Goal: Task Accomplishment & Management: Manage account settings

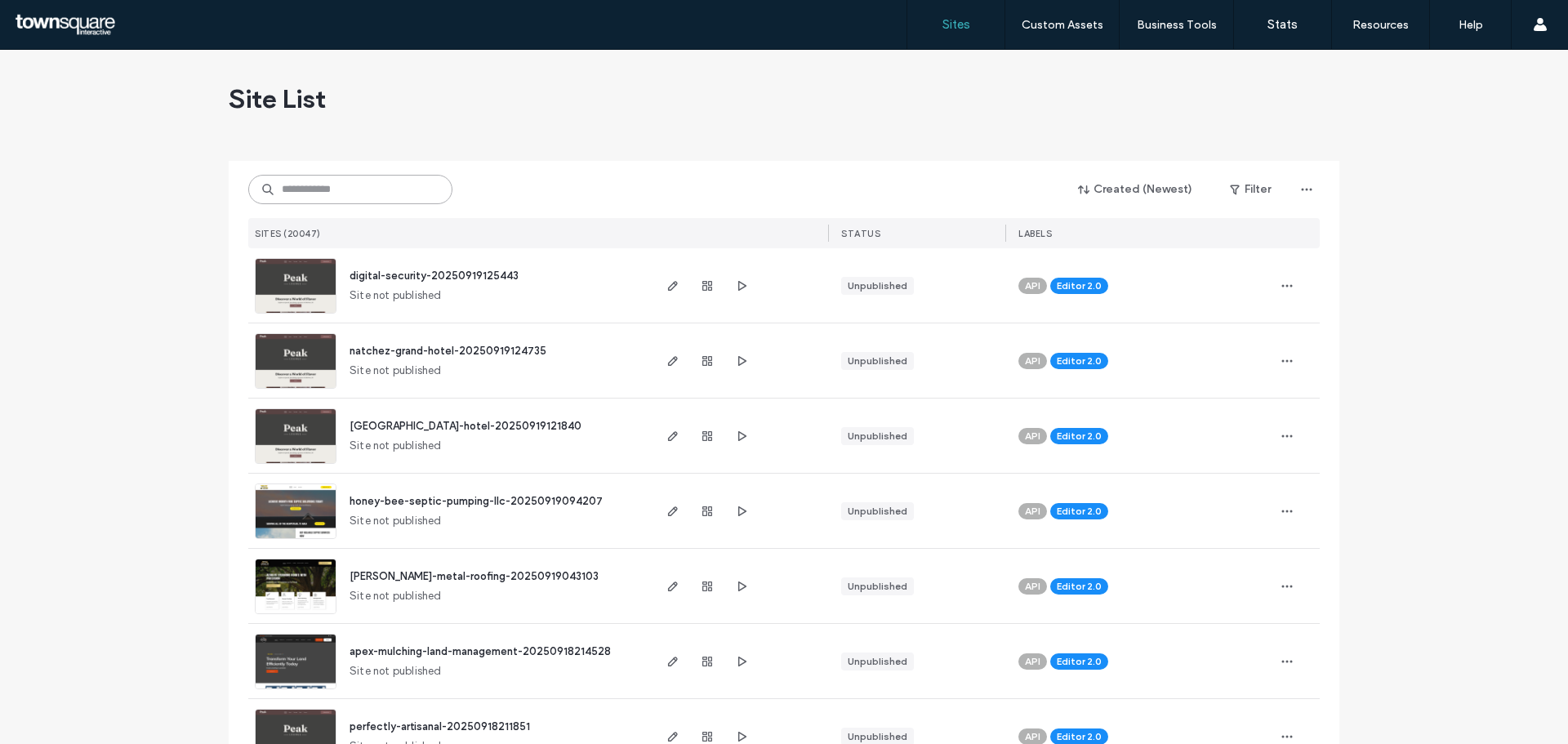
click at [334, 186] on input at bounding box center [350, 189] width 204 height 30
paste input "**********"
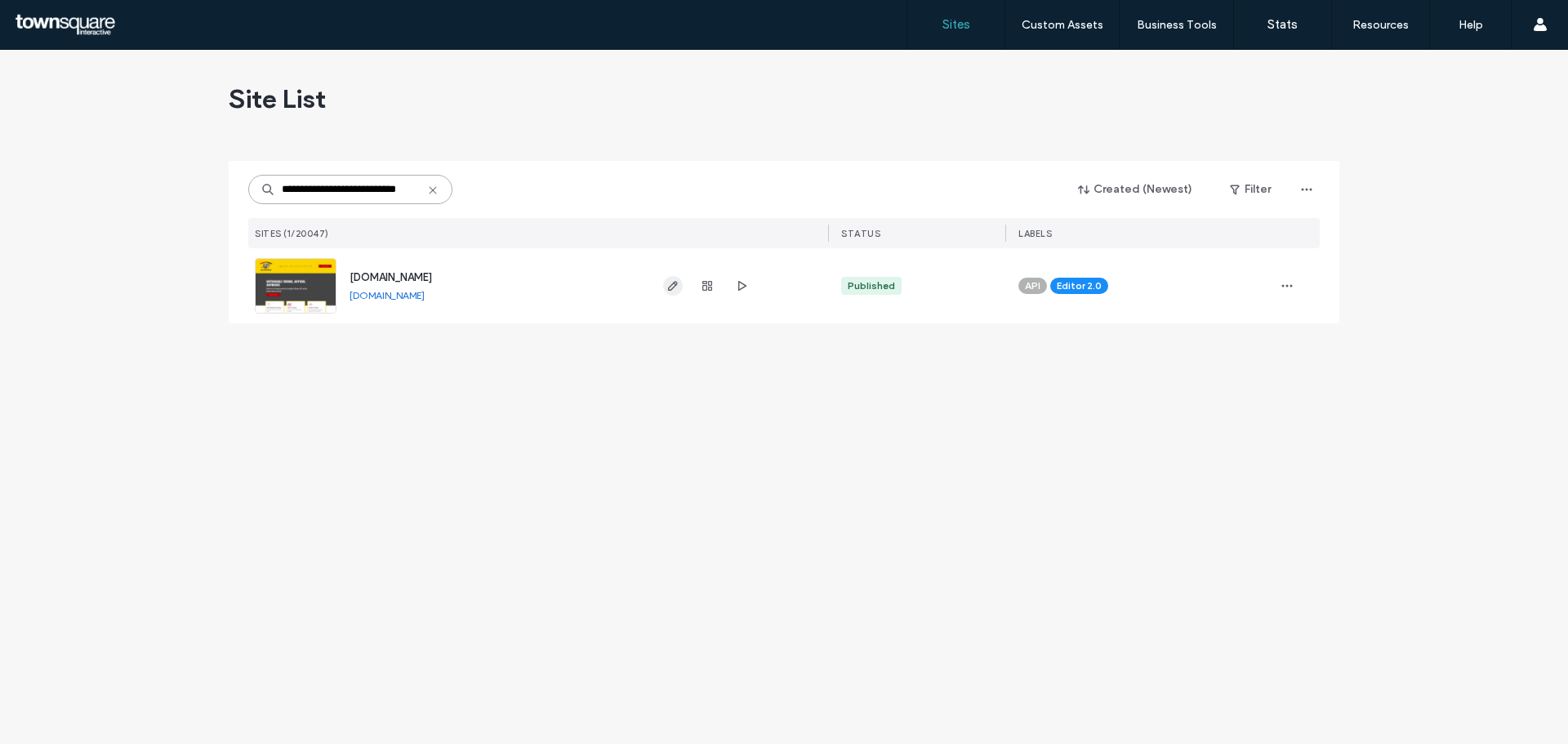
type input "**********"
click at [667, 290] on icon "button" at bounding box center [673, 286] width 13 height 13
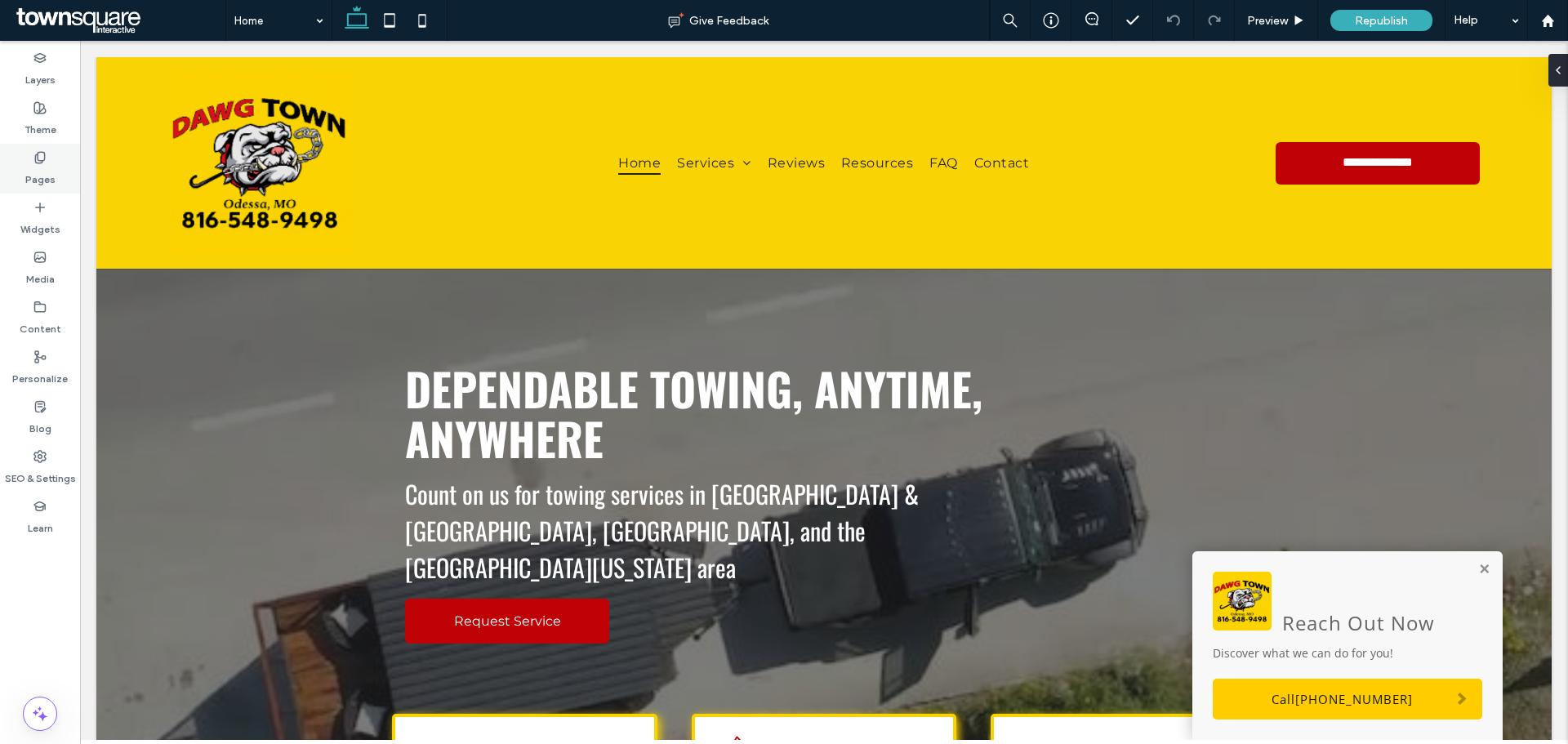
click at [42, 172] on label "Pages" at bounding box center [40, 176] width 31 height 23
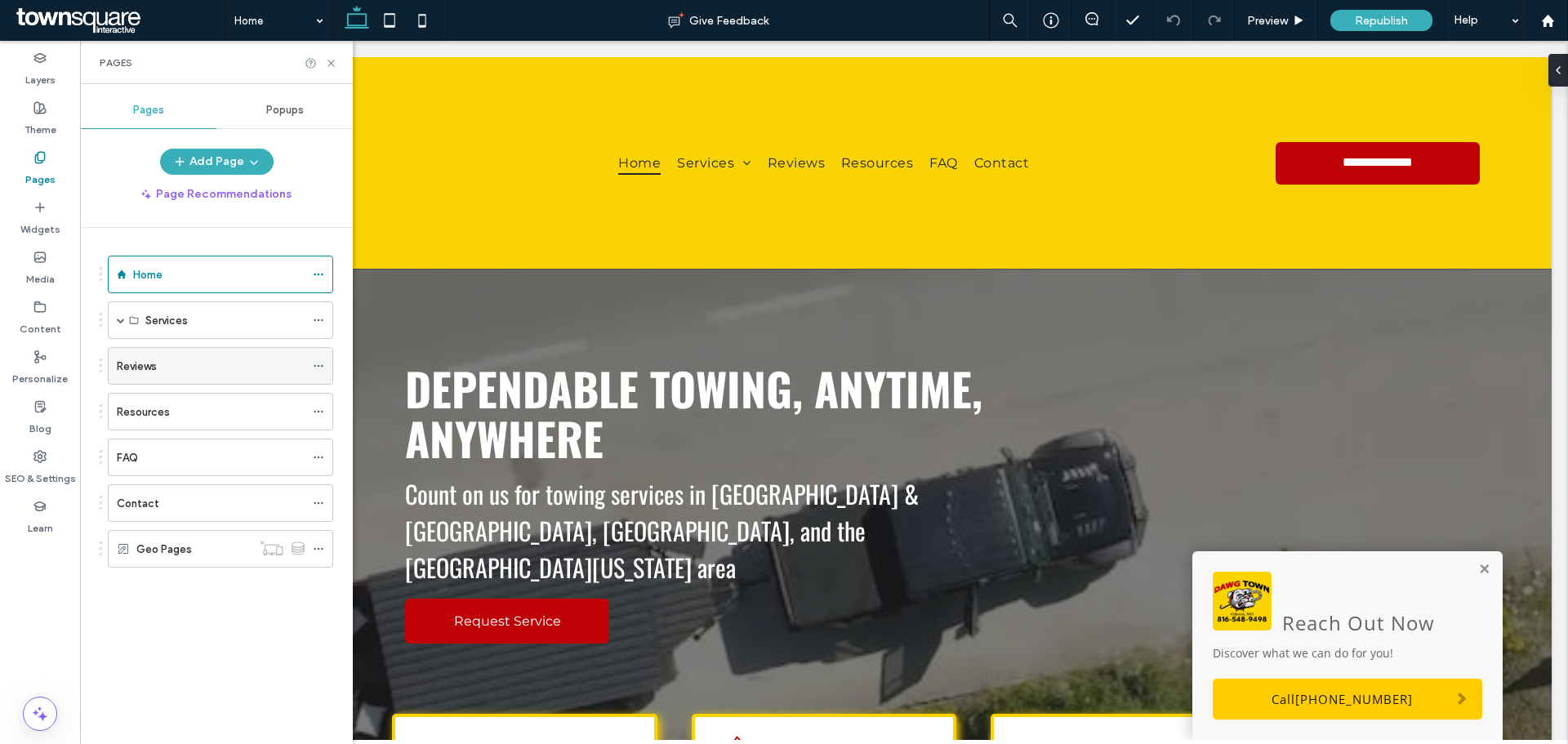
click at [136, 357] on label "Reviews" at bounding box center [136, 366] width 40 height 29
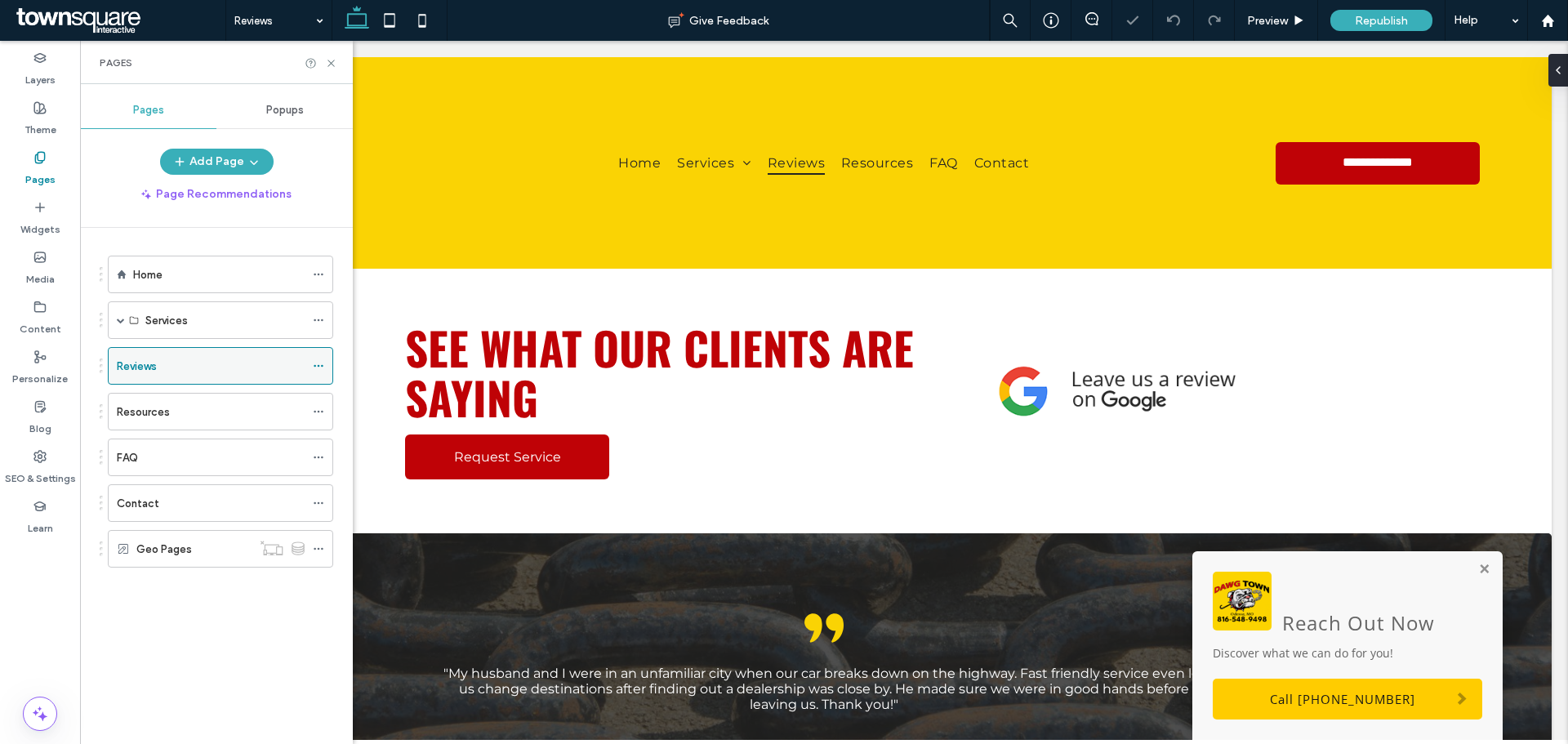
click at [322, 366] on use at bounding box center [318, 366] width 9 height 3
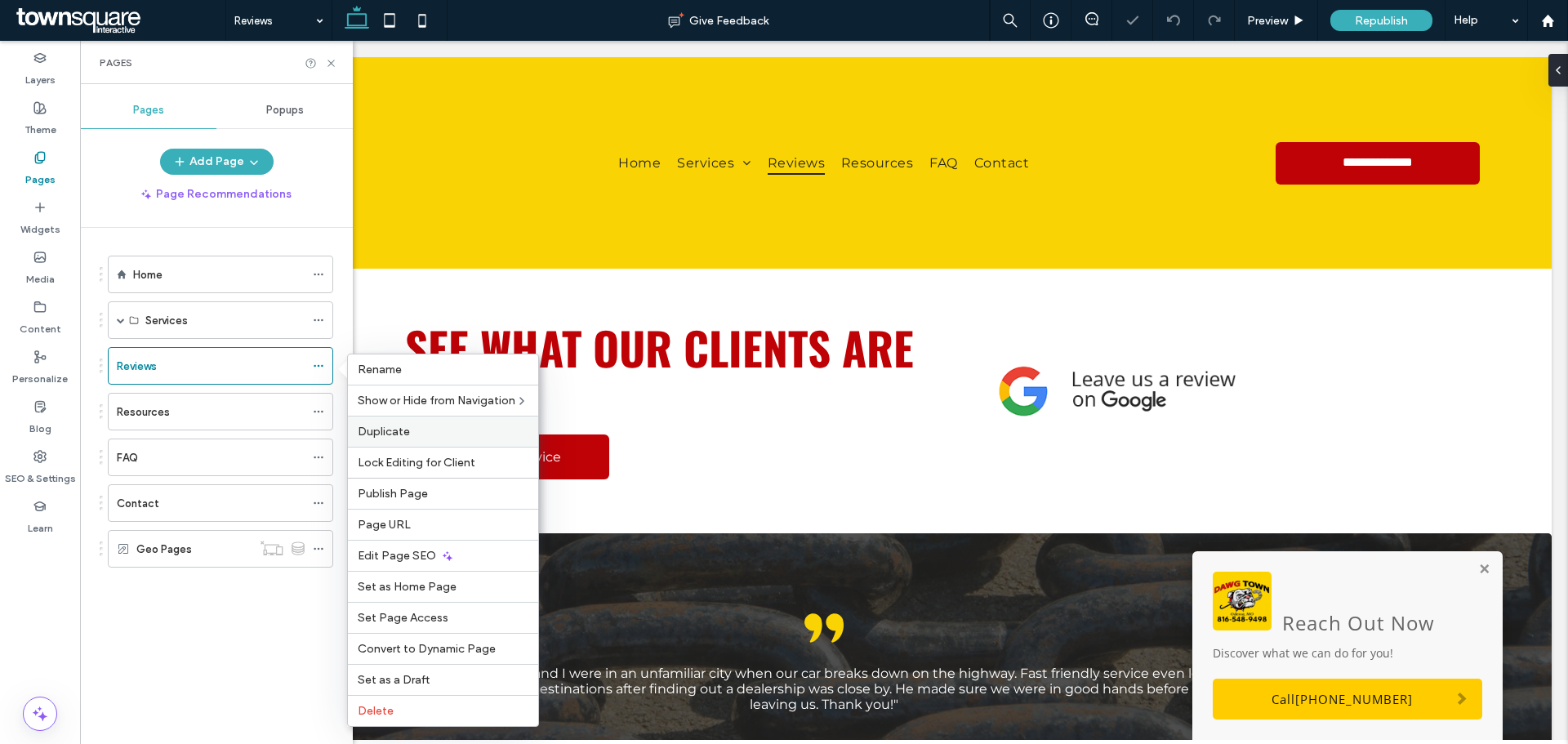
click at [382, 426] on span "Duplicate" at bounding box center [383, 431] width 52 height 14
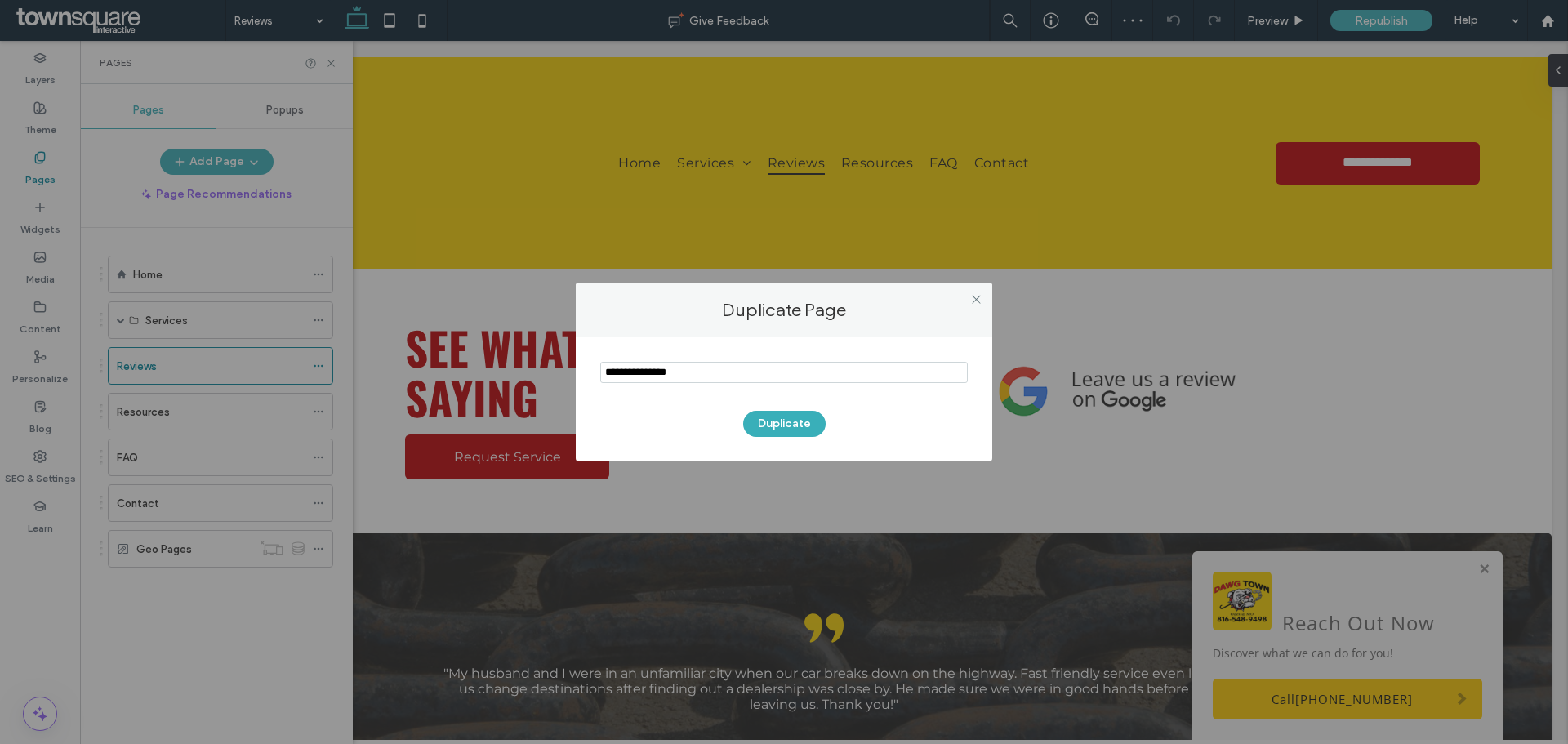
drag, startPoint x: 729, startPoint y: 366, endPoint x: 533, endPoint y: 373, distance: 196.1
click at [533, 373] on div "Duplicate Page Duplicate" at bounding box center [784, 372] width 1568 height 744
type input "*******"
click at [788, 426] on button "Duplicate" at bounding box center [784, 424] width 83 height 26
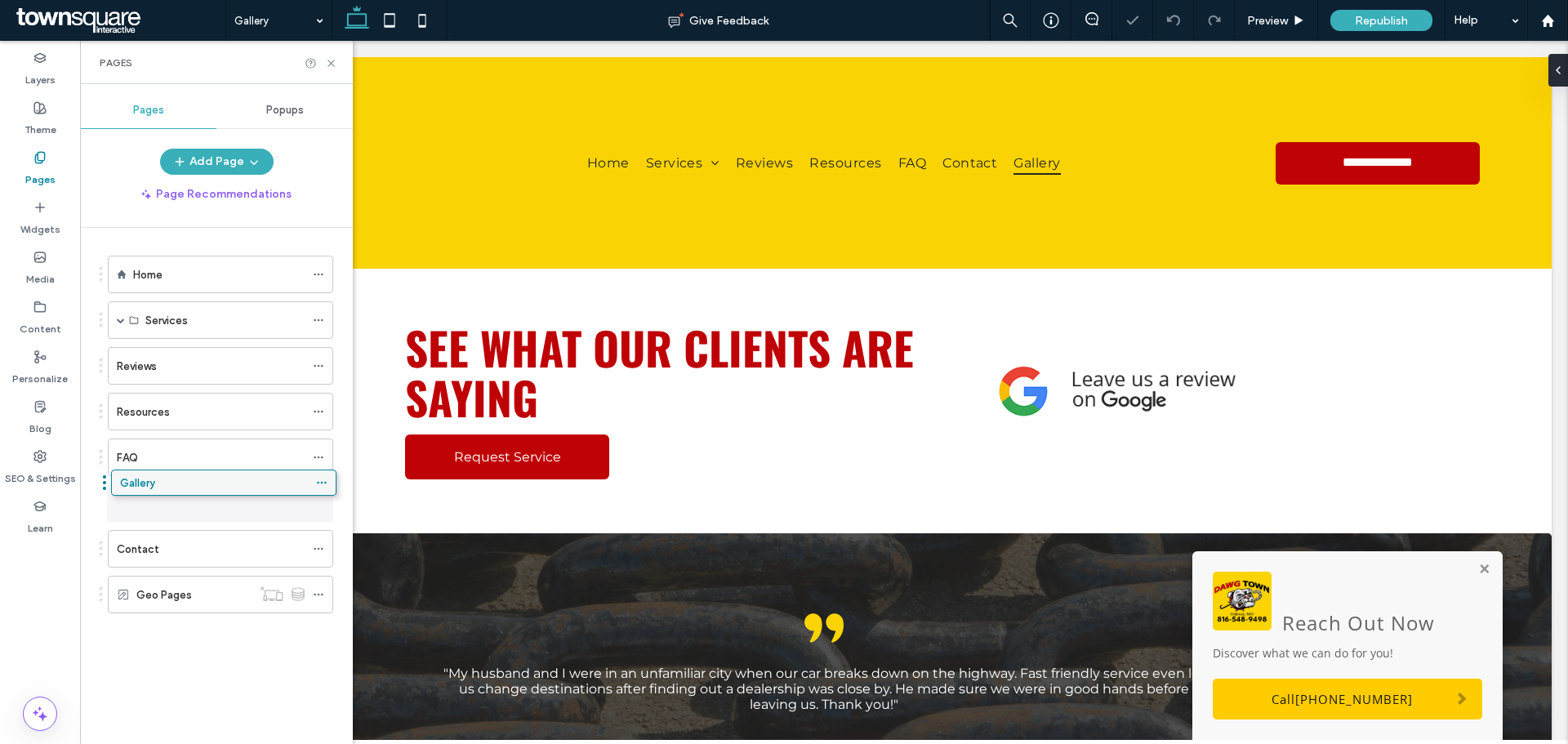
drag, startPoint x: 192, startPoint y: 586, endPoint x: 195, endPoint y: 479, distance: 107.0
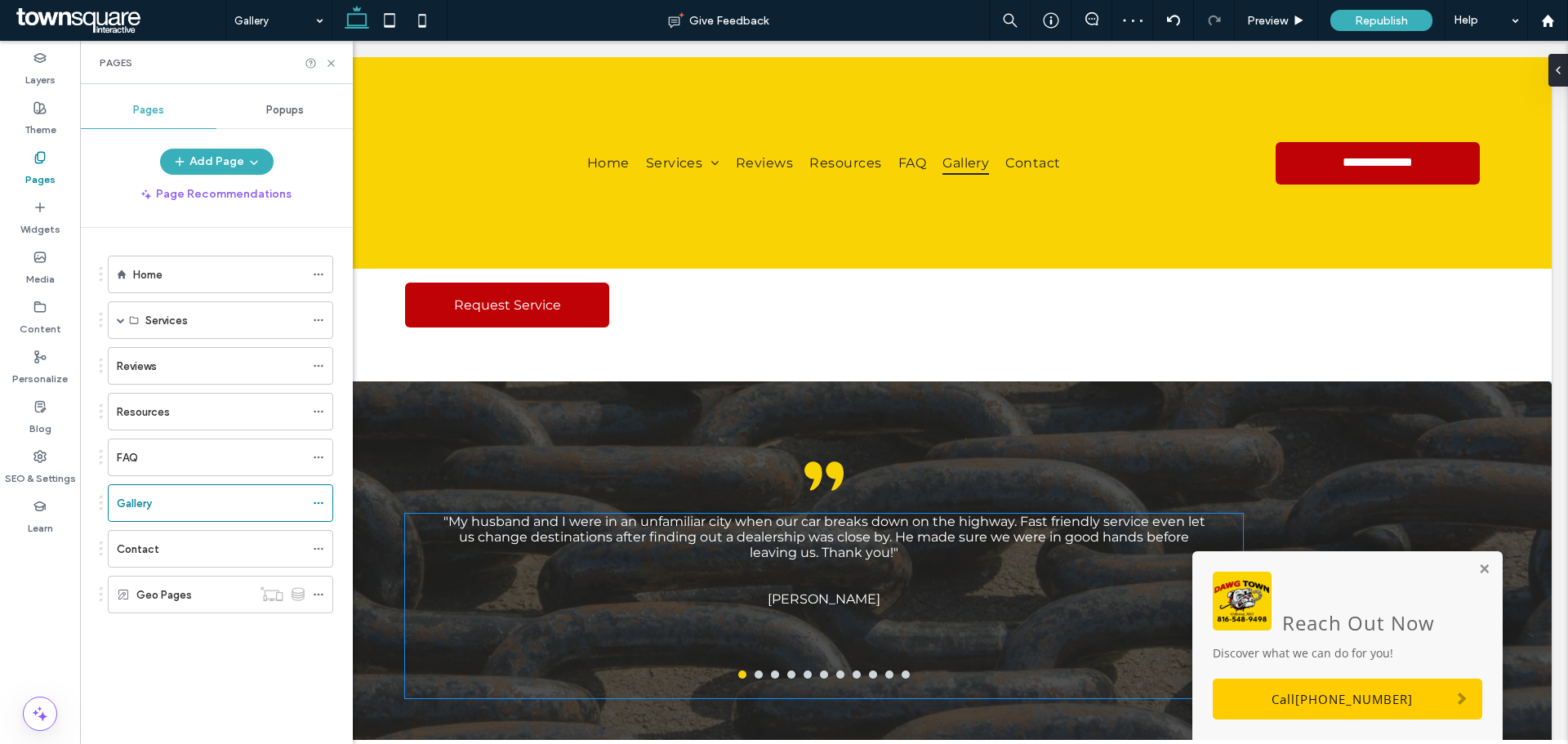
scroll to position [293, 0]
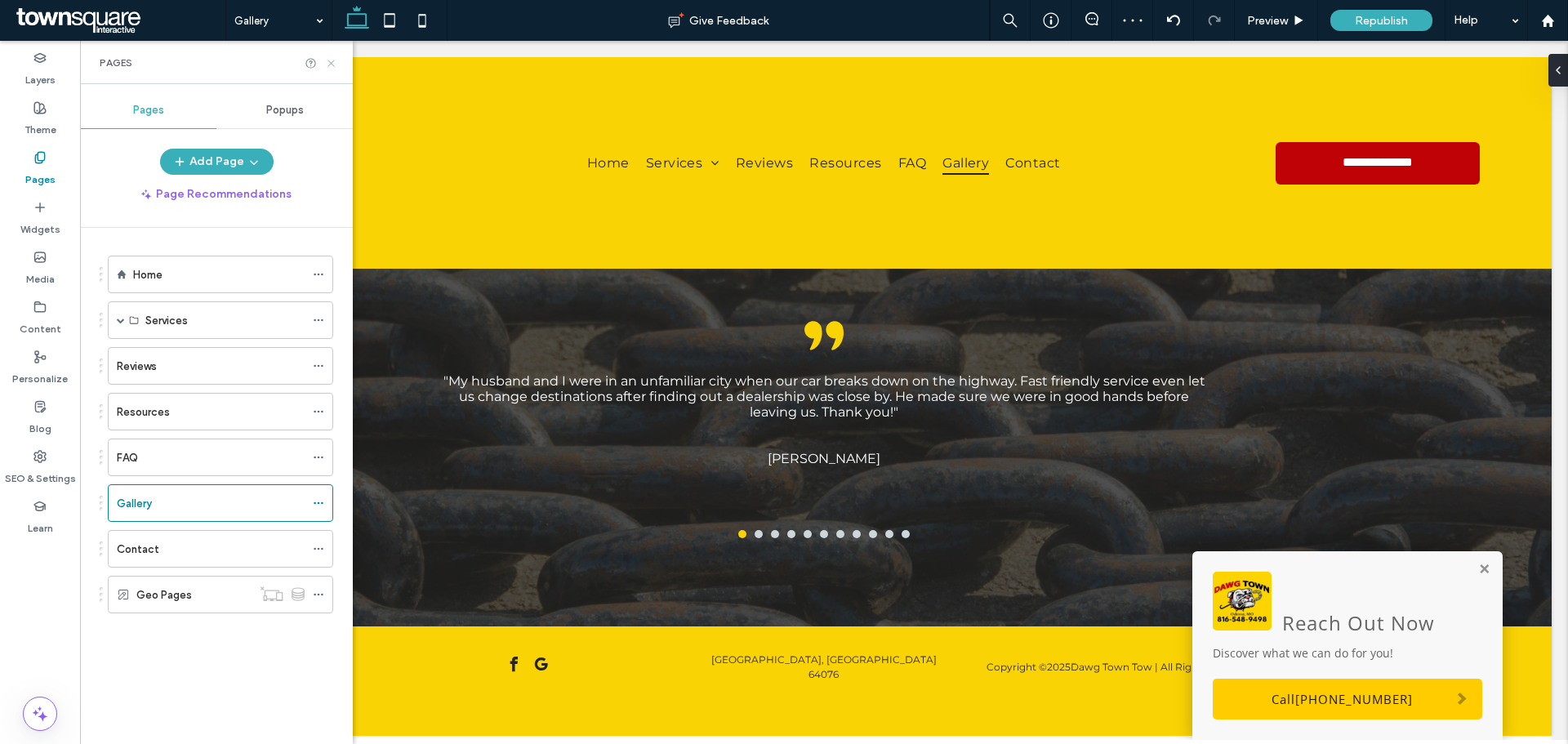
click at [335, 62] on icon at bounding box center [330, 63] width 12 height 12
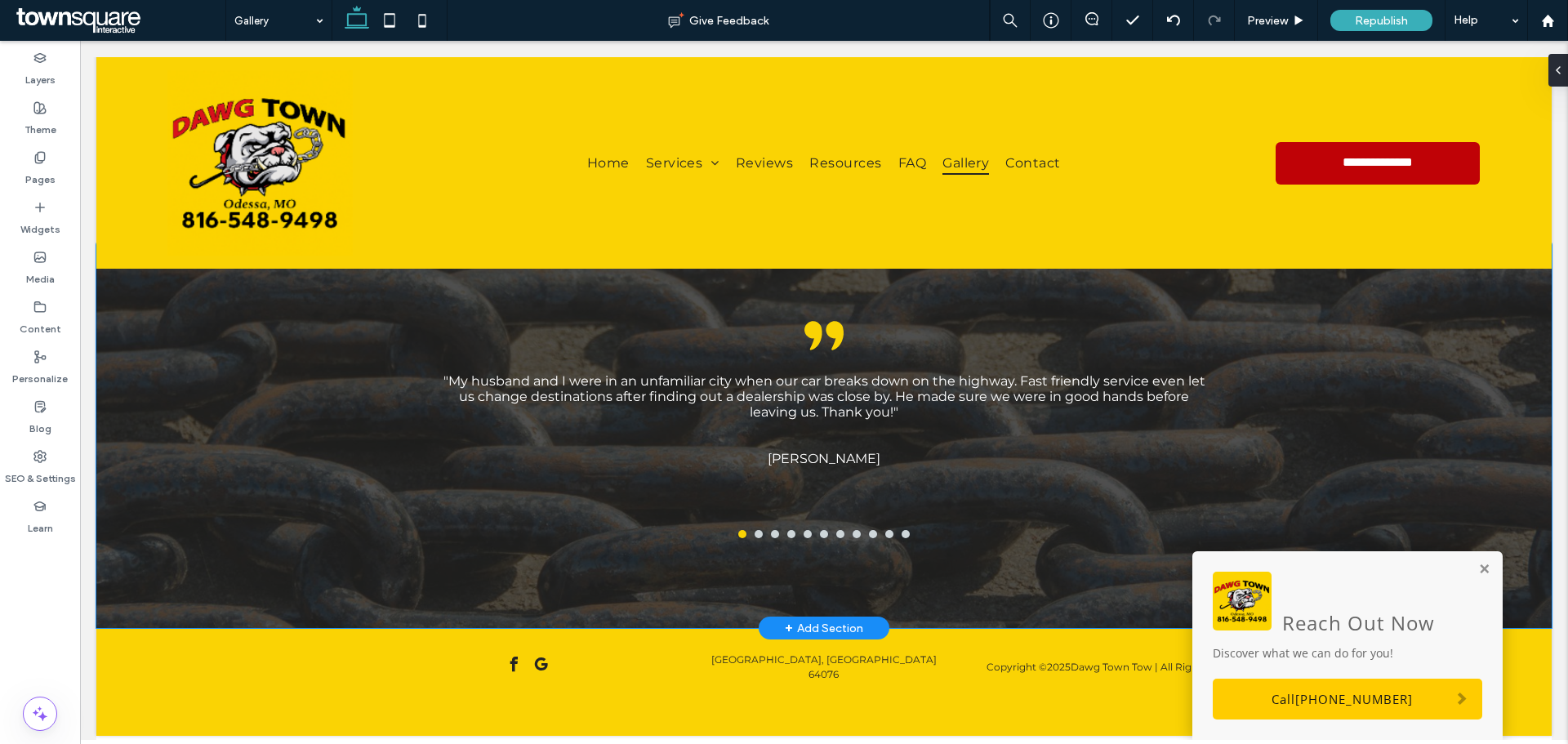
click at [200, 345] on div "A pair of black commas on a white background. "My husband and I were in an unfa…" at bounding box center [823, 434] width 1455 height 387
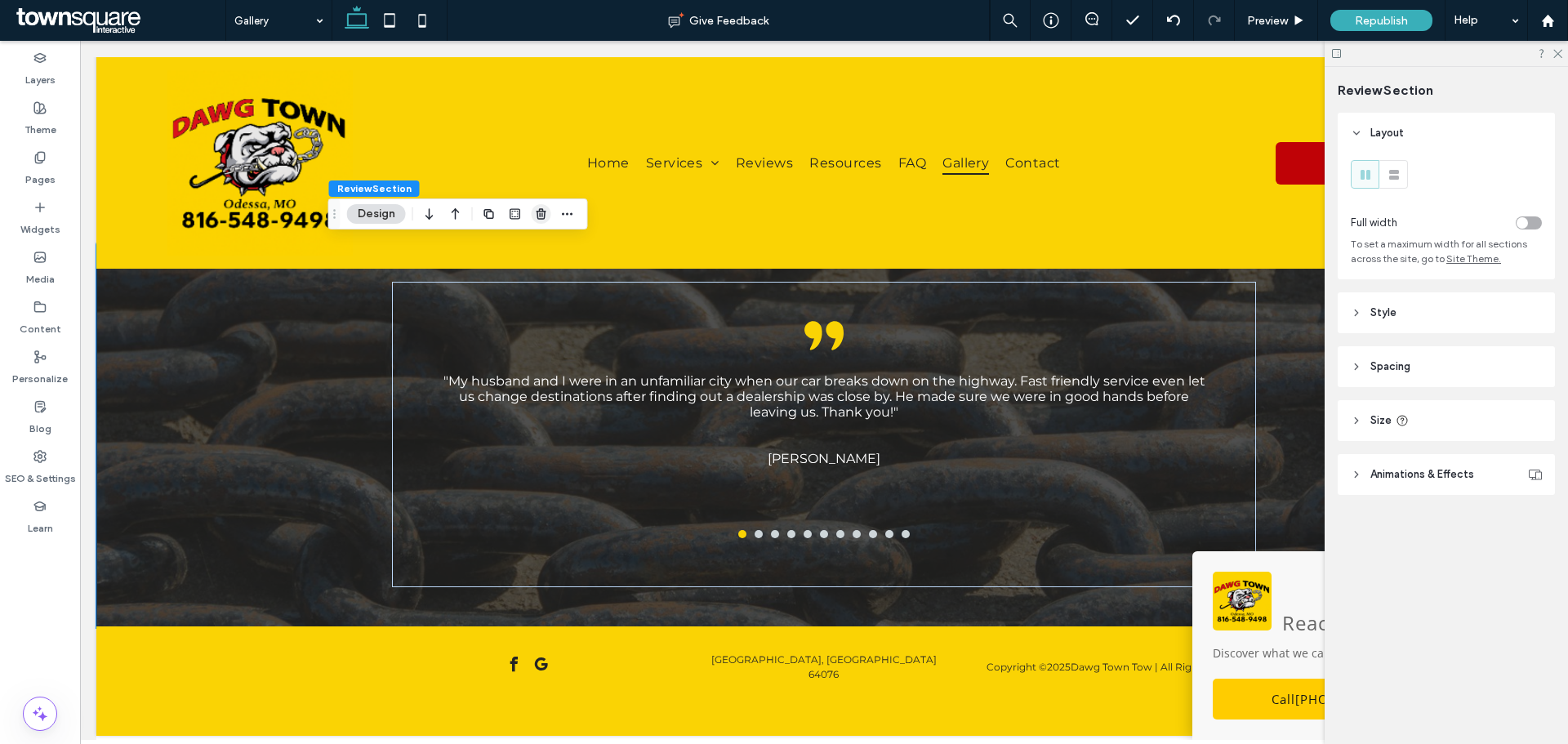
click at [539, 216] on use "button" at bounding box center [540, 213] width 10 height 10
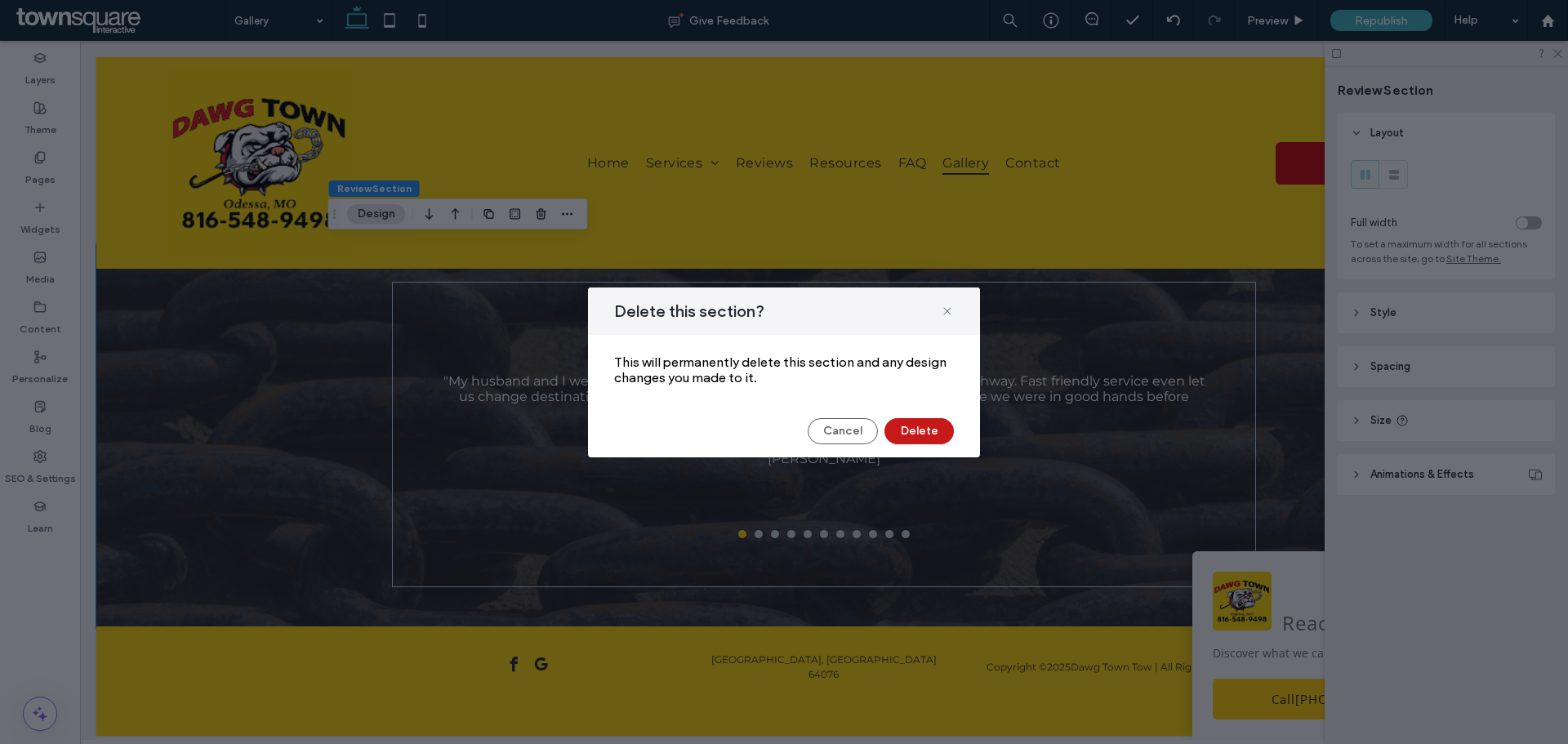
click at [919, 440] on button "Delete" at bounding box center [919, 431] width 70 height 26
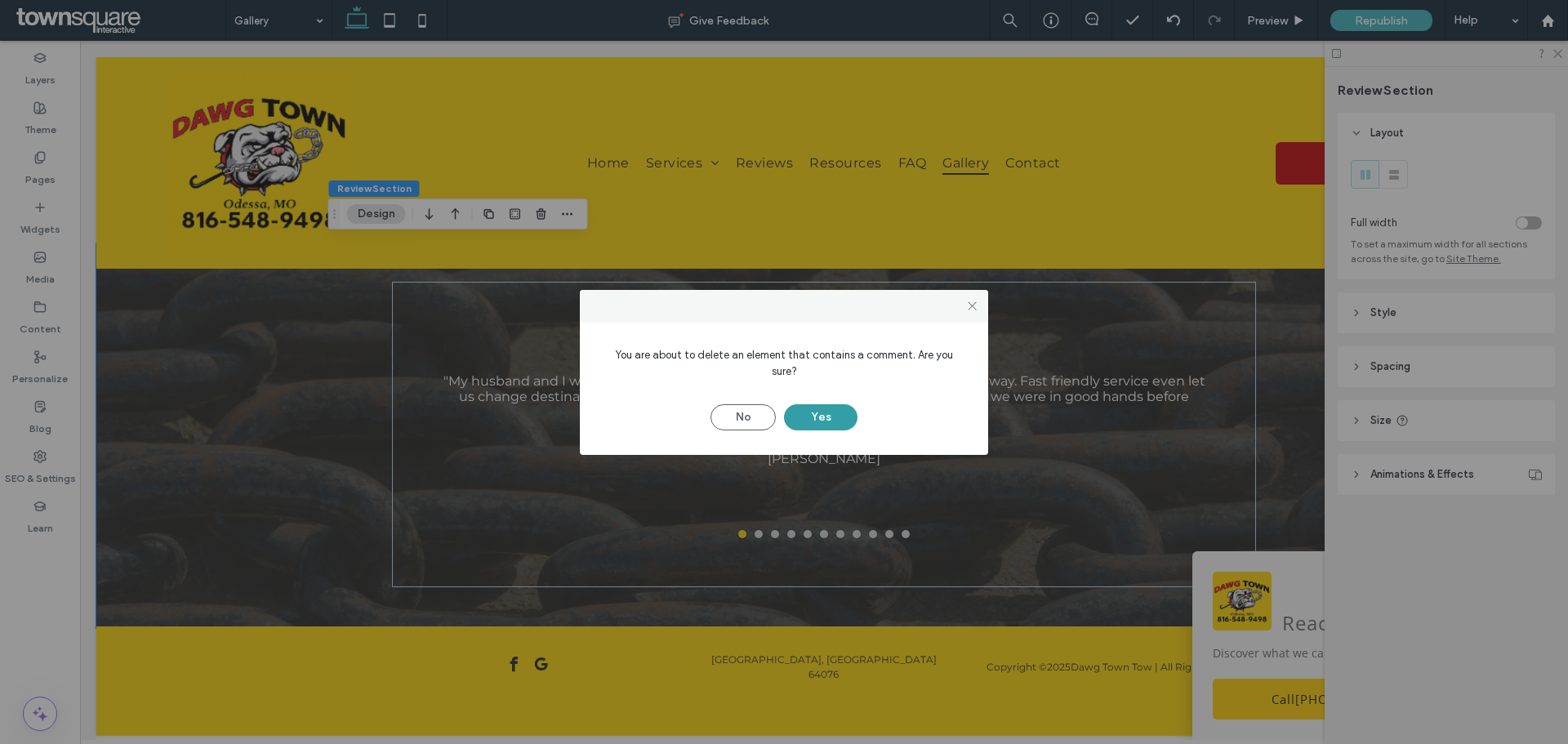
click at [817, 411] on button "Yes" at bounding box center [820, 417] width 73 height 26
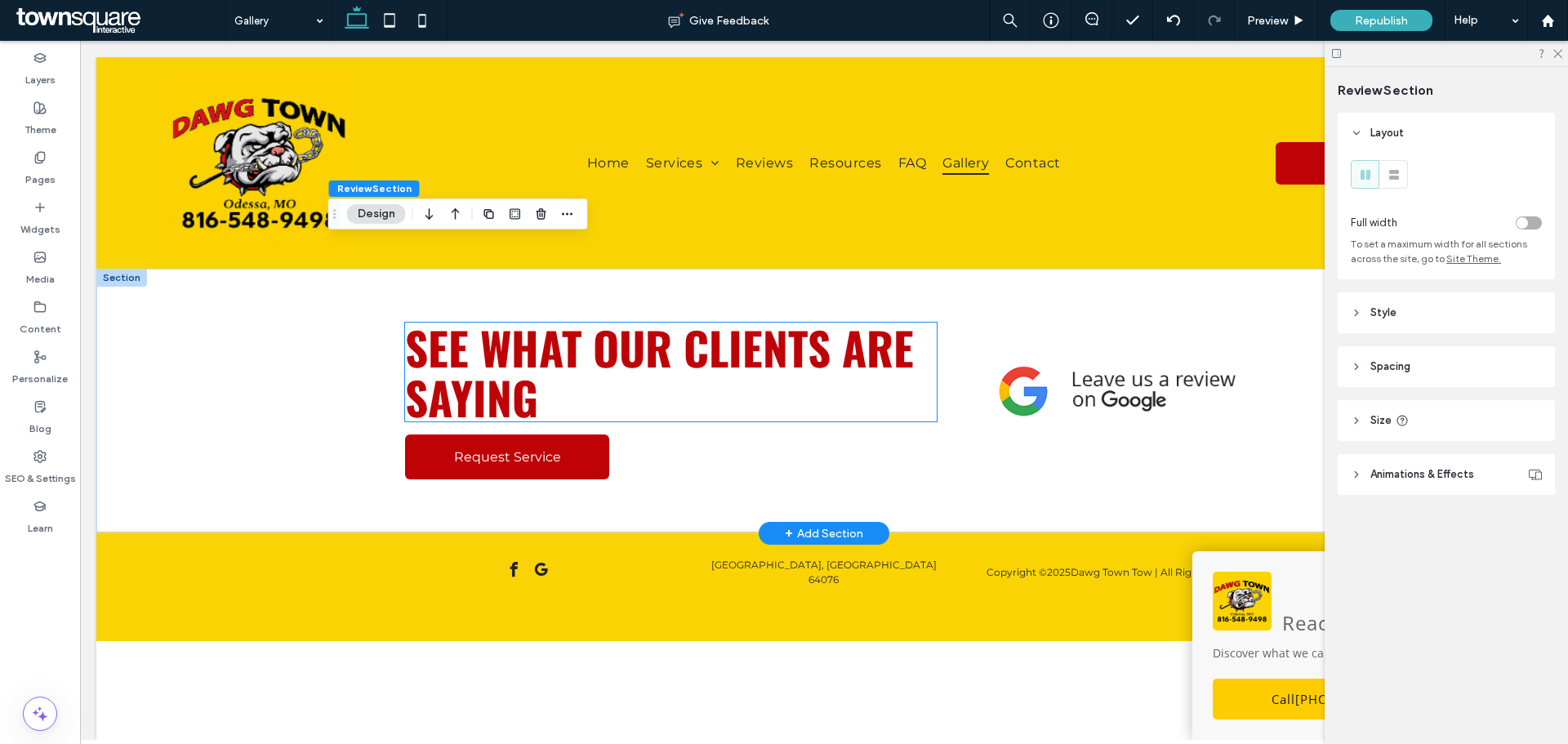
scroll to position [0, 0]
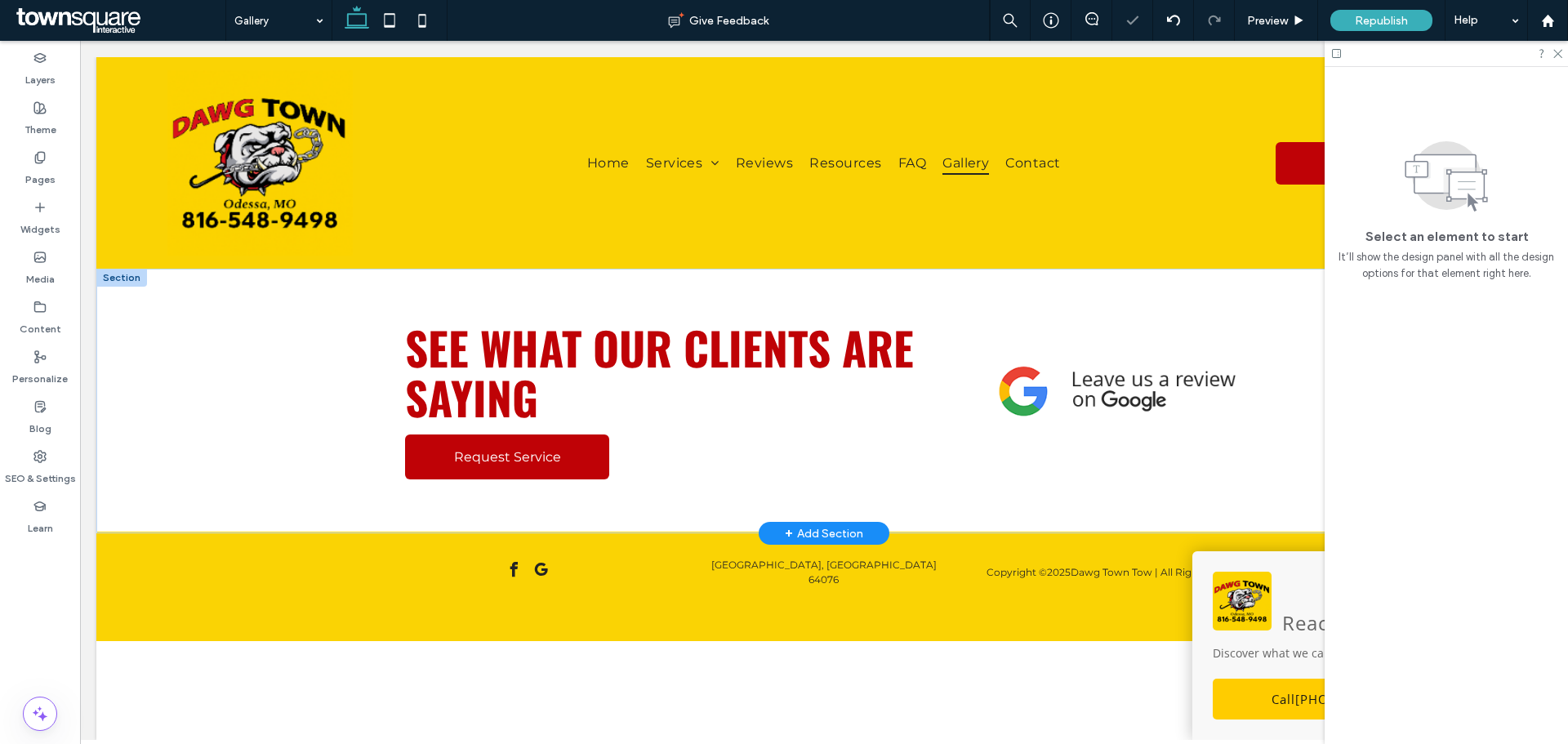
click at [869, 530] on div "+ Add Section" at bounding box center [823, 533] width 131 height 23
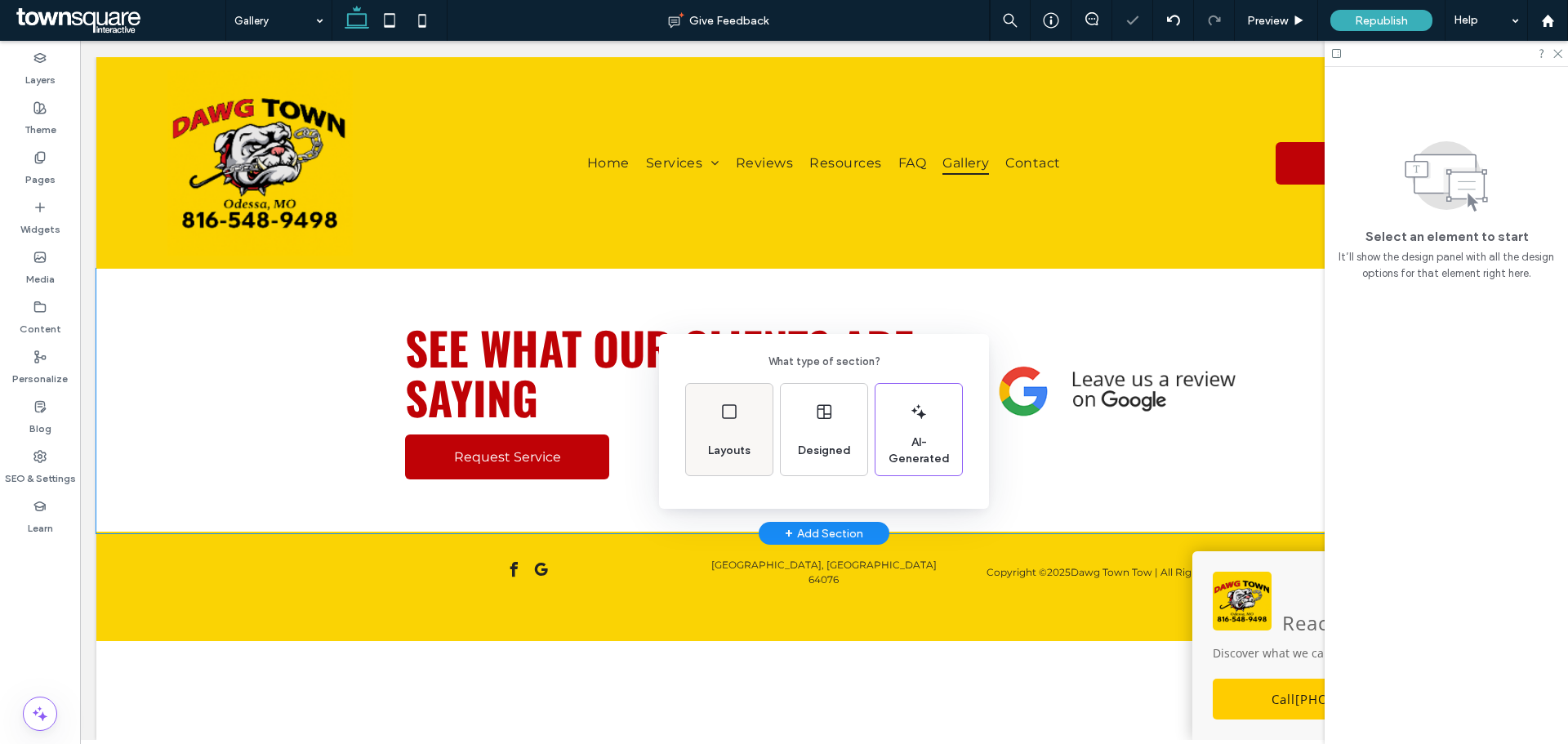
click at [728, 434] on div "Layouts" at bounding box center [730, 450] width 56 height 36
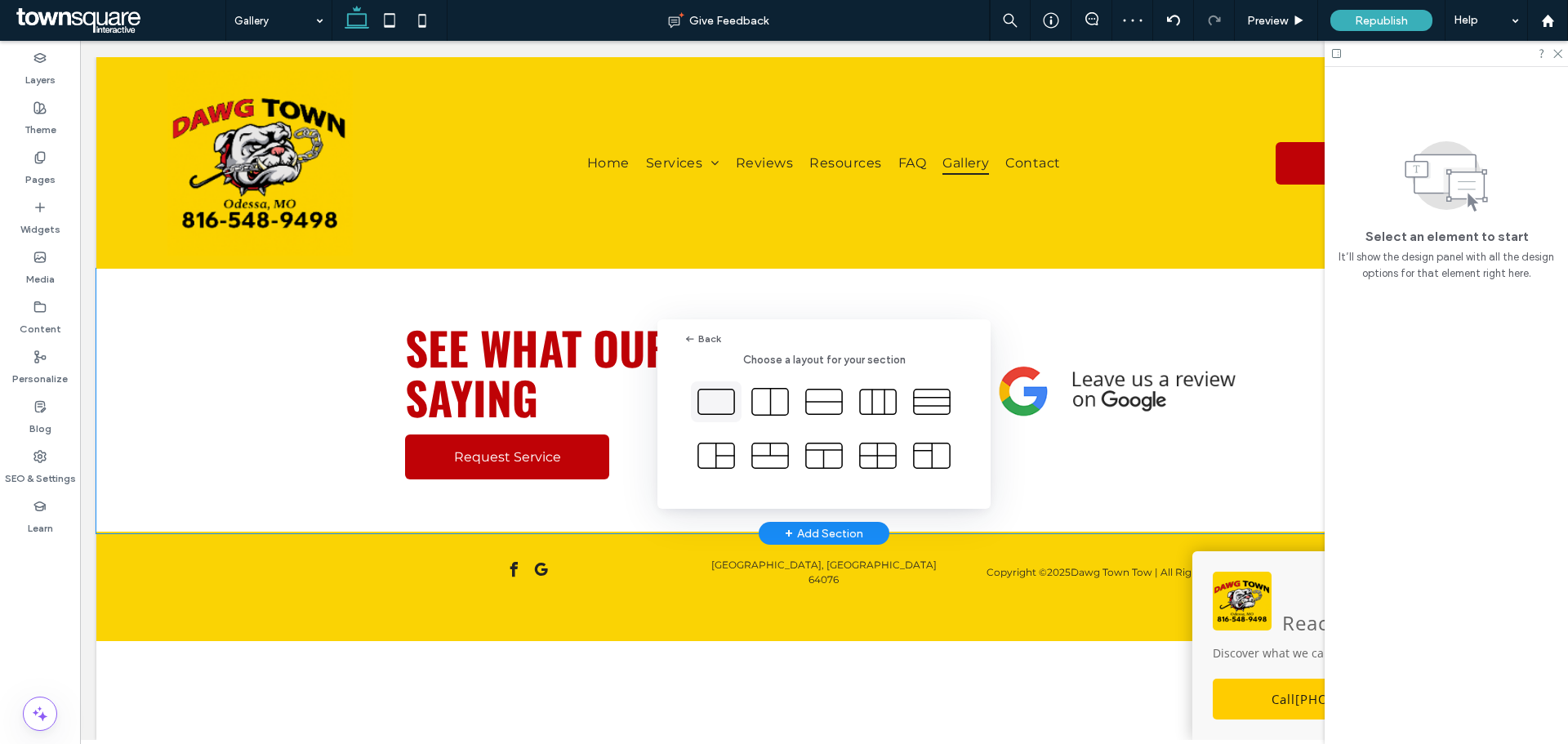
click at [723, 395] on icon at bounding box center [716, 402] width 41 height 41
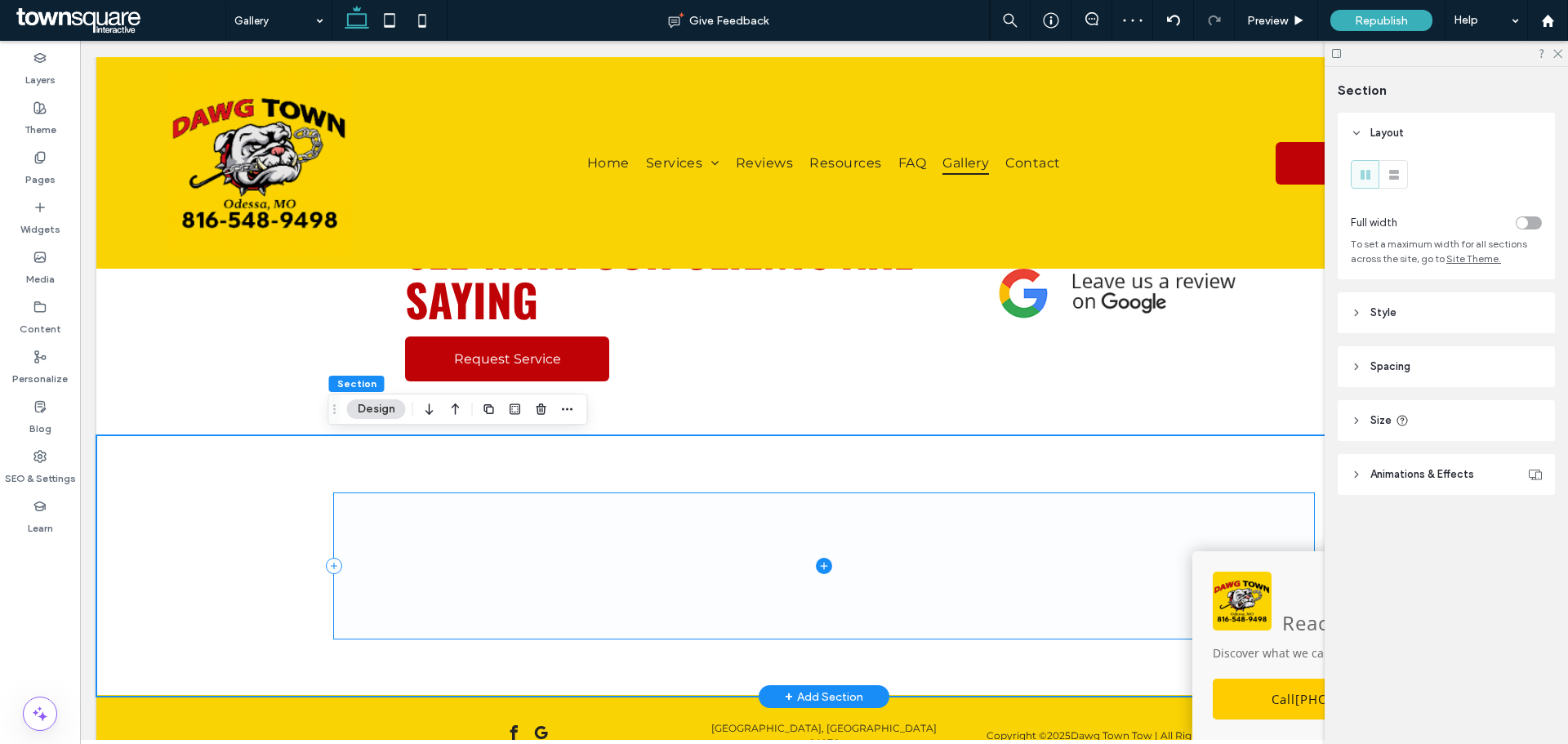
scroll to position [98, 0]
click at [816, 564] on icon at bounding box center [824, 568] width 17 height 17
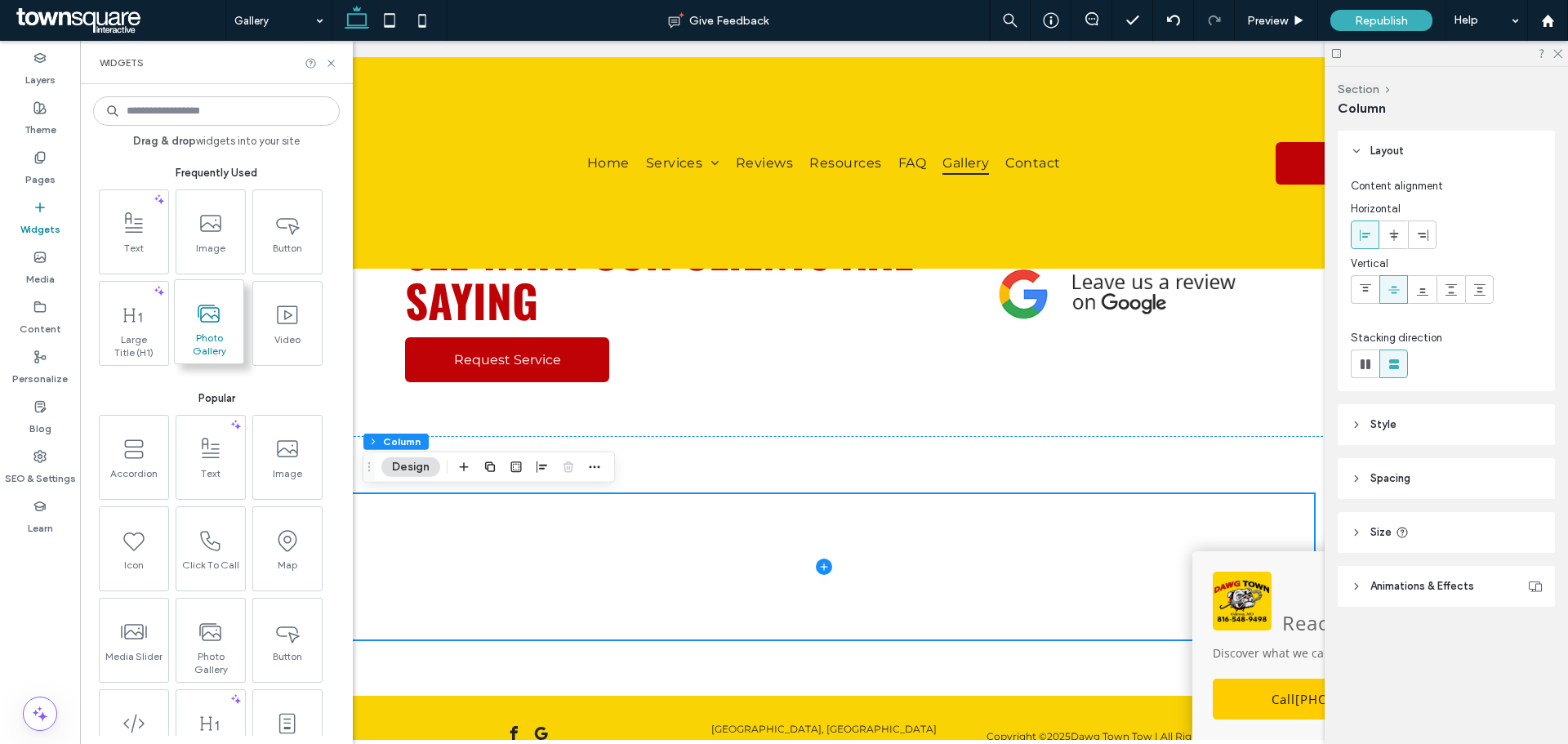
click at [222, 332] on span "Photo Gallery" at bounding box center [209, 343] width 69 height 23
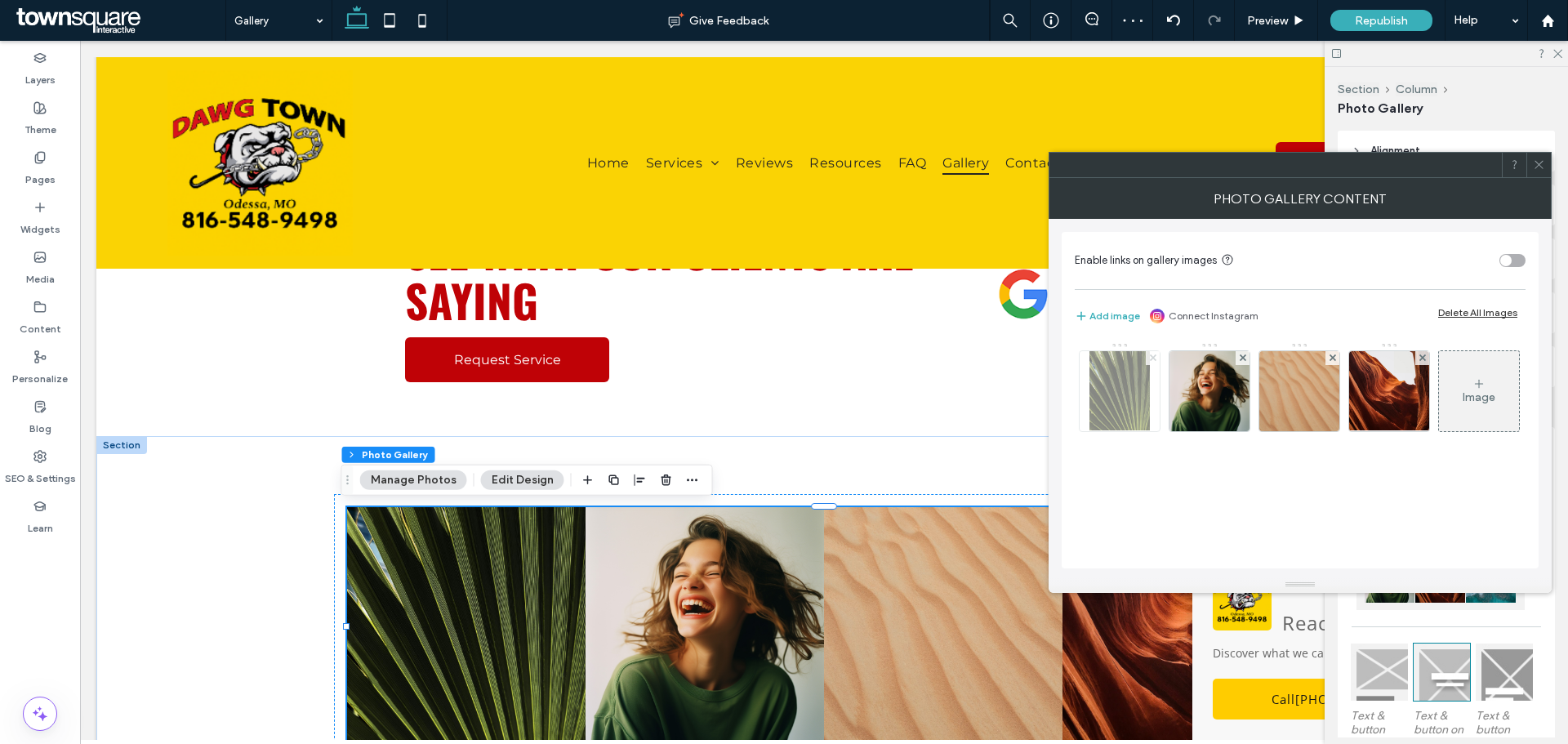
click at [1153, 358] on use at bounding box center [1151, 358] width 6 height 7
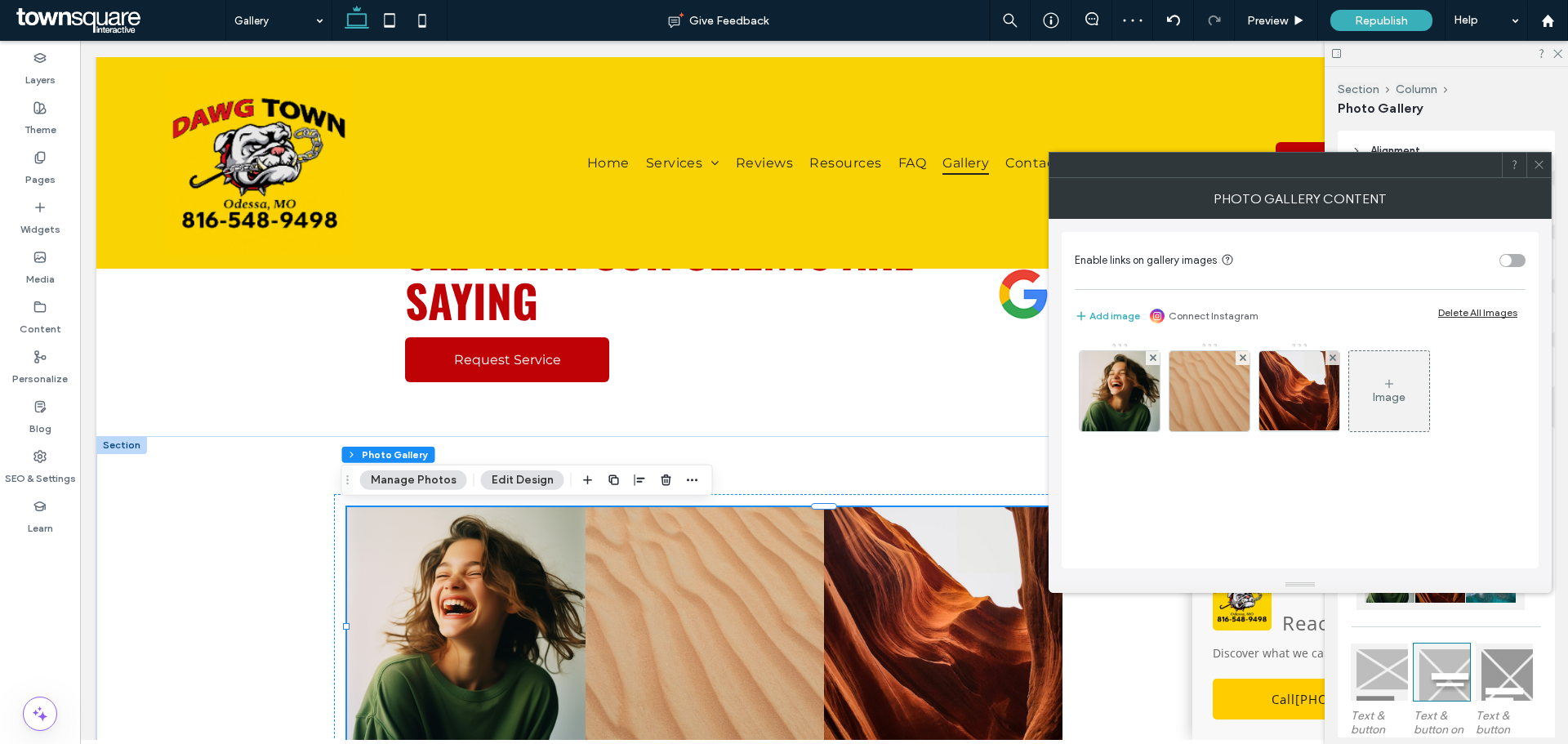
click at [1153, 358] on use at bounding box center [1151, 358] width 6 height 7
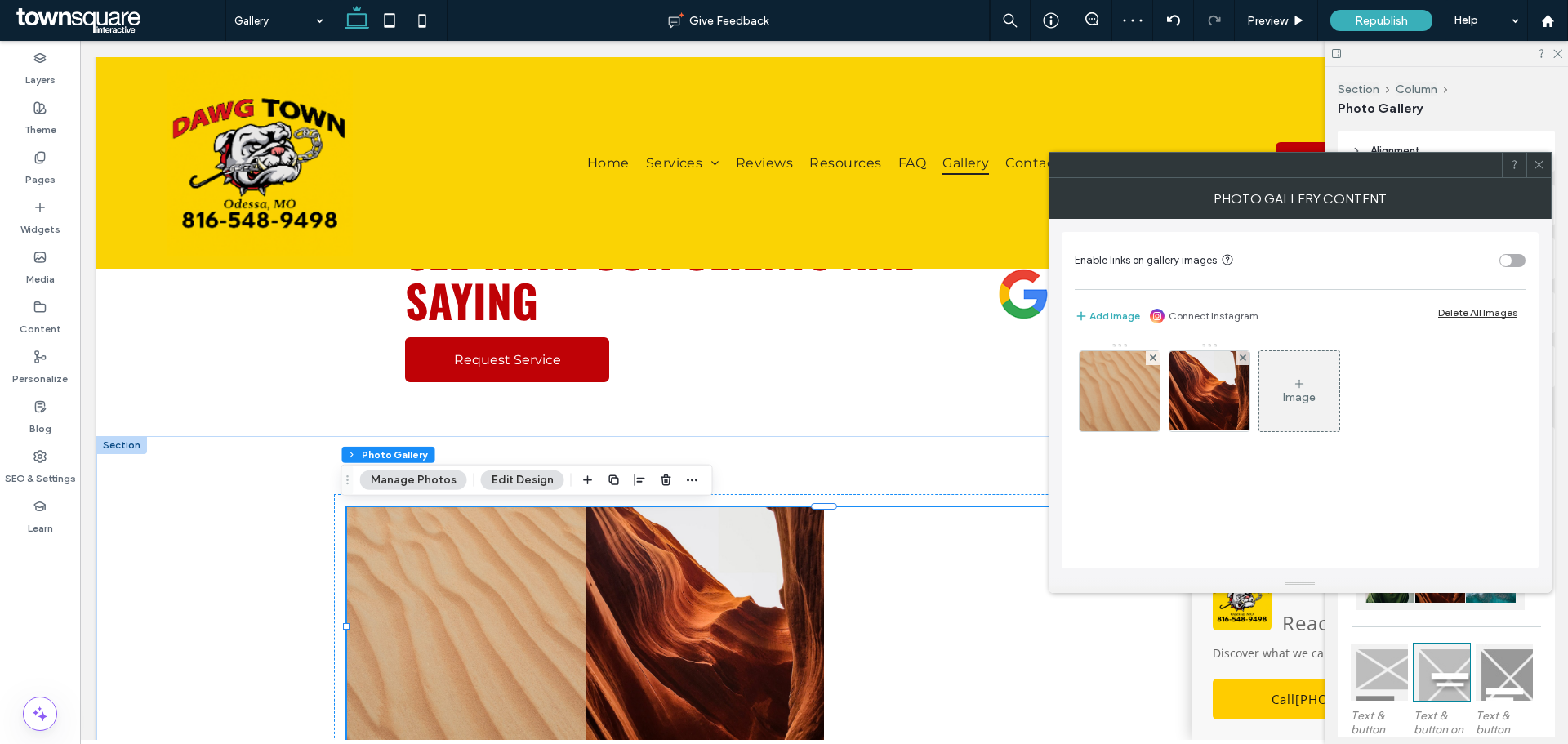
click at [1153, 358] on use at bounding box center [1151, 358] width 6 height 7
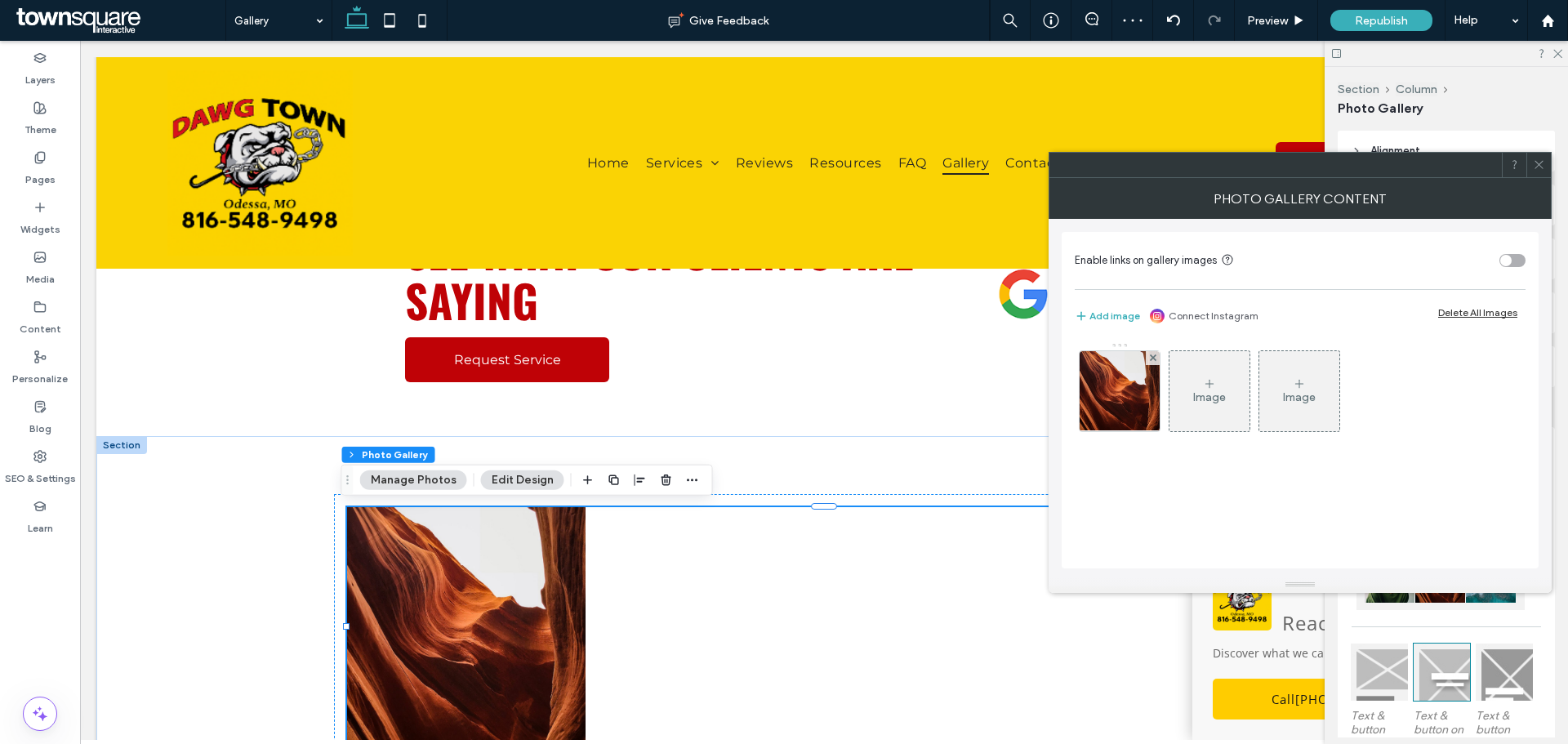
click at [1153, 358] on use at bounding box center [1151, 358] width 6 height 7
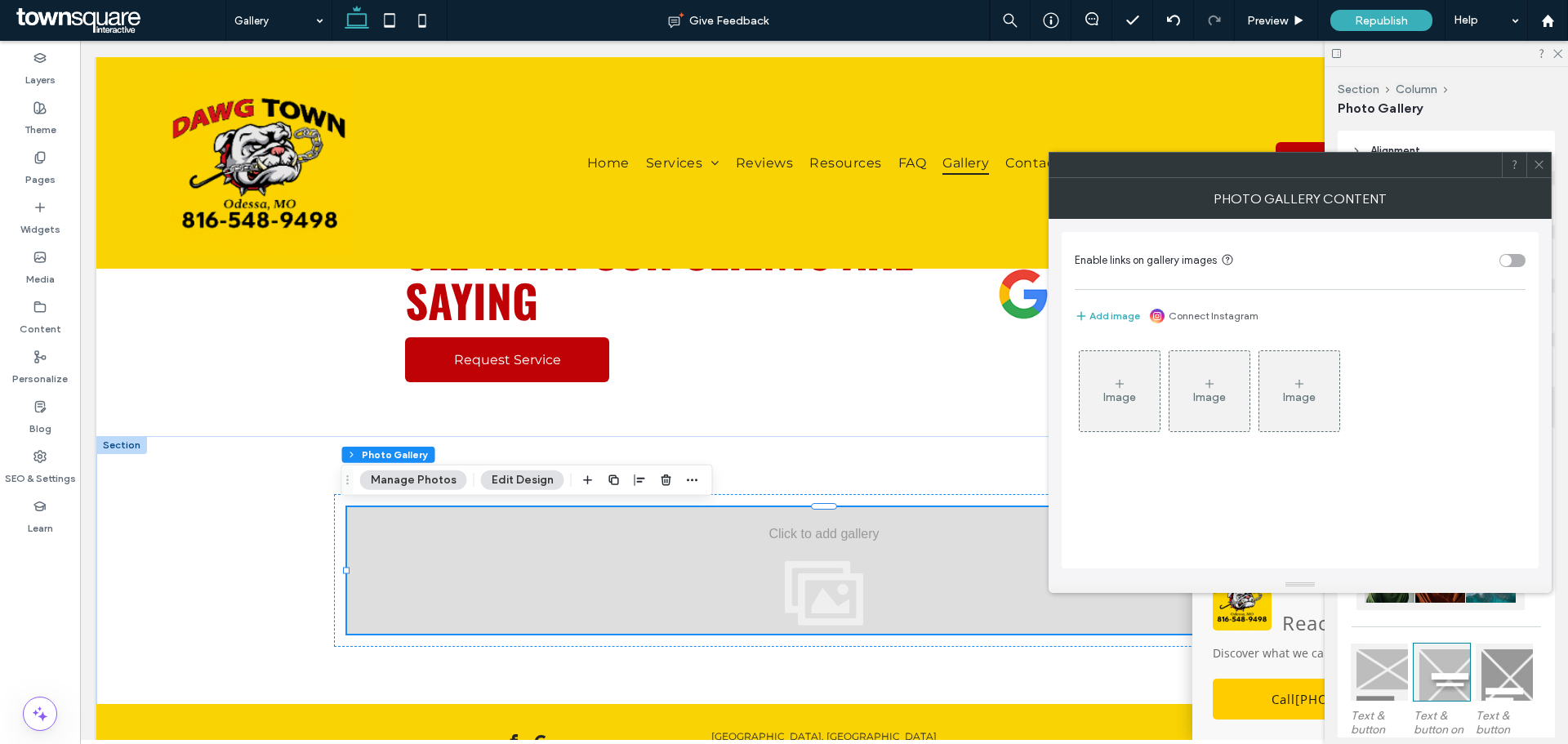
click at [1121, 376] on div "Image" at bounding box center [1120, 391] width 80 height 77
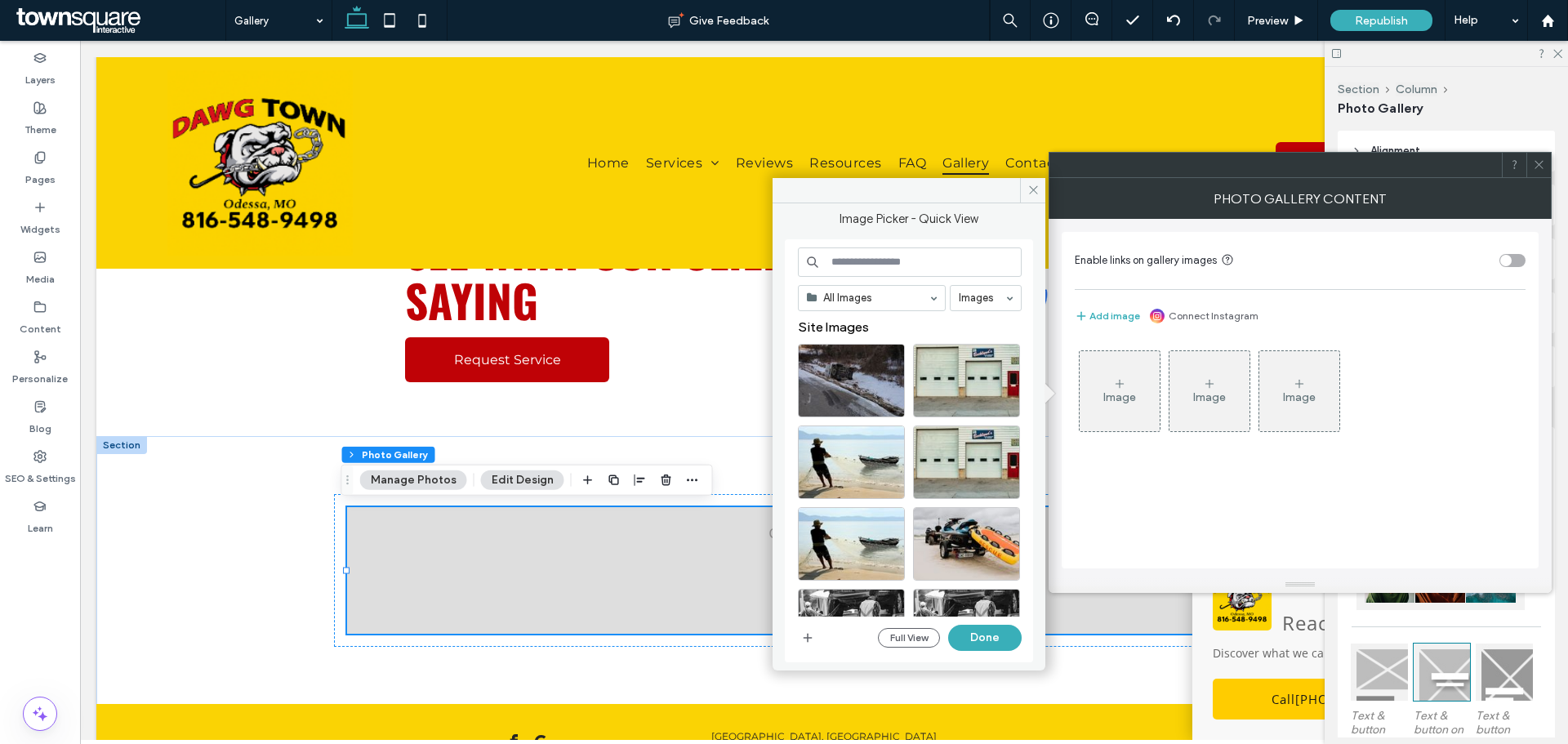
click at [796, 631] on div "All Images Images Site Images Full View Done" at bounding box center [908, 451] width 248 height 424
click at [807, 632] on icon "button" at bounding box center [808, 638] width 13 height 13
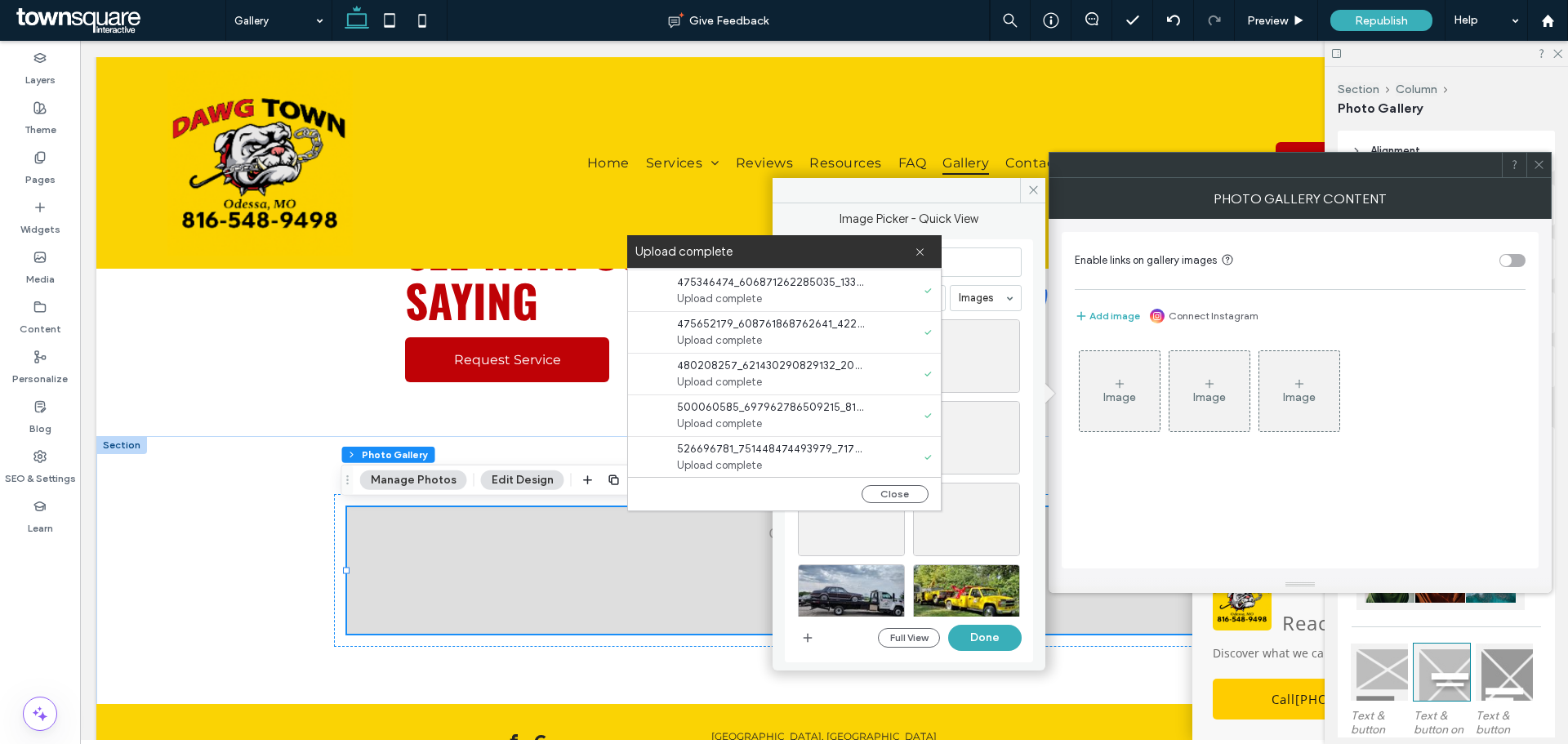
scroll to position [250, 0]
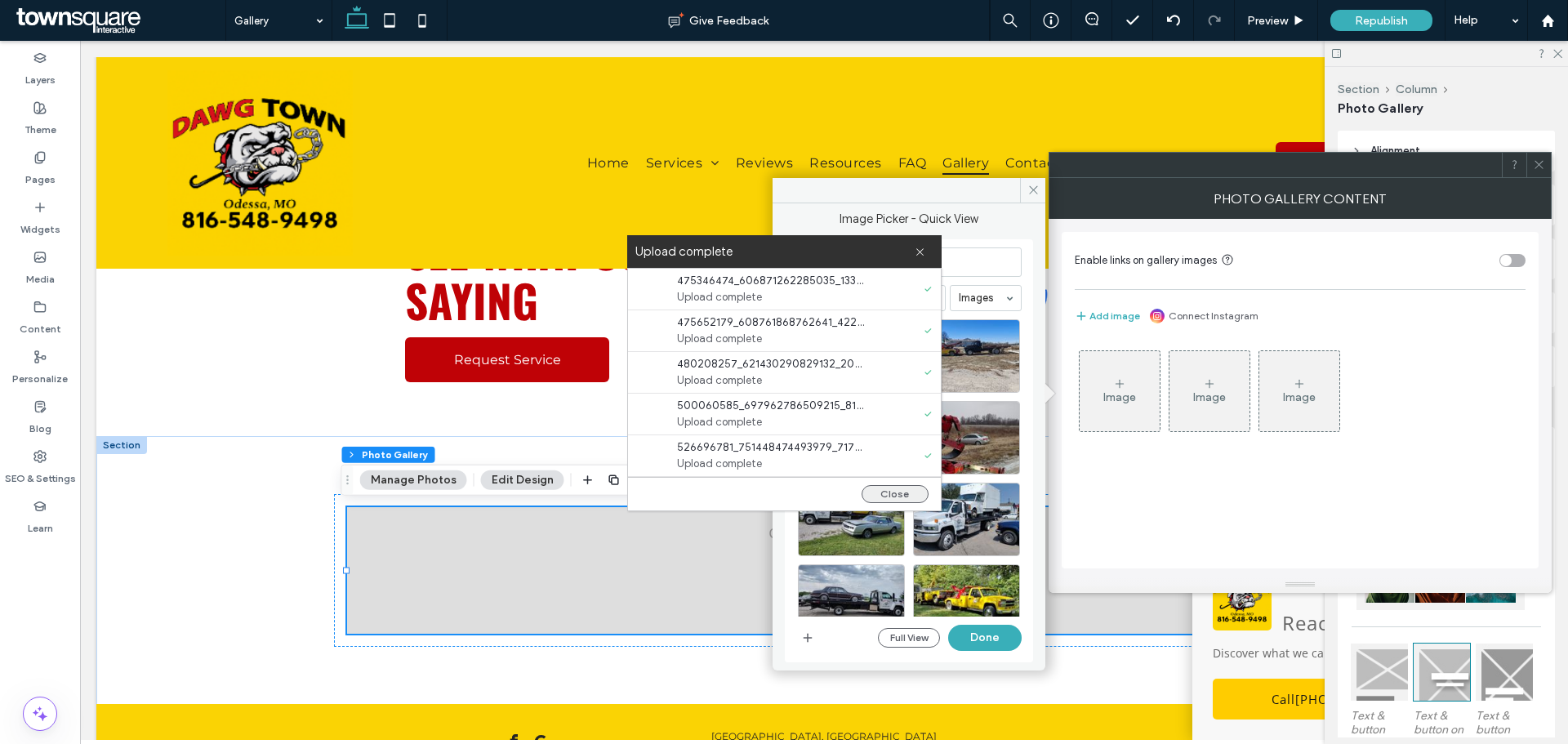
click at [908, 501] on button "Close" at bounding box center [895, 493] width 67 height 18
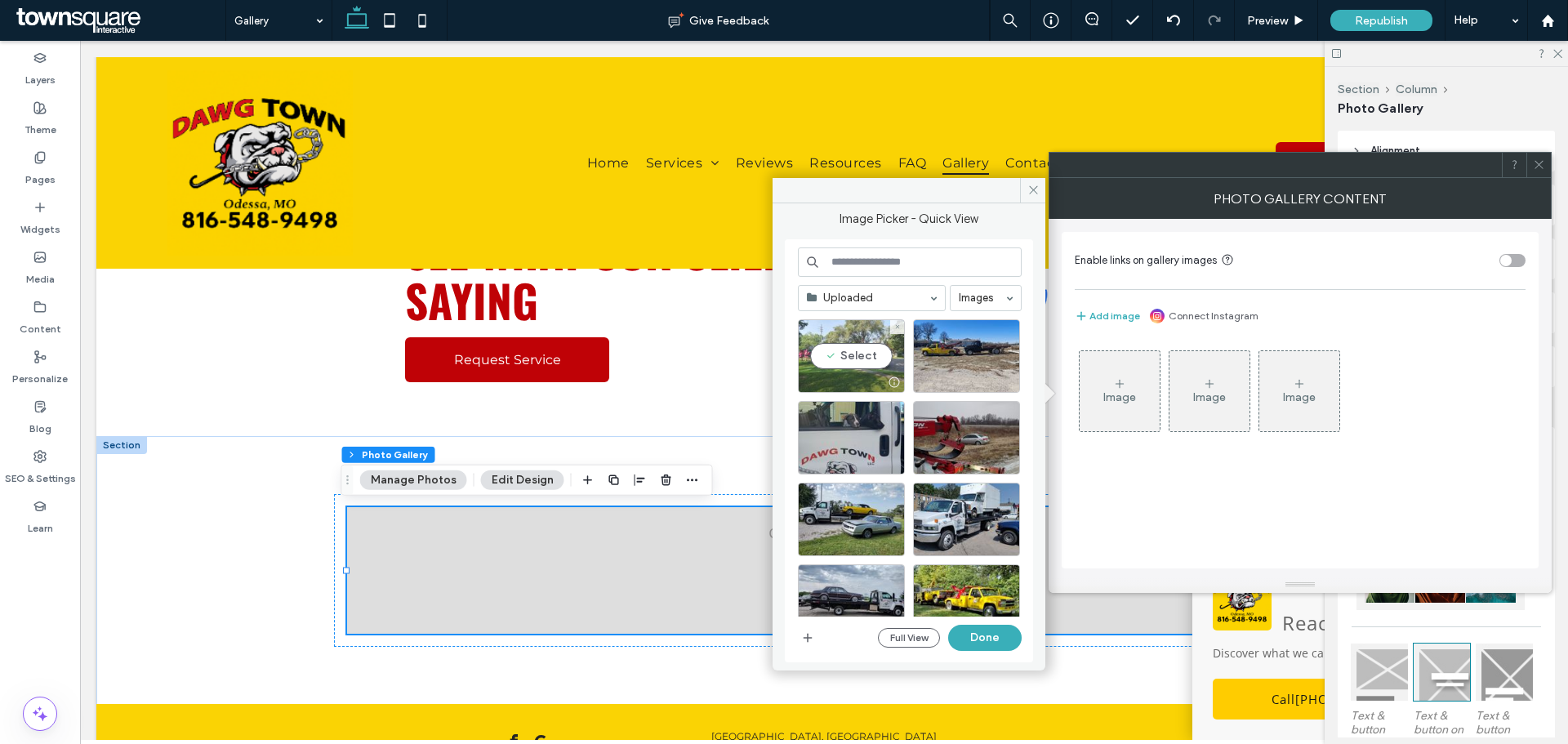
click at [867, 344] on div "Select" at bounding box center [850, 356] width 107 height 73
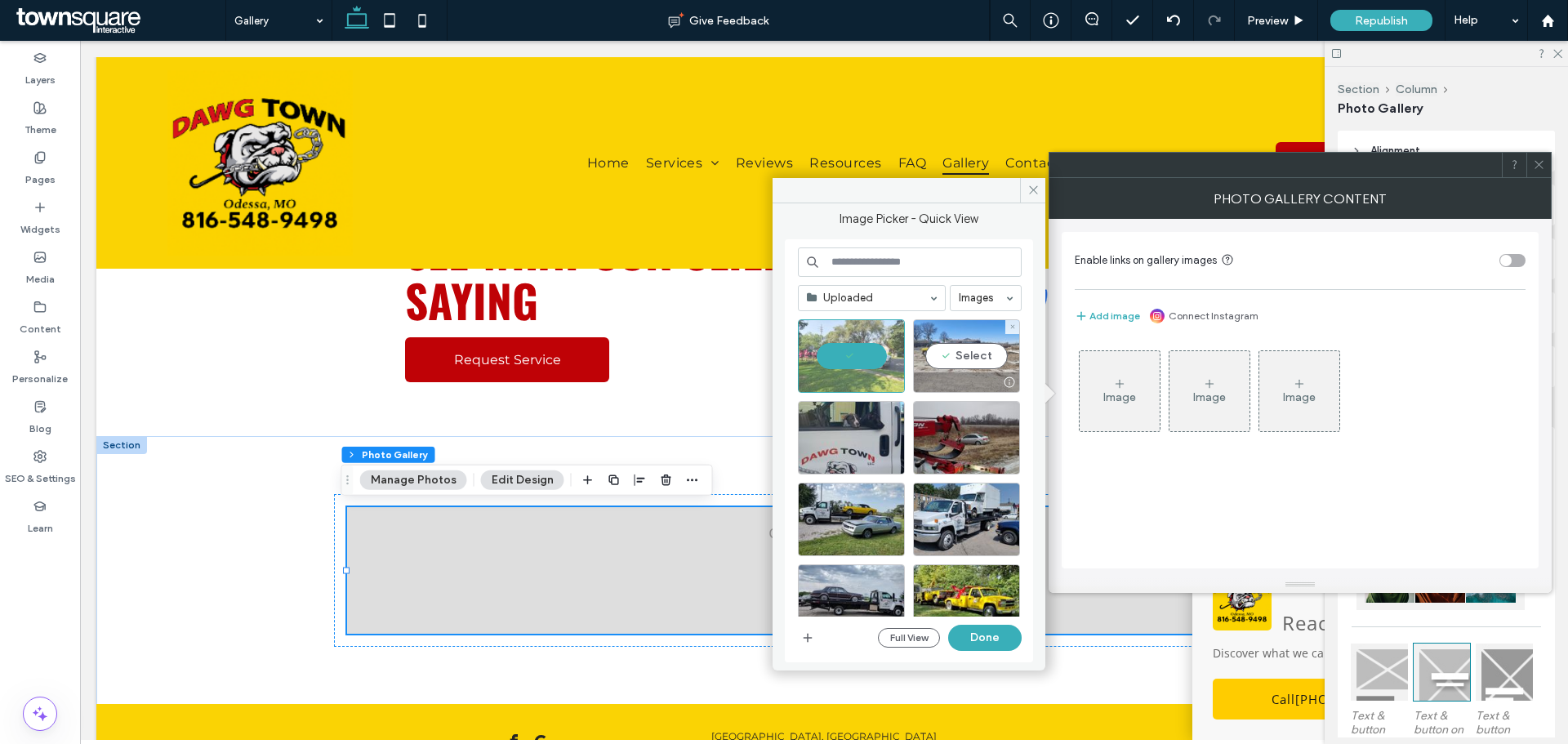
click at [949, 361] on div "Select" at bounding box center [965, 356] width 107 height 73
click at [862, 439] on div "Select" at bounding box center [850, 437] width 107 height 73
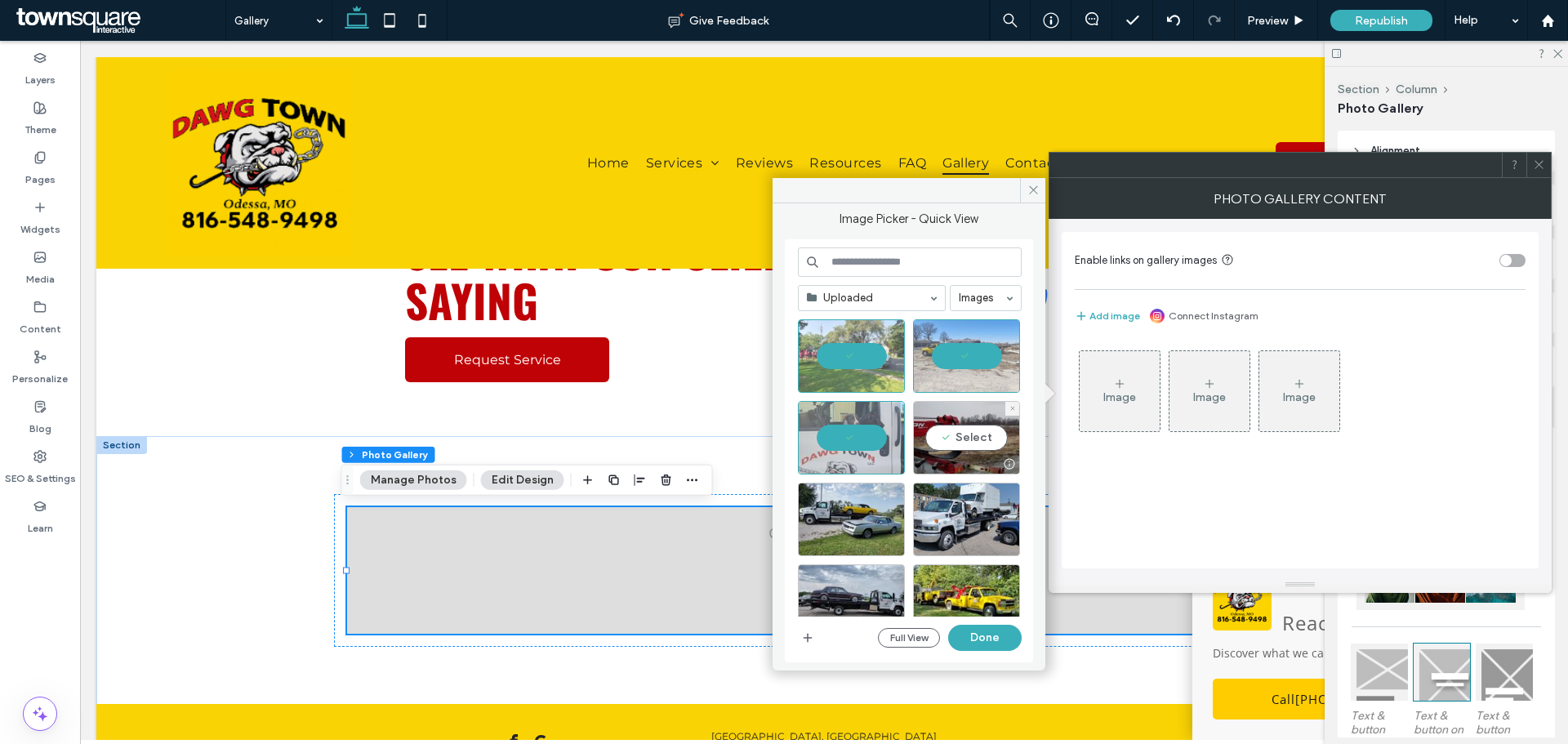
drag, startPoint x: 960, startPoint y: 441, endPoint x: 914, endPoint y: 482, distance: 61.6
click at [960, 443] on div "Select" at bounding box center [965, 437] width 107 height 73
click at [849, 529] on div "Select" at bounding box center [850, 519] width 107 height 73
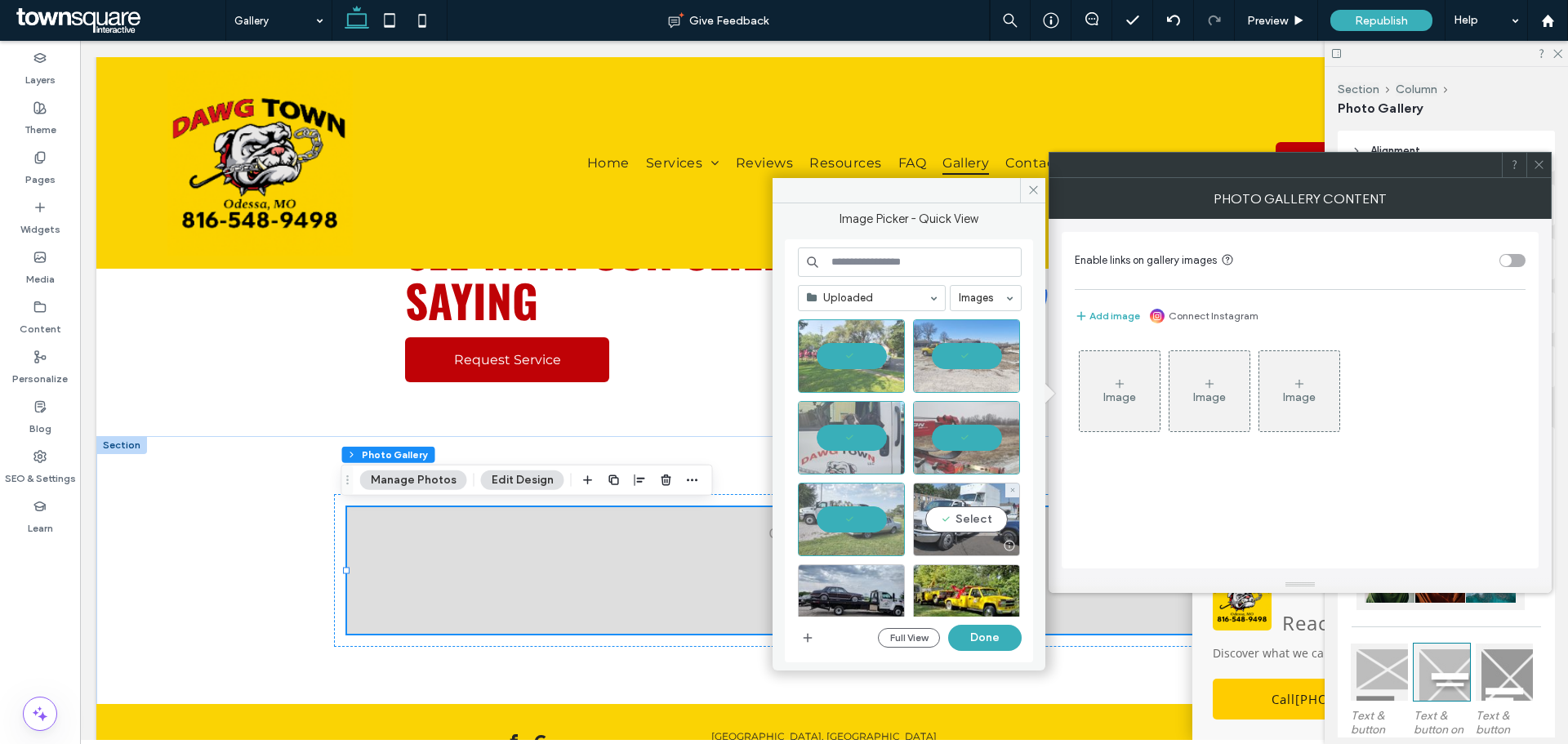
click at [940, 513] on div "Select" at bounding box center [965, 519] width 107 height 73
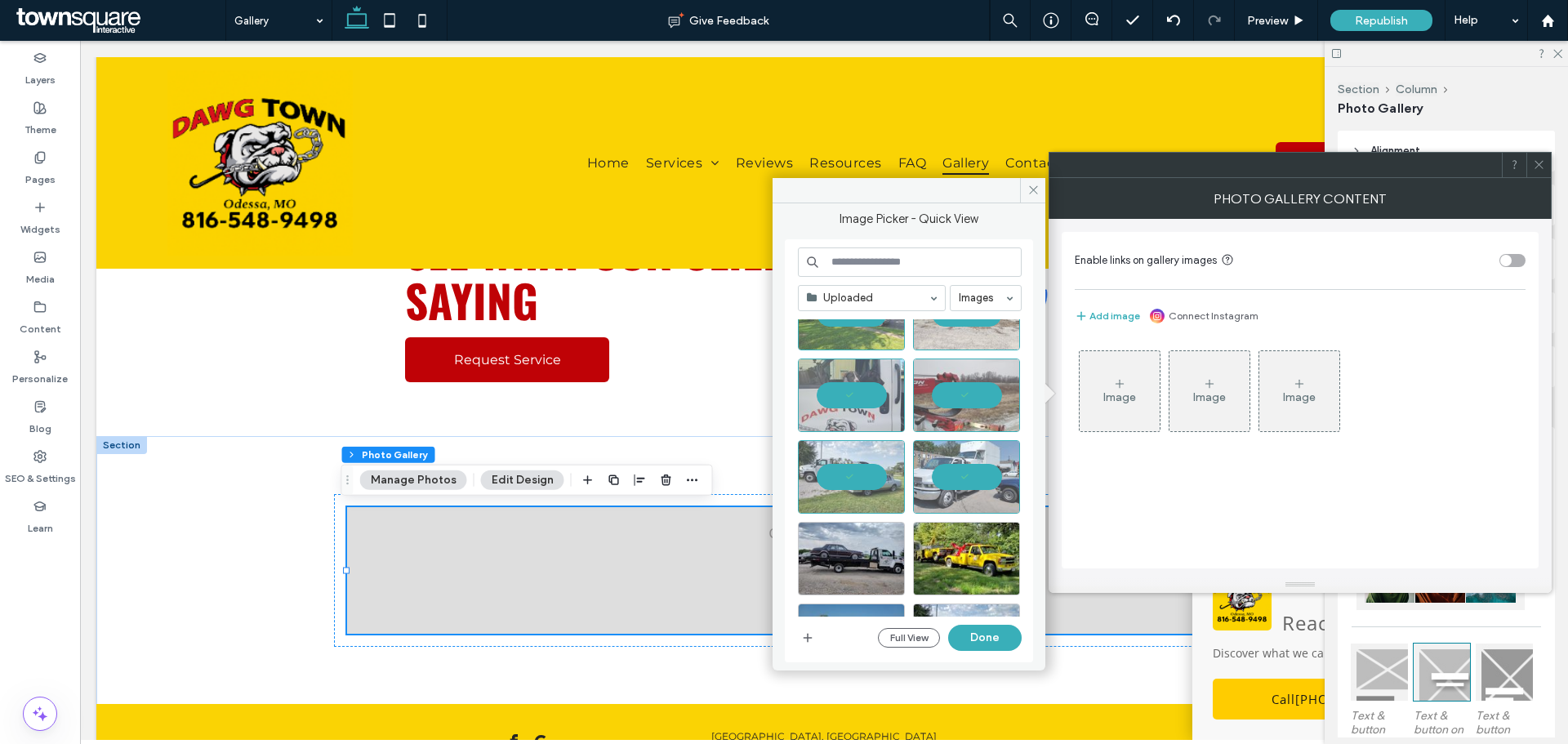
scroll to position [163, 0]
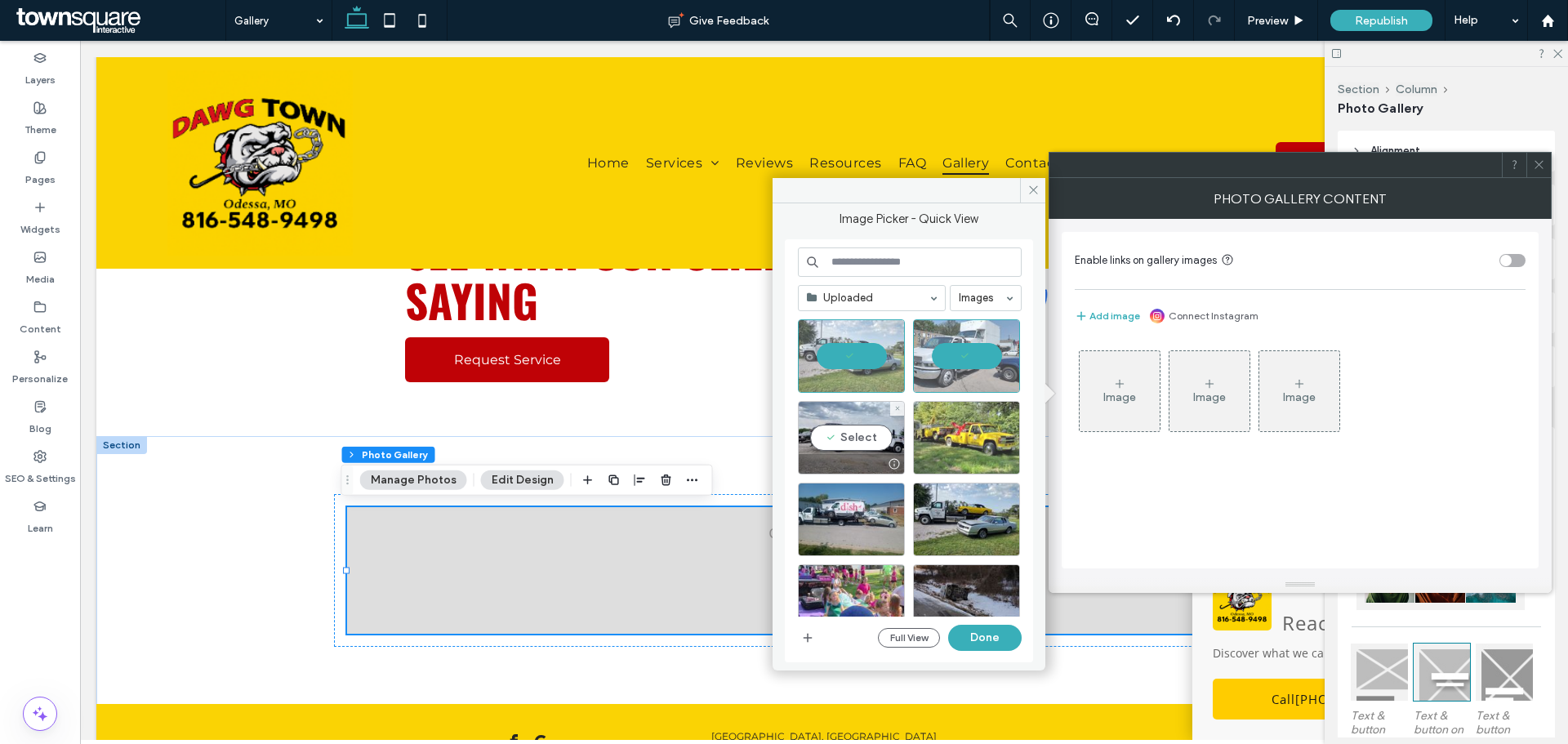
drag, startPoint x: 861, startPoint y: 437, endPoint x: 924, endPoint y: 450, distance: 64.3
click at [861, 436] on div "Select" at bounding box center [850, 437] width 107 height 73
click at [961, 457] on div at bounding box center [965, 463] width 105 height 20
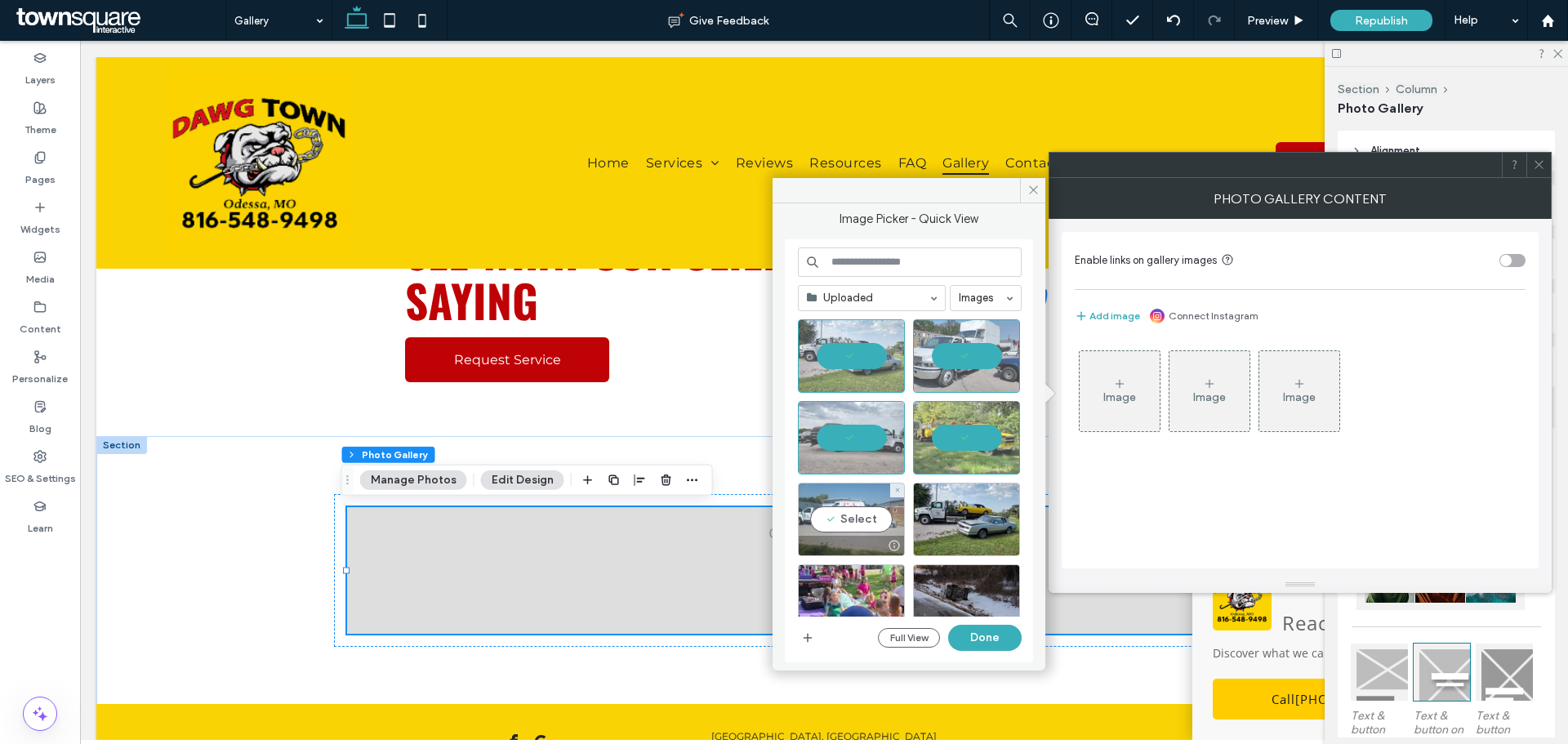
click at [849, 513] on div "Select" at bounding box center [850, 519] width 107 height 73
click at [942, 518] on div "Select" at bounding box center [965, 519] width 107 height 73
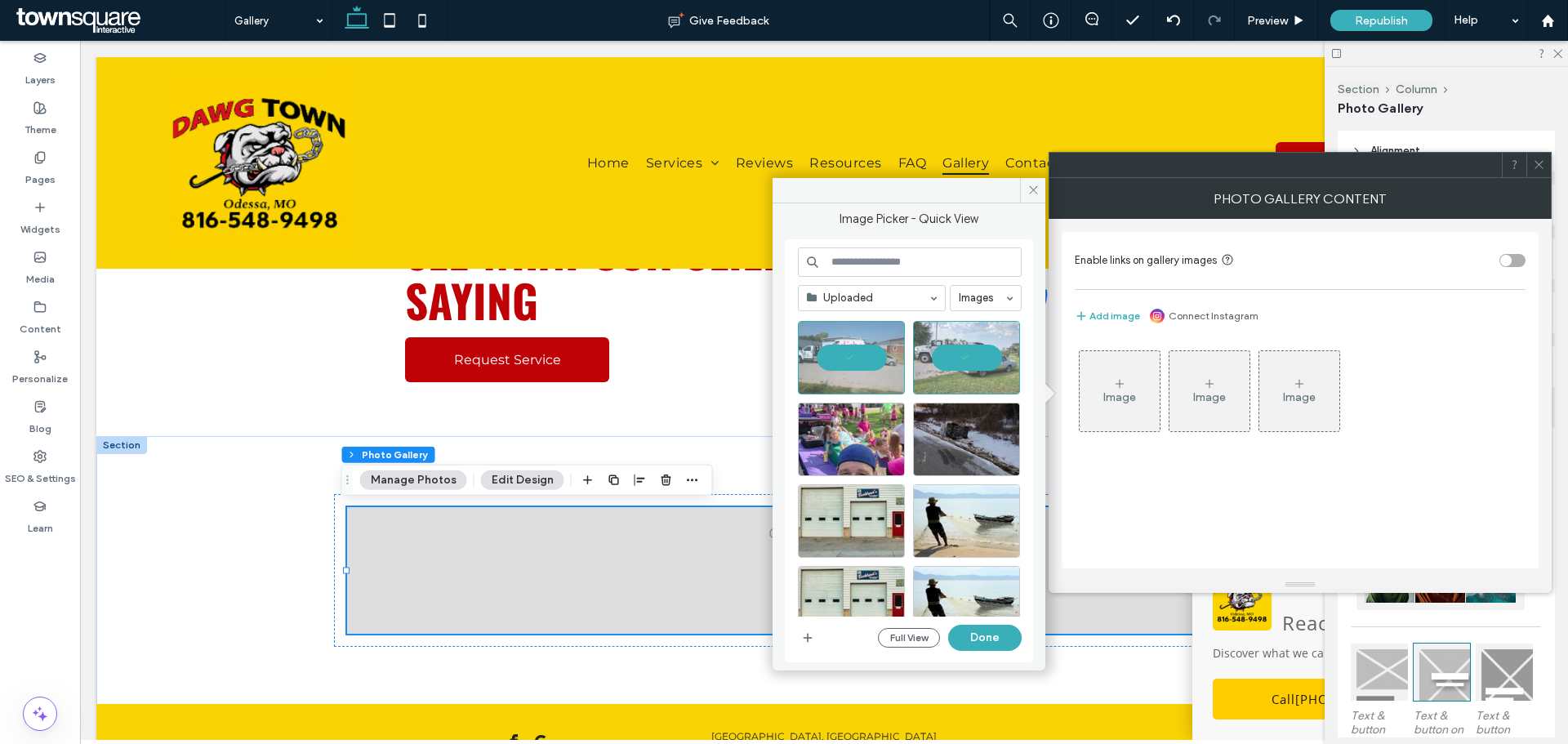
scroll to position [327, 0]
click at [852, 436] on div "Select" at bounding box center [850, 437] width 107 height 73
click at [979, 646] on button "Done" at bounding box center [984, 638] width 73 height 26
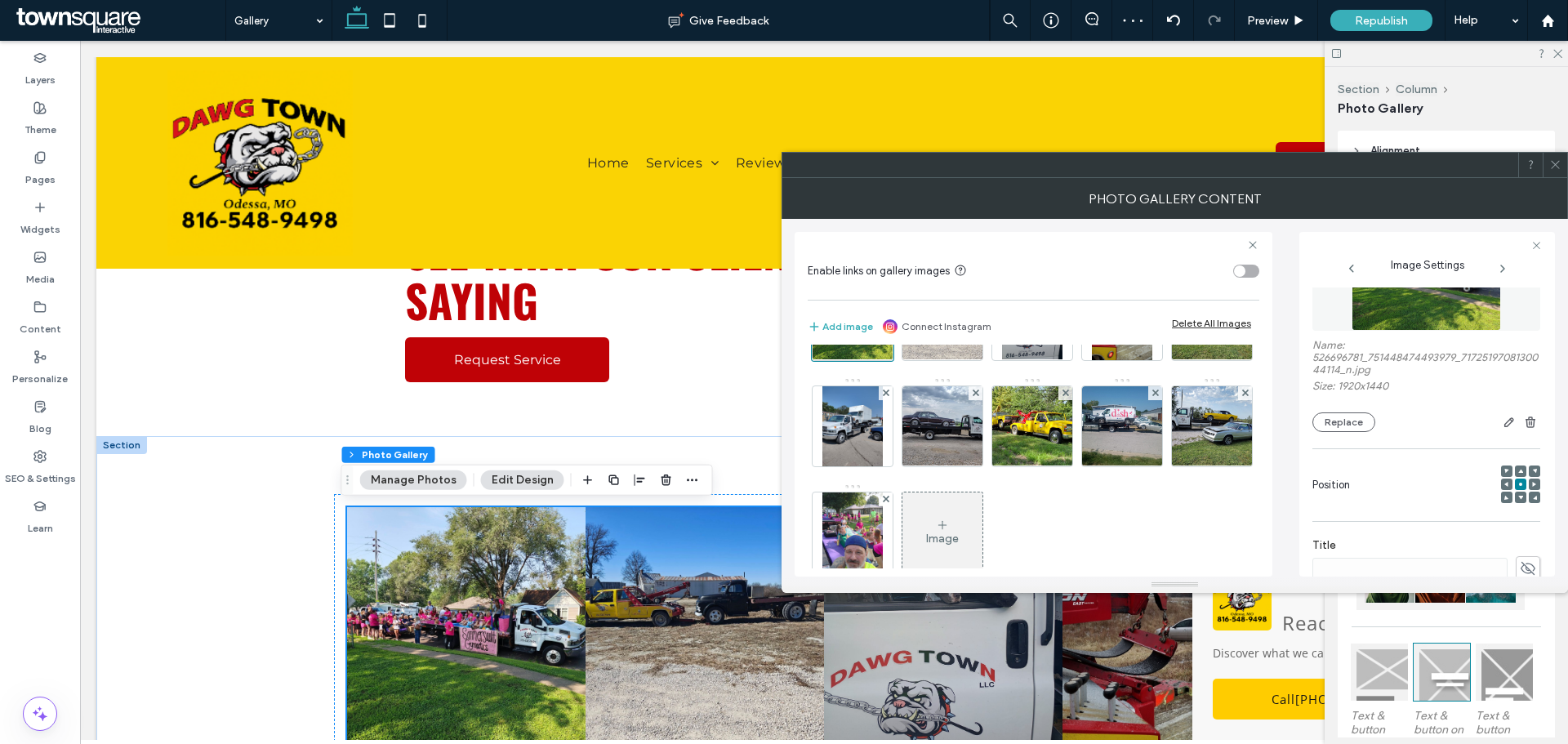
scroll to position [245, 0]
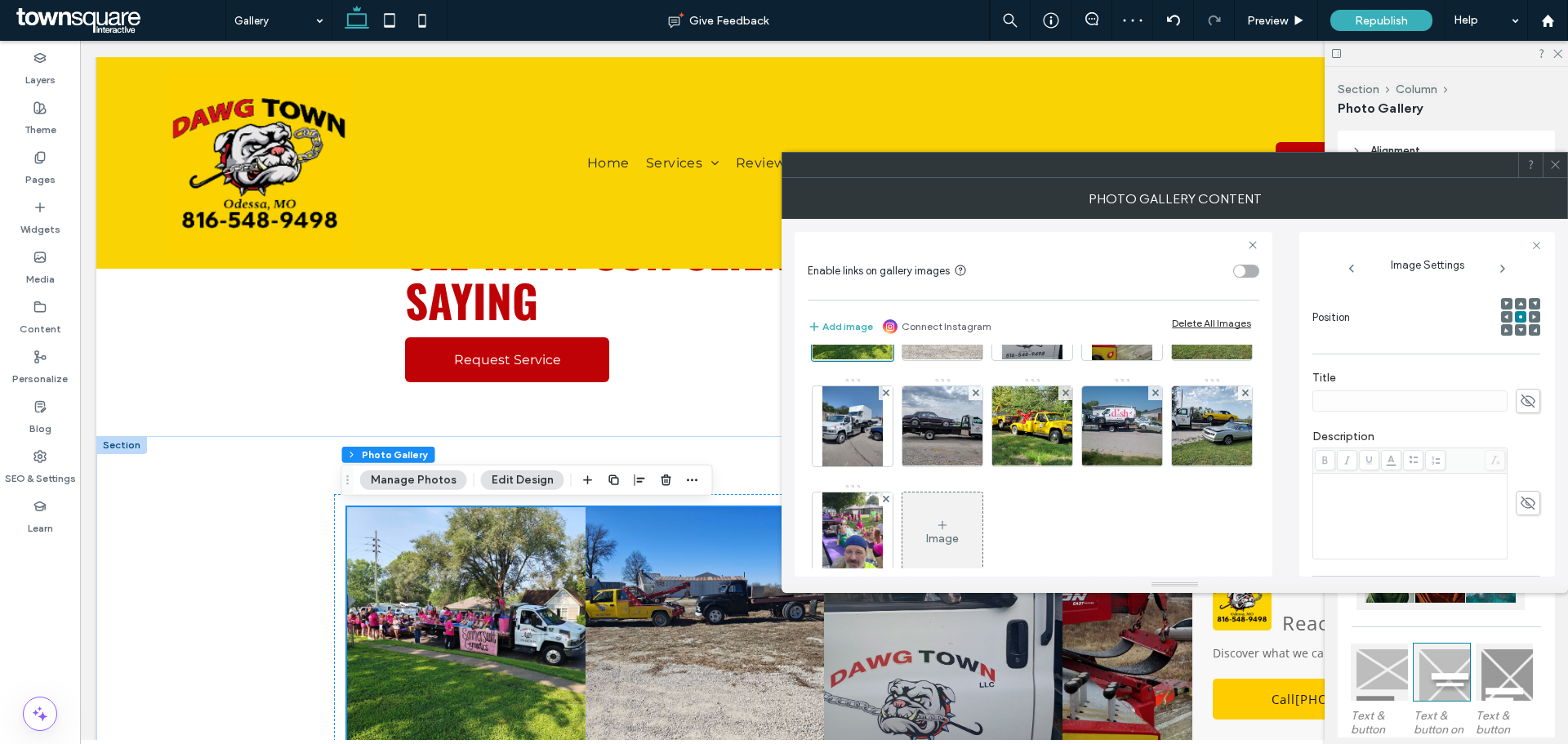
click at [533, 477] on button "Edit Design" at bounding box center [523, 480] width 84 height 20
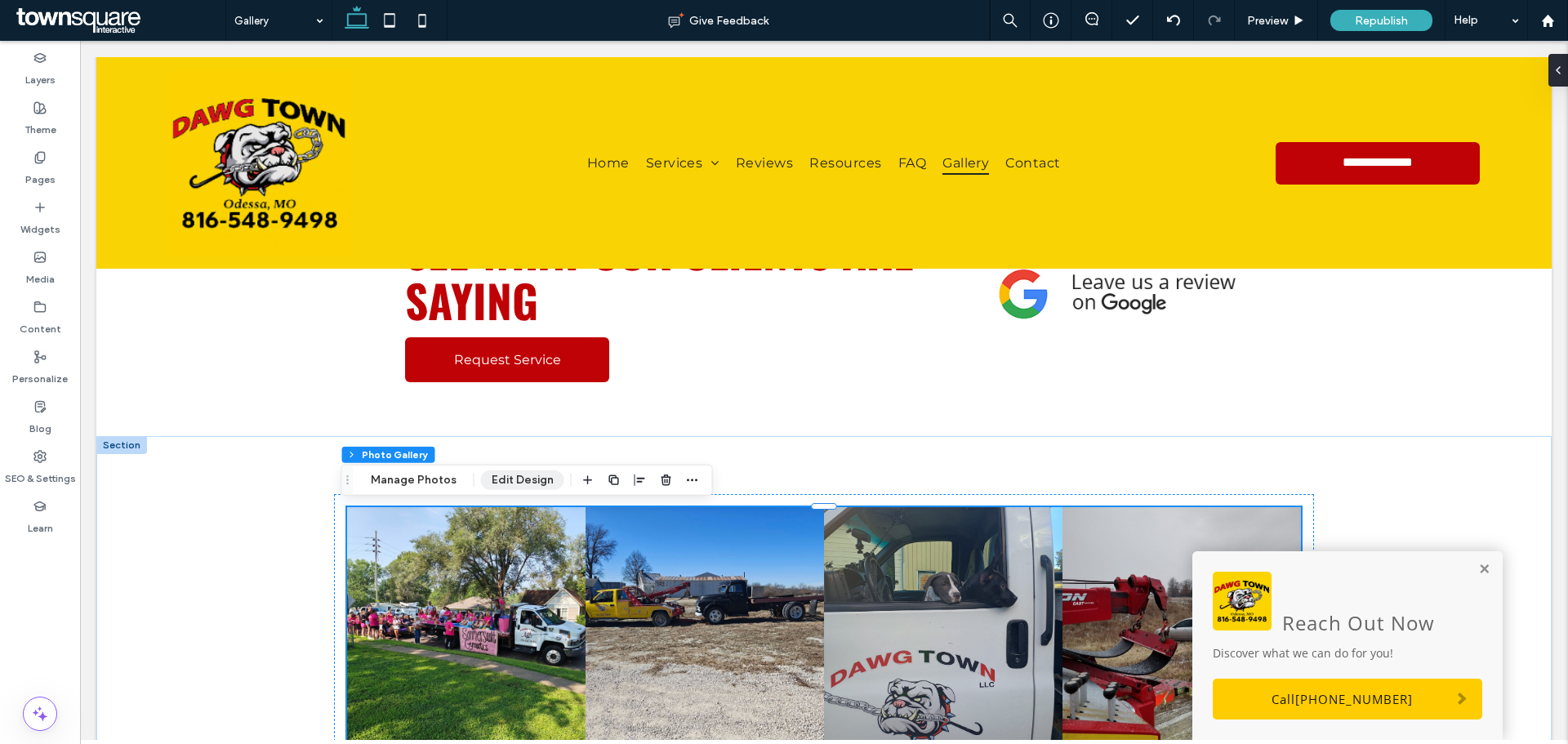
click at [524, 479] on button "Edit Design" at bounding box center [523, 480] width 84 height 20
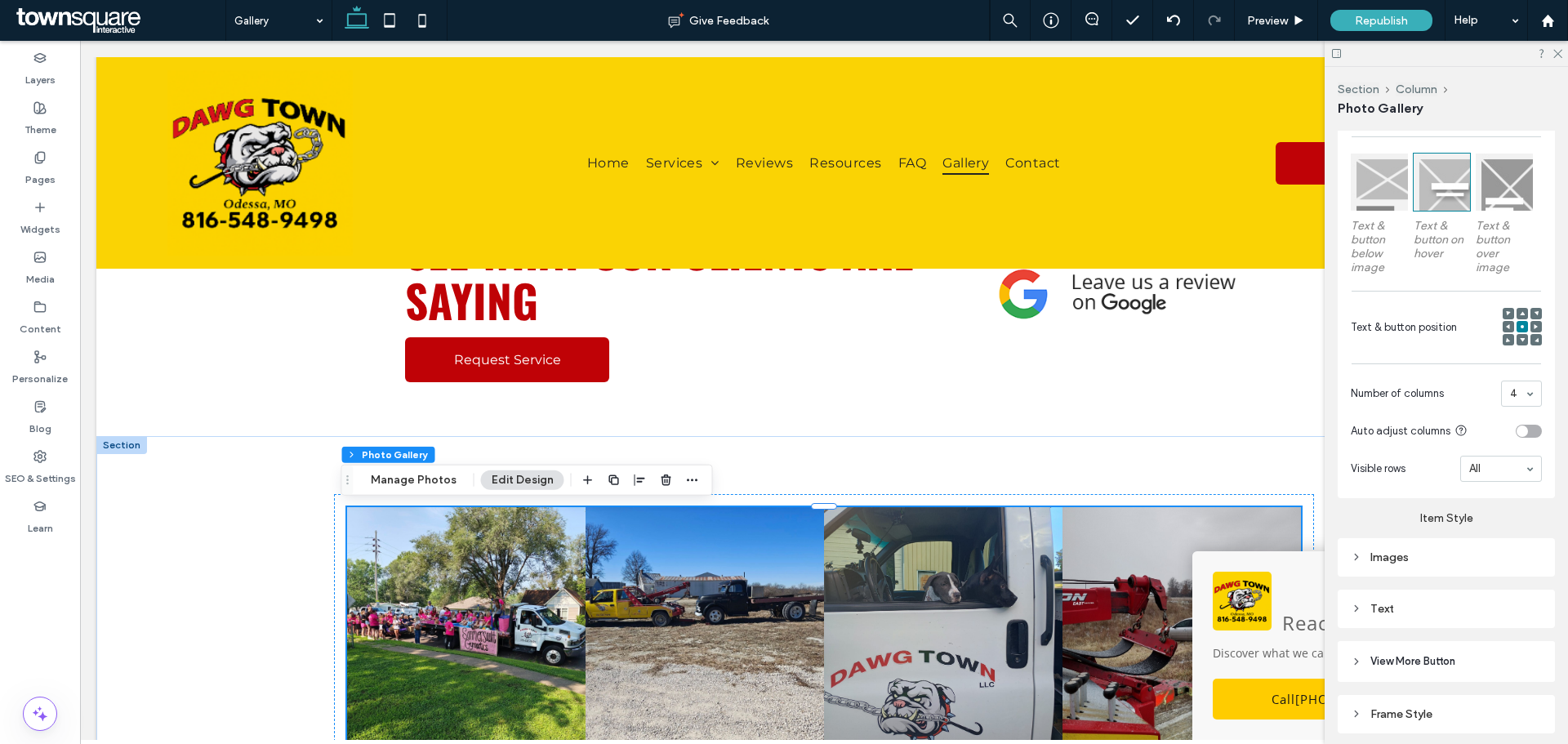
click at [1400, 554] on div "Images" at bounding box center [1446, 557] width 191 height 14
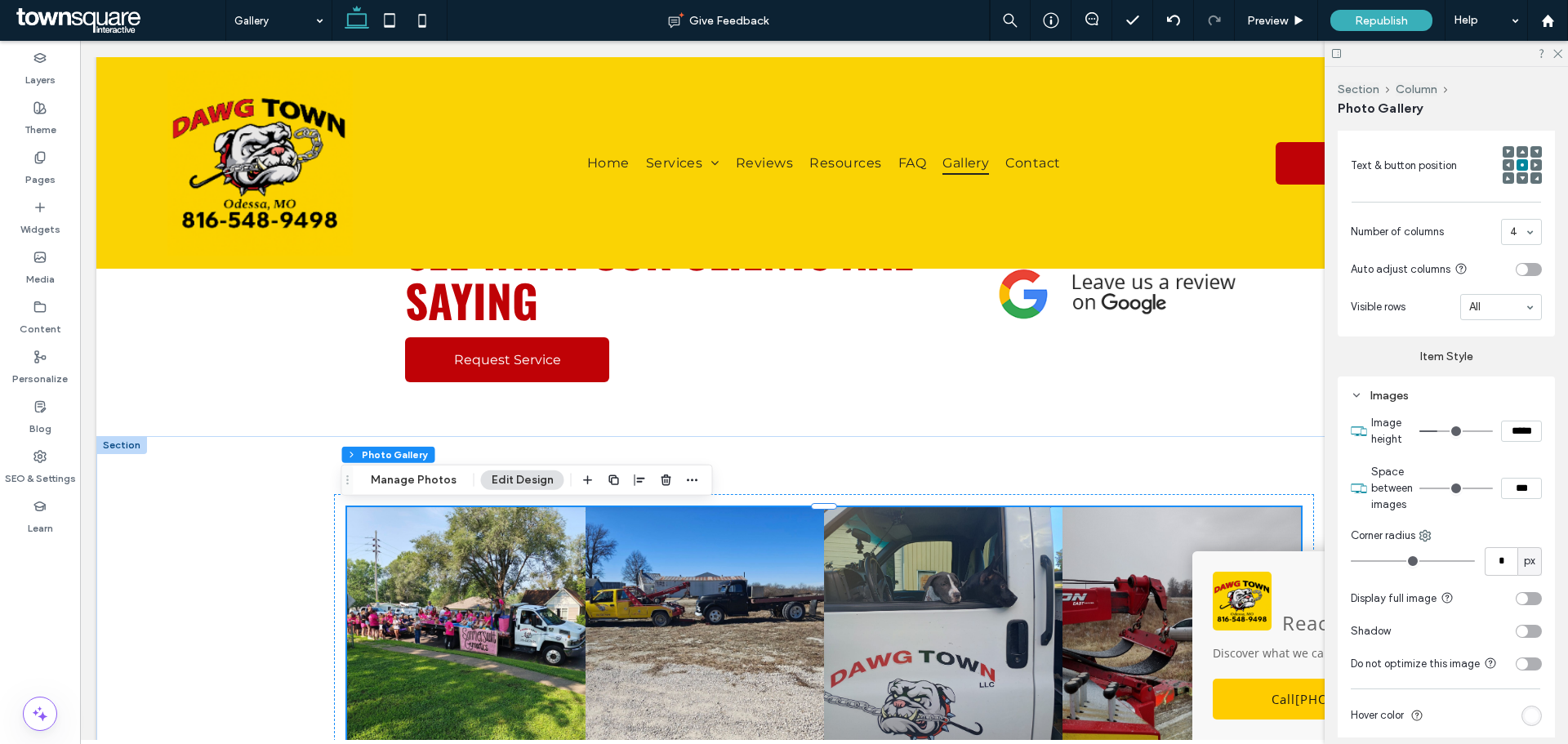
scroll to position [654, 0]
type input "*"
type input "***"
type input "*"
type input "***"
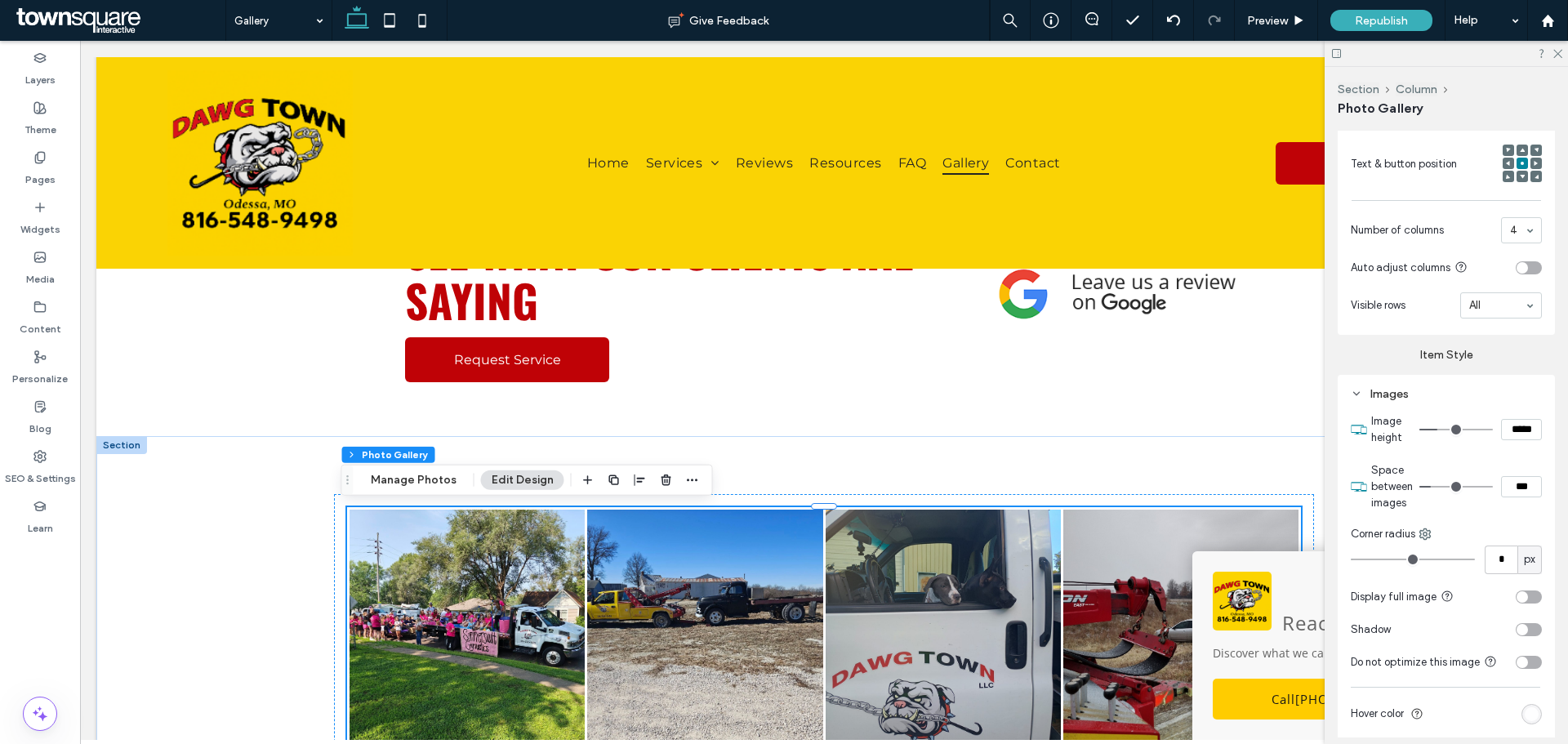
type input "*"
type input "***"
type input "*"
type input "***"
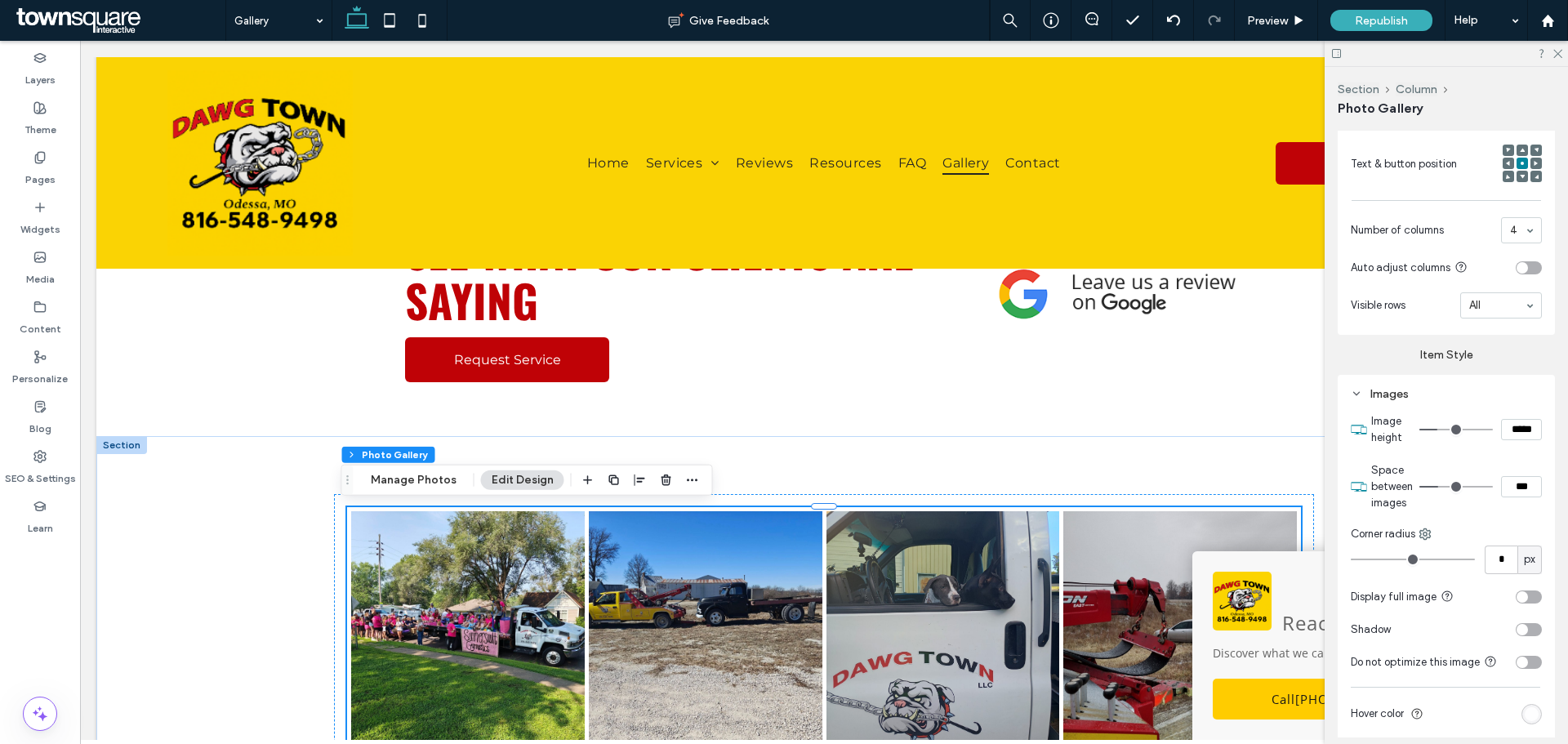
drag, startPoint x: 1425, startPoint y: 485, endPoint x: 1440, endPoint y: 493, distance: 17.0
type input "*"
click at [1440, 488] on input "range" at bounding box center [1456, 487] width 73 height 2
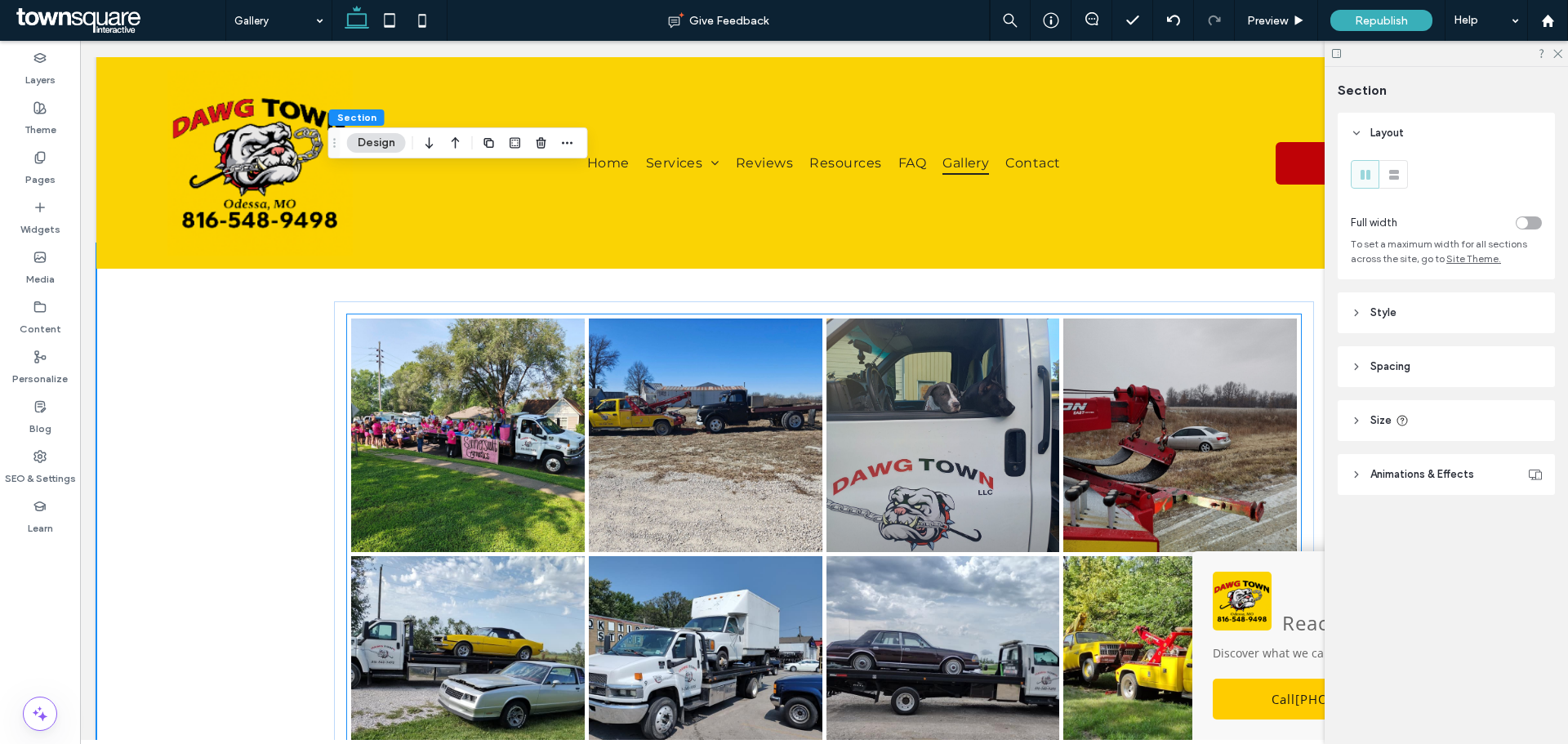
scroll to position [286, 0]
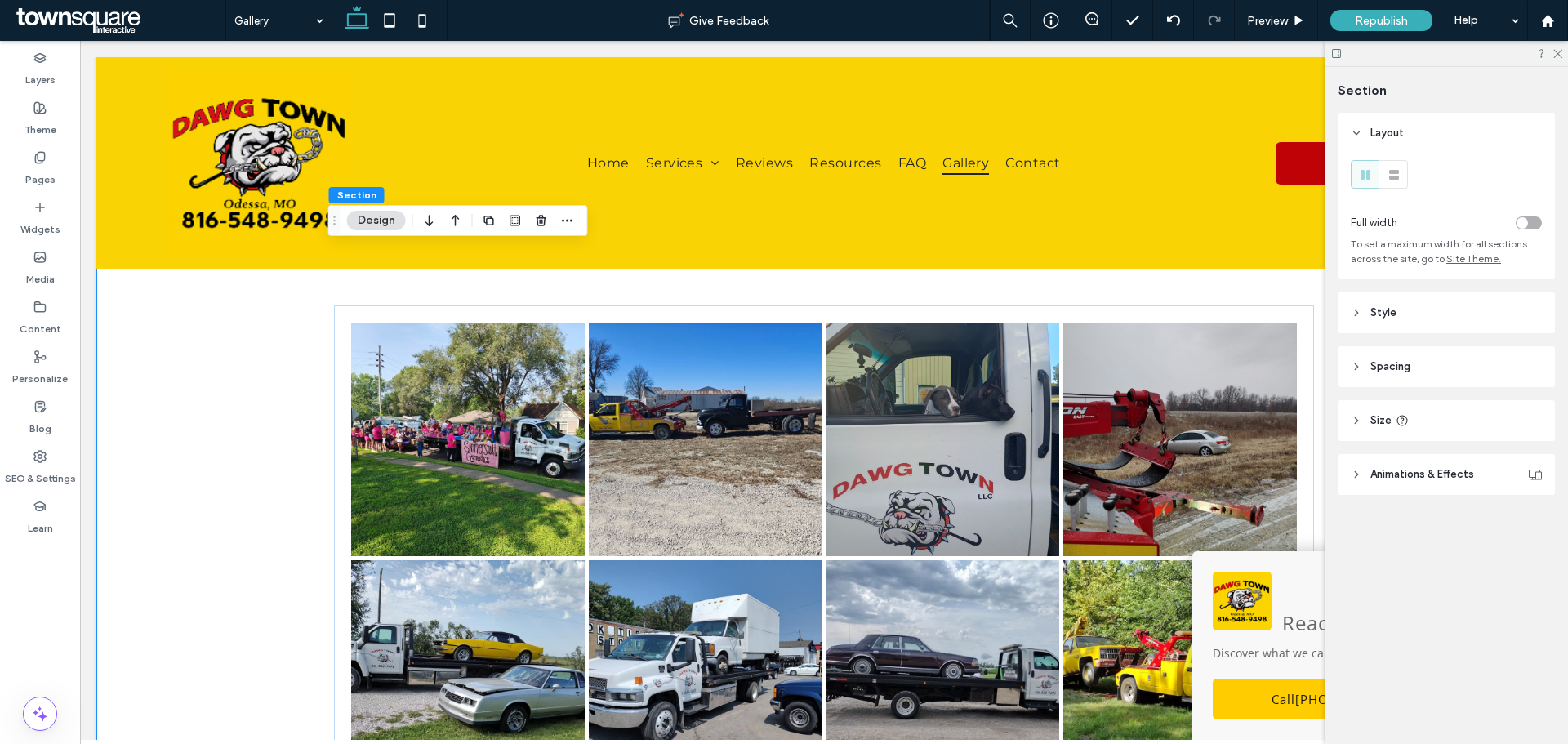
click at [391, 215] on button "Design" at bounding box center [376, 220] width 58 height 20
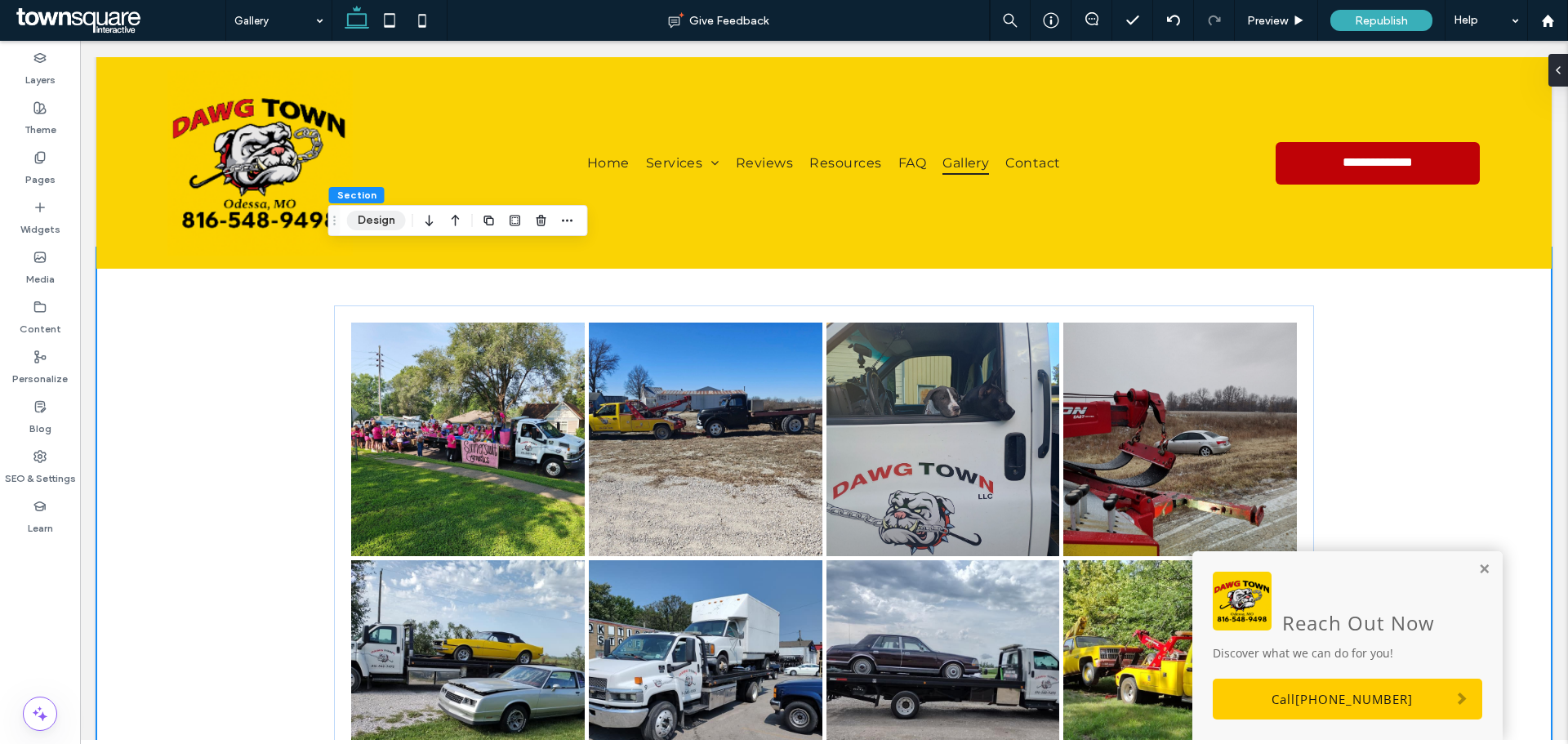
click at [391, 215] on button "Design" at bounding box center [376, 220] width 58 height 20
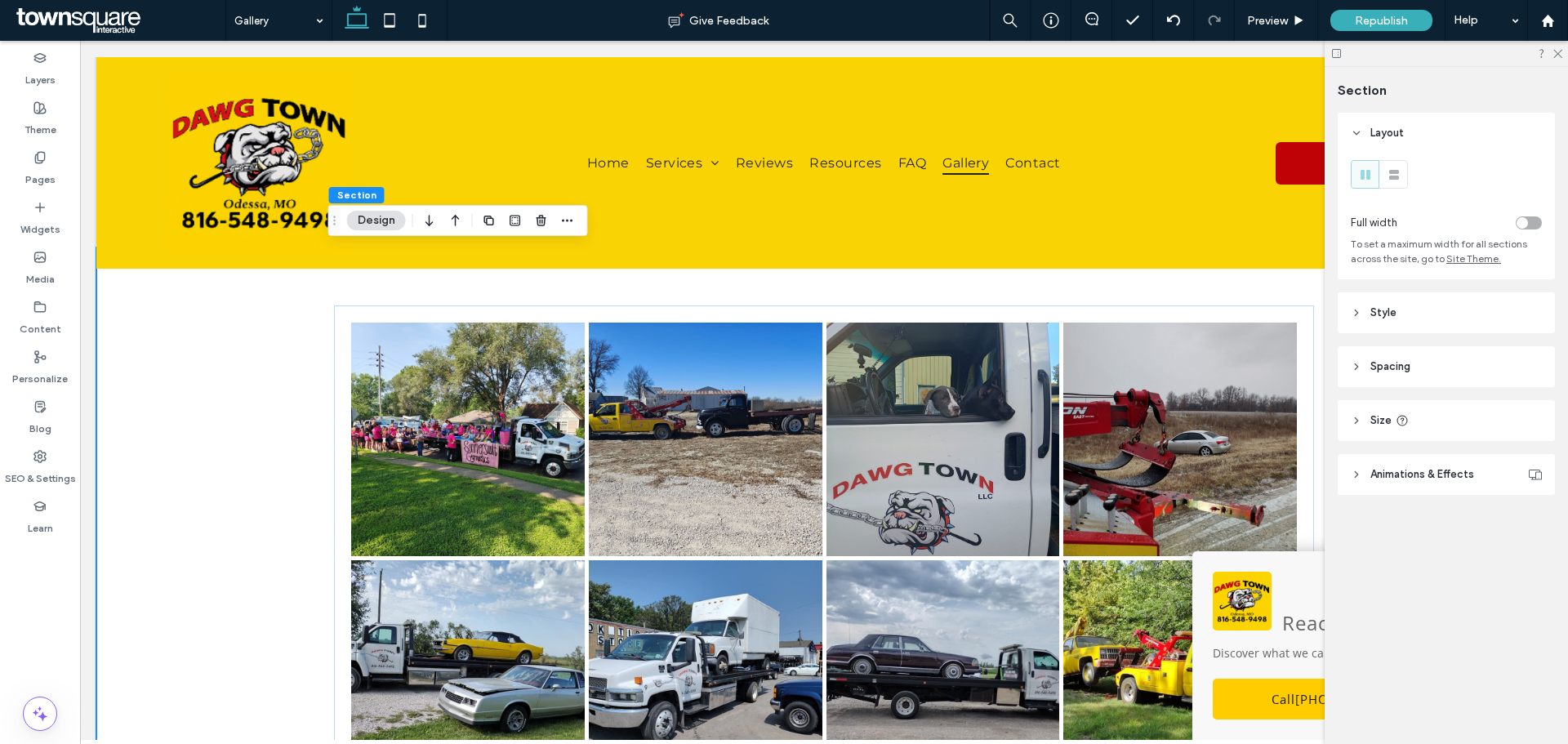
click at [1374, 315] on span "Style" at bounding box center [1383, 313] width 26 height 17
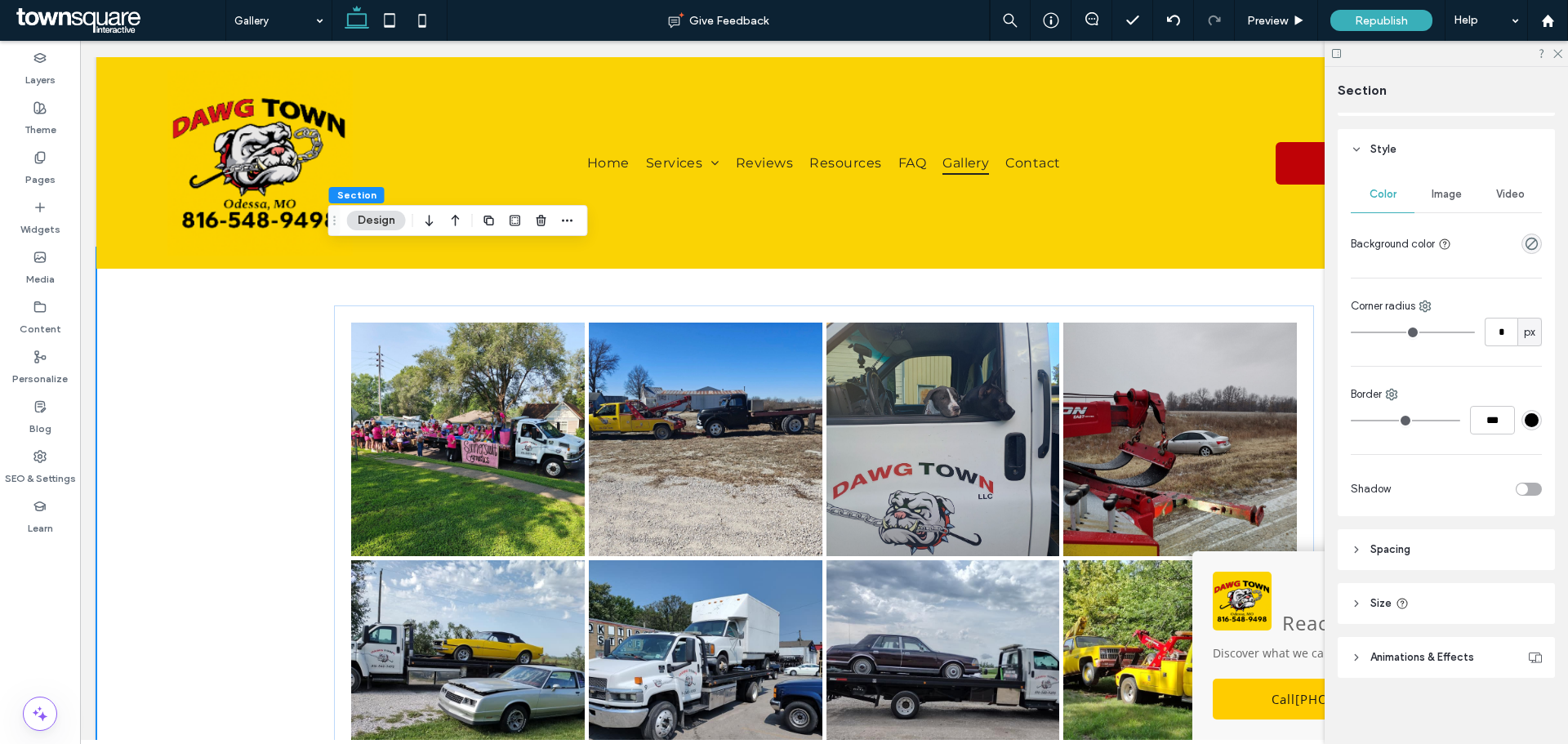
click at [1400, 562] on header "Spacing" at bounding box center [1446, 550] width 217 height 41
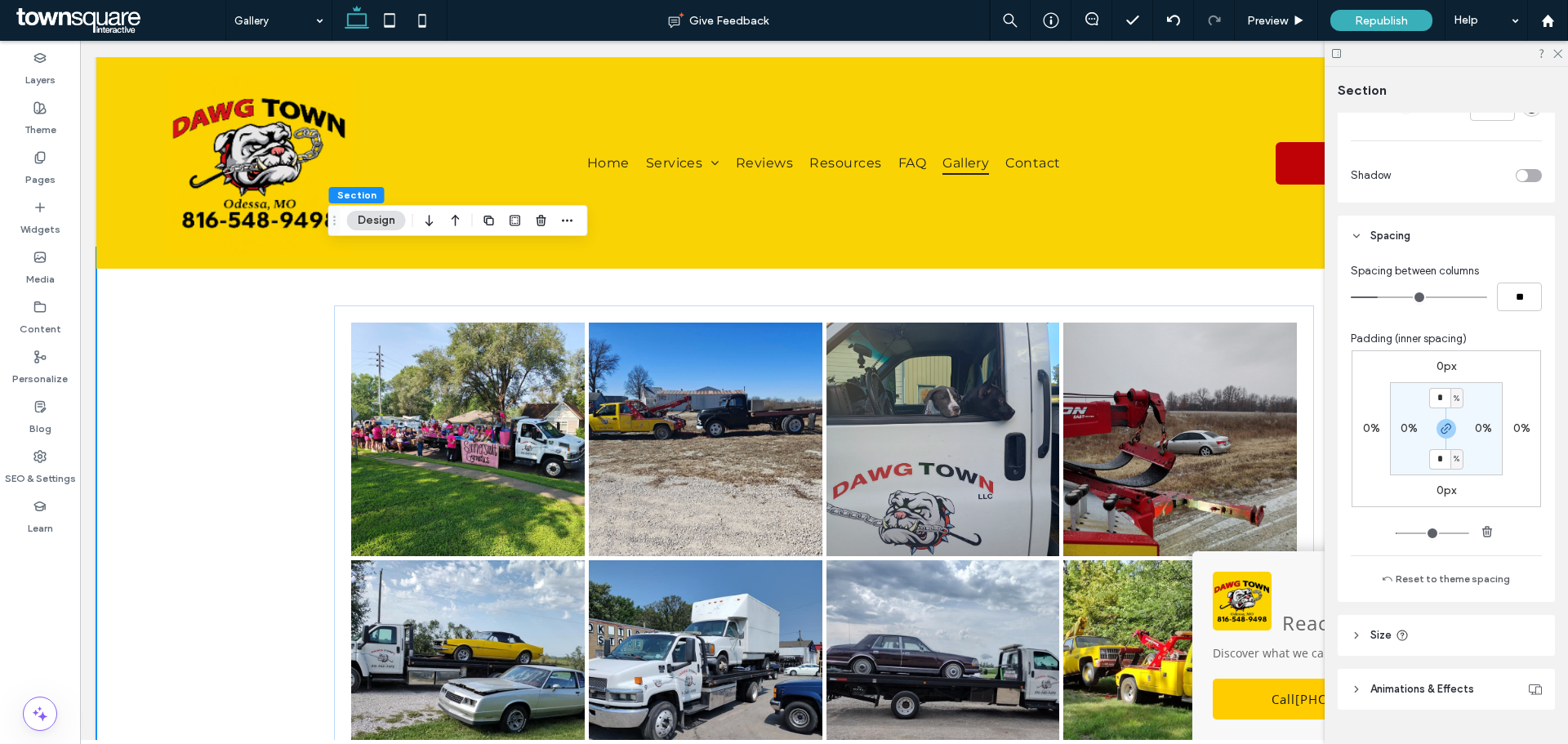
scroll to position [490, 0]
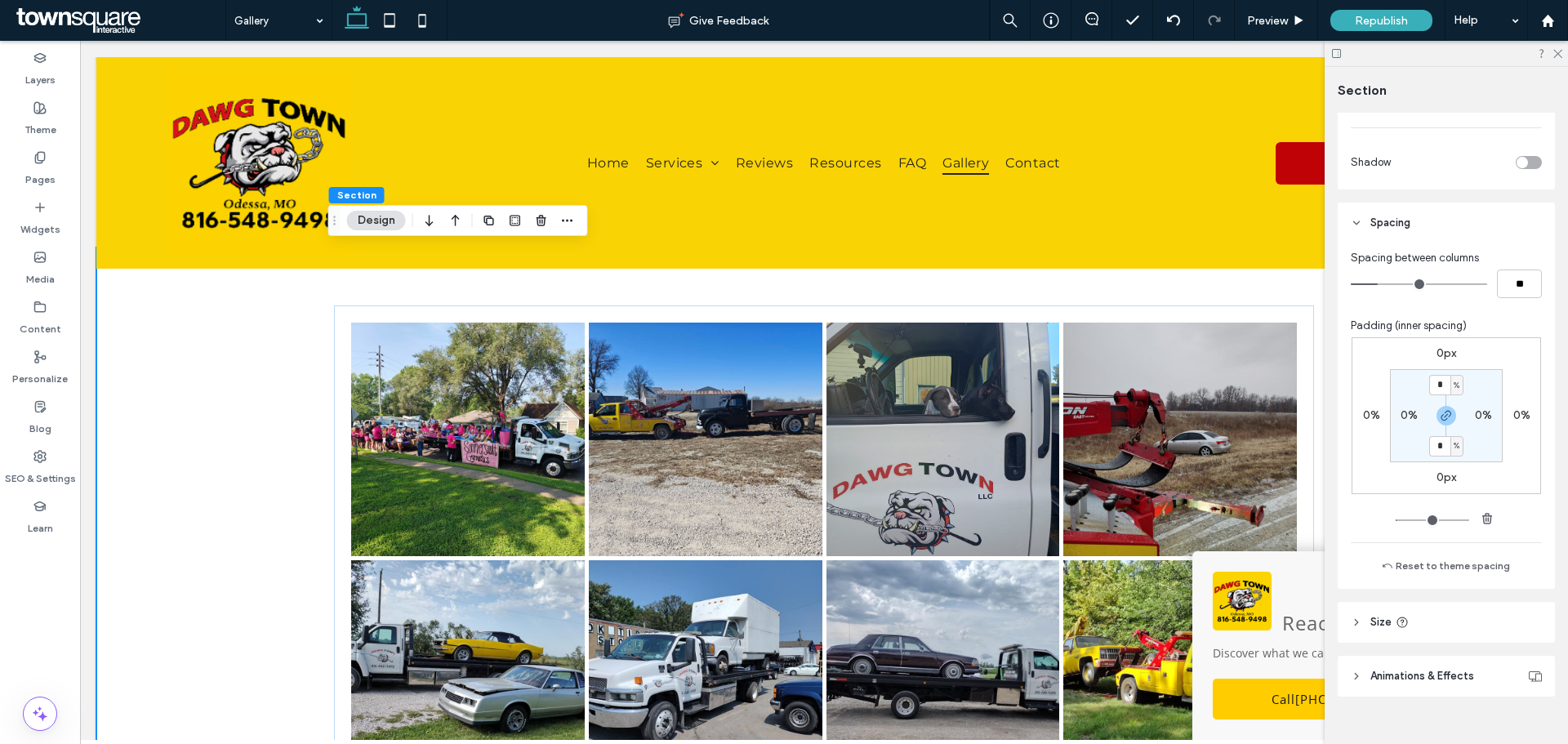
click at [1391, 643] on div "Layout Full width To set a maximum width for all sections across the site, go t…" at bounding box center [1451, 424] width 227 height 625
click at [445, 341] on link at bounding box center [468, 439] width 234 height 234
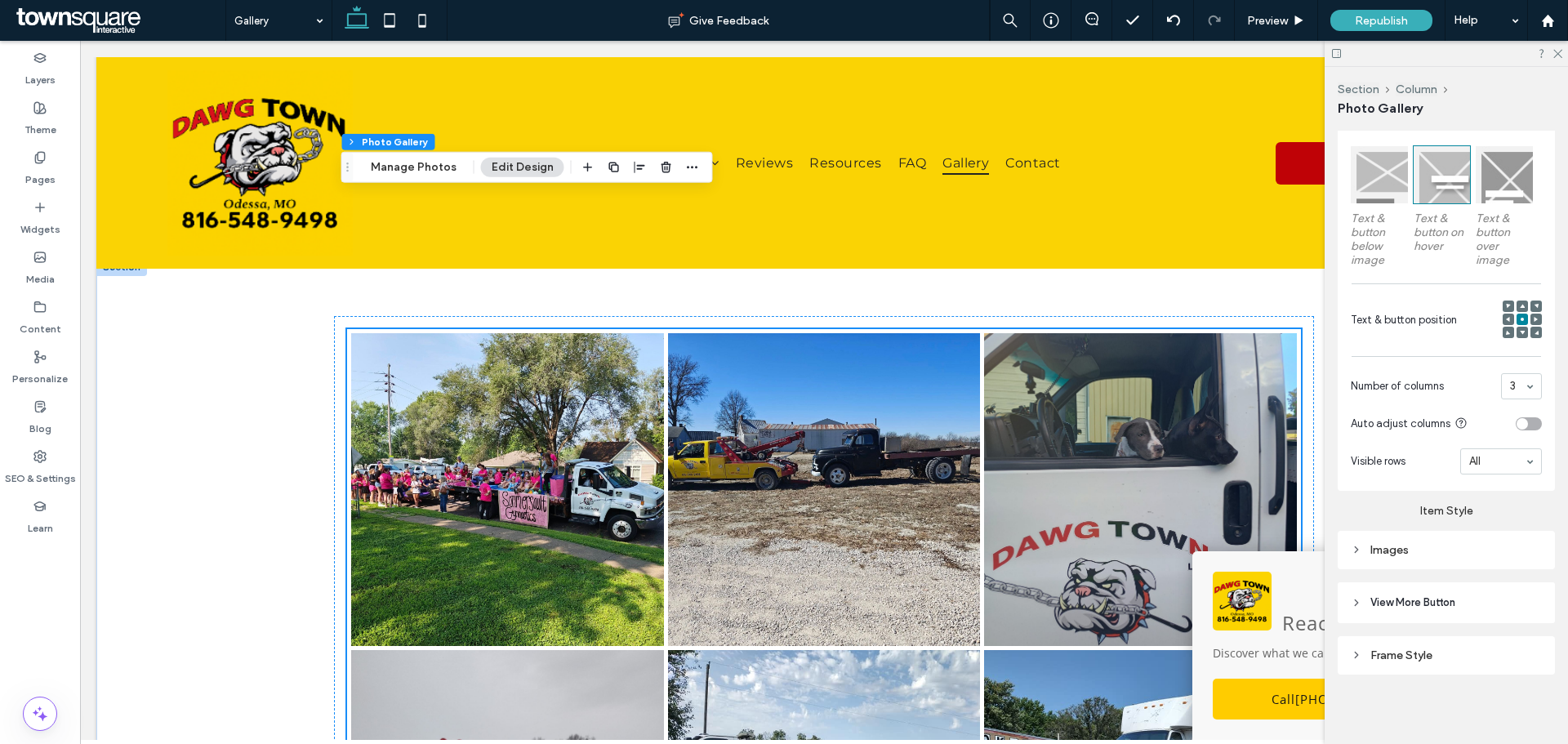
scroll to position [268, 0]
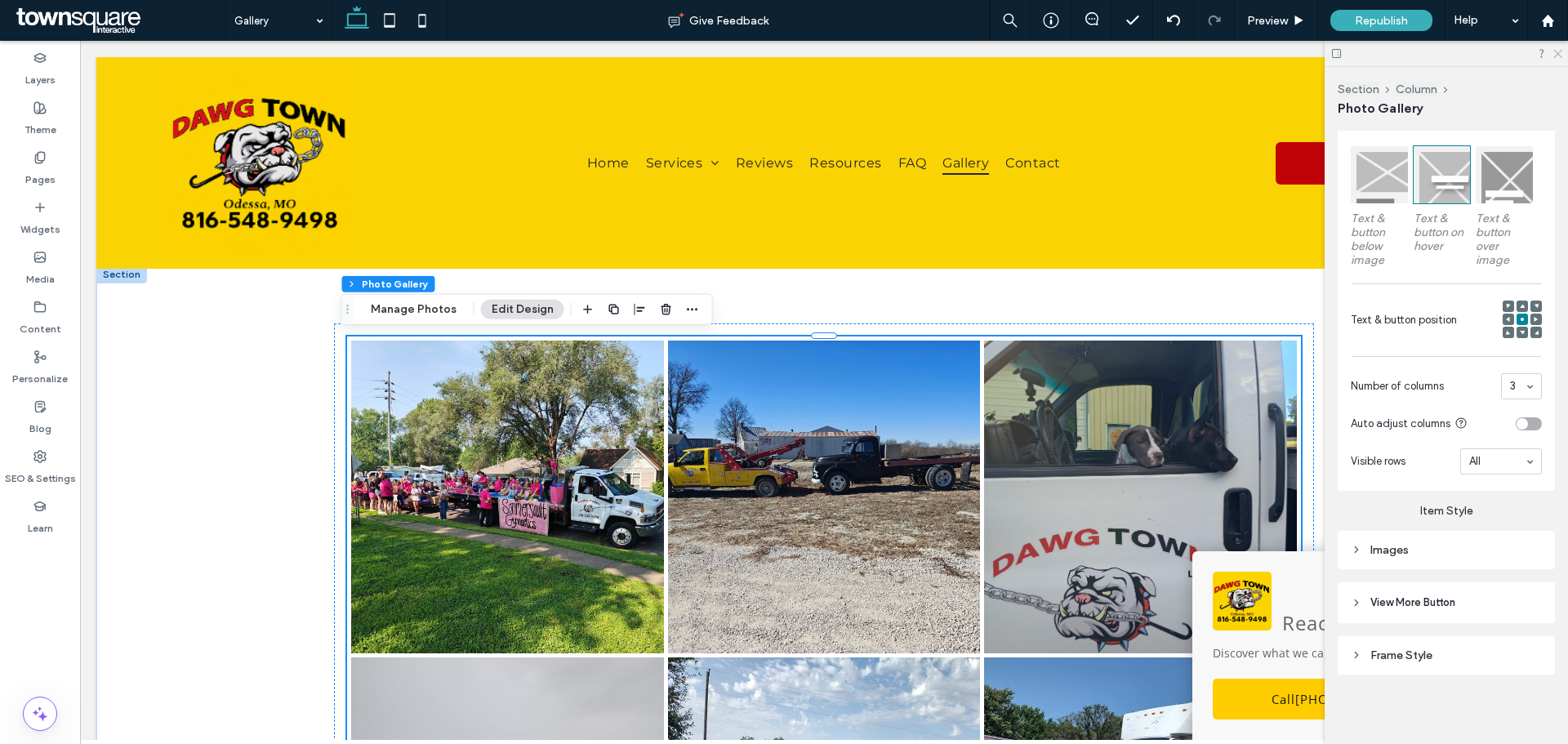
click at [1557, 55] on use at bounding box center [1558, 55] width 9 height 9
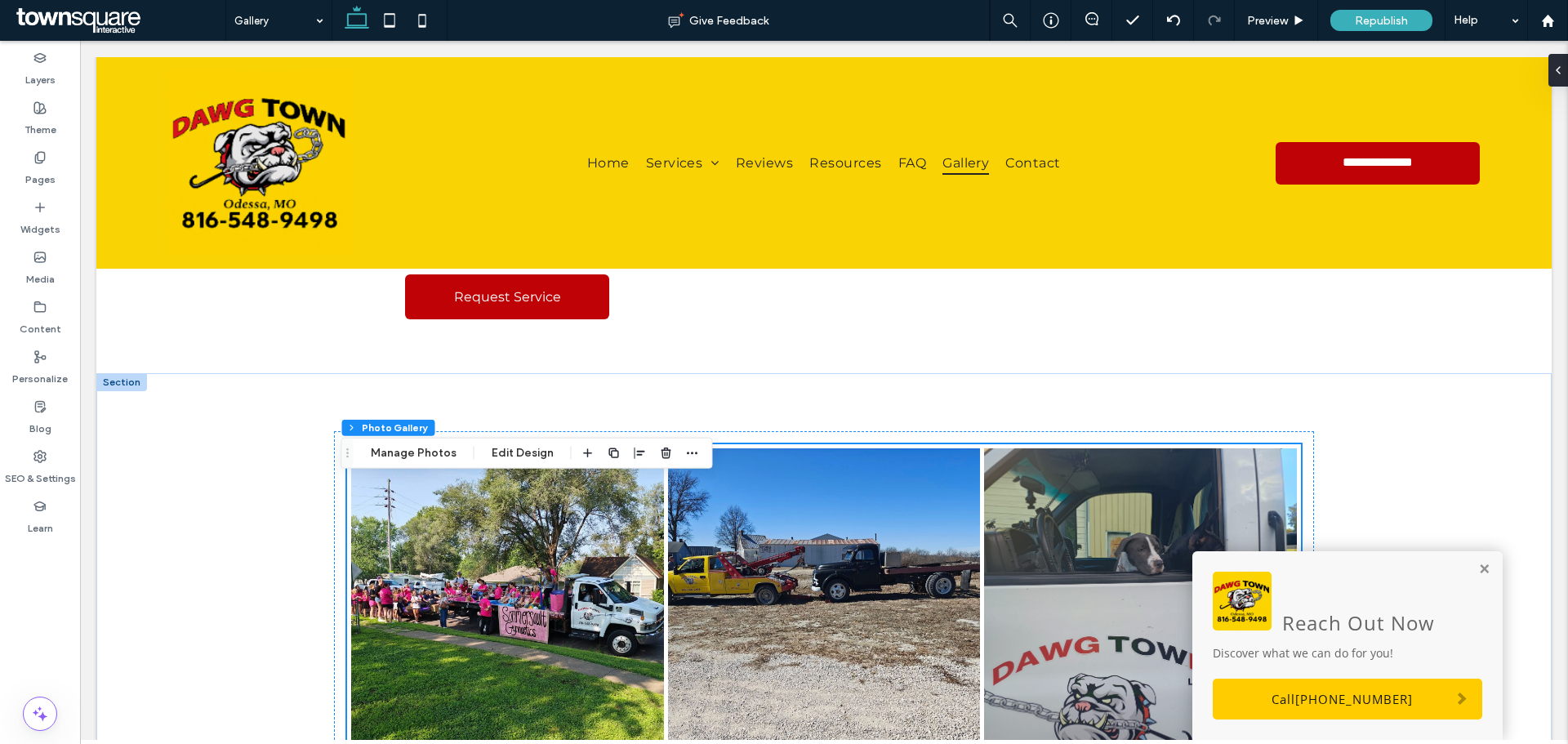
scroll to position [0, 0]
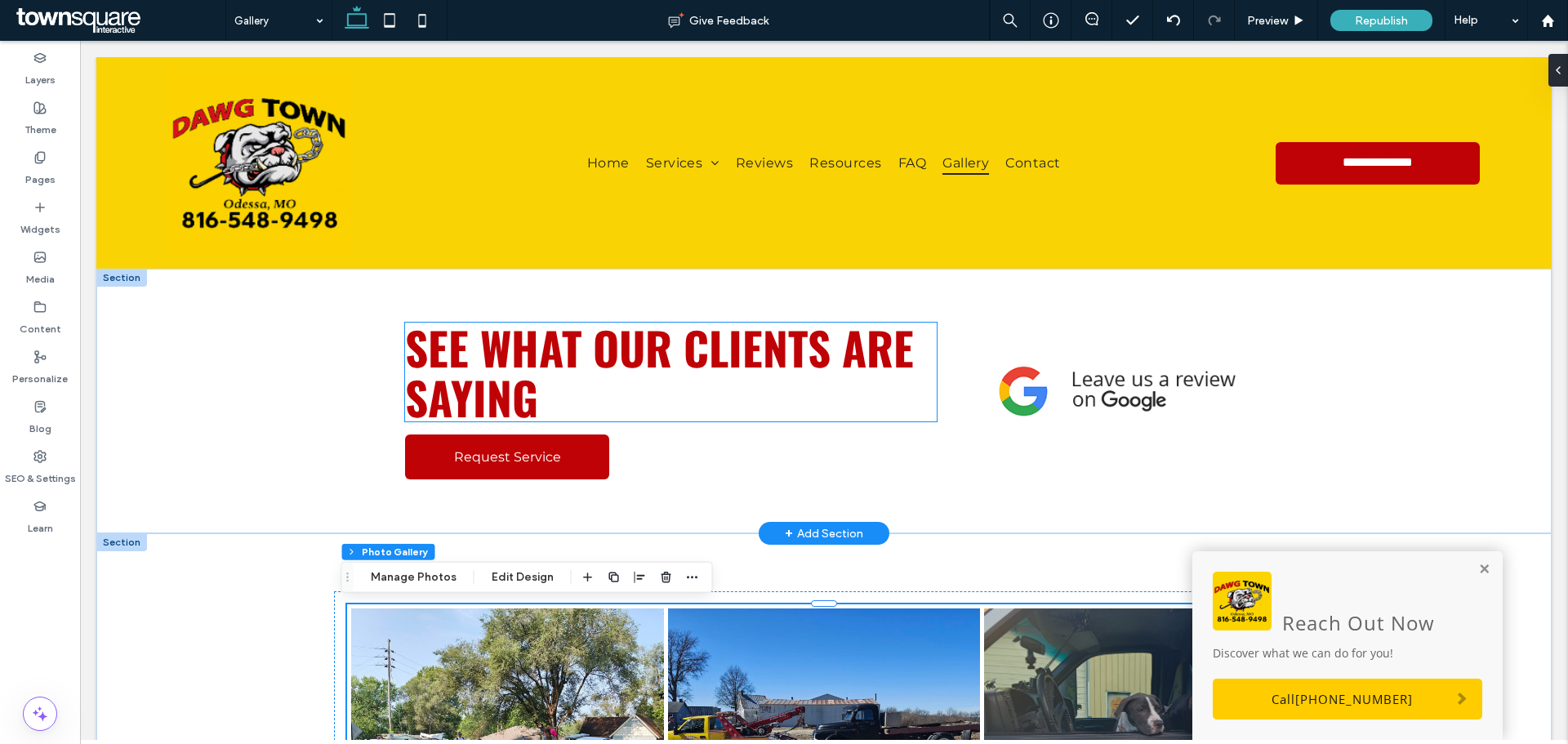
click at [590, 366] on span "See what our clients are saying" at bounding box center [659, 372] width 509 height 117
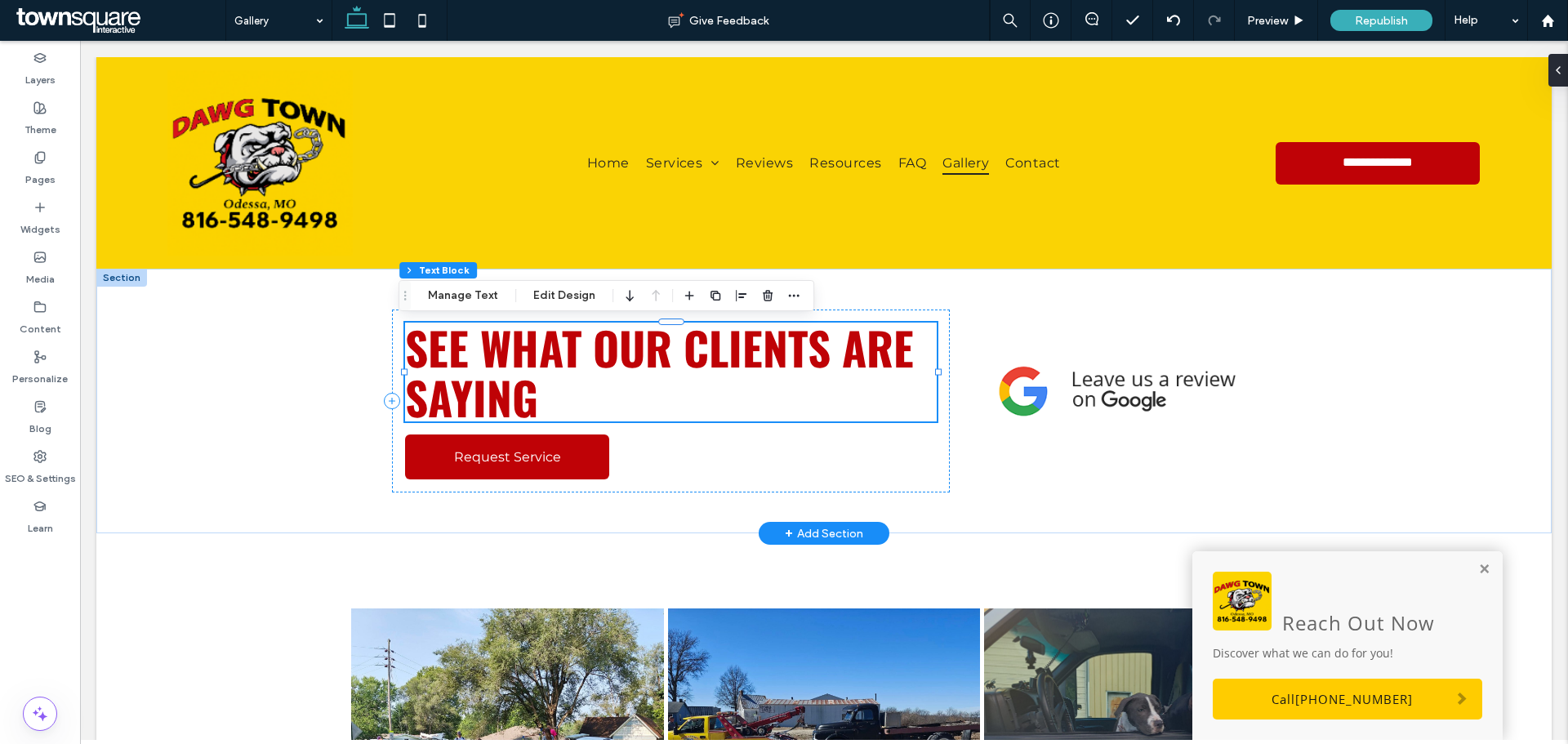
click at [590, 367] on span "See what our clients are saying" at bounding box center [659, 372] width 509 height 117
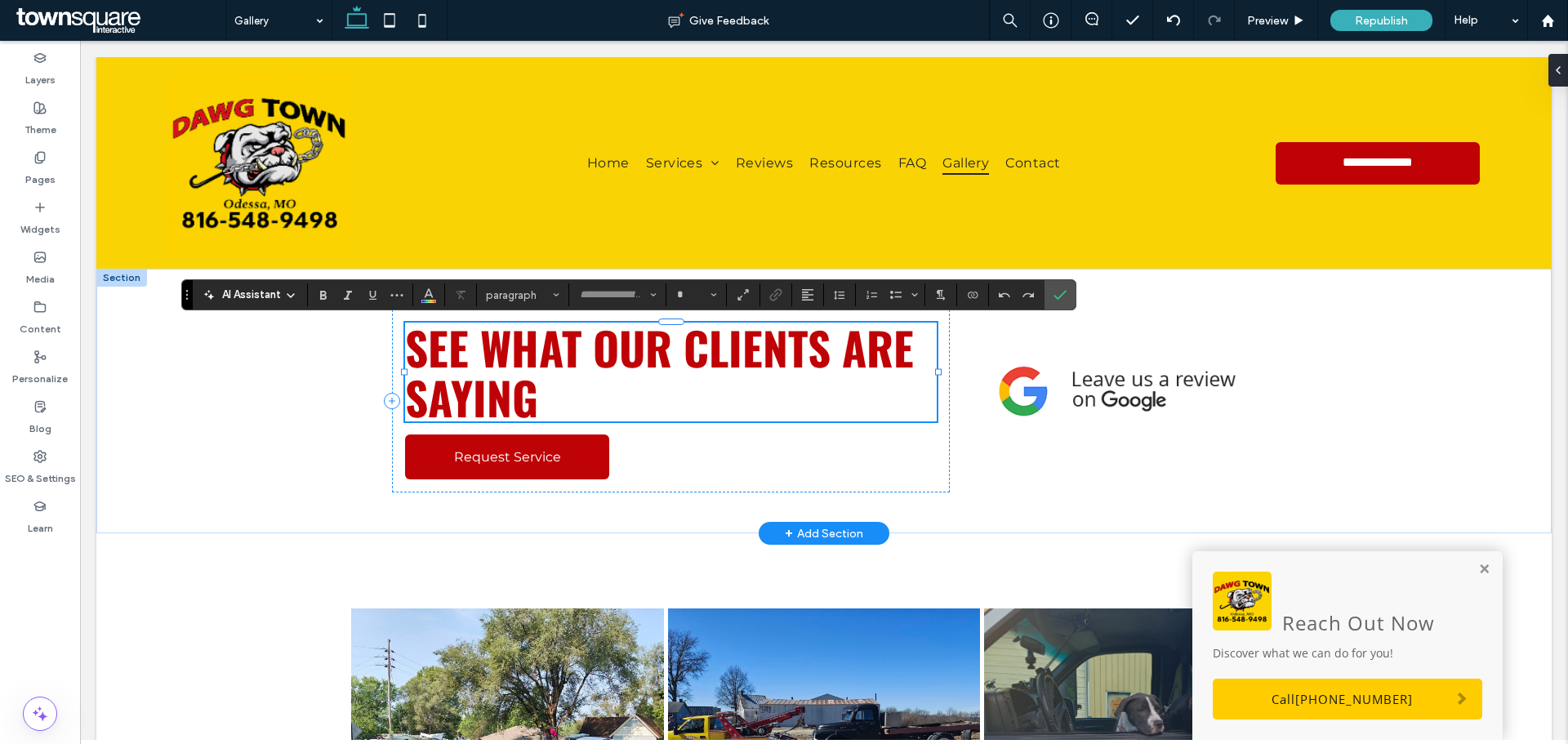
type input "******"
type input "**"
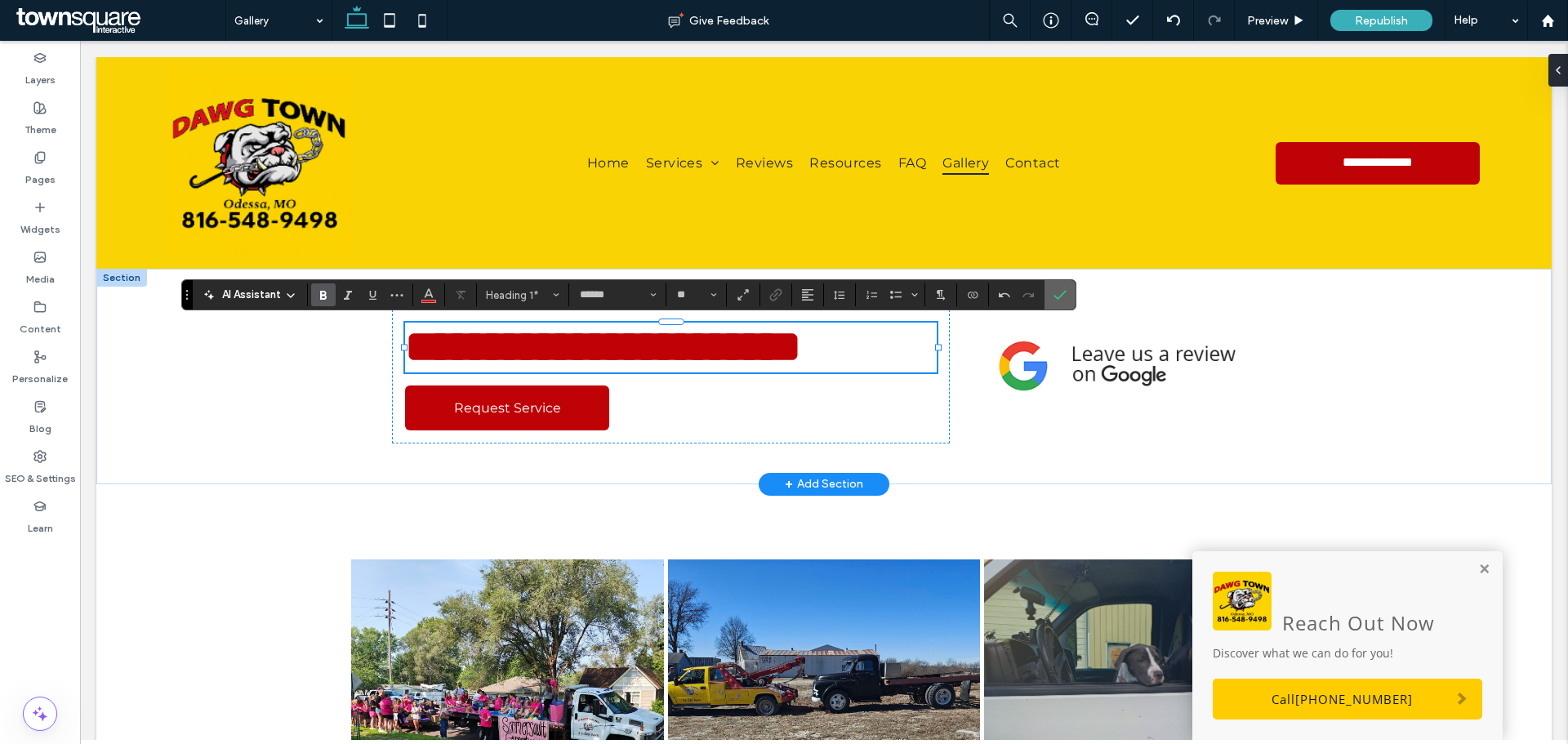
click at [1065, 296] on icon "Confirm" at bounding box center [1060, 294] width 13 height 13
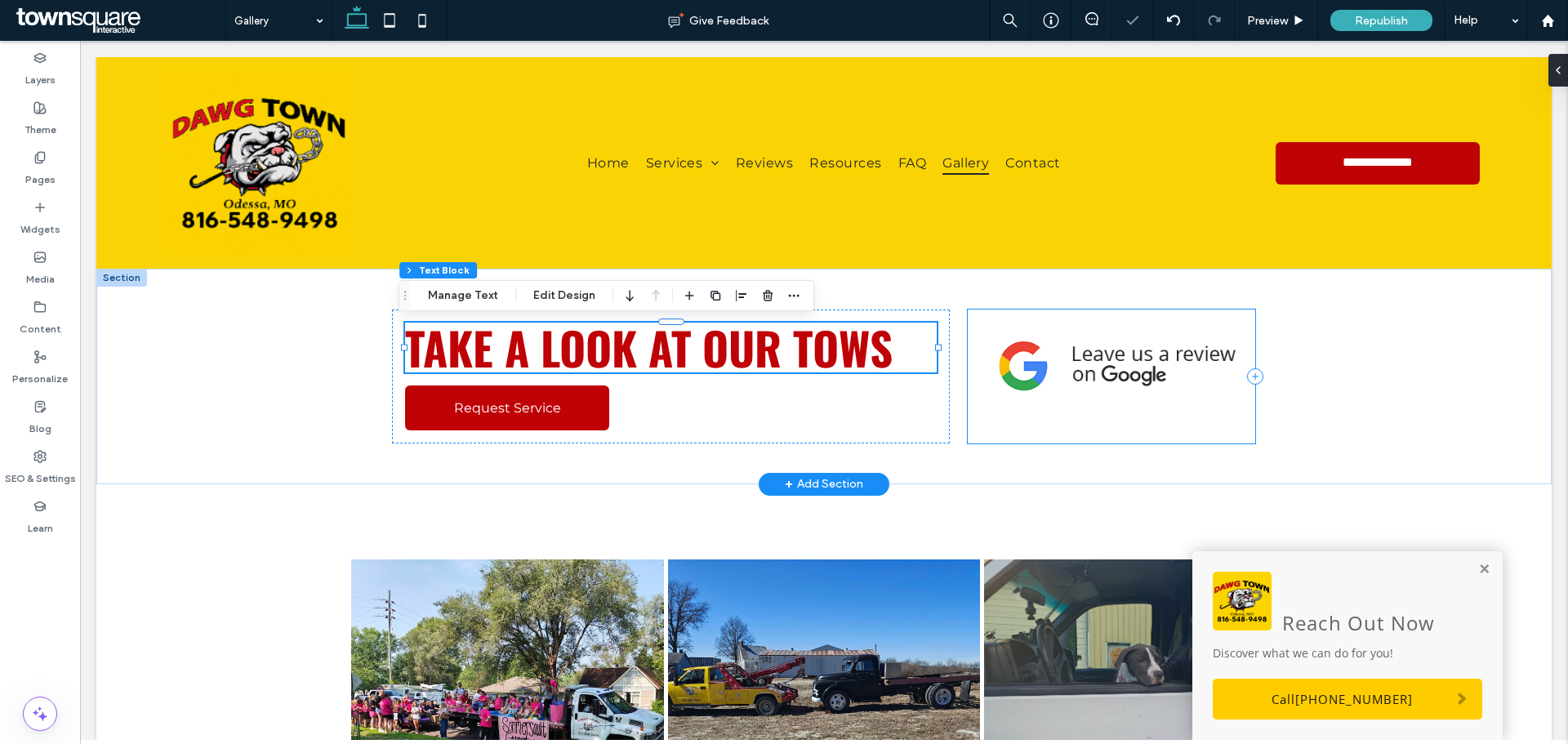
click at [1156, 427] on div at bounding box center [1111, 376] width 288 height 134
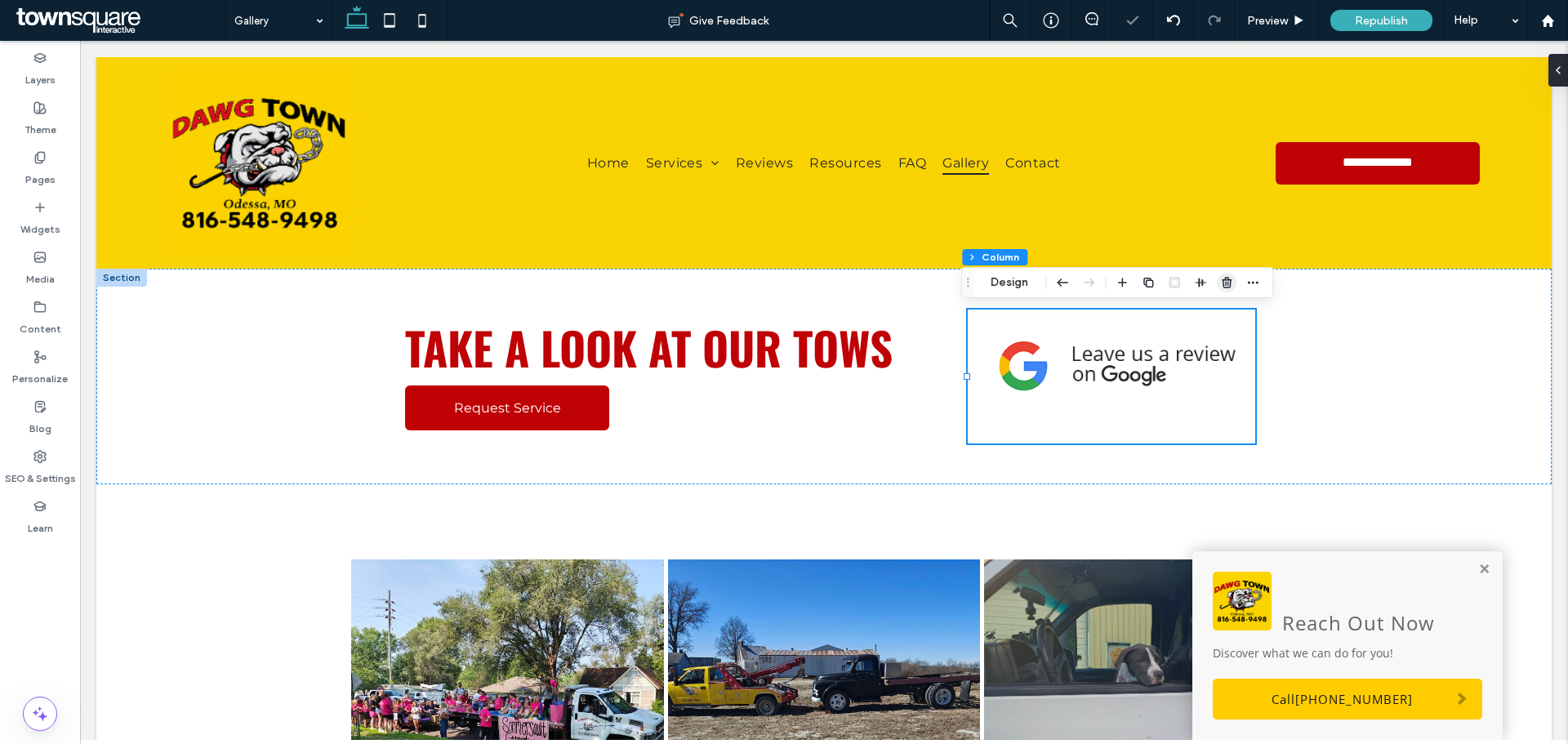
click at [1218, 285] on span "button" at bounding box center [1225, 282] width 19 height 20
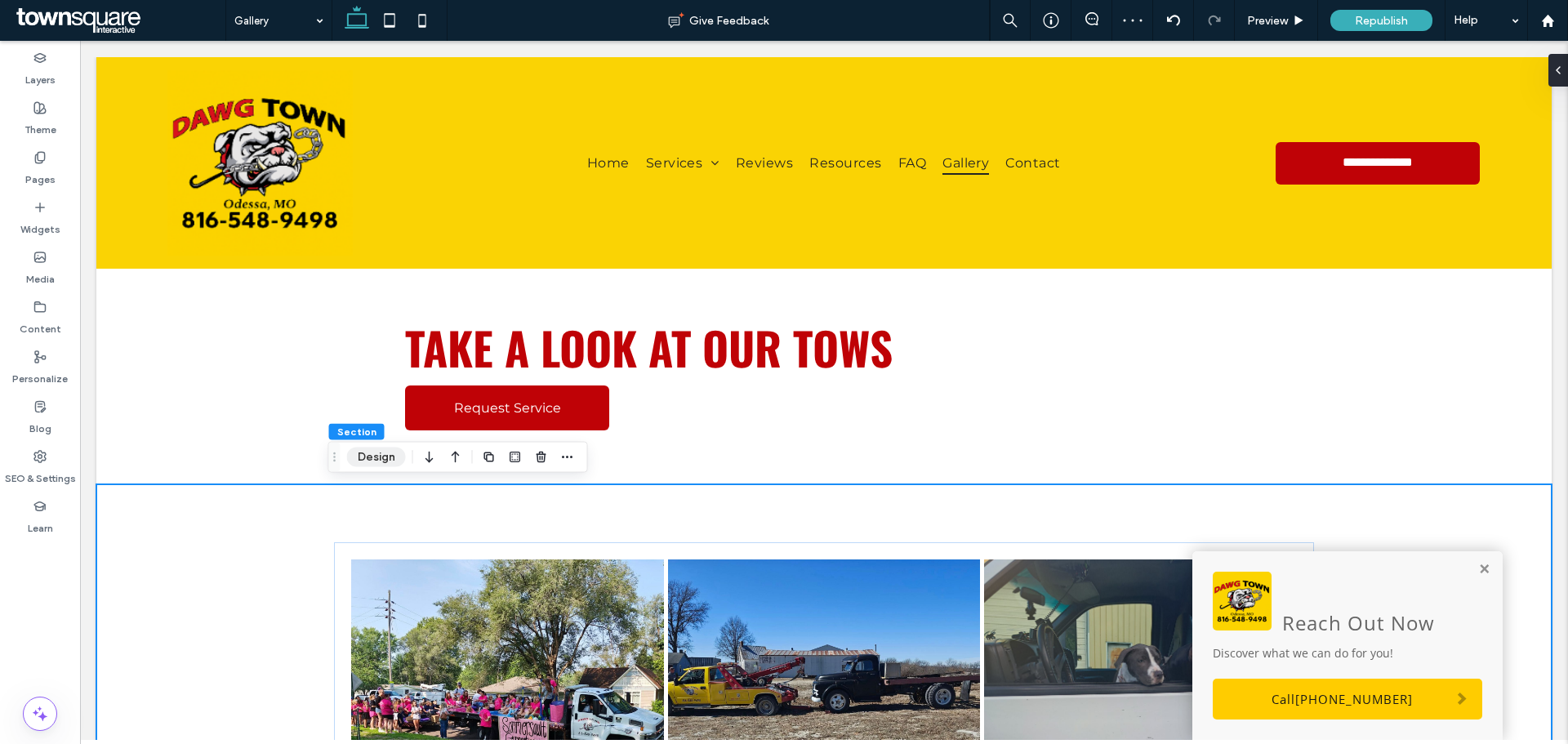
click at [398, 457] on button "Design" at bounding box center [376, 457] width 58 height 20
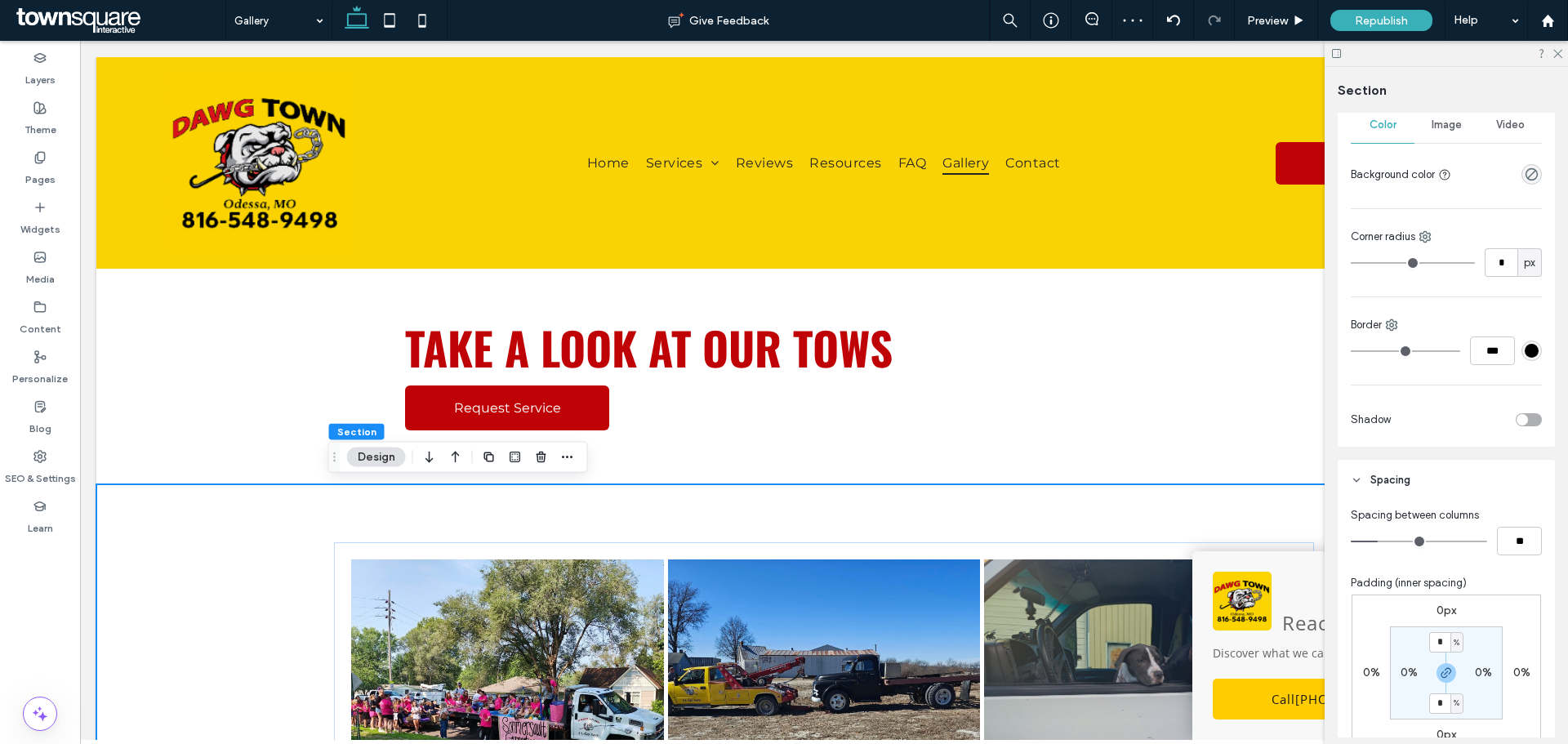
scroll to position [245, 0]
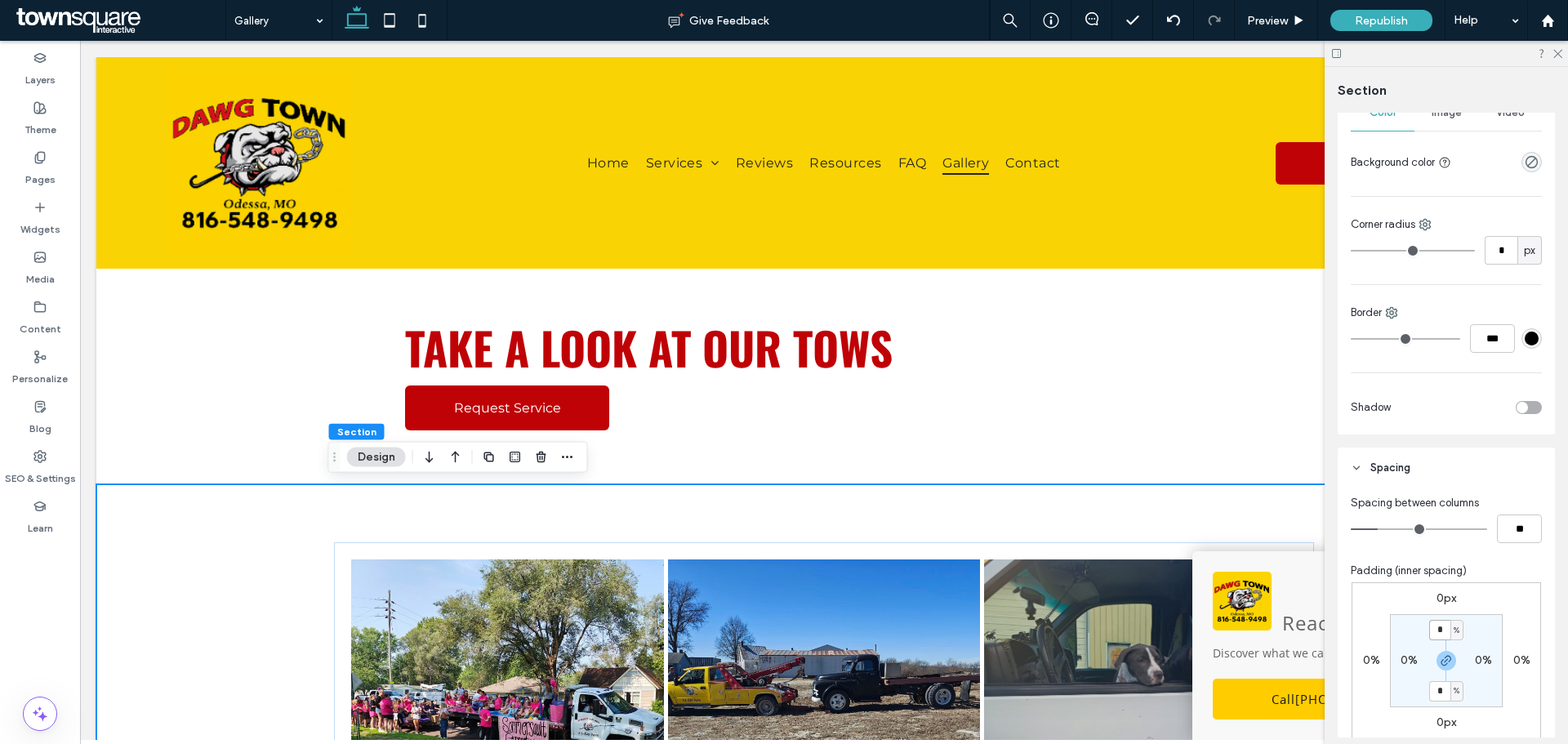
click at [1436, 637] on input "*" at bounding box center [1439, 631] width 21 height 20
type input "*"
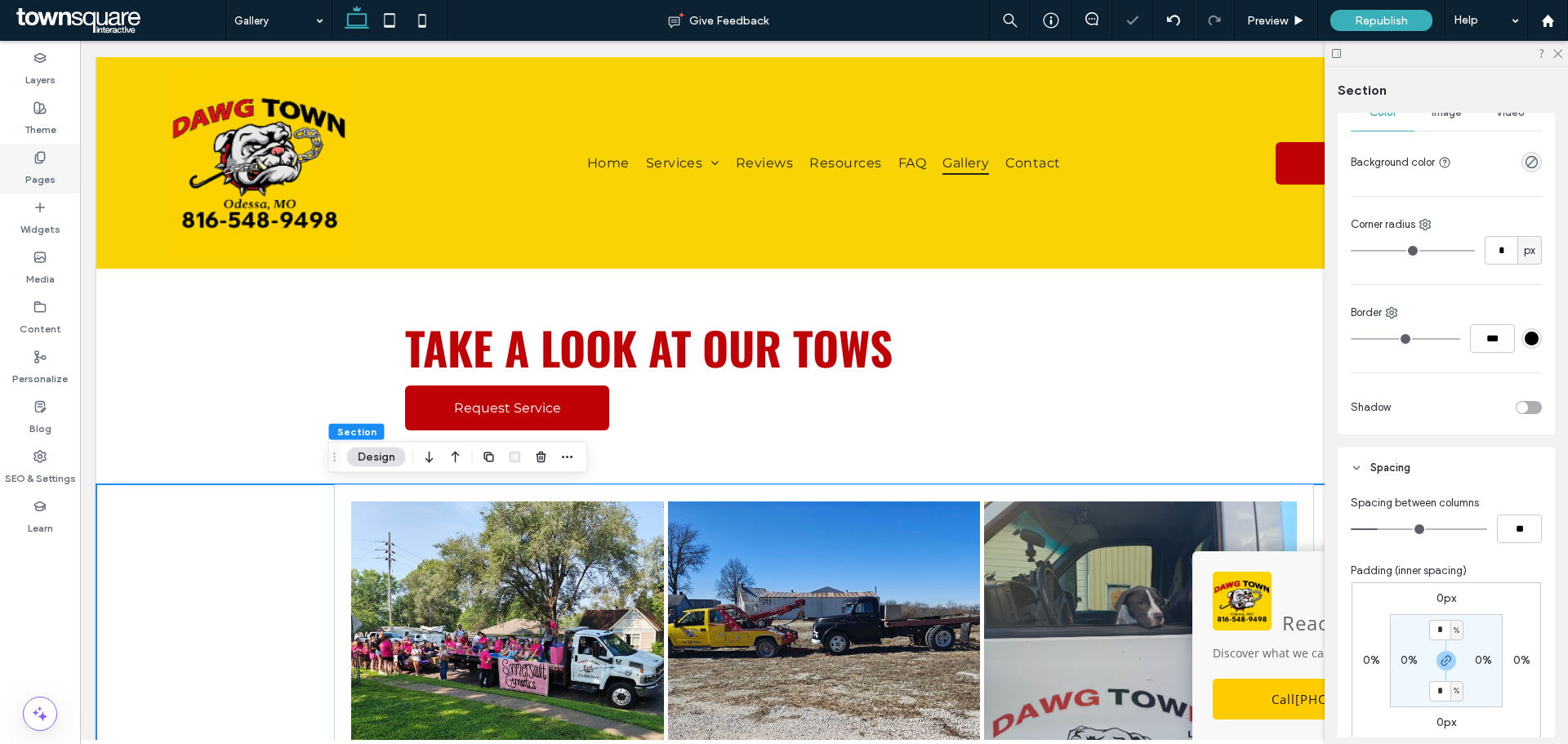
click at [43, 175] on label "Pages" at bounding box center [40, 176] width 31 height 23
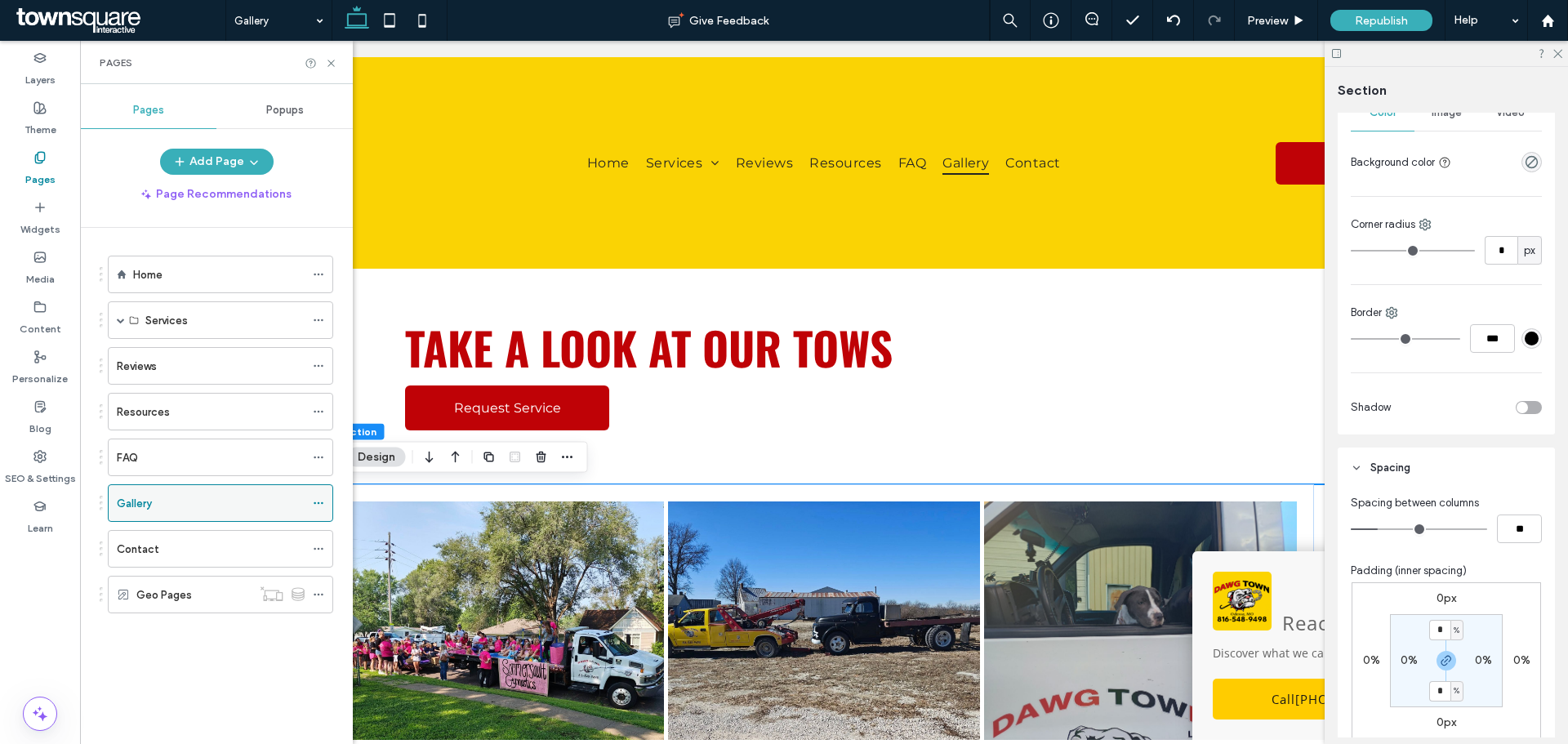
click at [318, 502] on icon at bounding box center [318, 503] width 11 height 11
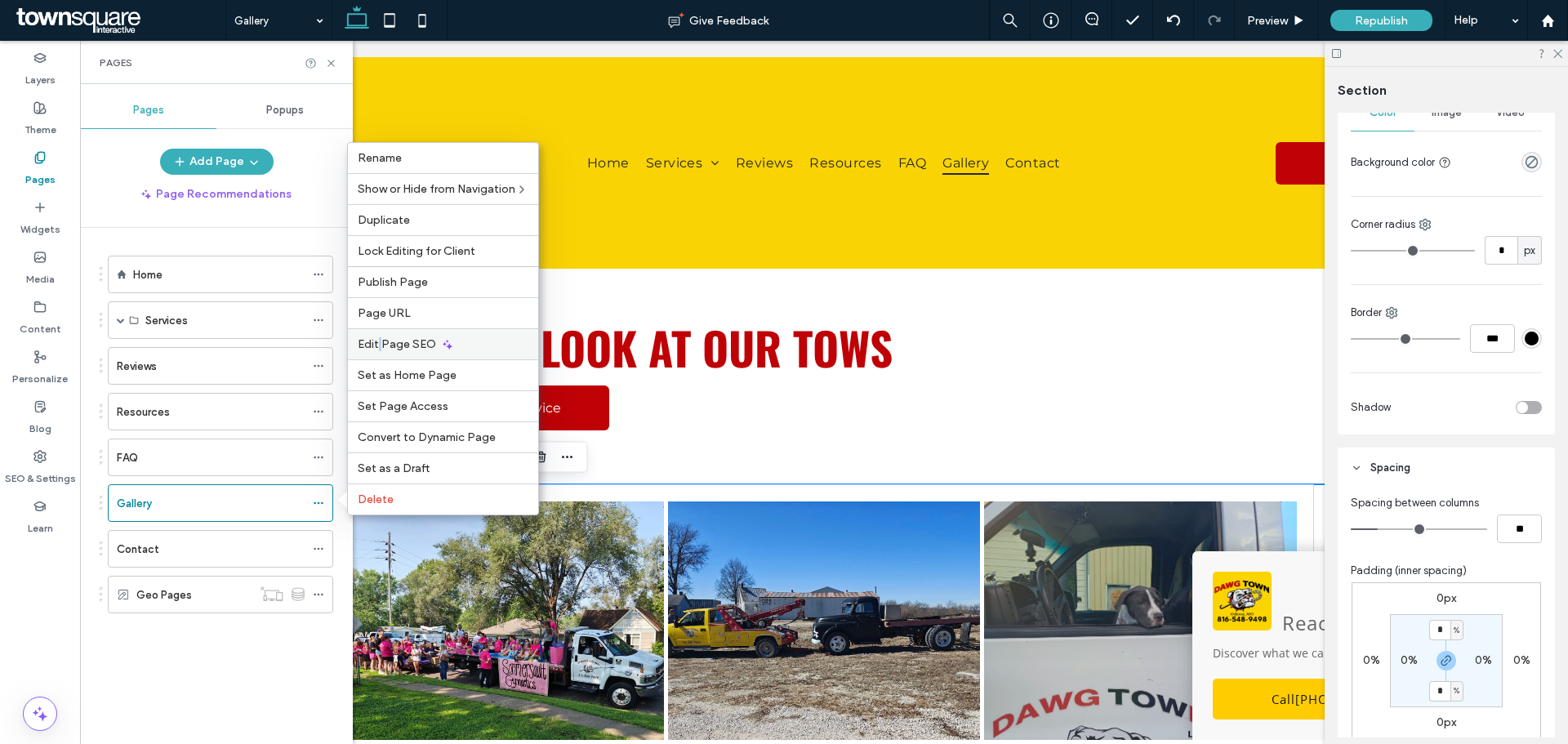
click at [380, 333] on div "Edit Page SEO" at bounding box center [443, 344] width 190 height 31
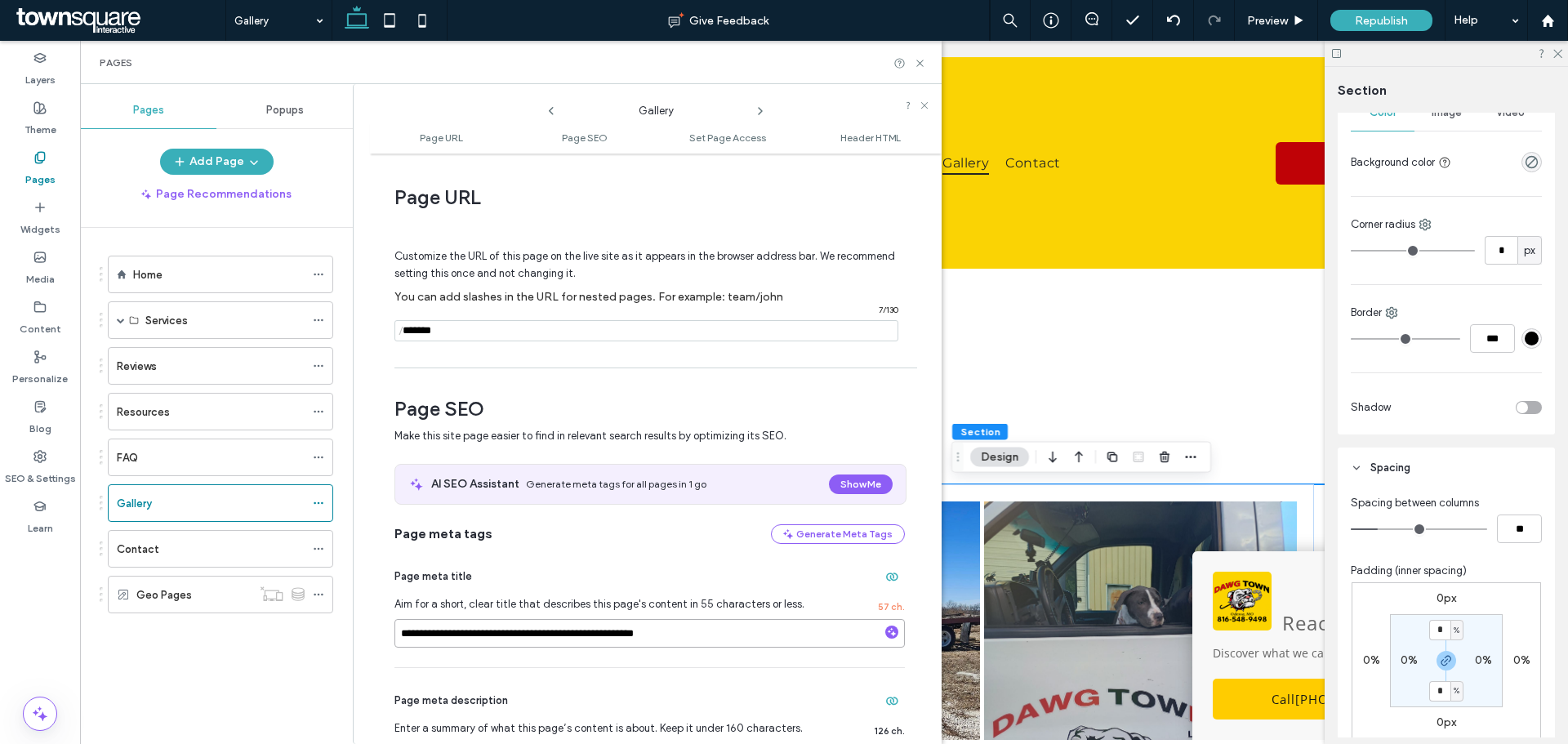
drag, startPoint x: 441, startPoint y: 634, endPoint x: 373, endPoint y: 637, distance: 68.1
click at [374, 637] on div "**********" at bounding box center [655, 449] width 572 height 574
type input "**********"
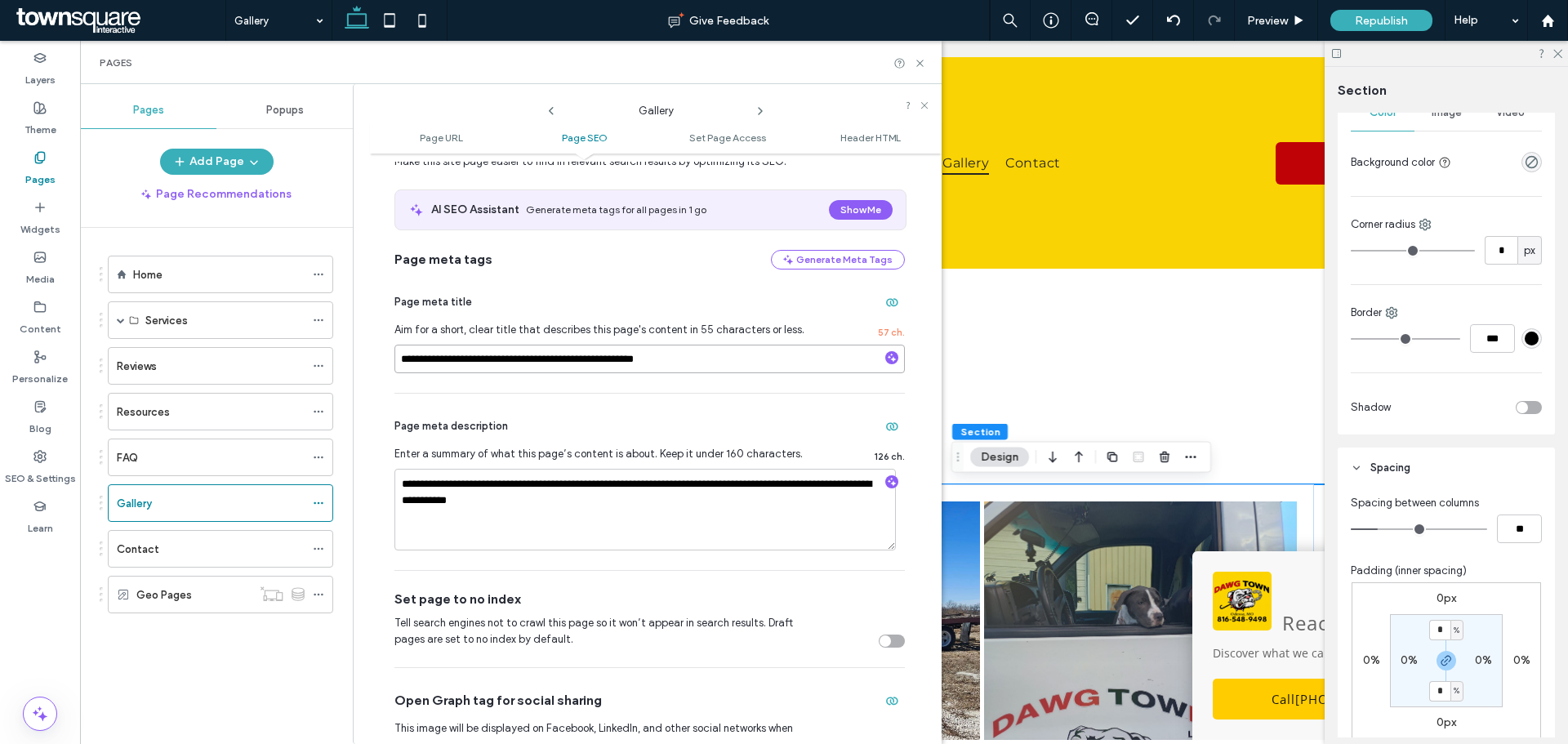
scroll to position [490, 0]
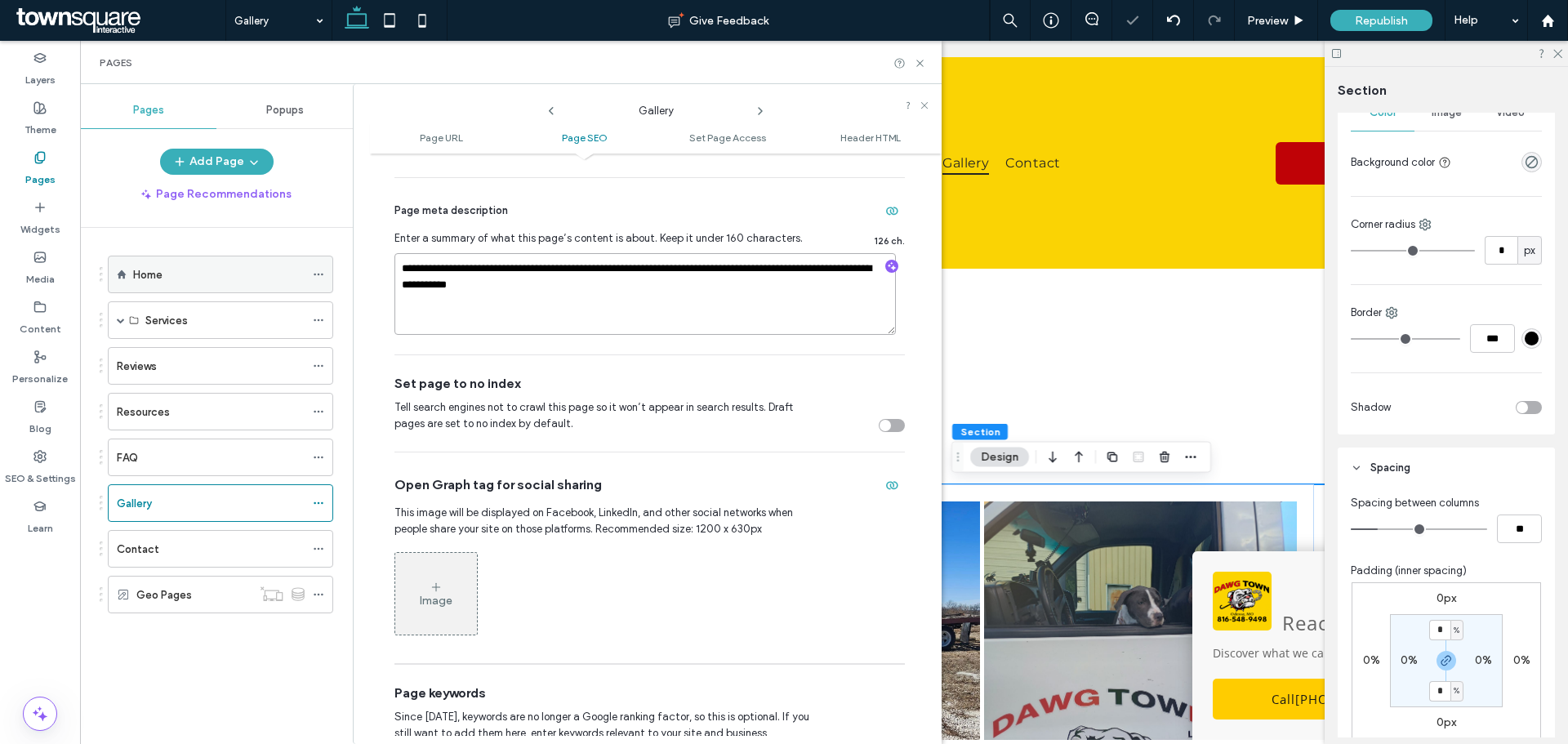
drag, startPoint x: 652, startPoint y: 270, endPoint x: 317, endPoint y: 274, distance: 335.0
click at [607, 275] on textarea "**********" at bounding box center [645, 294] width 501 height 82
type textarea "**********"
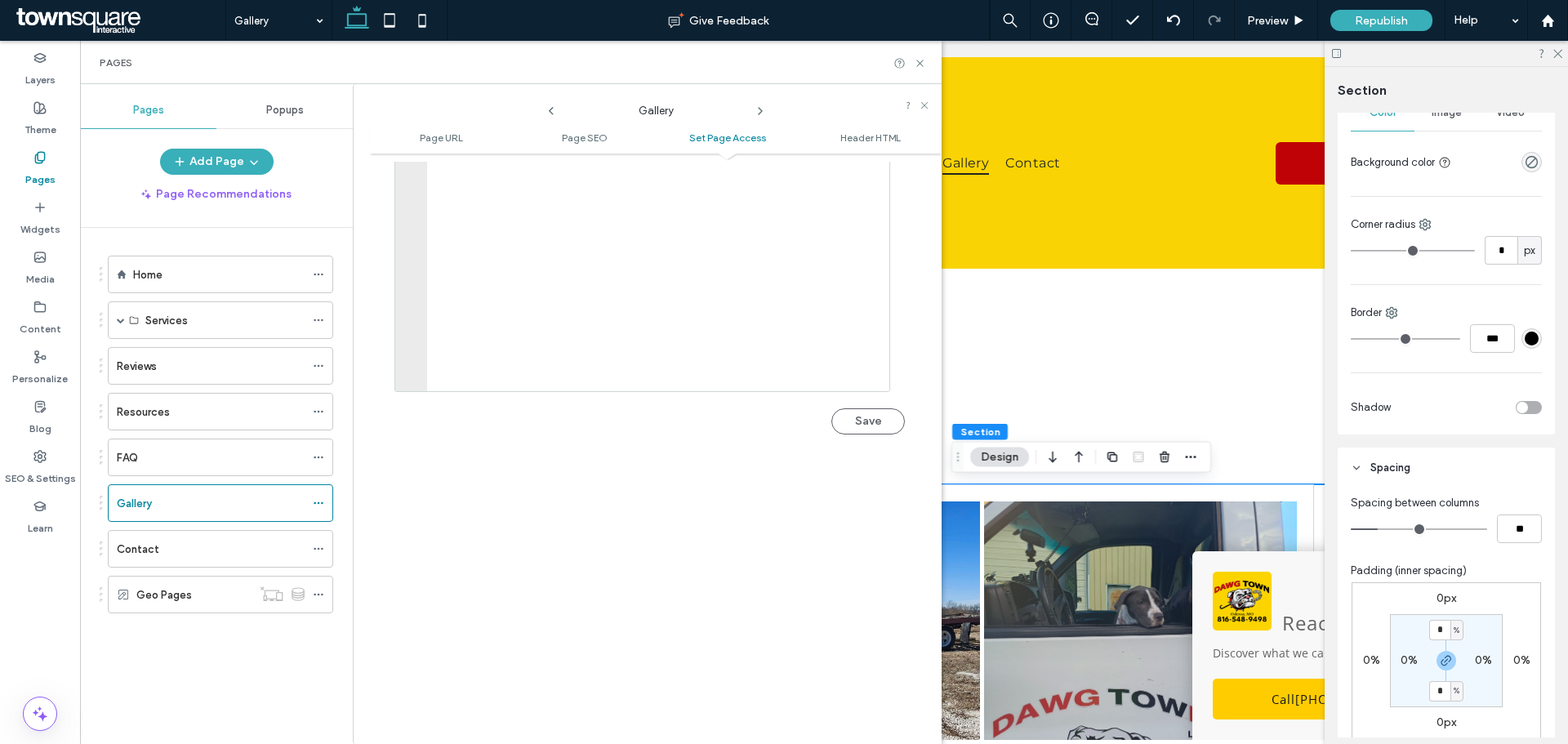
scroll to position [1716, 0]
click at [857, 412] on button "Save" at bounding box center [867, 420] width 73 height 26
click at [923, 61] on icon at bounding box center [919, 63] width 12 height 12
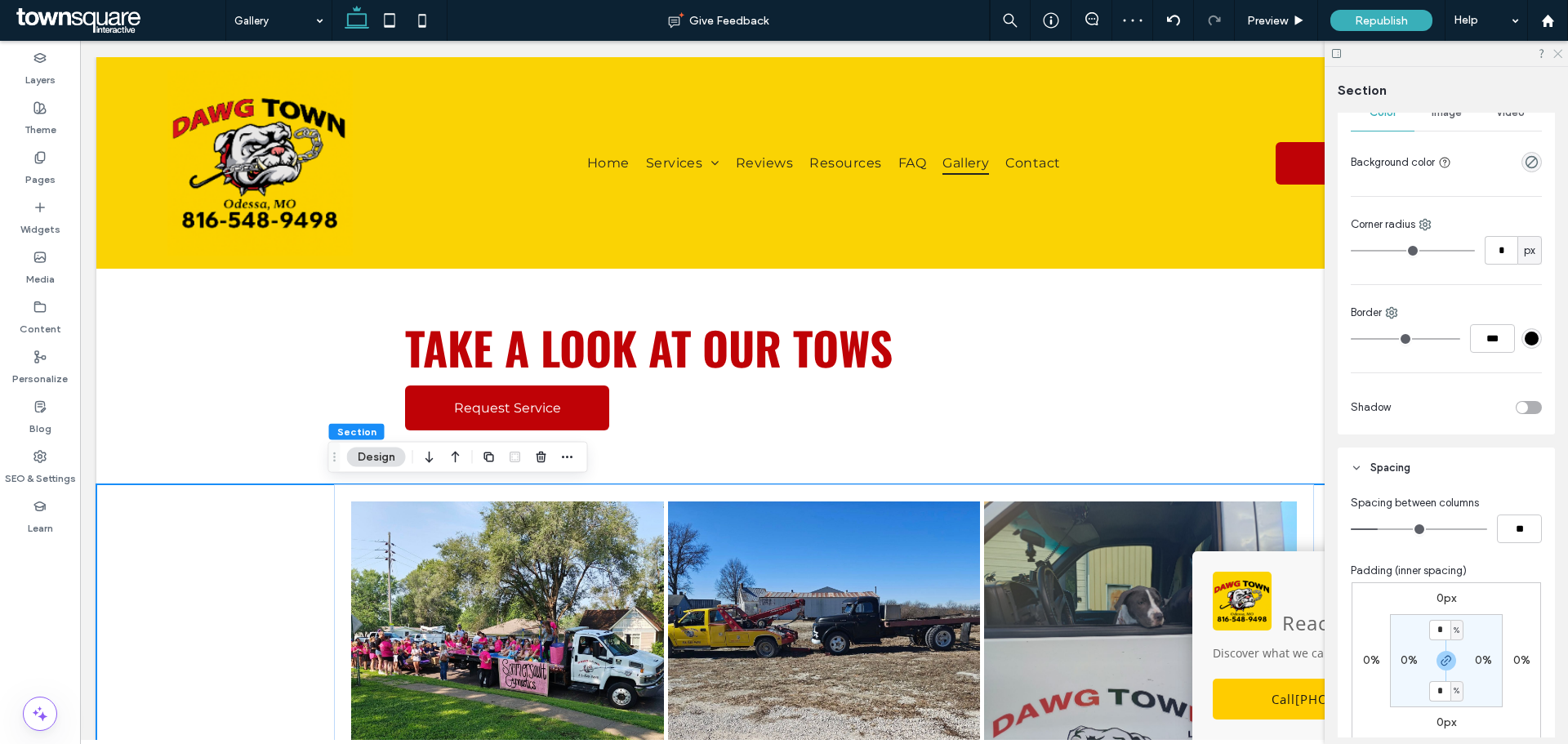
click at [1562, 49] on icon at bounding box center [1556, 52] width 10 height 10
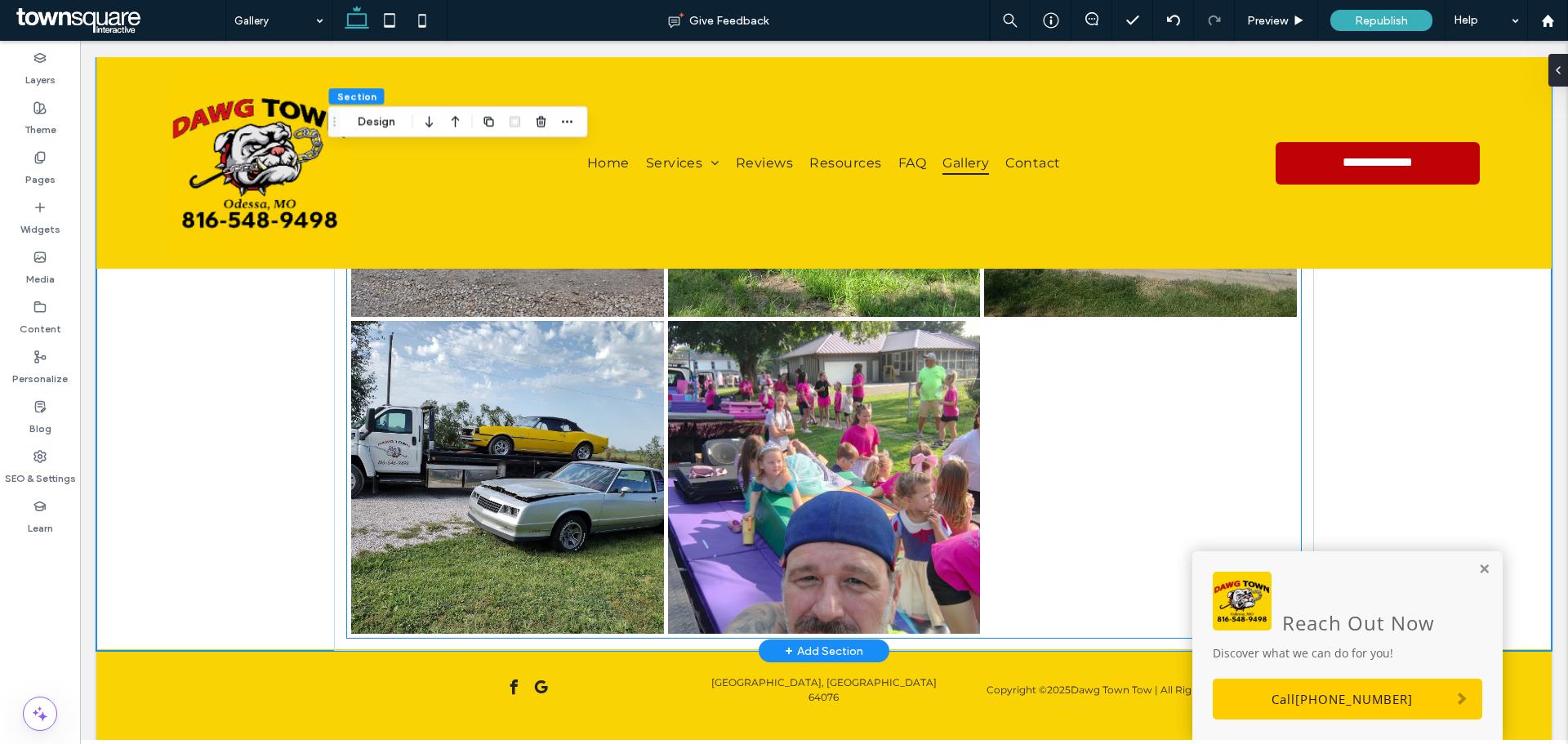
scroll to position [1153, 0]
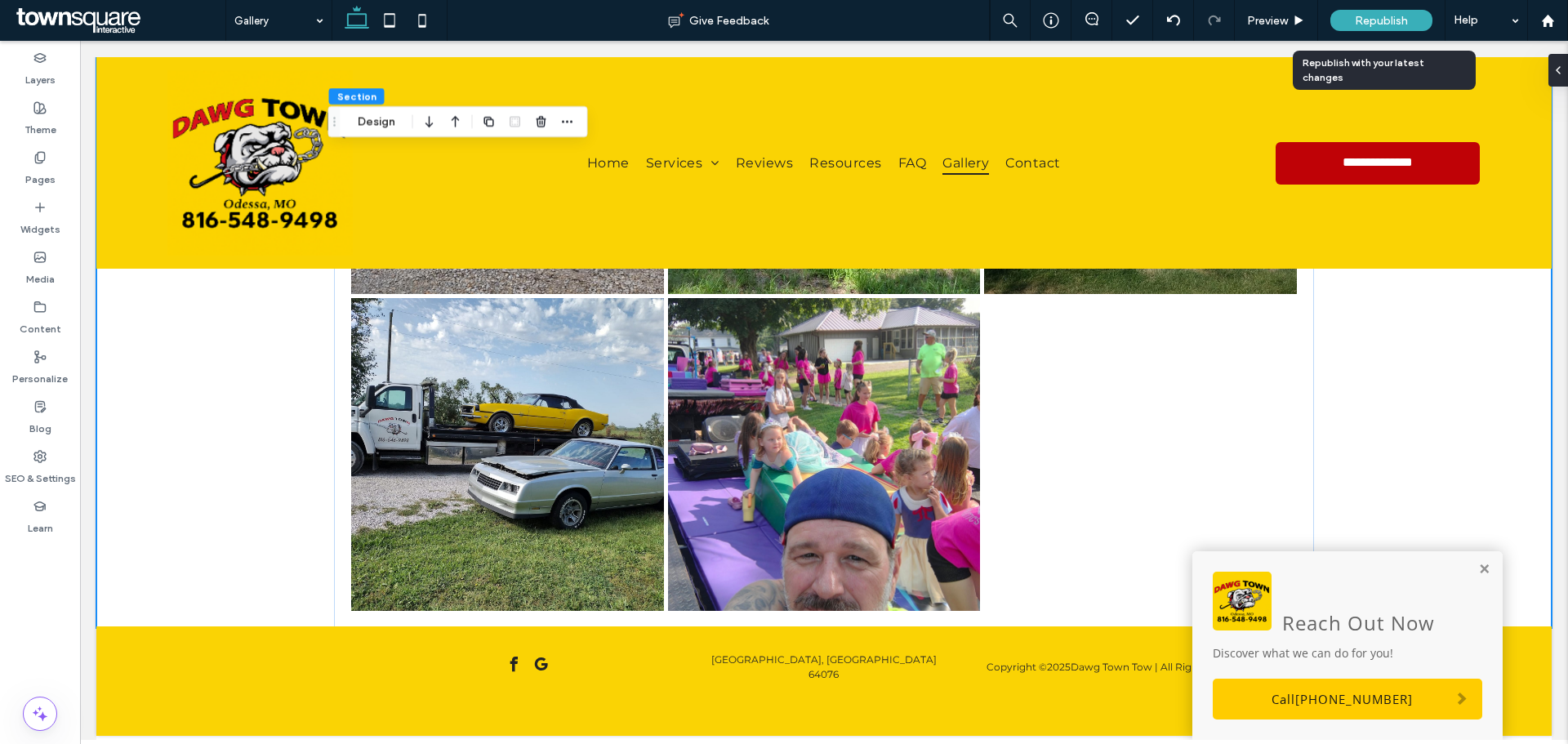
click at [1357, 15] on span "Republish" at bounding box center [1380, 20] width 53 height 14
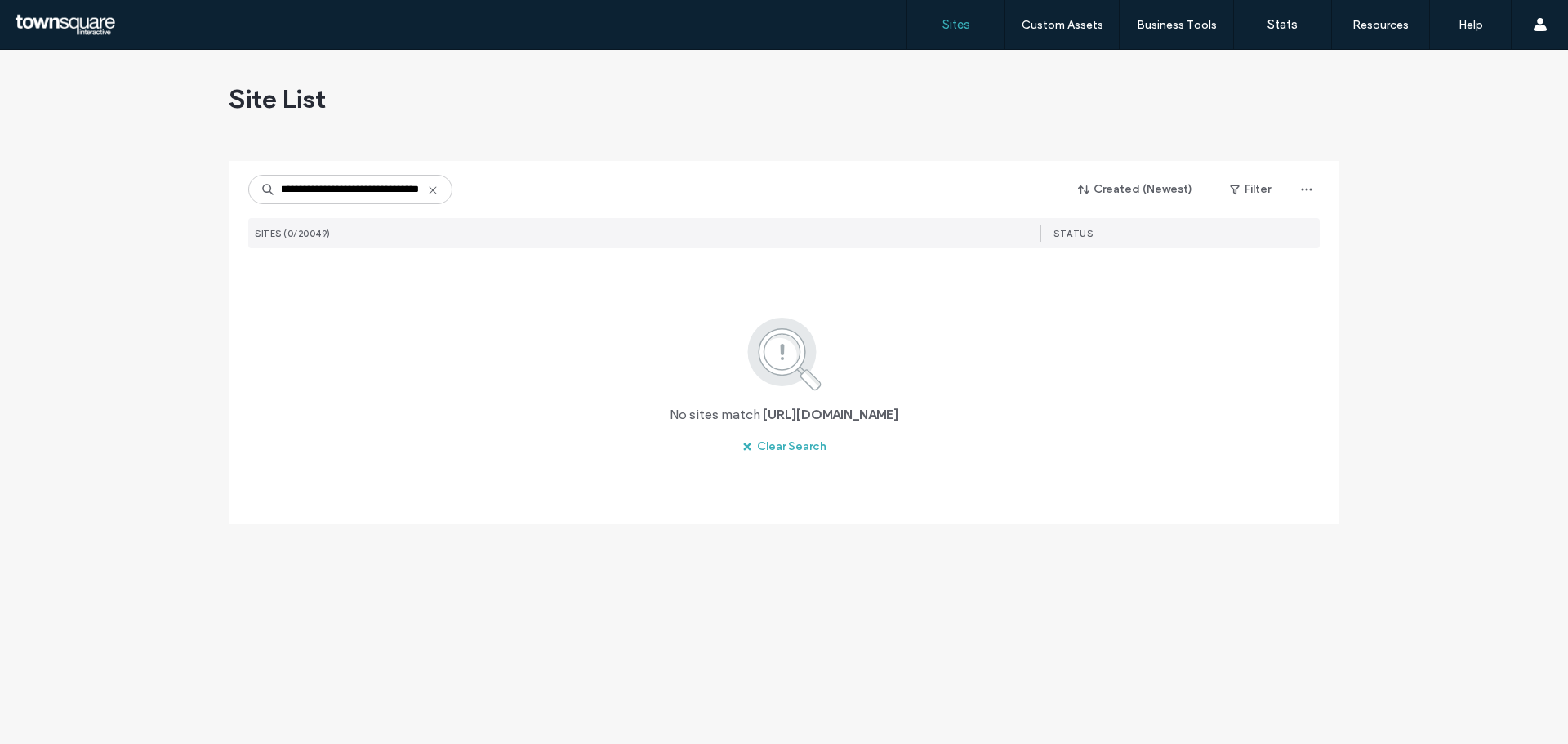
scroll to position [0, 51]
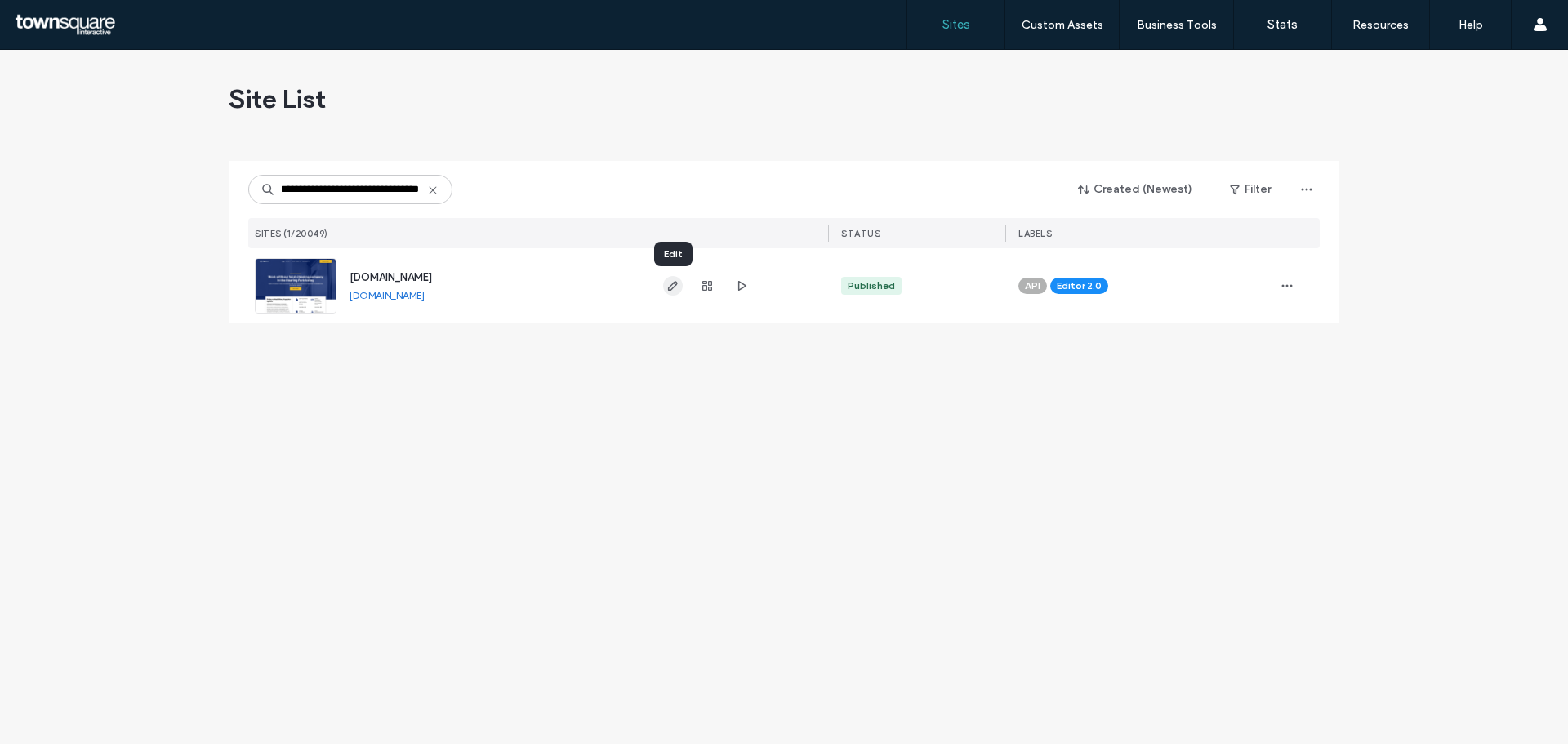
type input "**********"
click at [670, 279] on span "button" at bounding box center [672, 285] width 19 height 20
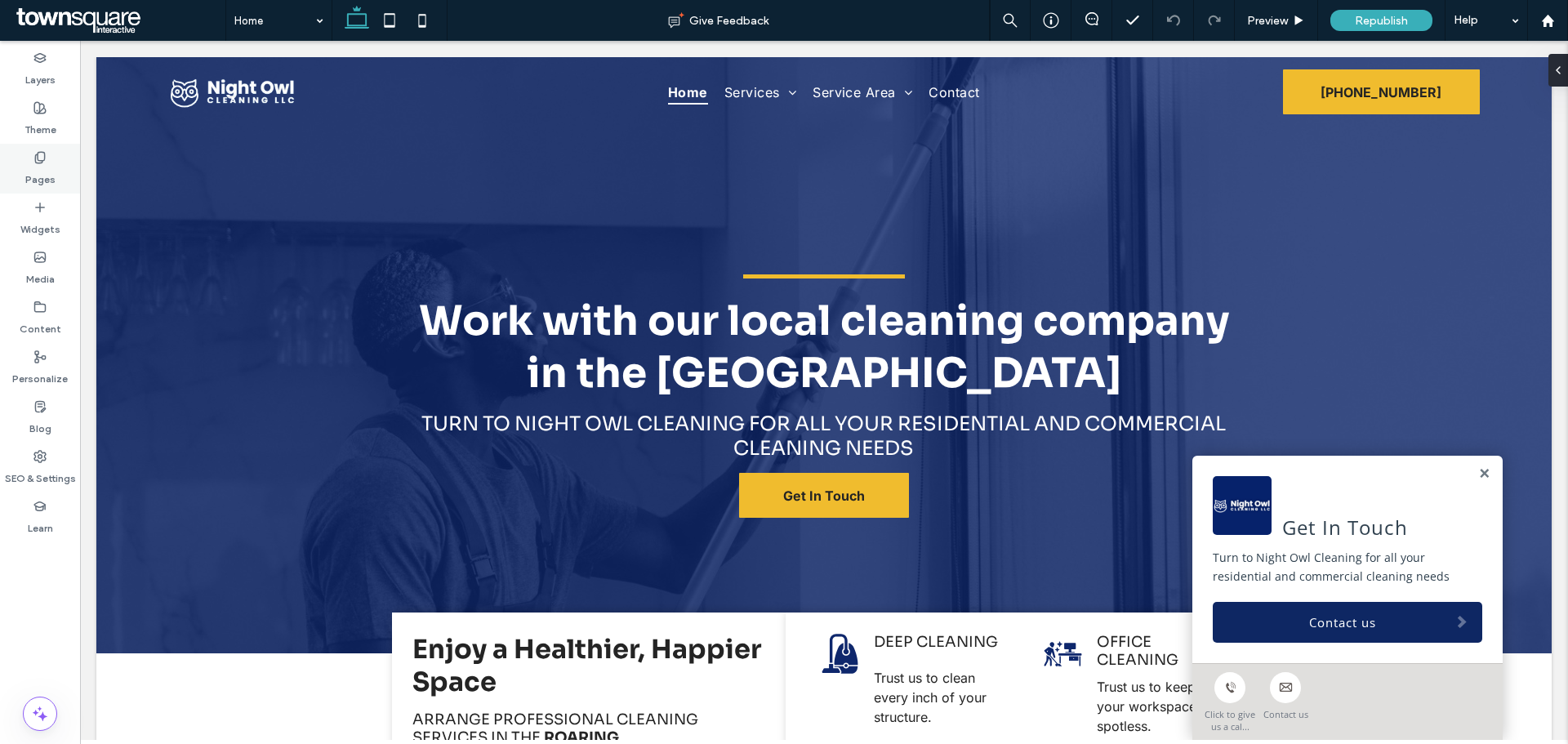
click at [32, 154] on div "Pages" at bounding box center [40, 169] width 80 height 50
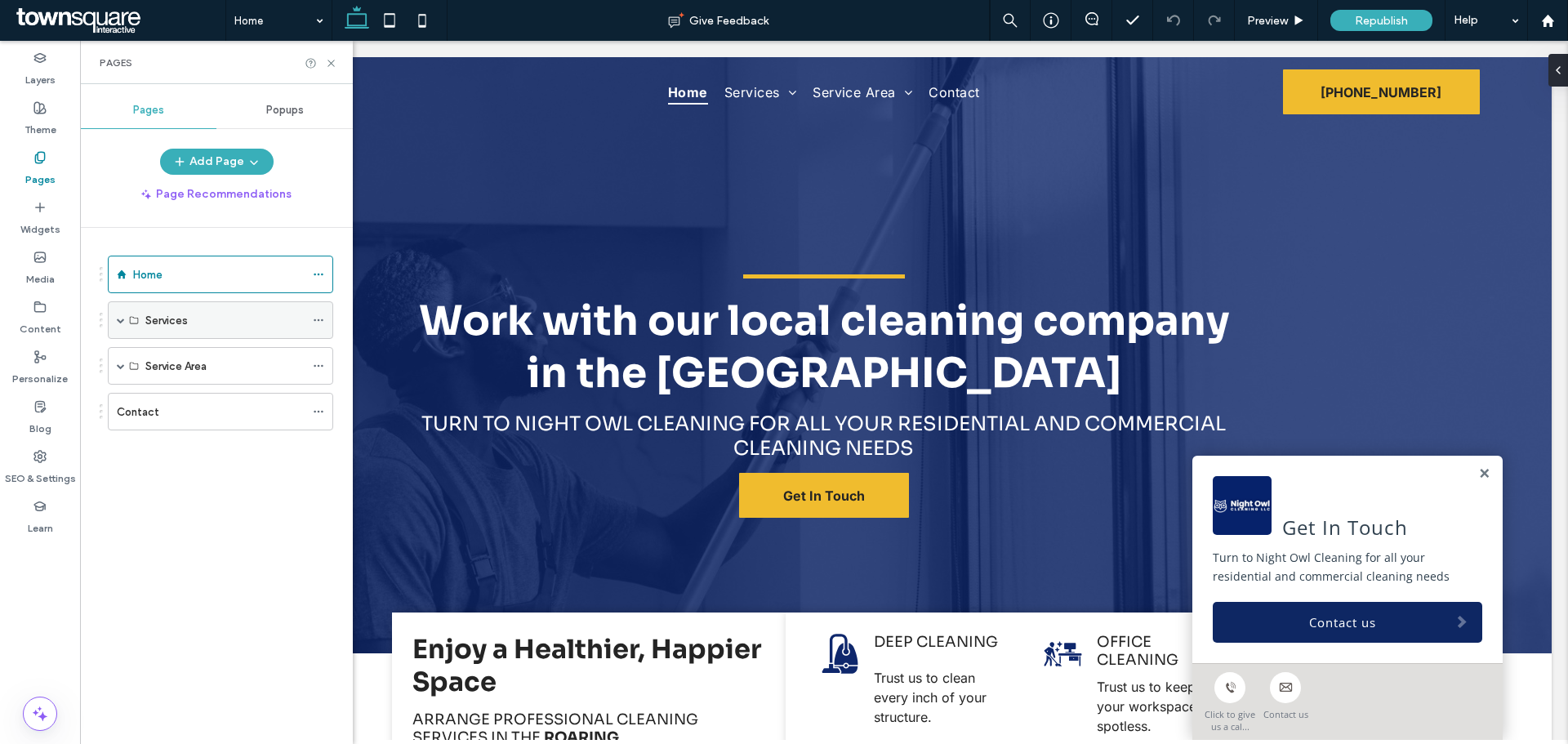
click at [122, 305] on span at bounding box center [121, 320] width 8 height 36
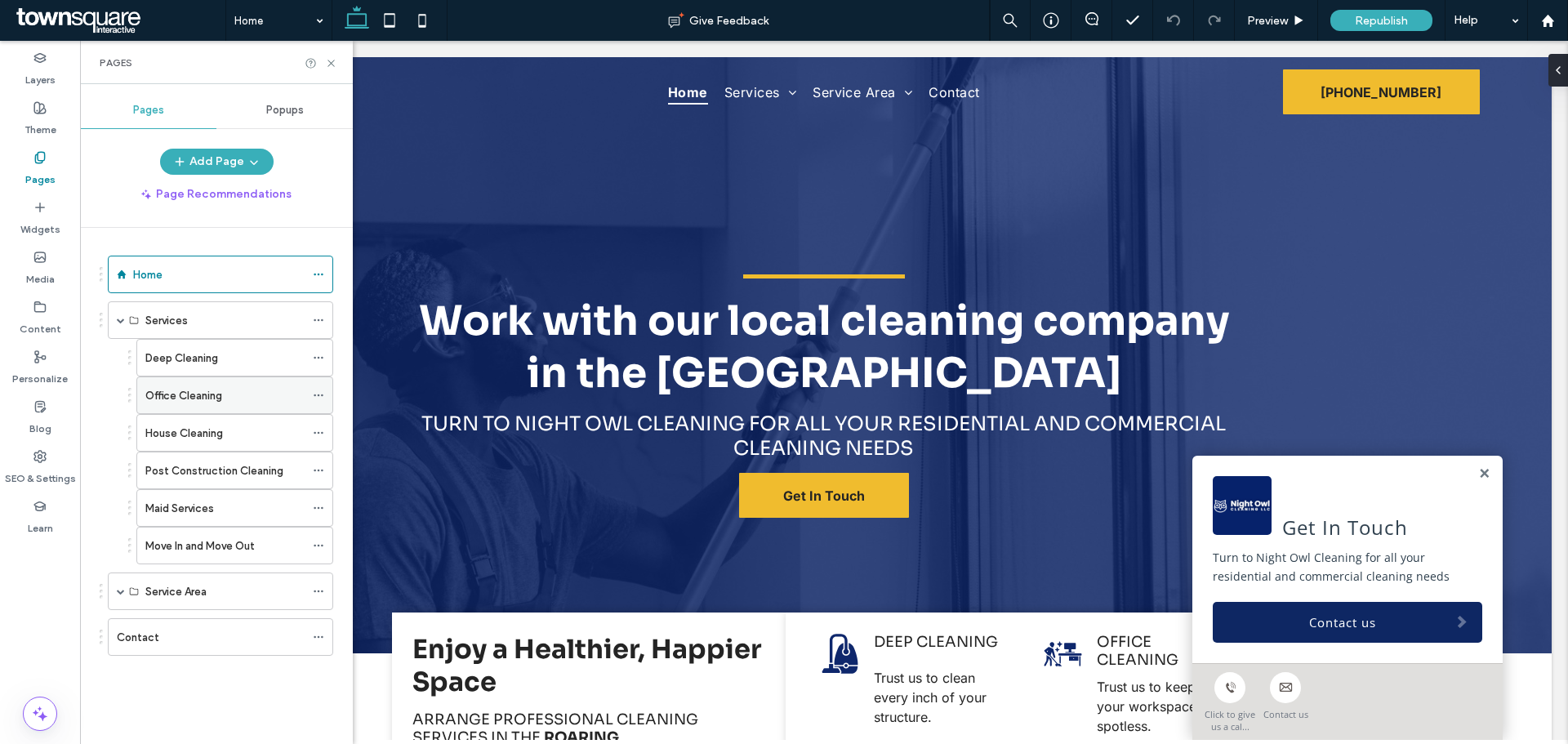
click at [254, 390] on div "Office Cleaning" at bounding box center [226, 396] width 160 height 17
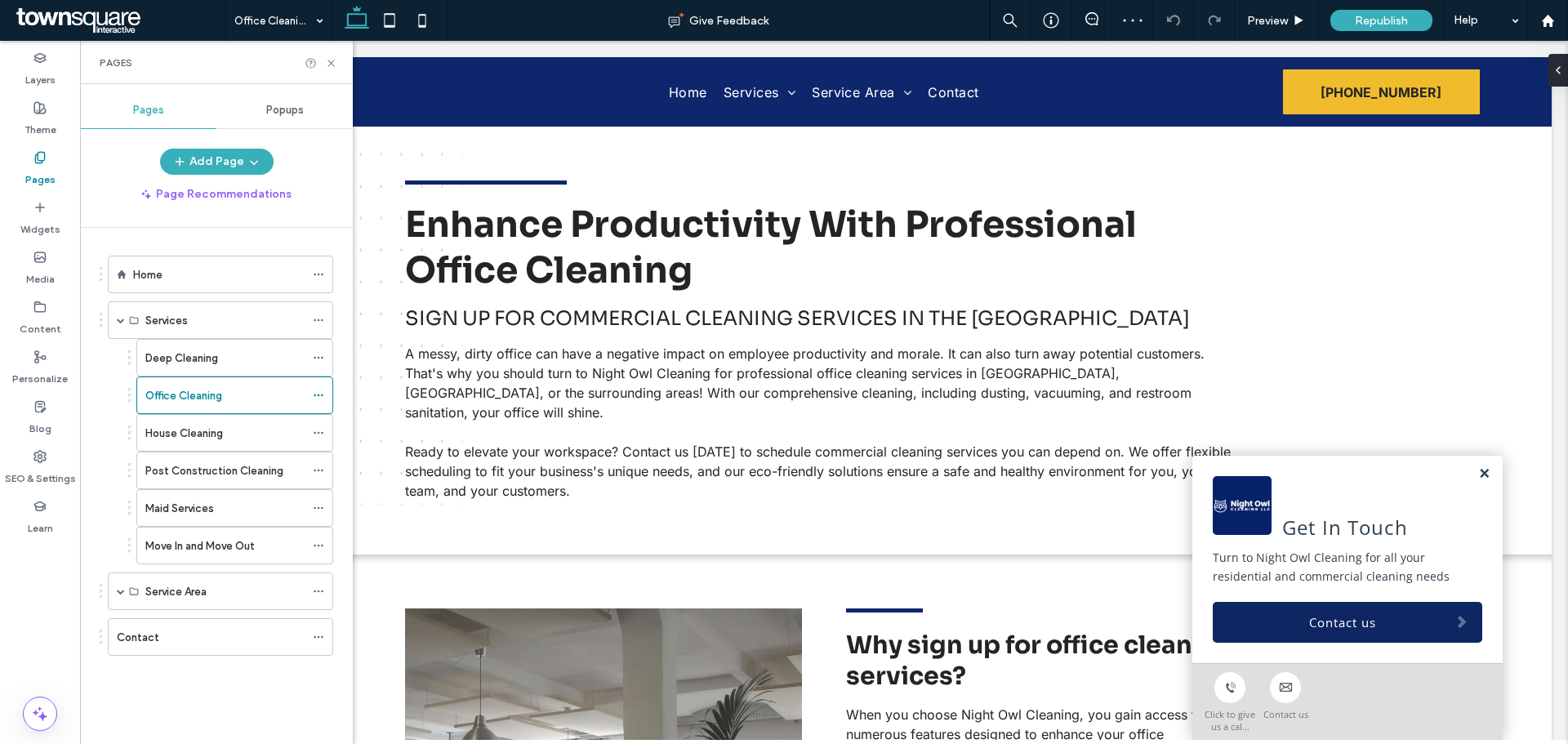
click at [1478, 470] on link at bounding box center [1484, 474] width 12 height 14
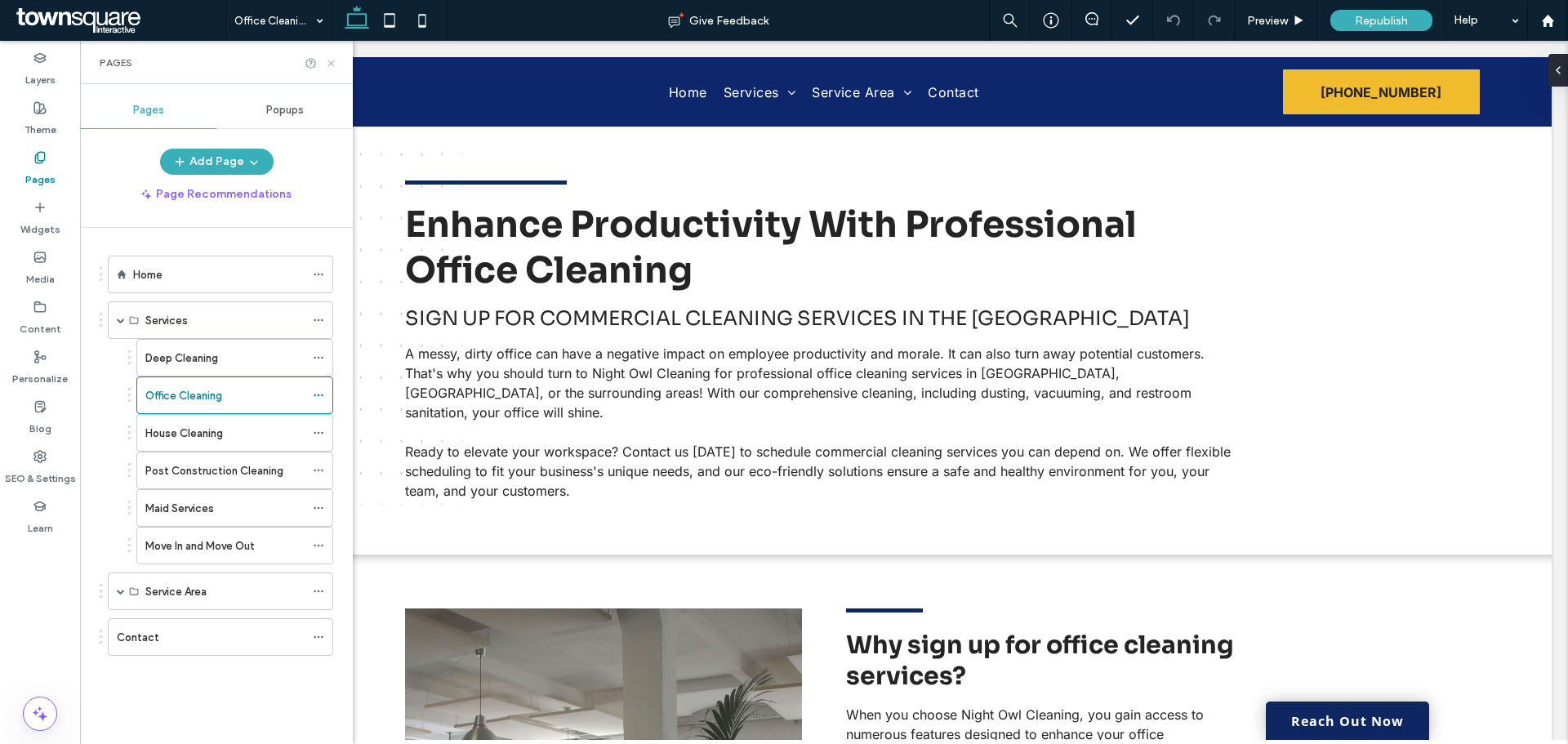
click at [329, 60] on icon at bounding box center [330, 63] width 12 height 12
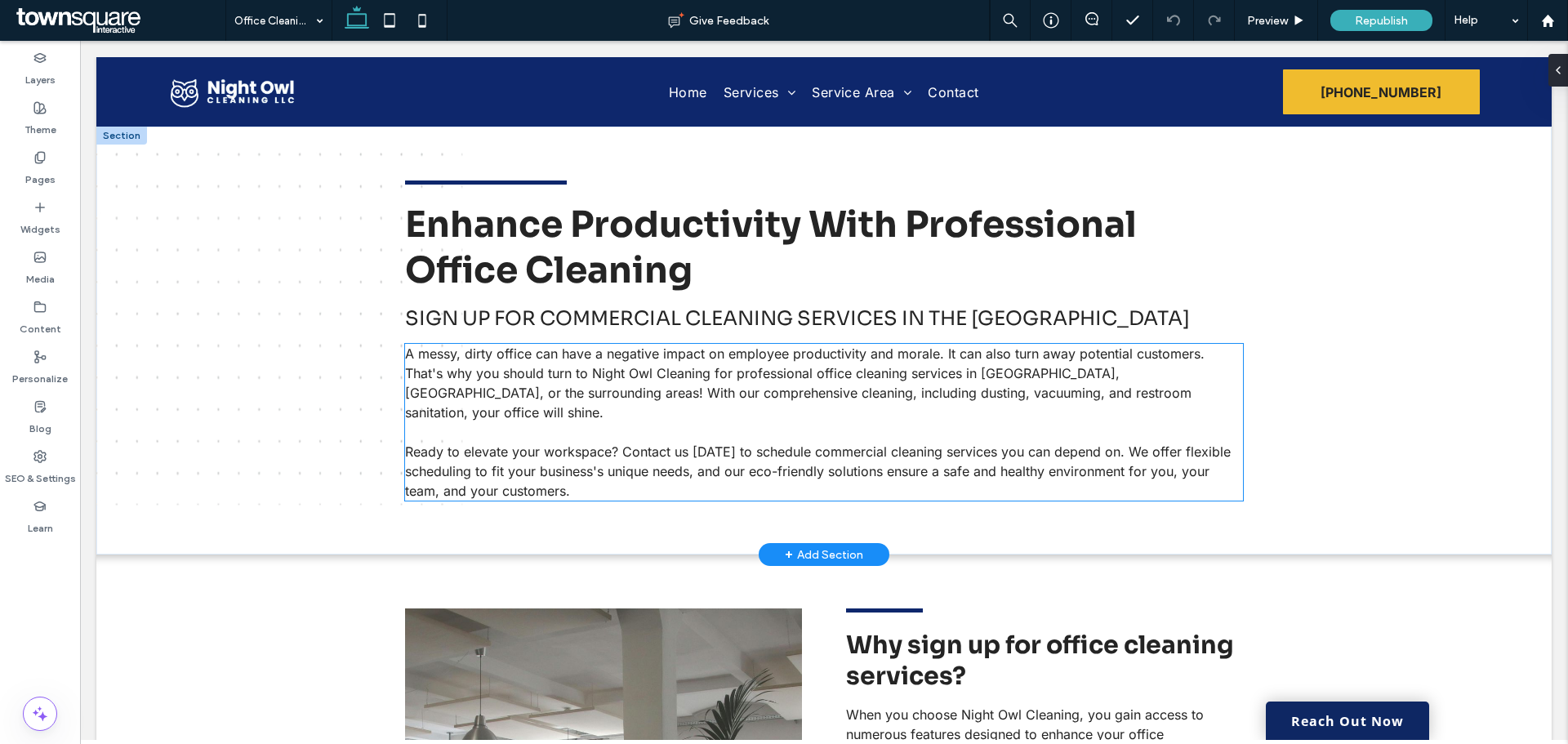
click at [590, 423] on p at bounding box center [823, 432] width 837 height 20
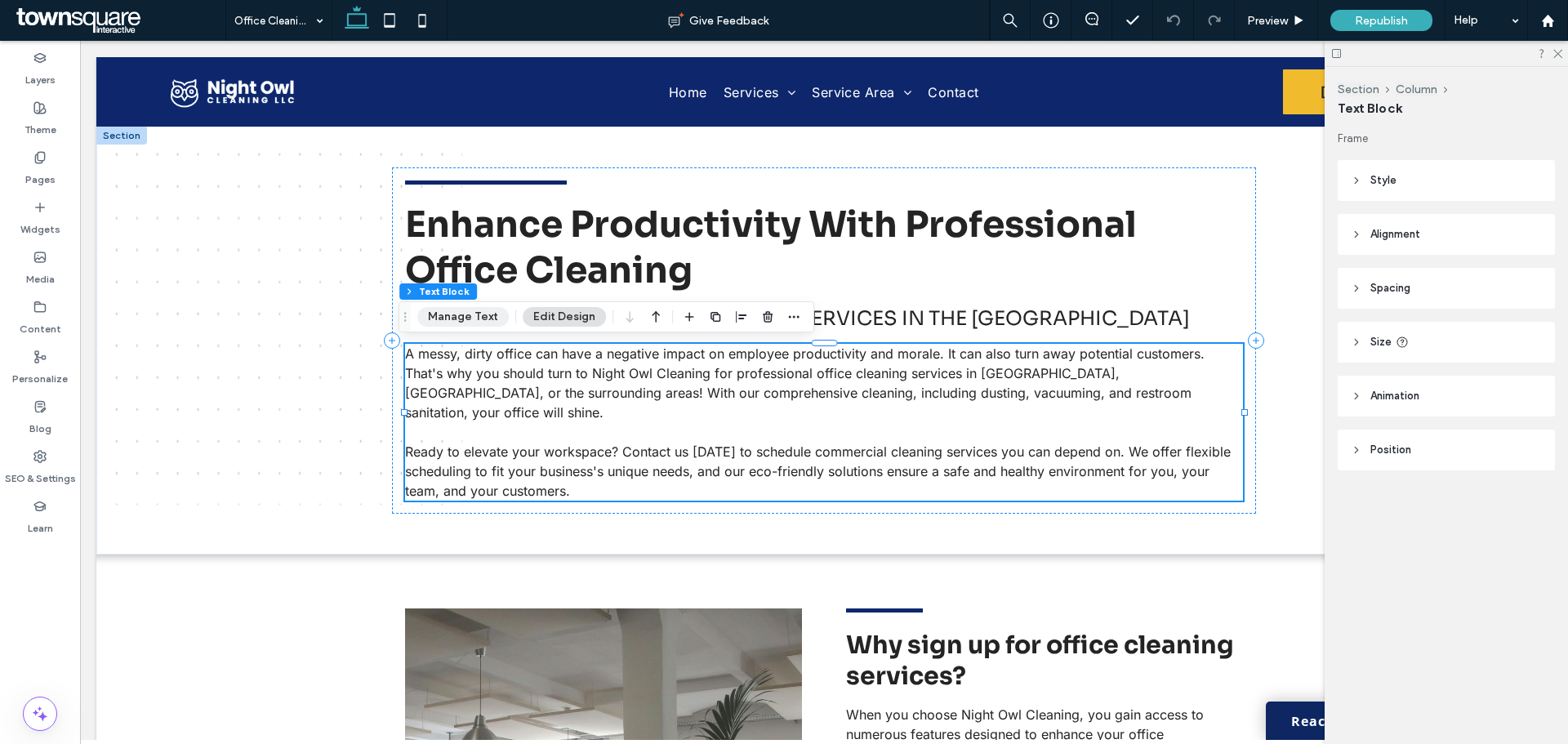
click at [458, 317] on button "Manage Text" at bounding box center [462, 317] width 92 height 20
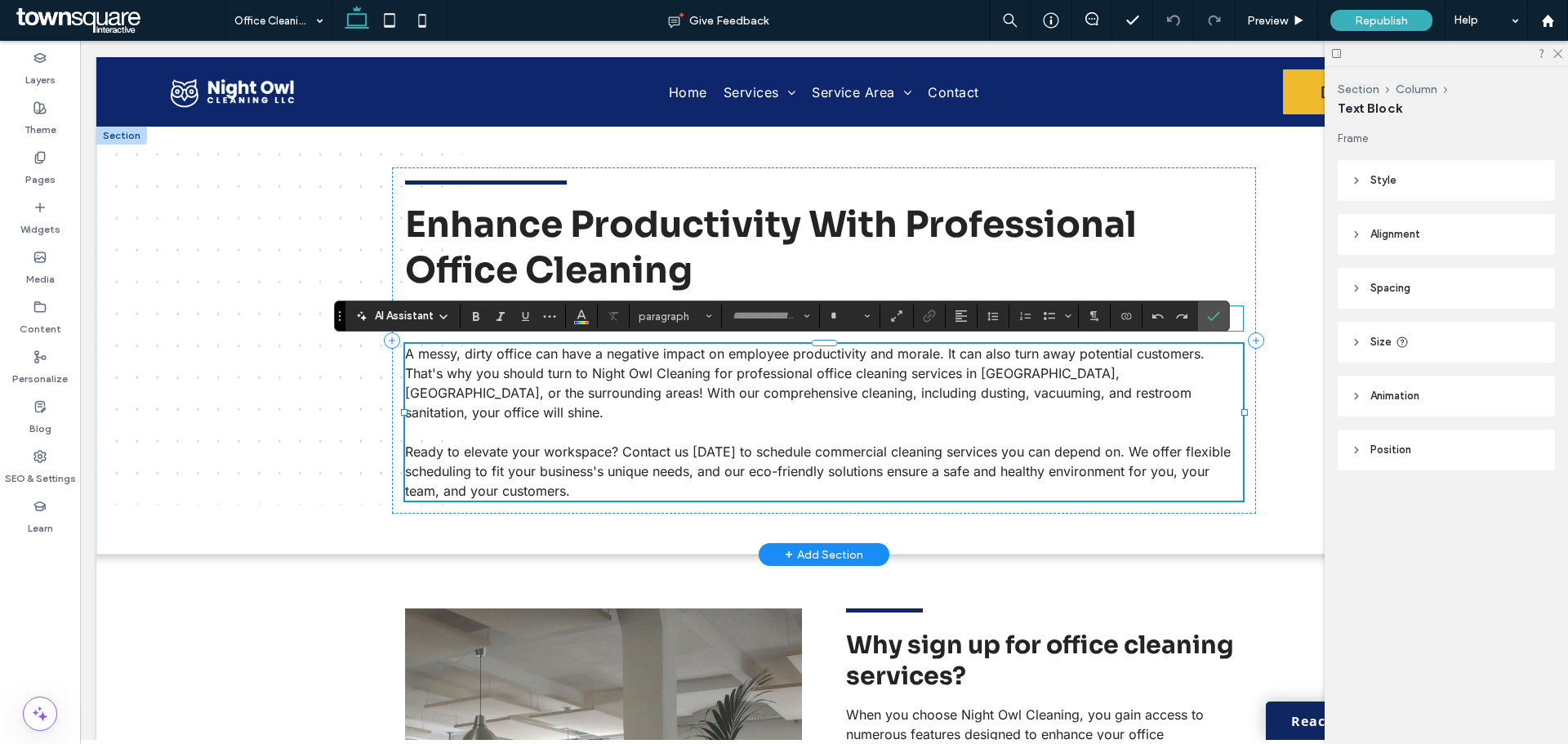
type input "*****"
type input "**"
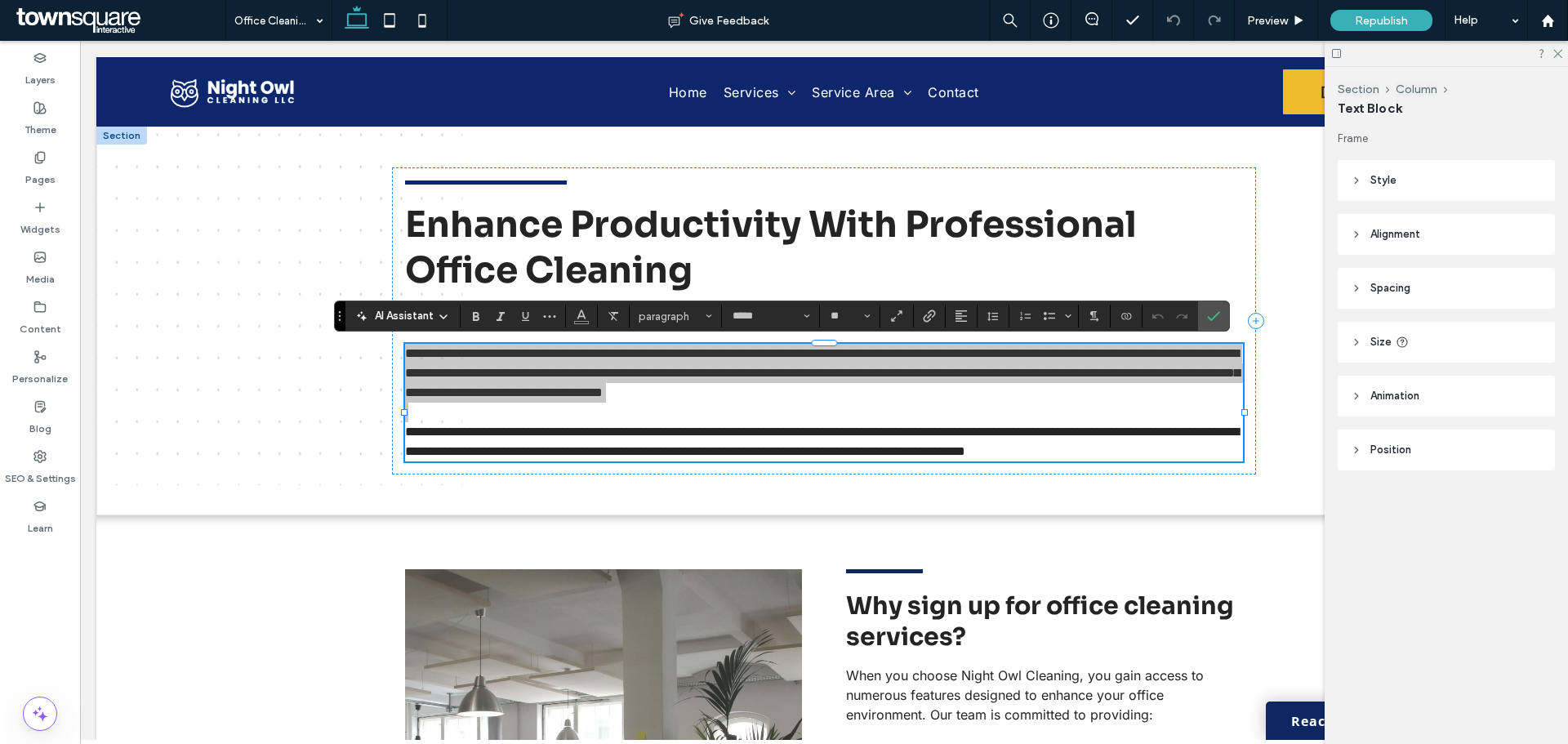
click at [430, 316] on span "AI Assistant" at bounding box center [404, 317] width 58 height 17
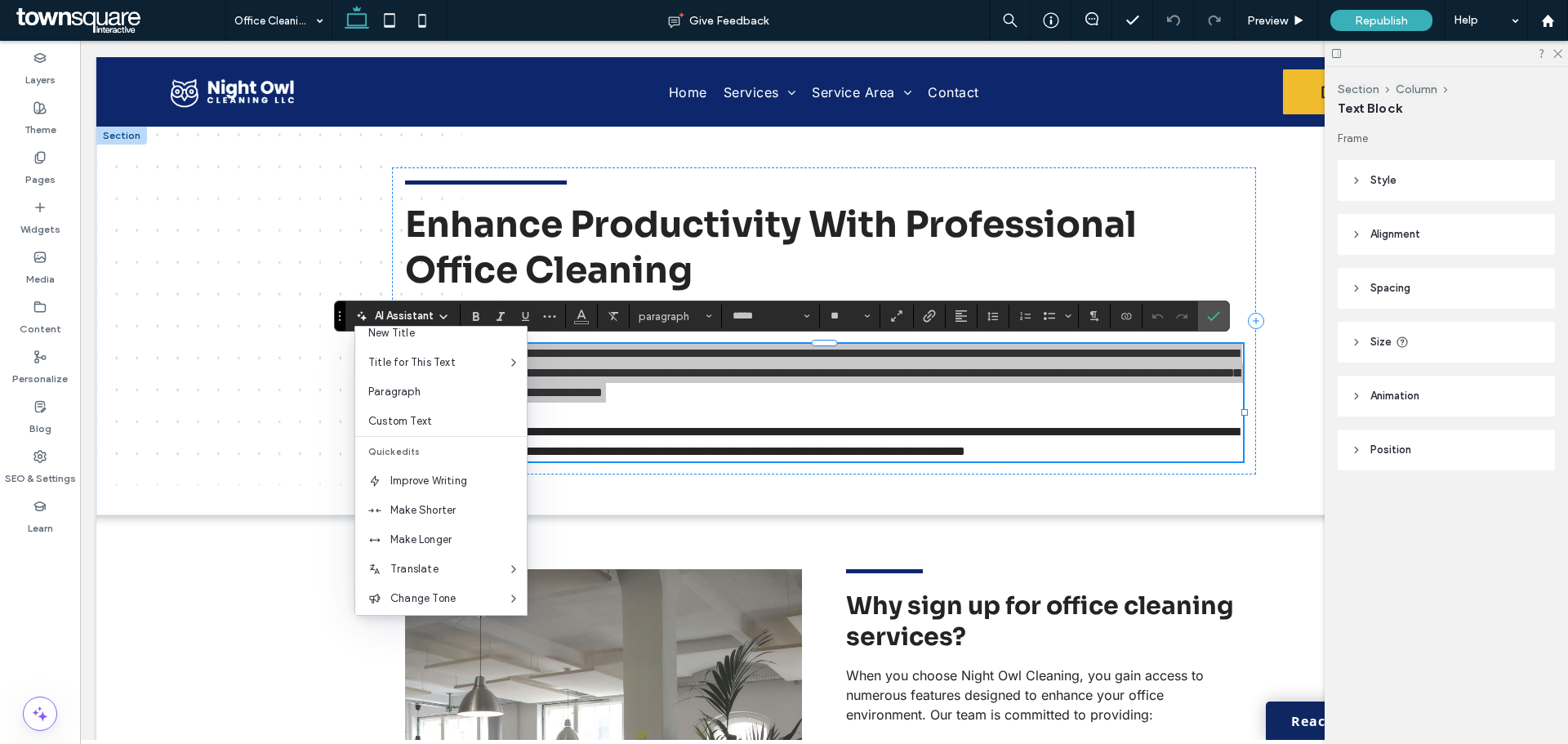
scroll to position [82, 0]
click at [451, 439] on span "Improve Writing" at bounding box center [458, 444] width 136 height 17
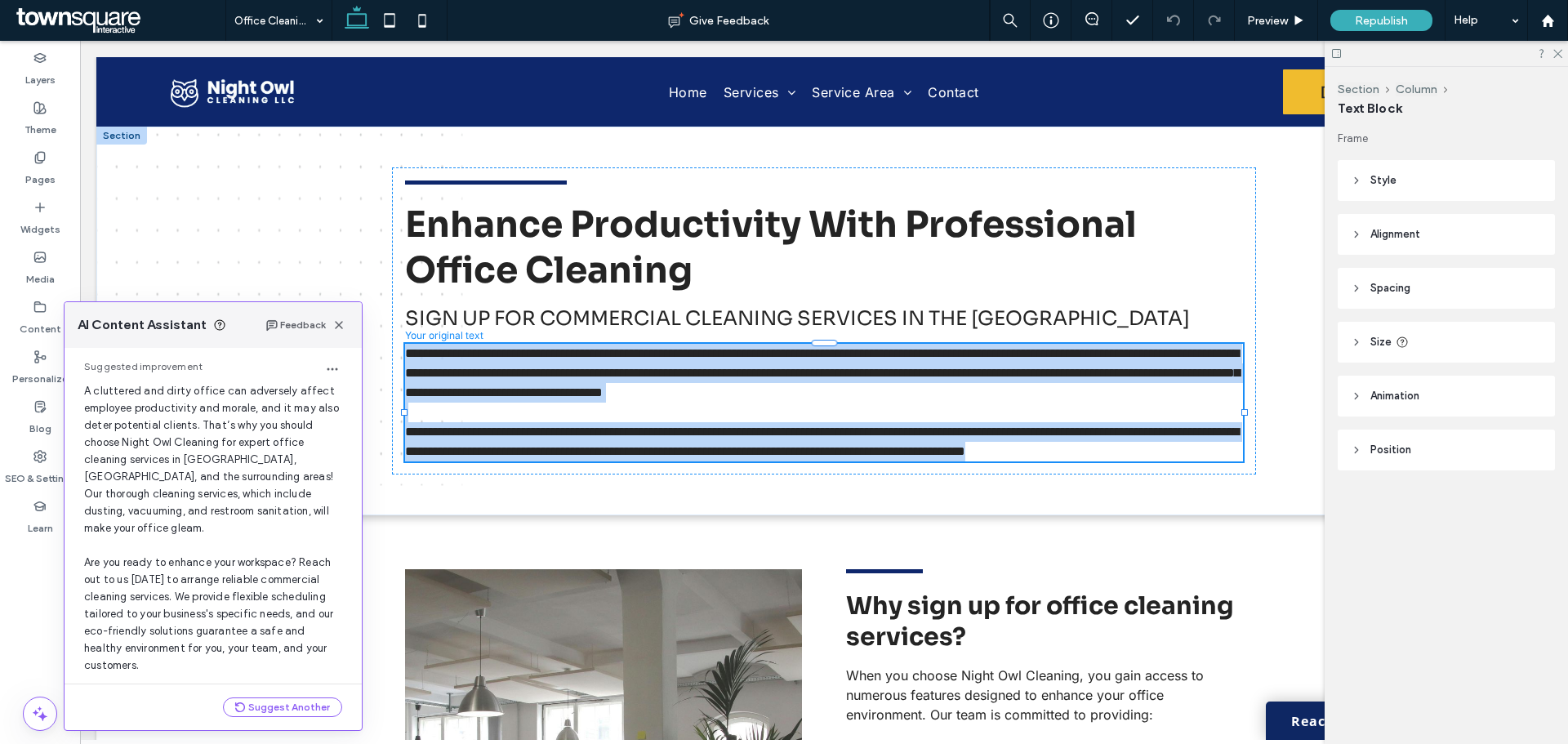
scroll to position [71, 0]
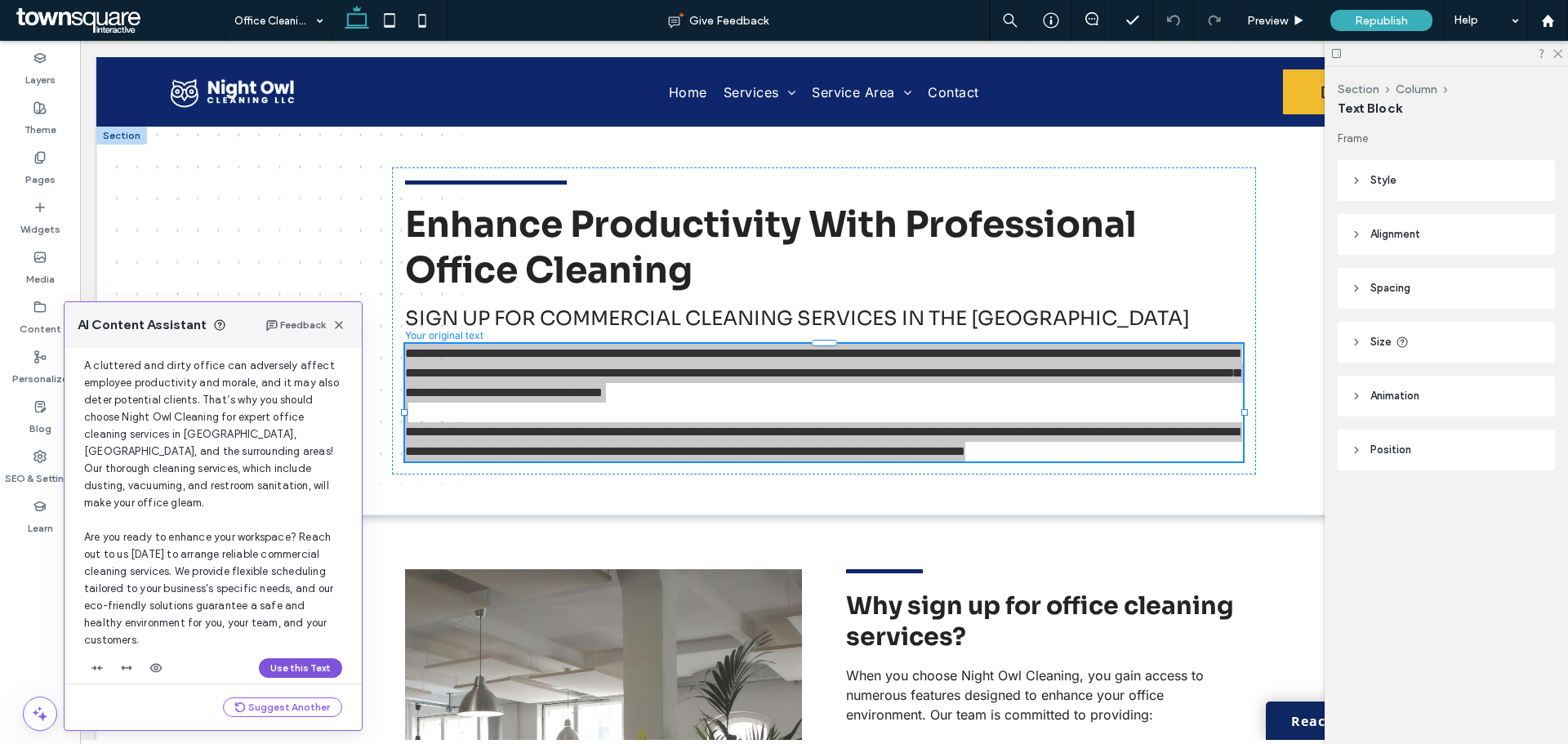
click at [301, 659] on button "Use this Text" at bounding box center [301, 668] width 84 height 20
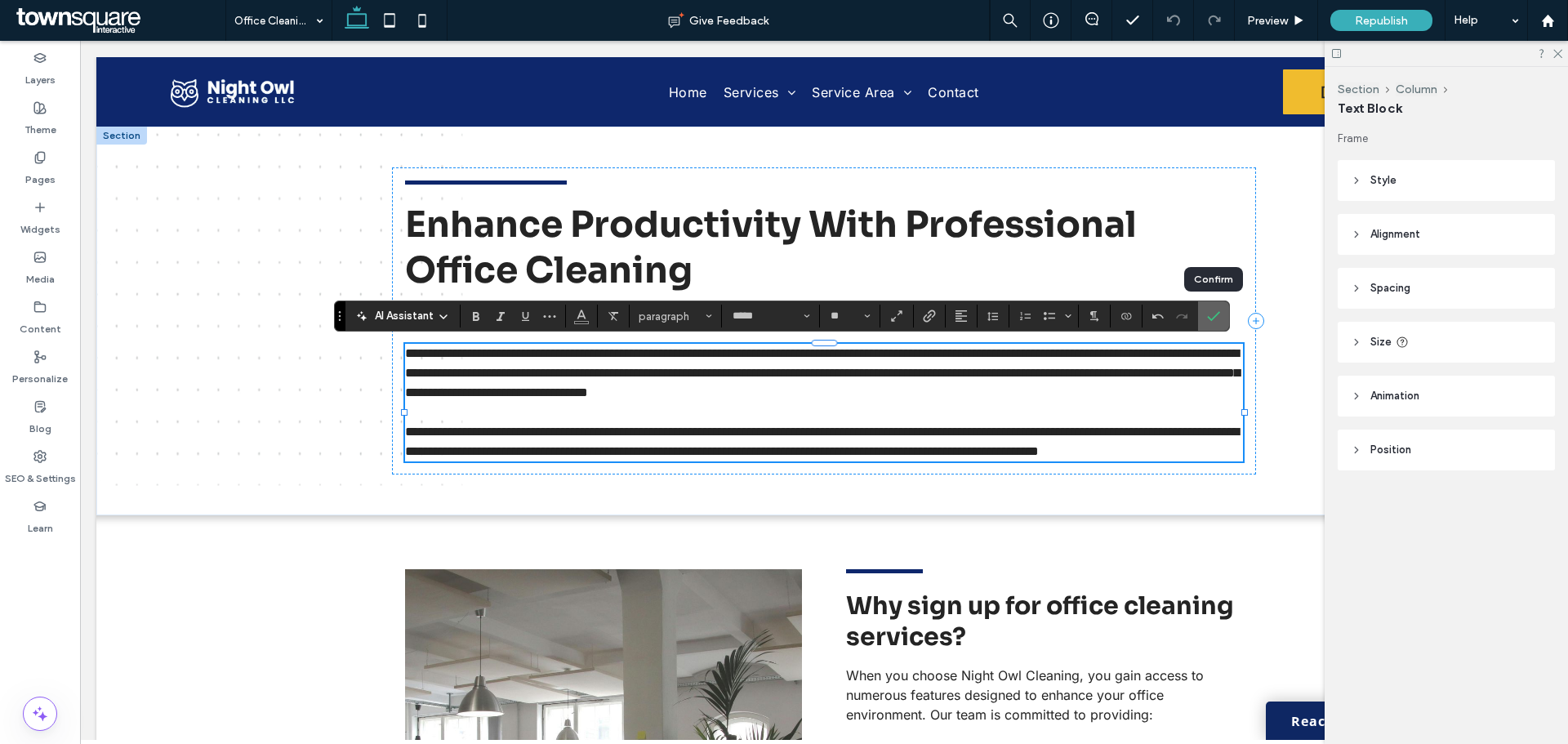
click at [1212, 315] on icon "Confirm" at bounding box center [1213, 316] width 13 height 13
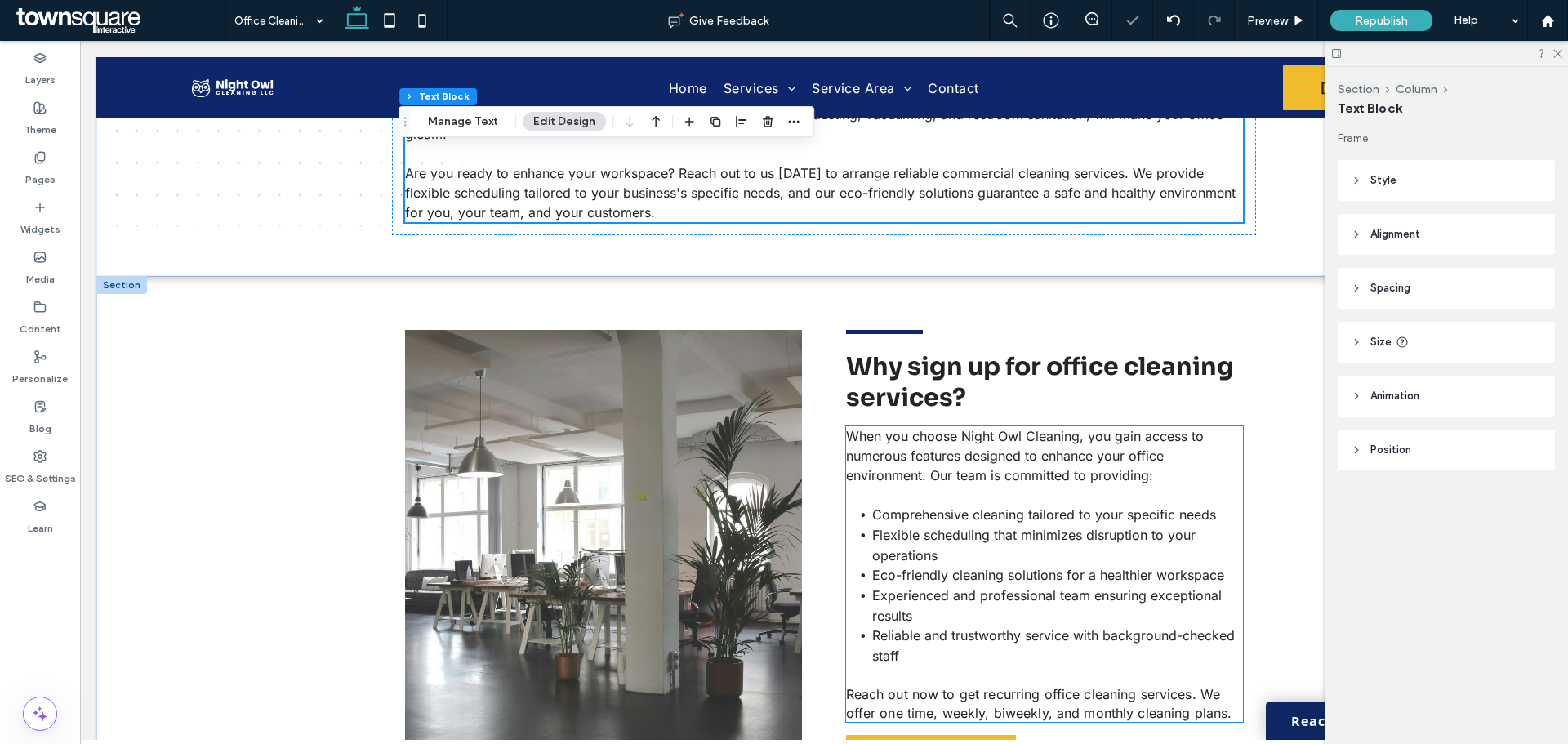
scroll to position [319, 0]
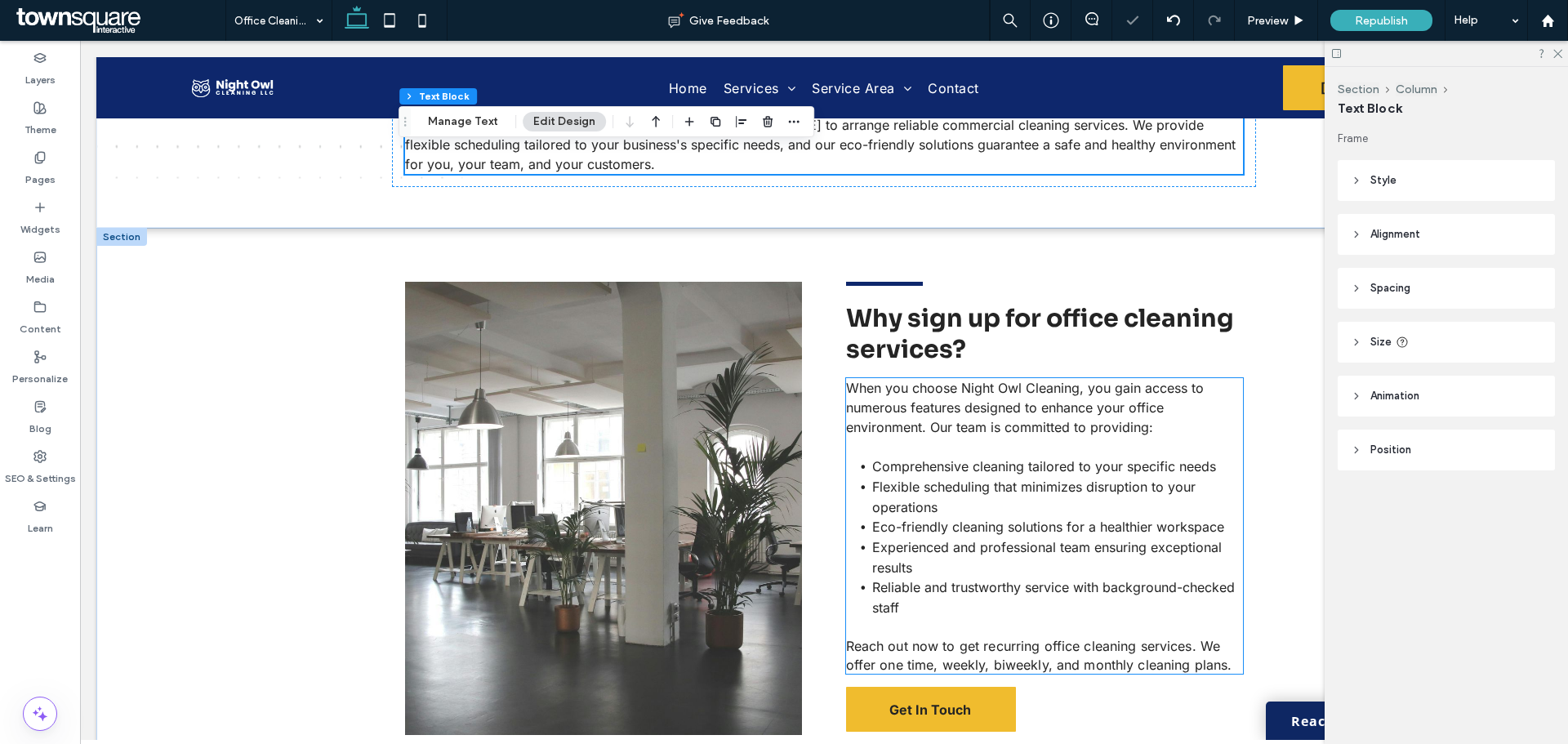
click at [1015, 478] on span "Flexible scheduling that minimizes disruption to your operations" at bounding box center [1033, 497] width 323 height 37
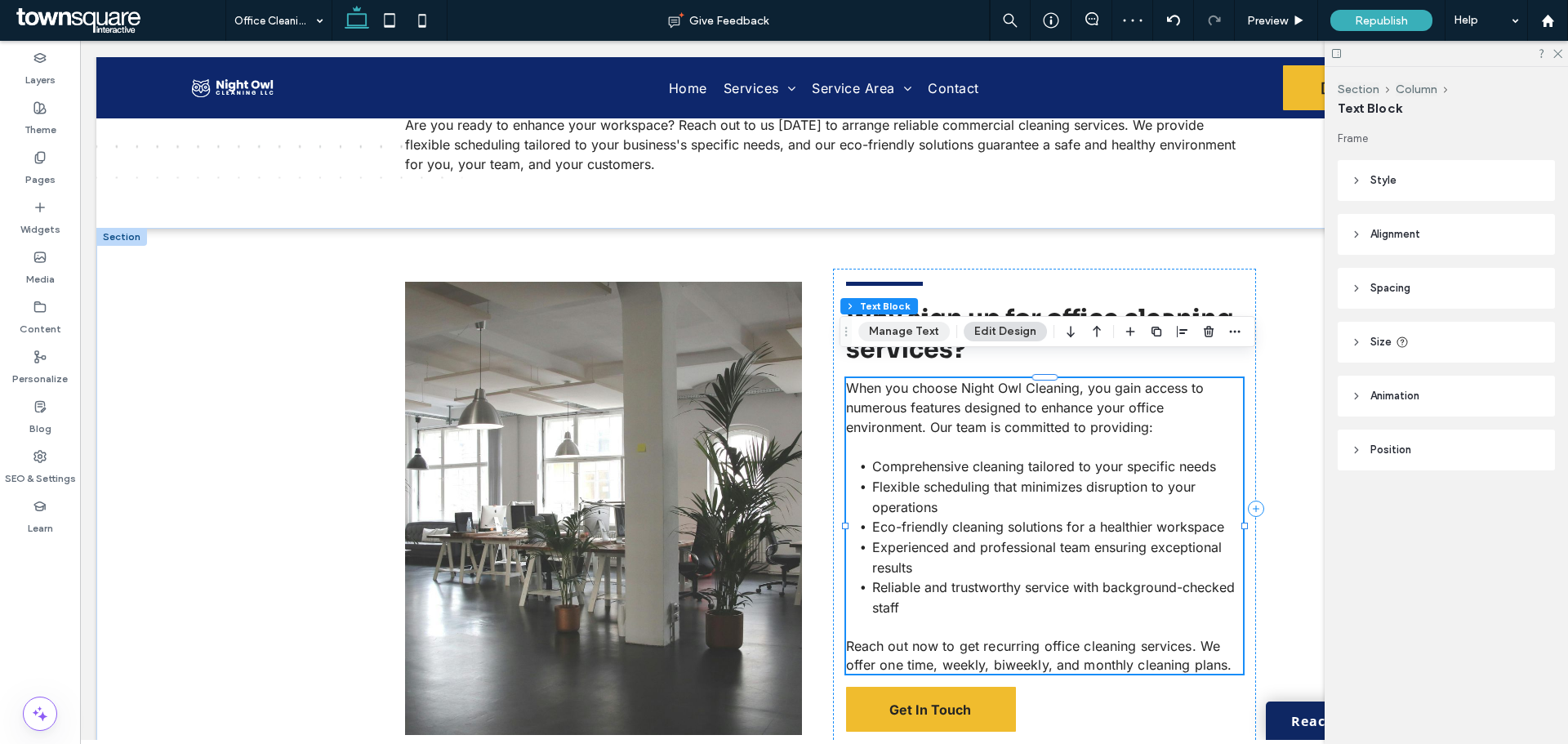
click at [909, 336] on button "Manage Text" at bounding box center [903, 332] width 92 height 20
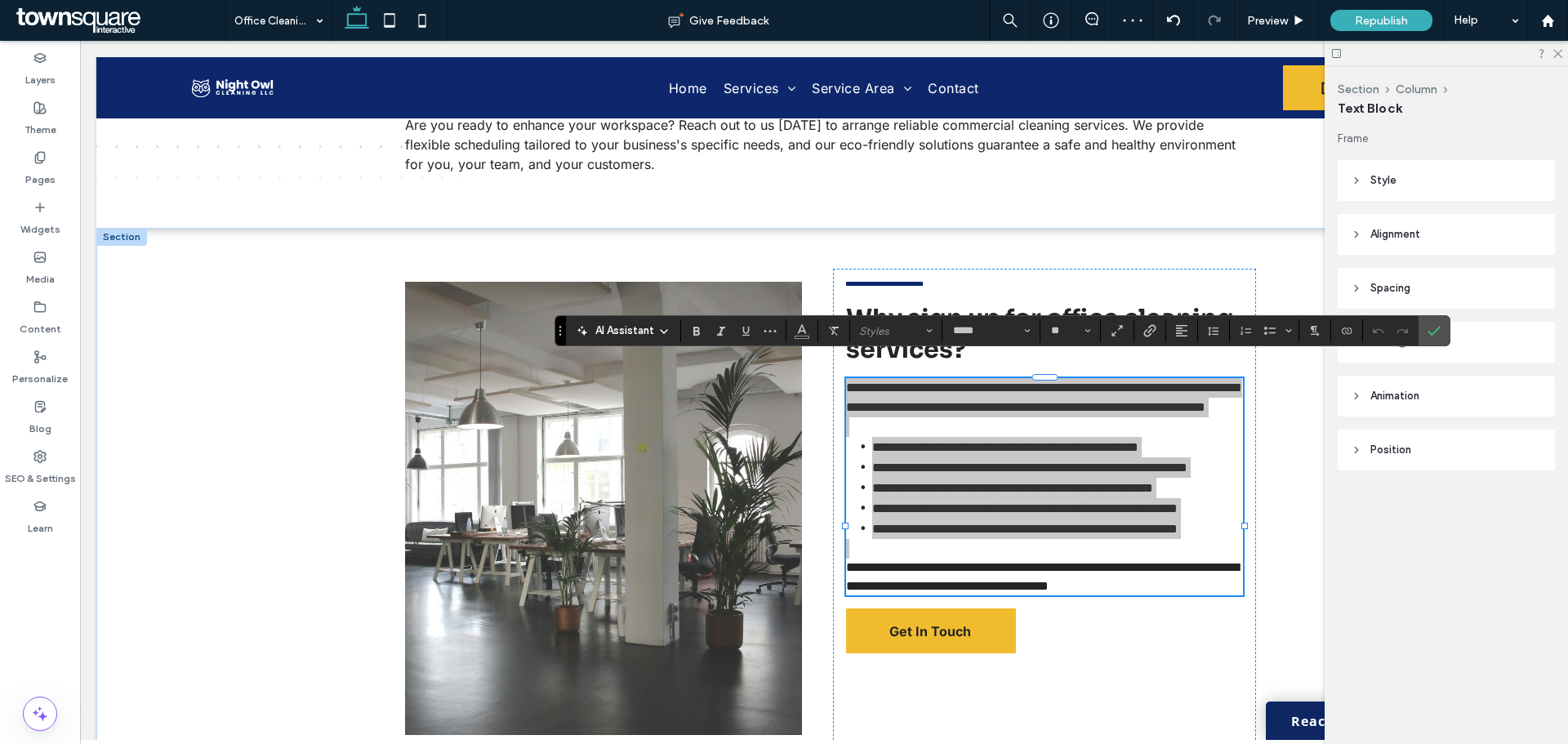
click at [654, 337] on div "AI Assistant" at bounding box center [623, 331] width 108 height 17
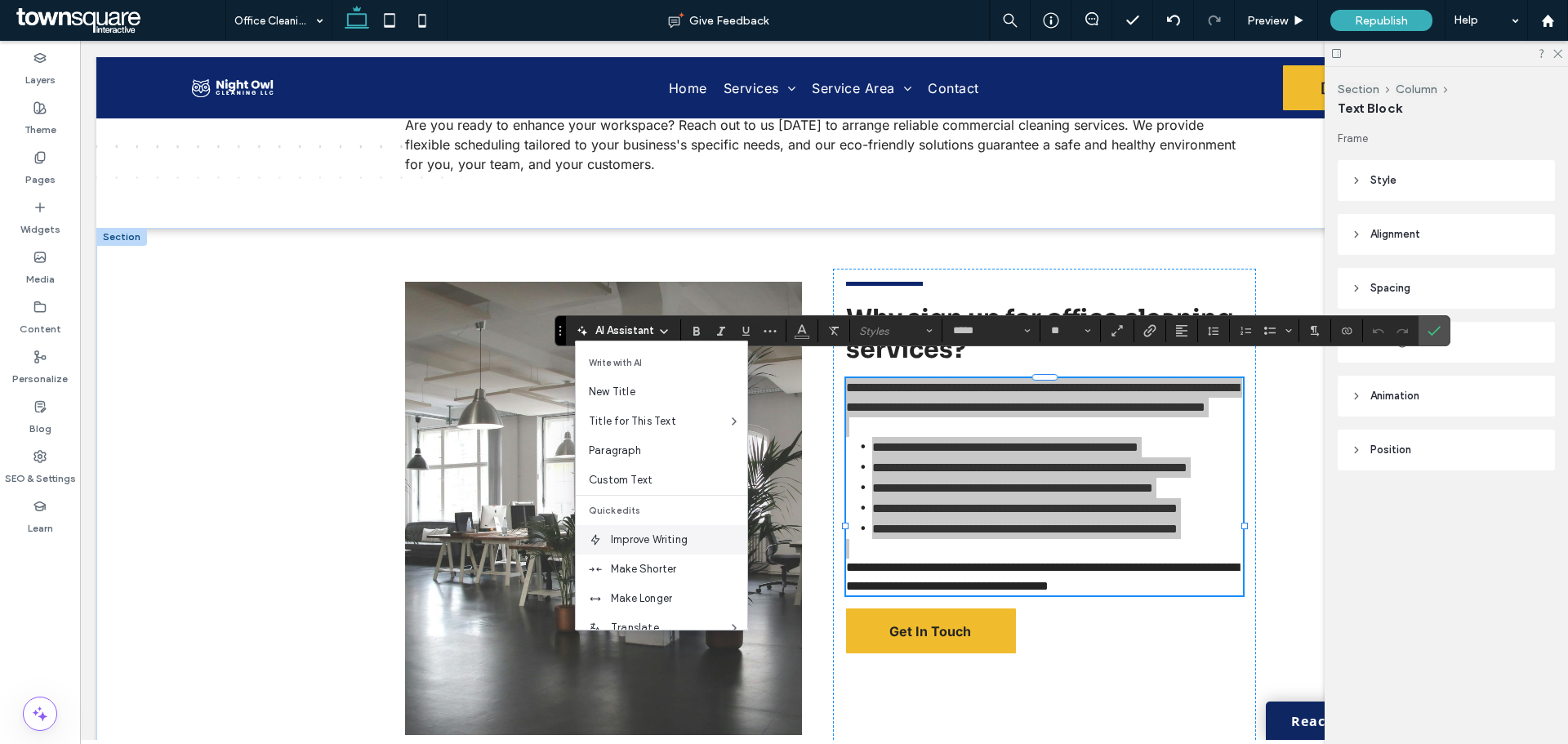
click at [643, 542] on span "Improve Writing" at bounding box center [679, 541] width 136 height 17
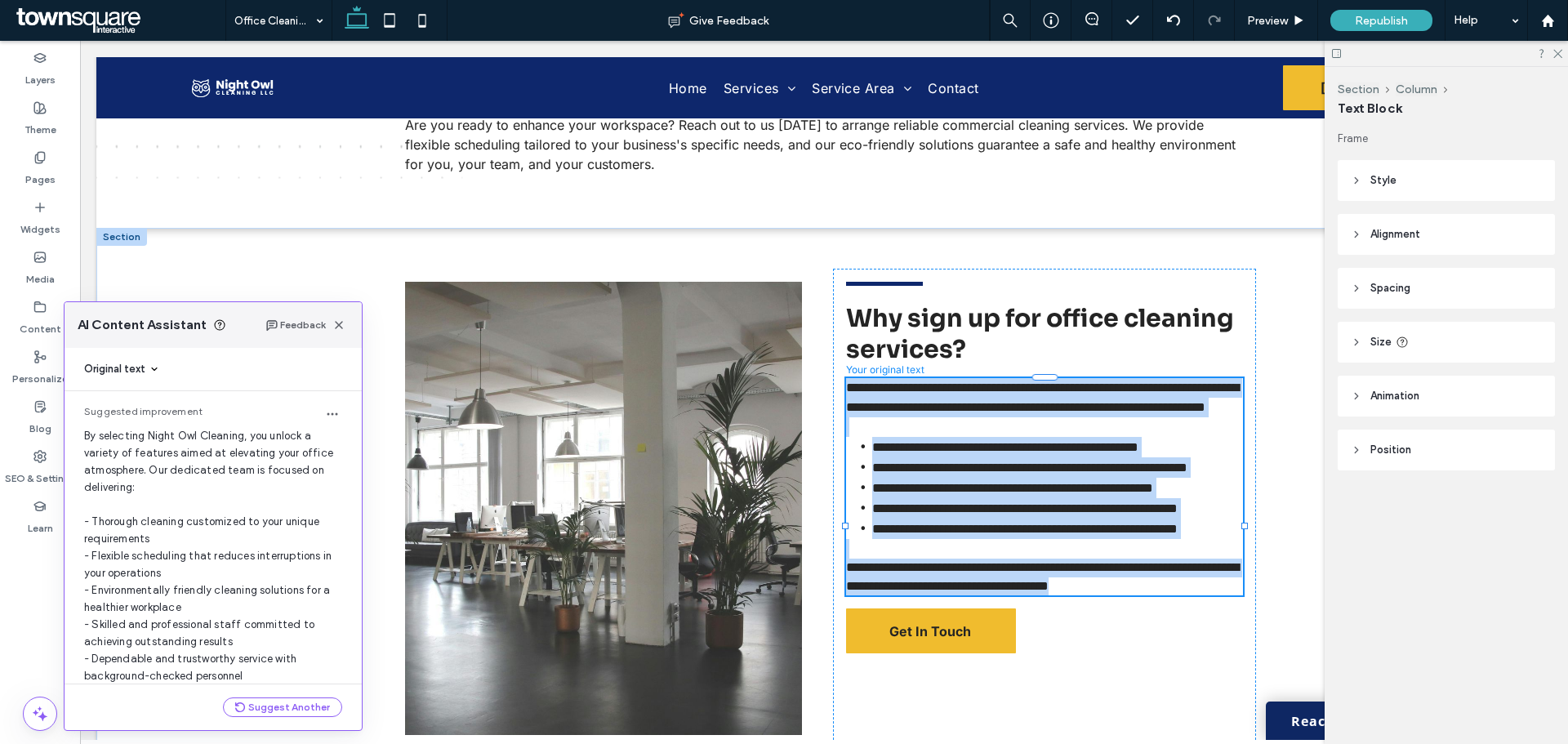
scroll to position [44, 0]
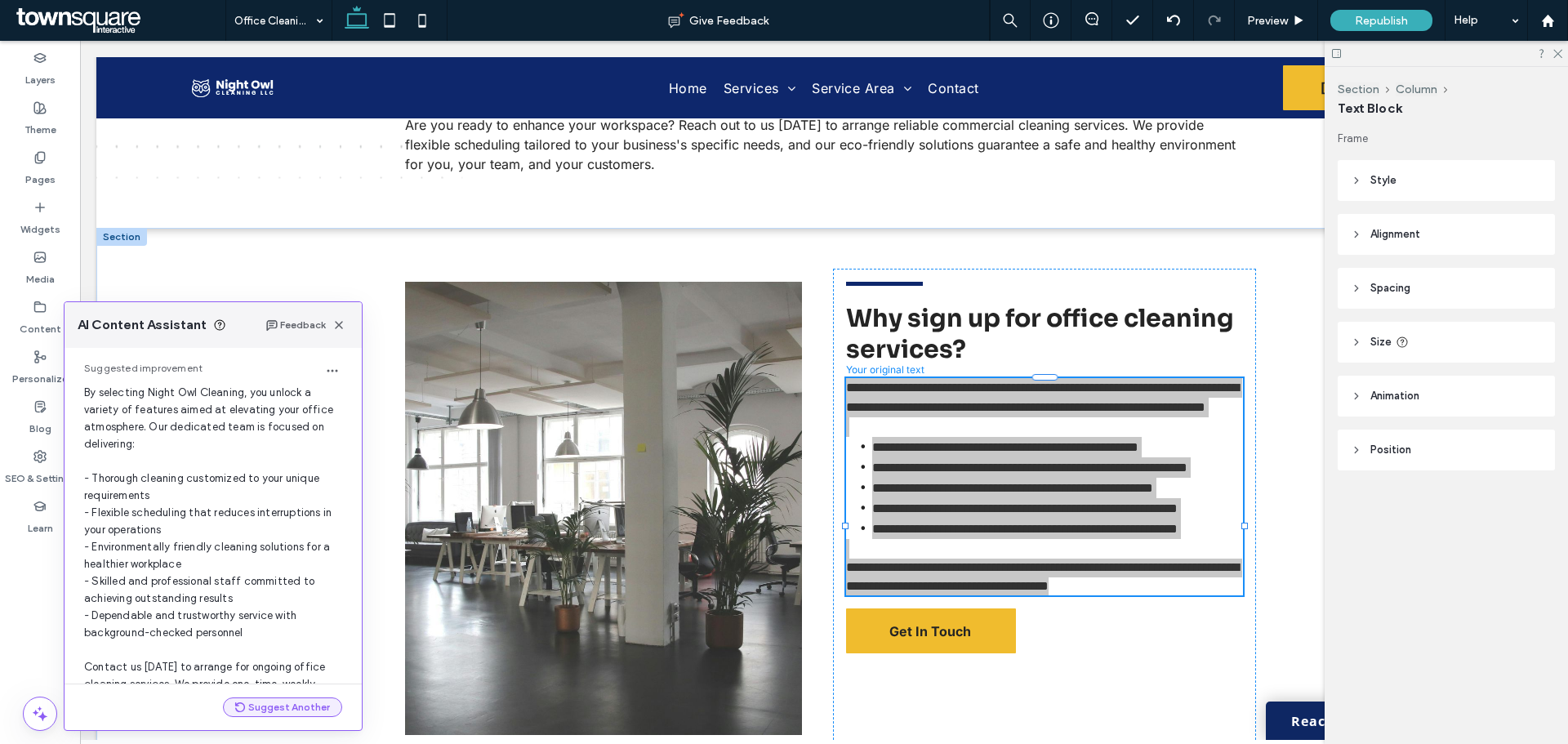
click at [302, 710] on button "Suggest Another" at bounding box center [282, 707] width 119 height 20
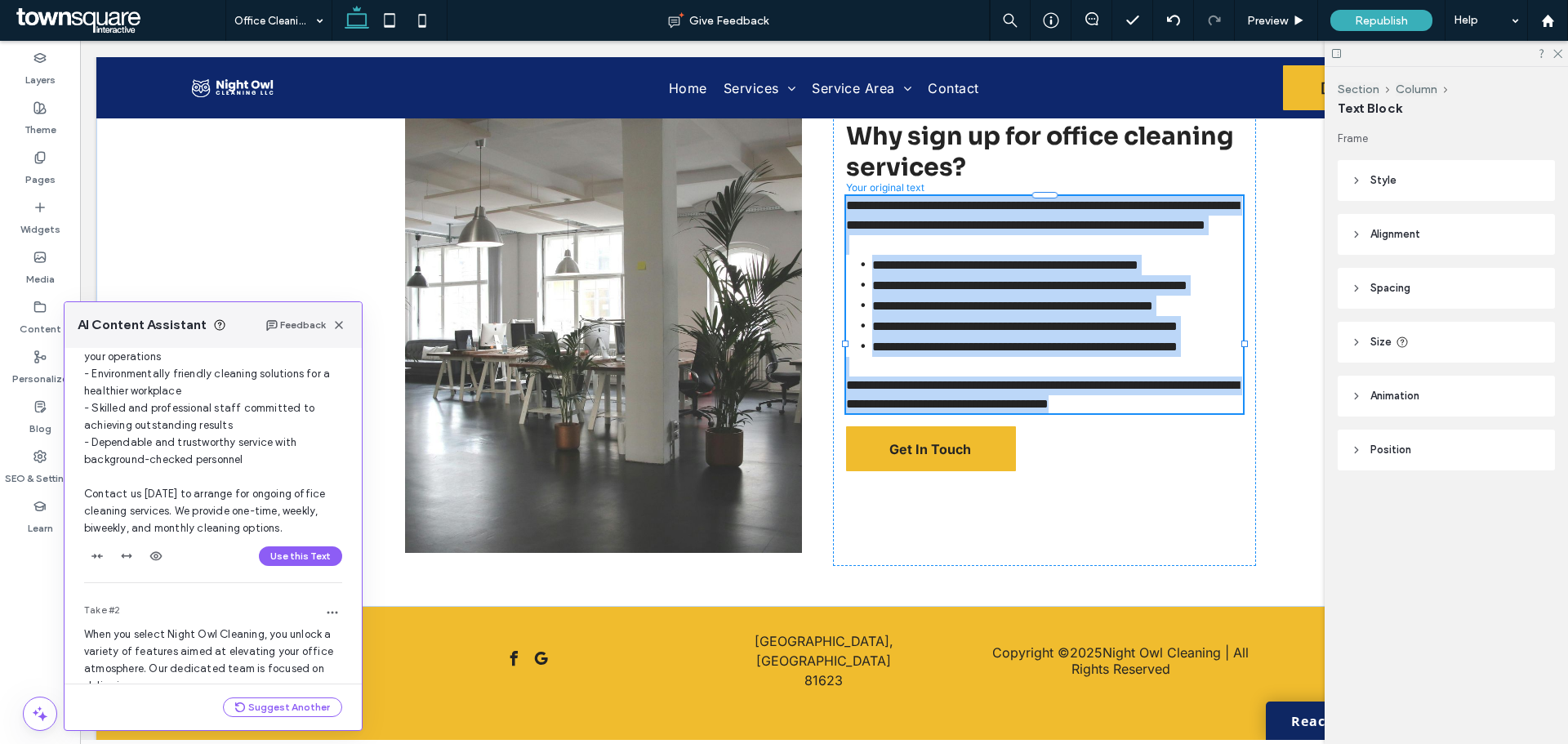
scroll to position [132, 0]
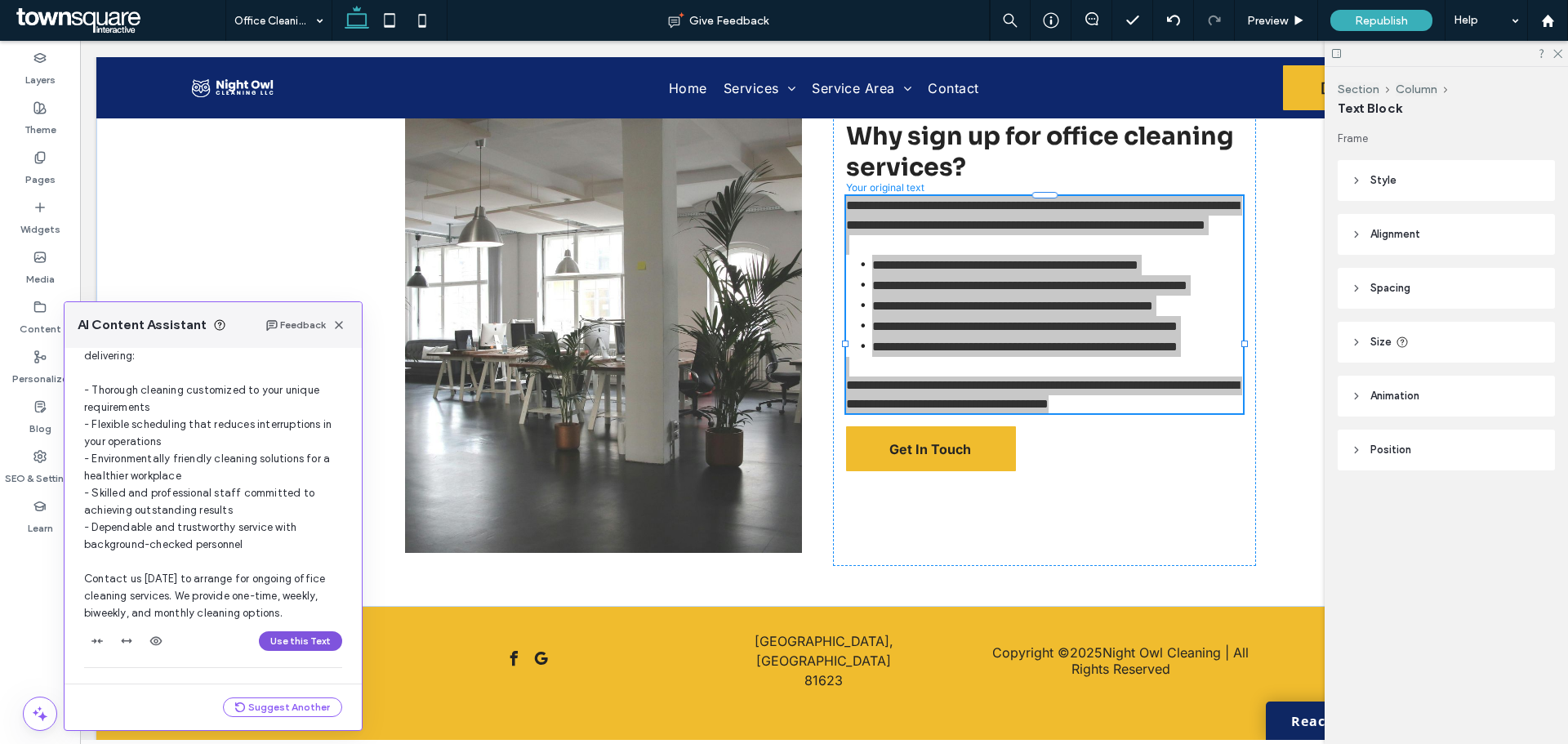
click at [302, 640] on button "Use this Text" at bounding box center [301, 641] width 84 height 20
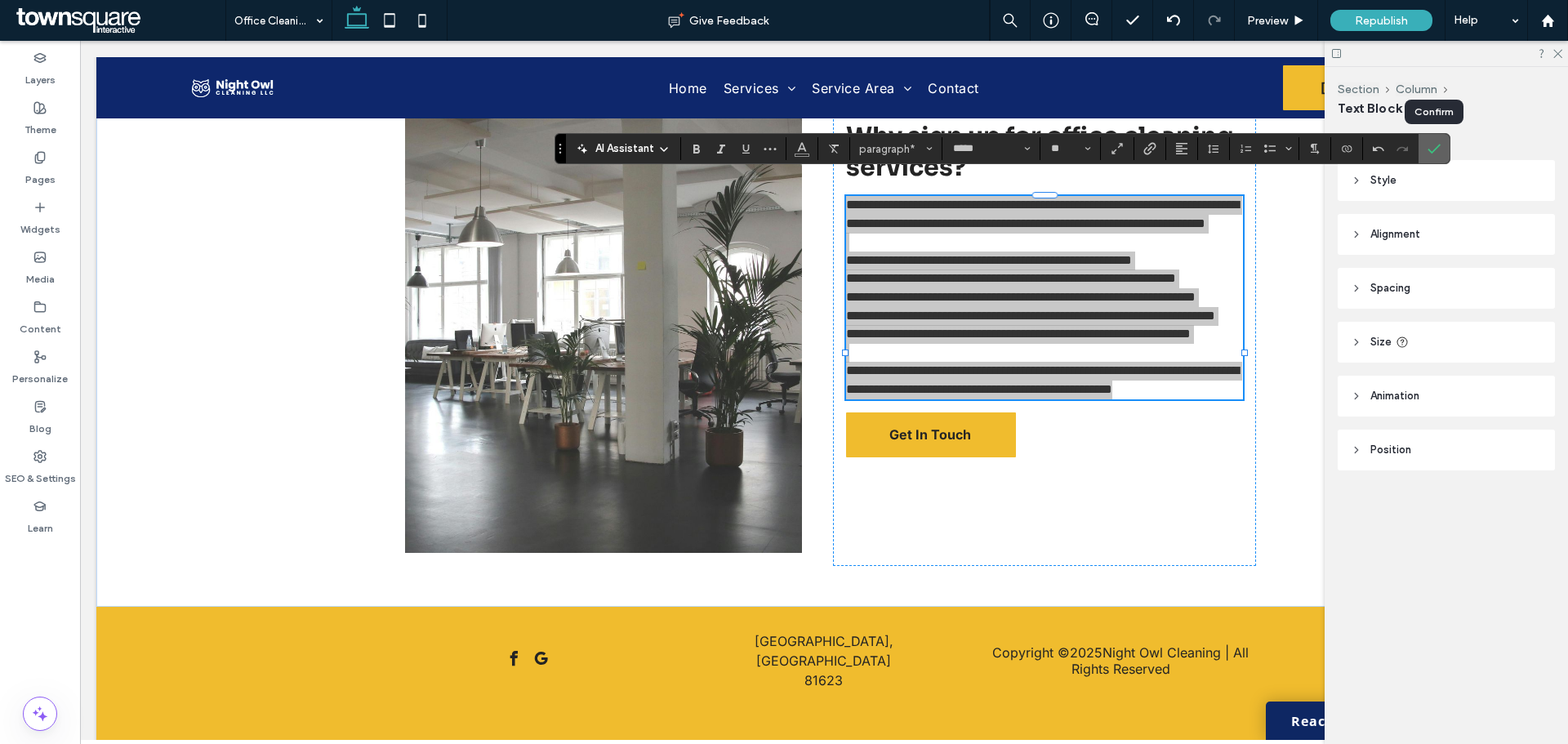
click at [1433, 137] on span "Confirm" at bounding box center [1431, 149] width 7 height 30
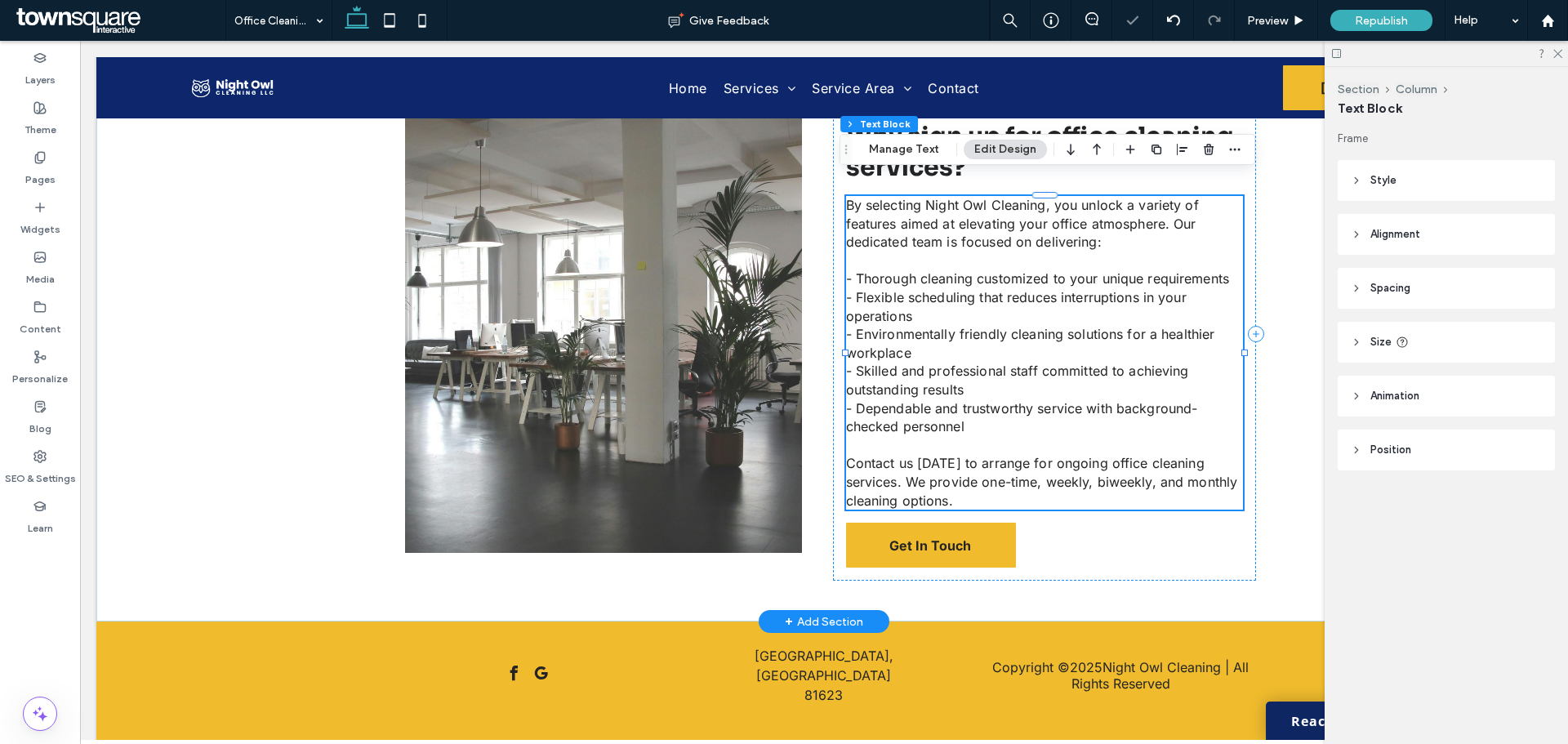
click at [855, 270] on span "- Thorough cleaning customized to your unique requirements" at bounding box center [1037, 279] width 382 height 17
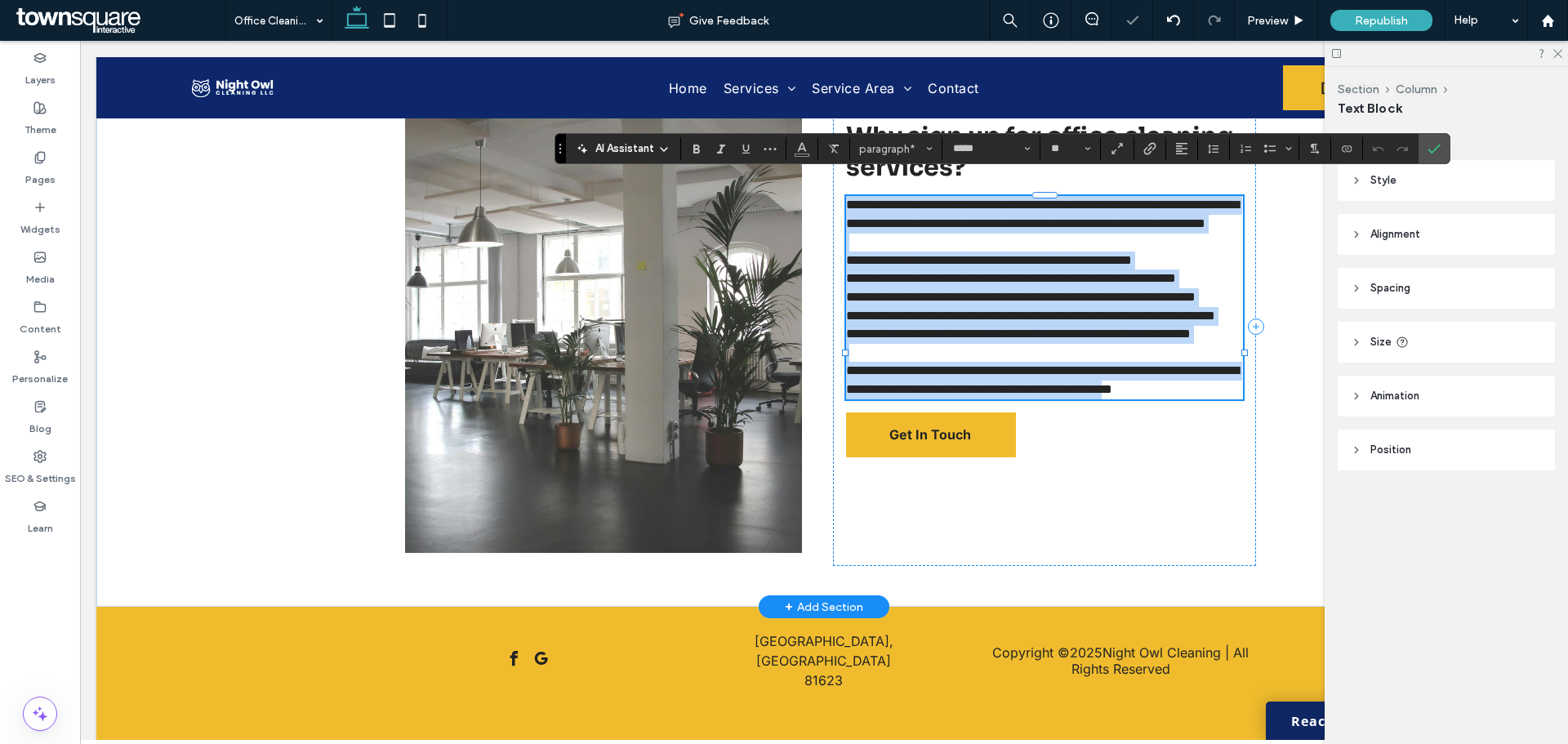
click at [852, 260] on span "**********" at bounding box center [989, 260] width 286 height 12
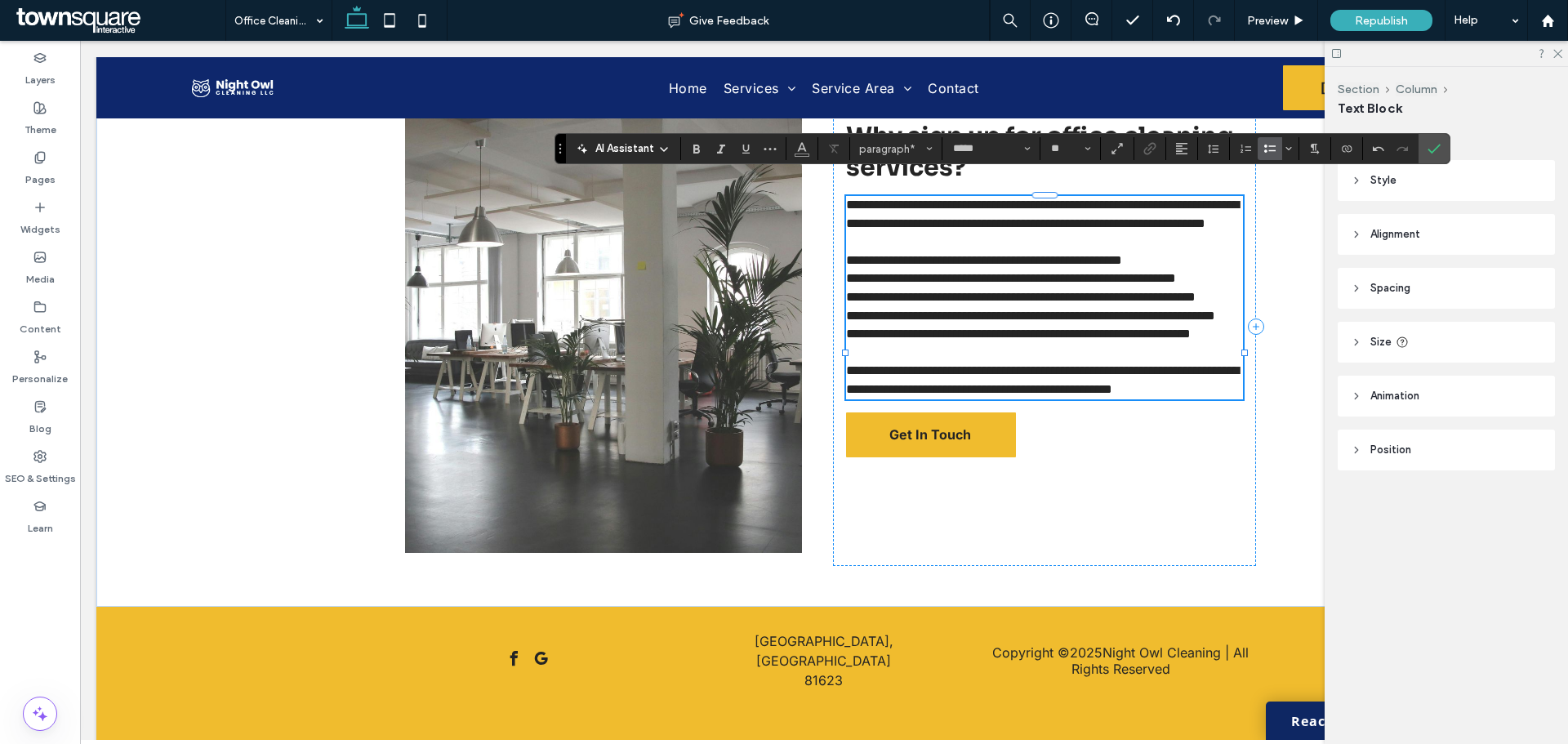
click at [1263, 139] on span "Bulleted List" at bounding box center [1267, 149] width 7 height 23
click at [849, 285] on span "**********" at bounding box center [1010, 279] width 330 height 12
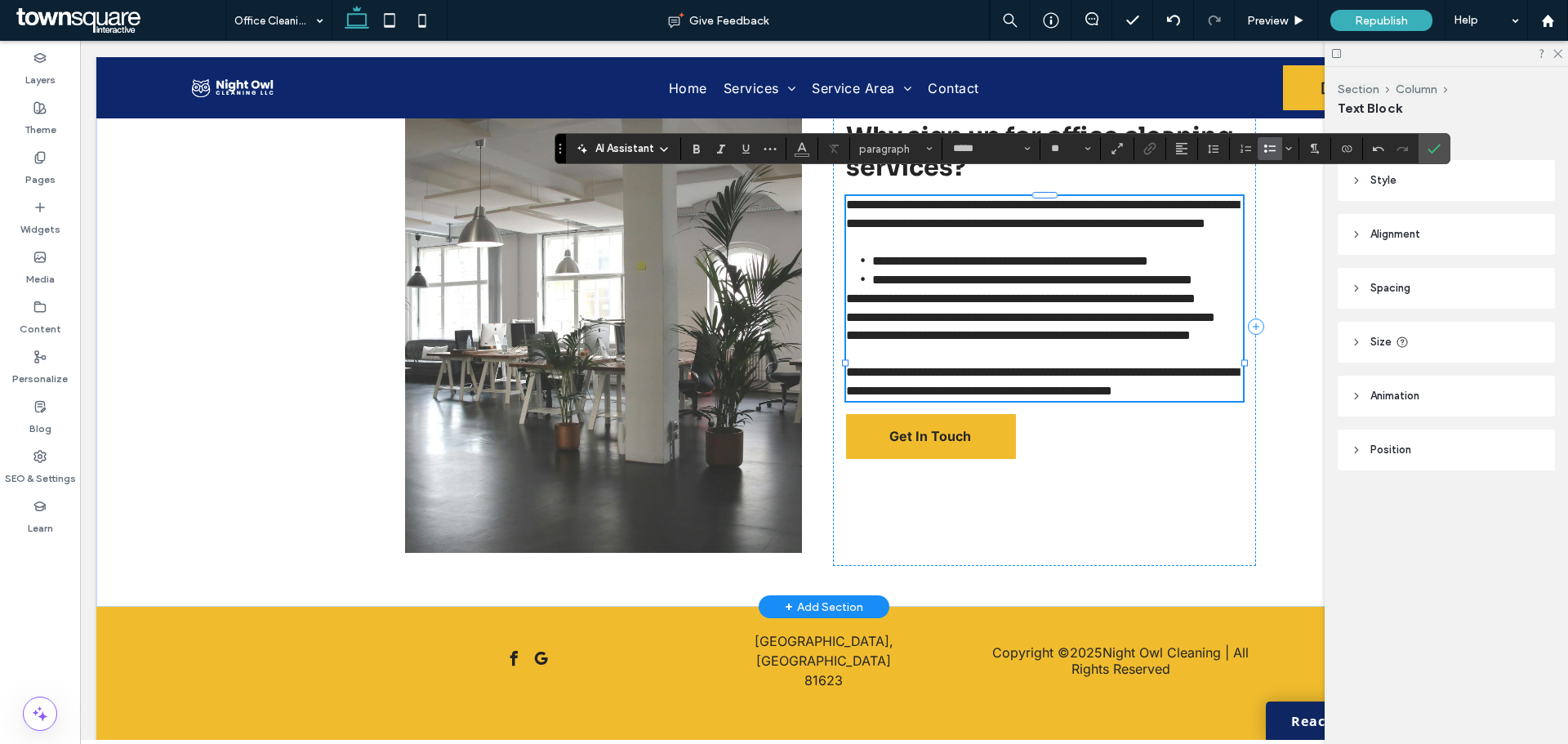
click at [849, 305] on span "**********" at bounding box center [1020, 298] width 349 height 12
drag, startPoint x: 850, startPoint y: 375, endPoint x: 818, endPoint y: 374, distance: 32.0
click at [848, 324] on span "**********" at bounding box center [1030, 318] width 369 height 12
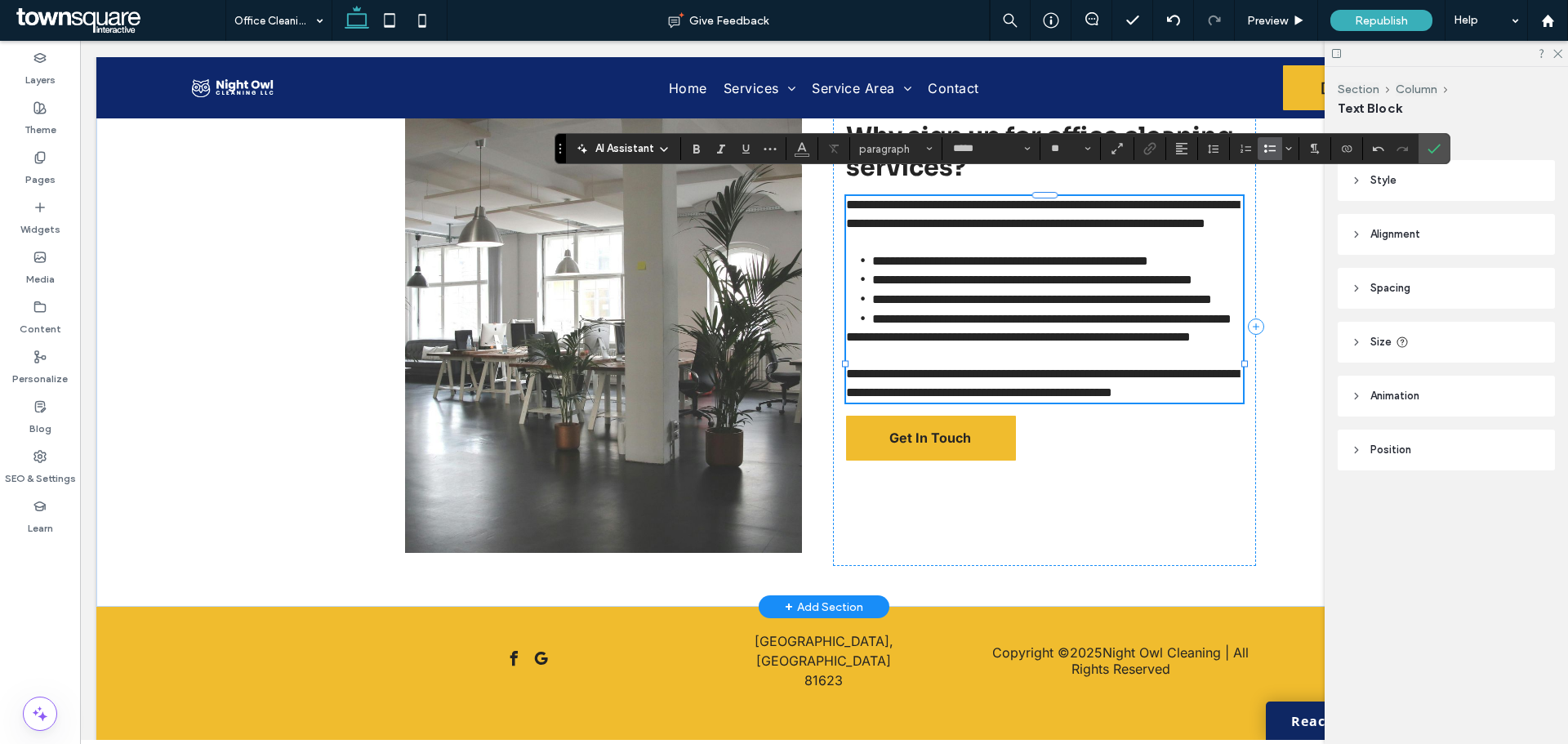
drag, startPoint x: 851, startPoint y: 412, endPoint x: 830, endPoint y: 415, distance: 21.2
click at [849, 343] on span "**********" at bounding box center [1017, 336] width 344 height 12
click at [1425, 148] on label "Confirm" at bounding box center [1433, 149] width 24 height 30
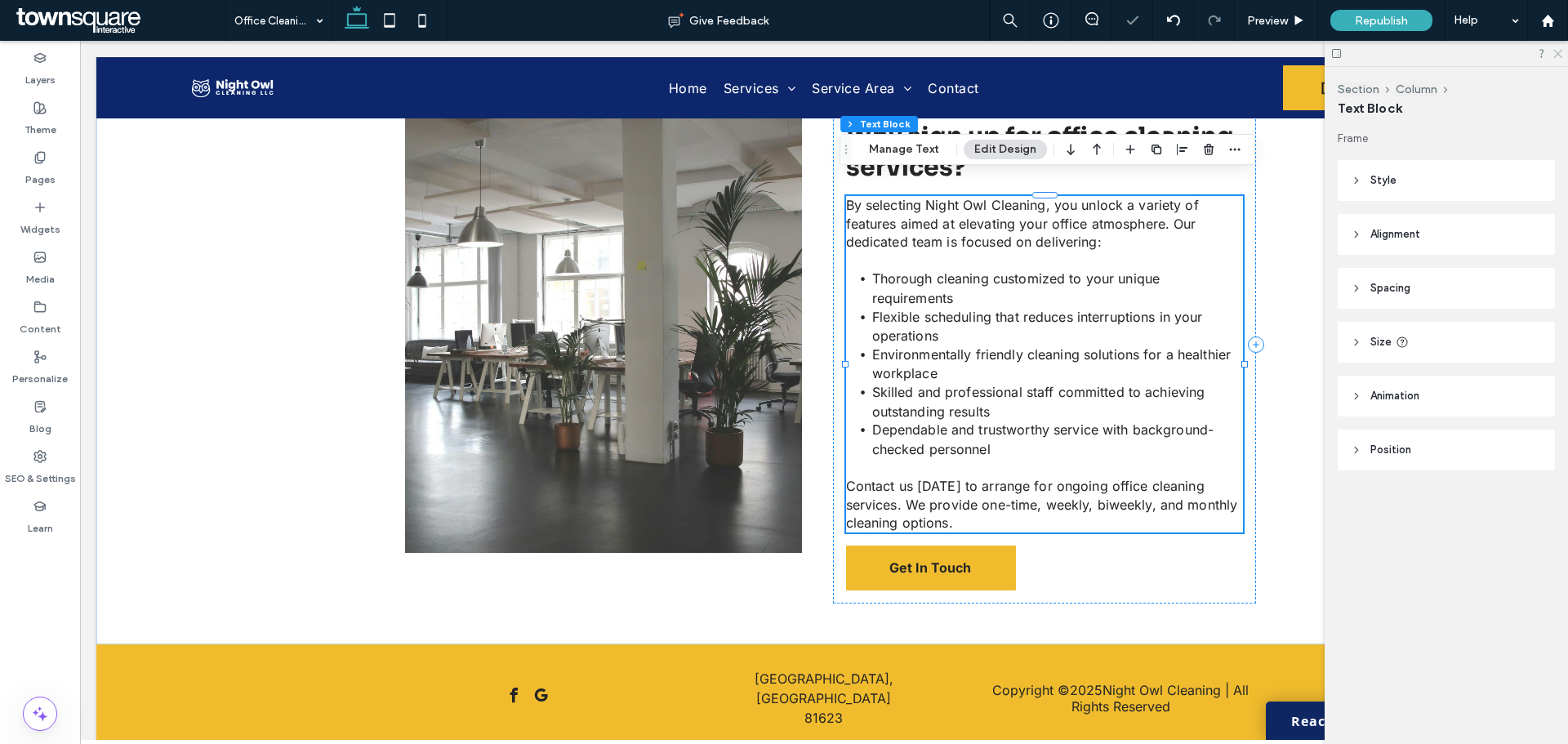
click at [1562, 50] on use at bounding box center [1558, 55] width 9 height 9
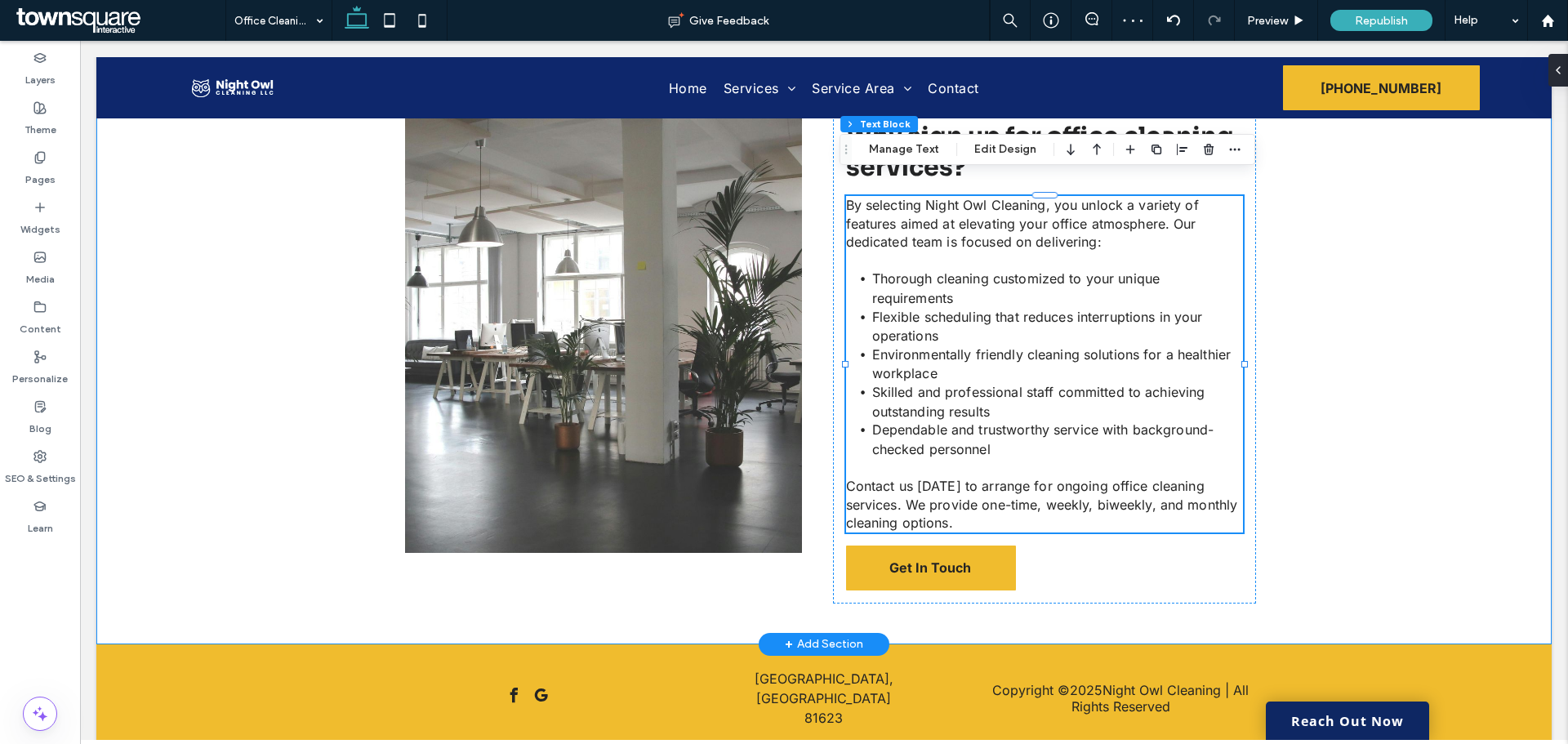
click at [1296, 444] on div "Why sign up for office cleaning services? By selecting Night Owl Cleaning, you …" at bounding box center [823, 345] width 979 height 599
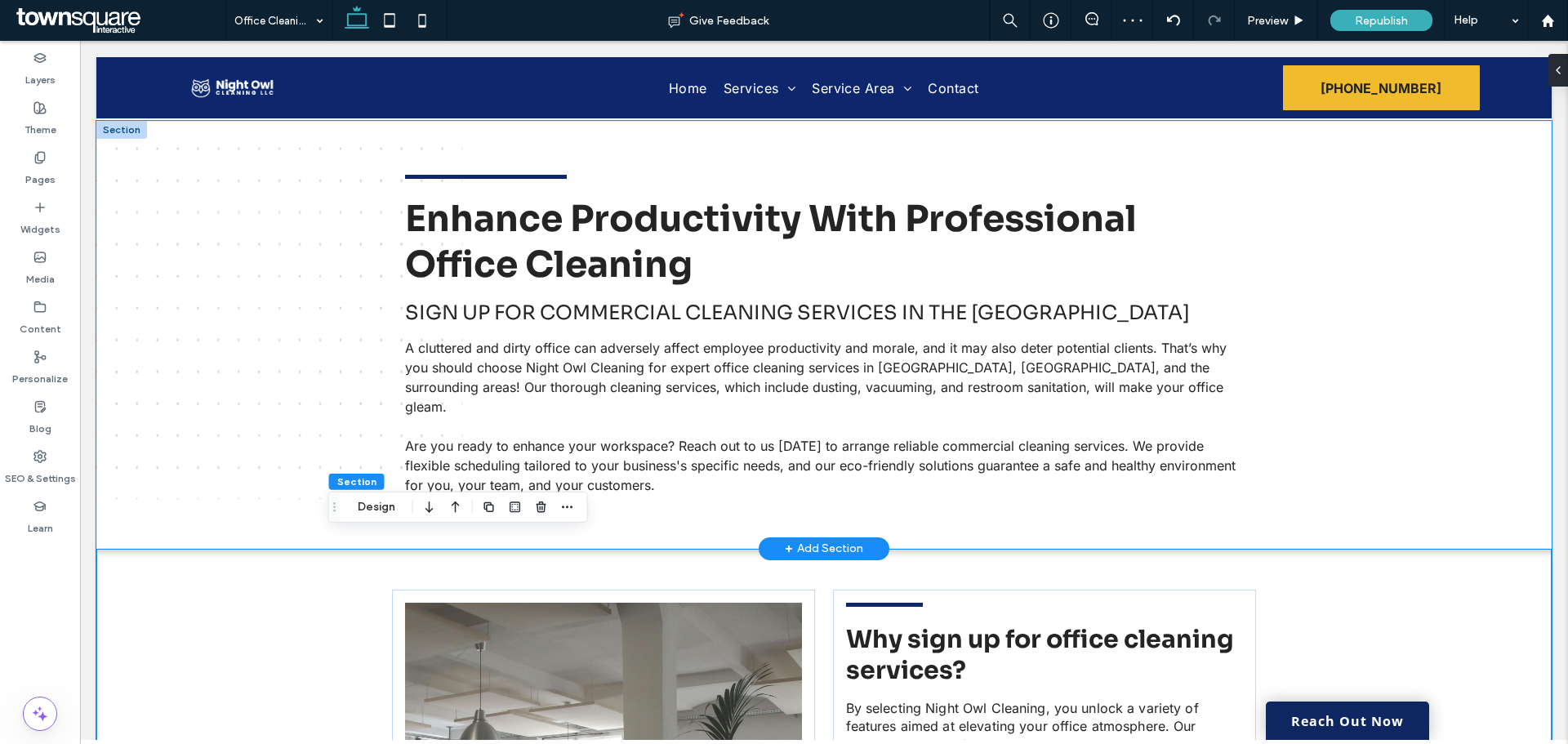
scroll to position [0, 0]
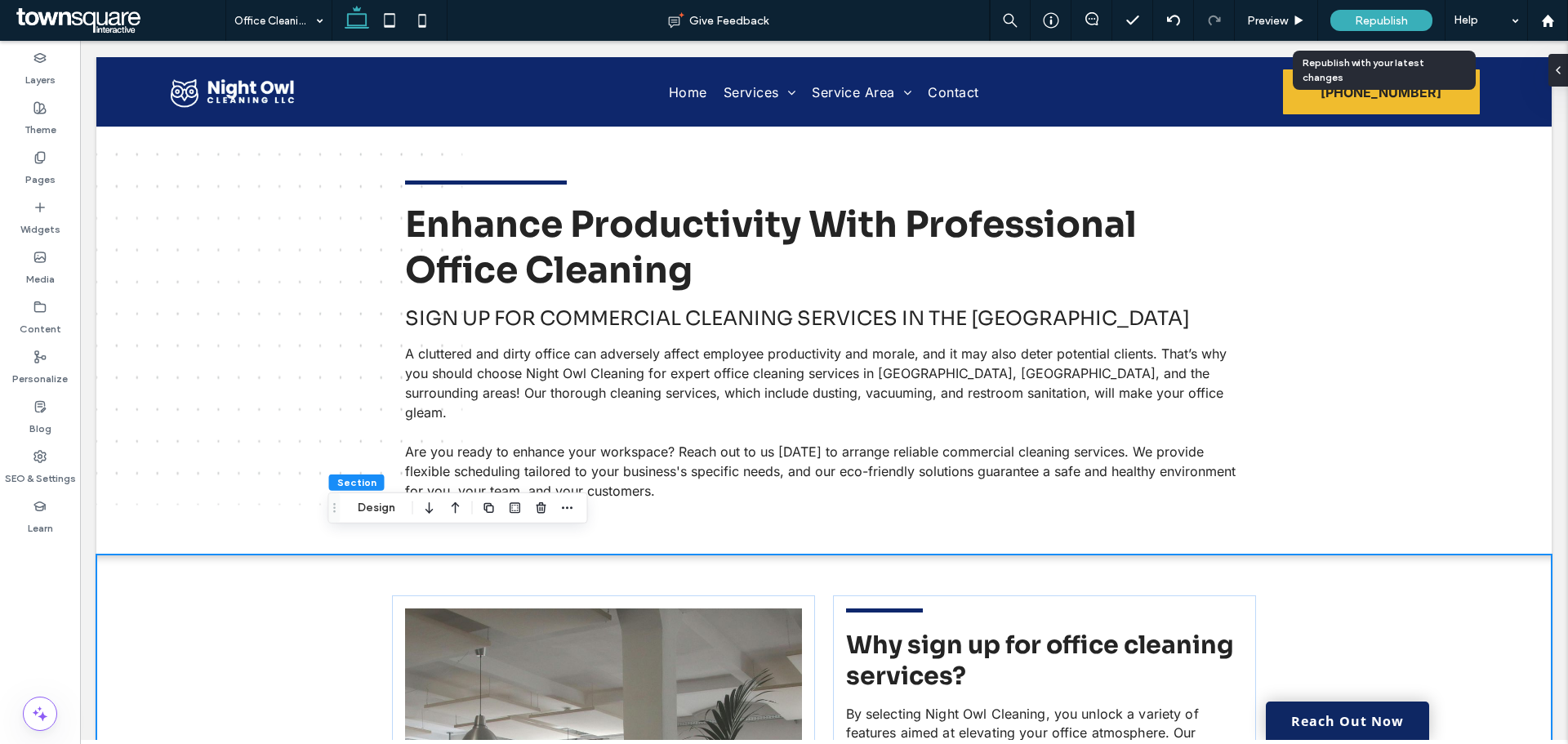
drag, startPoint x: 1400, startPoint y: 17, endPoint x: 1425, endPoint y: 33, distance: 29.7
click at [1400, 19] on span "Republish" at bounding box center [1380, 20] width 53 height 14
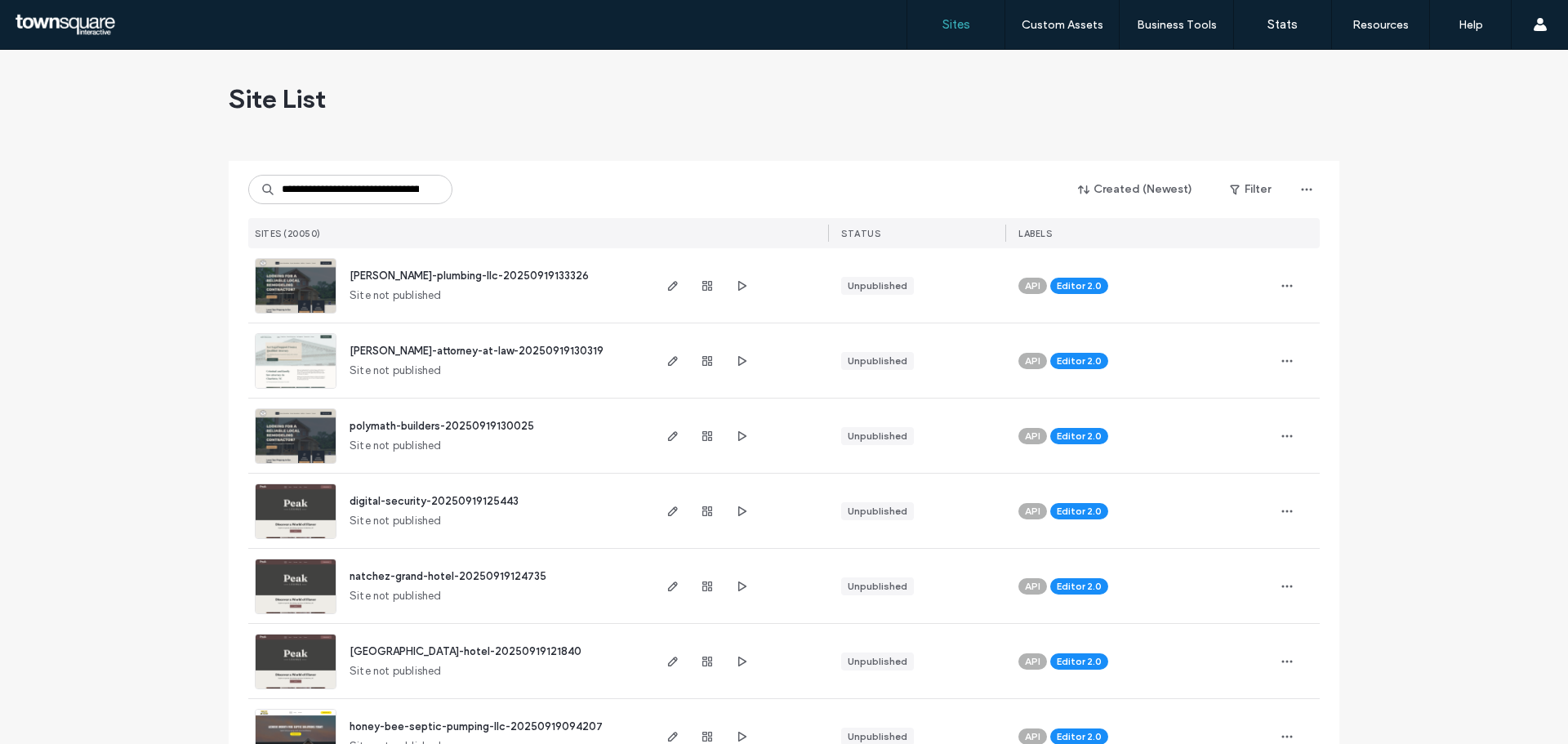
scroll to position [0, 52]
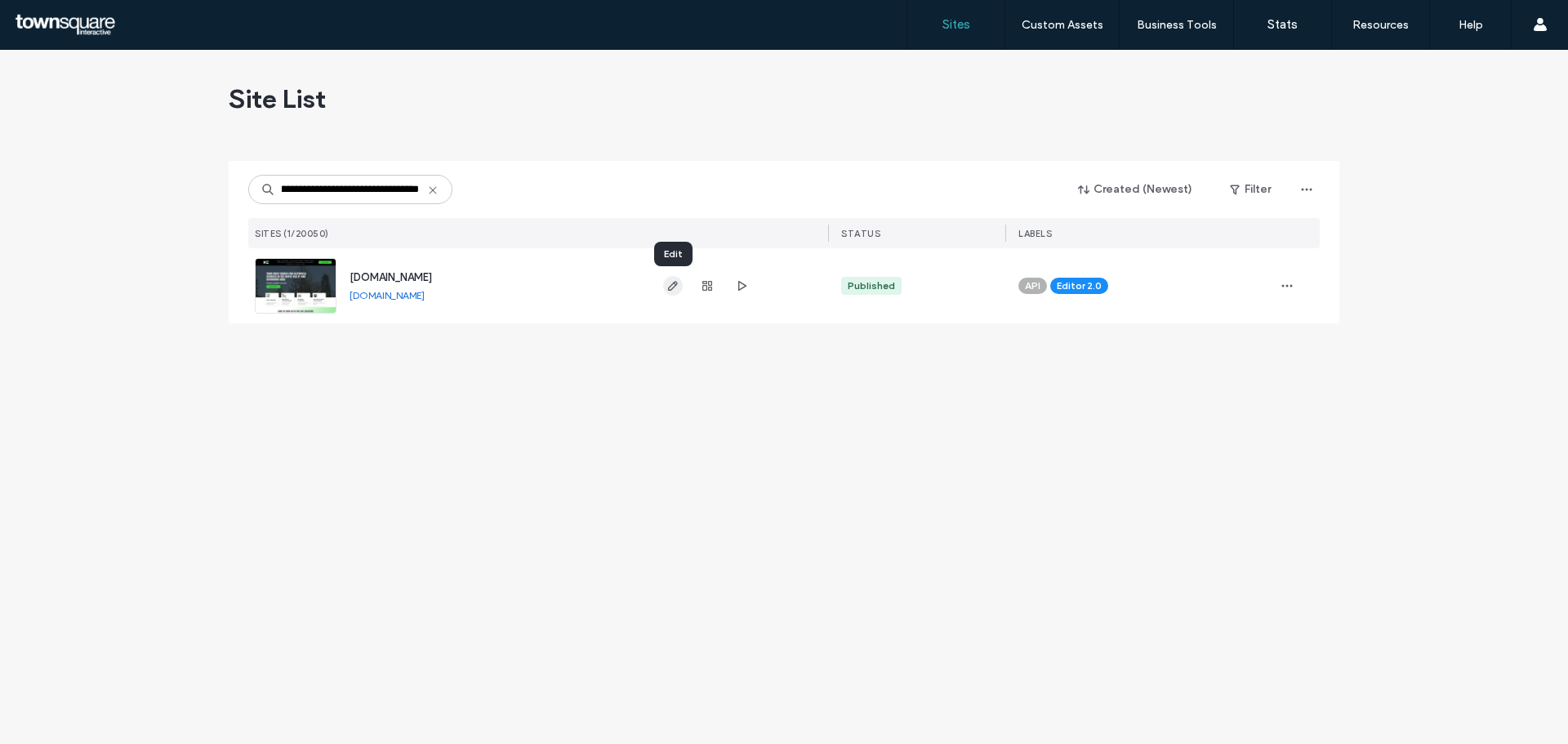
type input "**********"
click at [670, 281] on icon "button" at bounding box center [673, 286] width 13 height 13
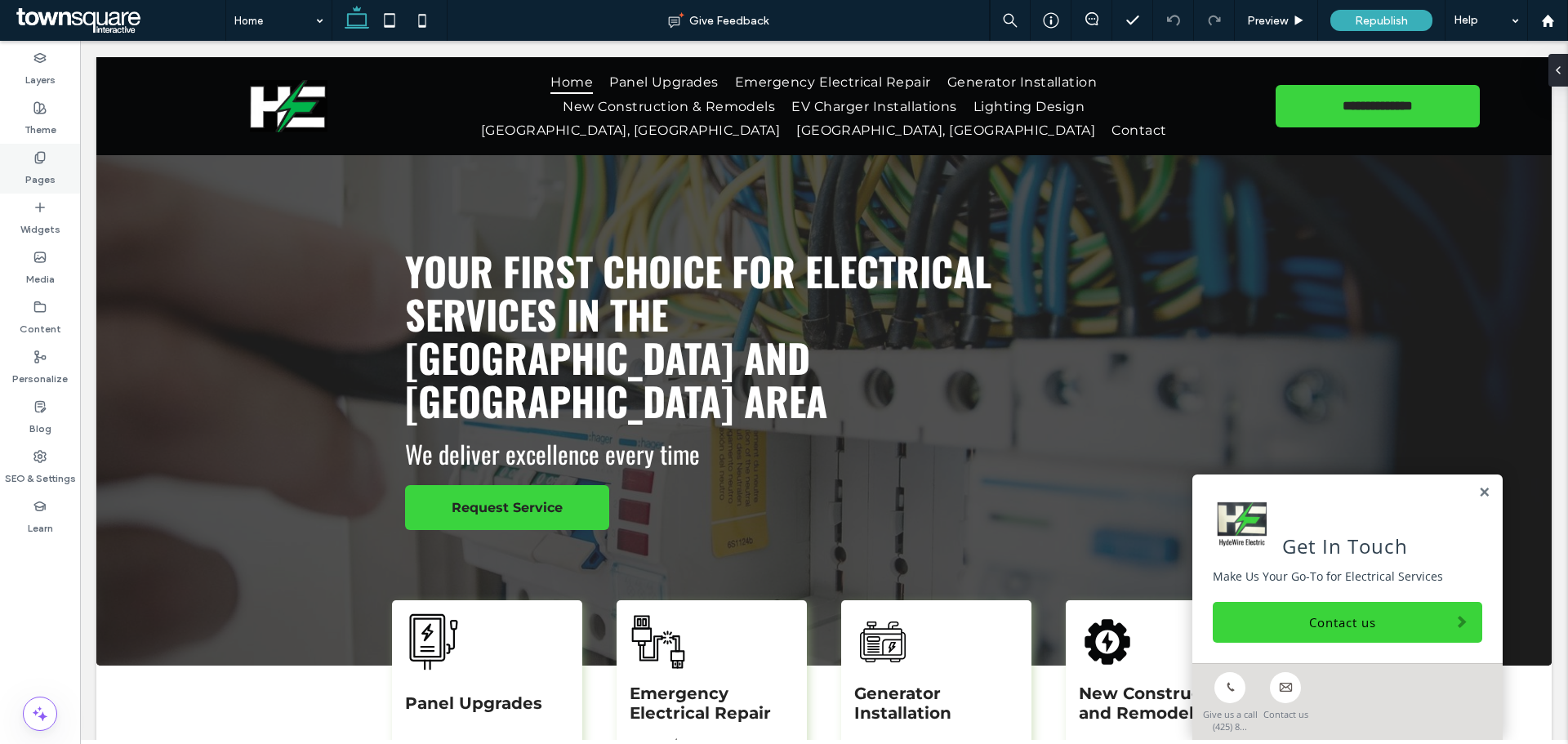
click at [39, 169] on label "Pages" at bounding box center [40, 176] width 31 height 23
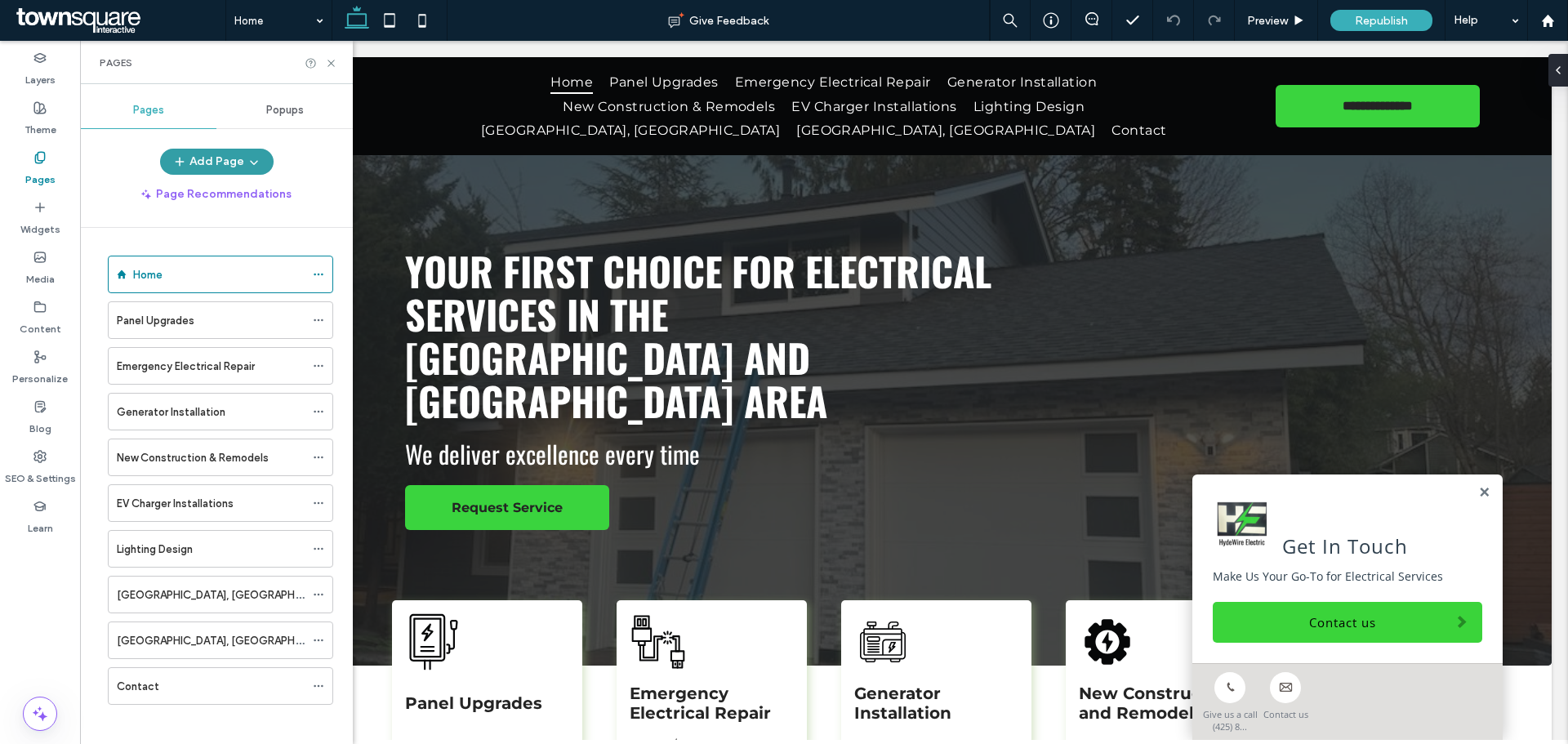
click at [254, 163] on use "button" at bounding box center [253, 163] width 7 height 4
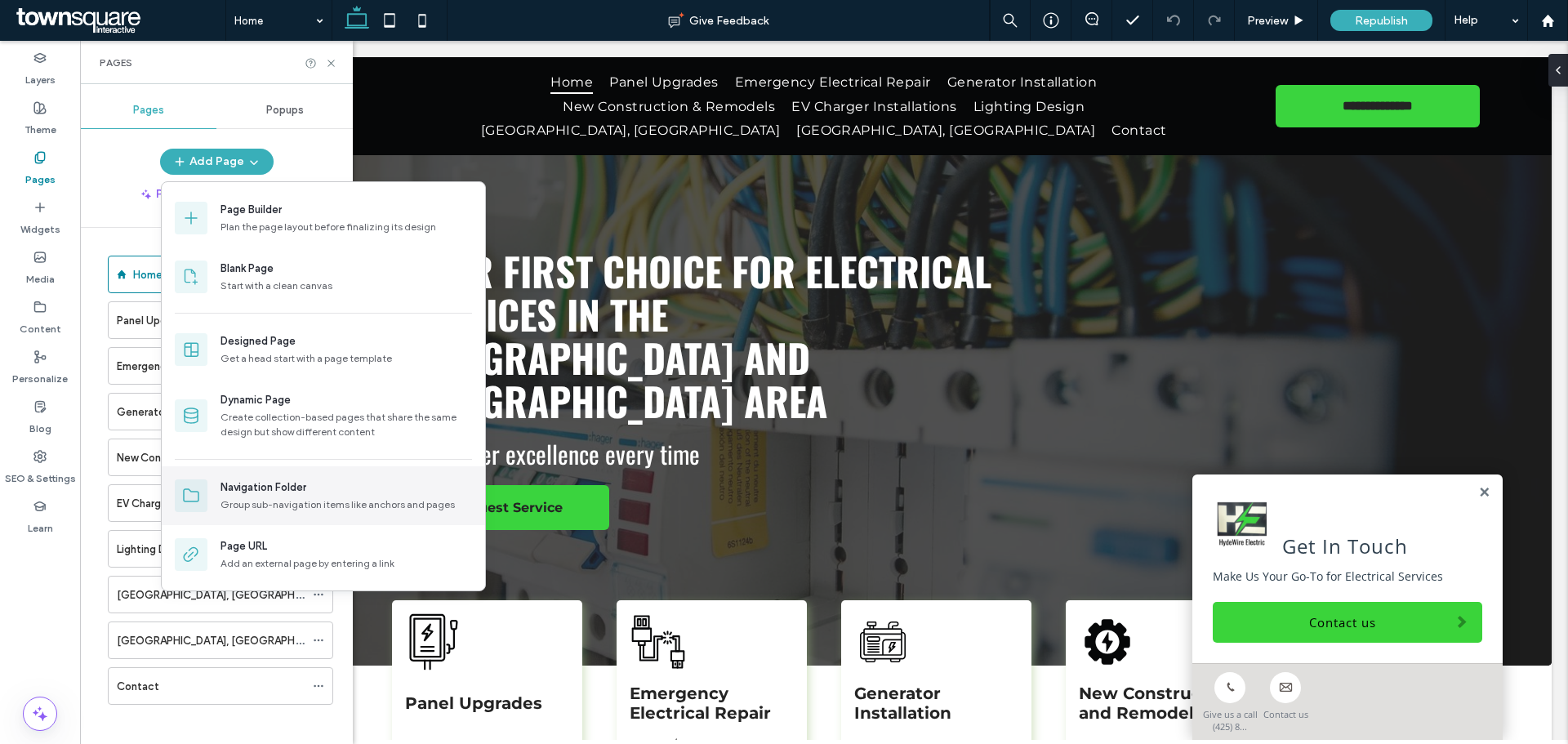
click at [309, 495] on div "Navigation Folder" at bounding box center [345, 488] width 252 height 17
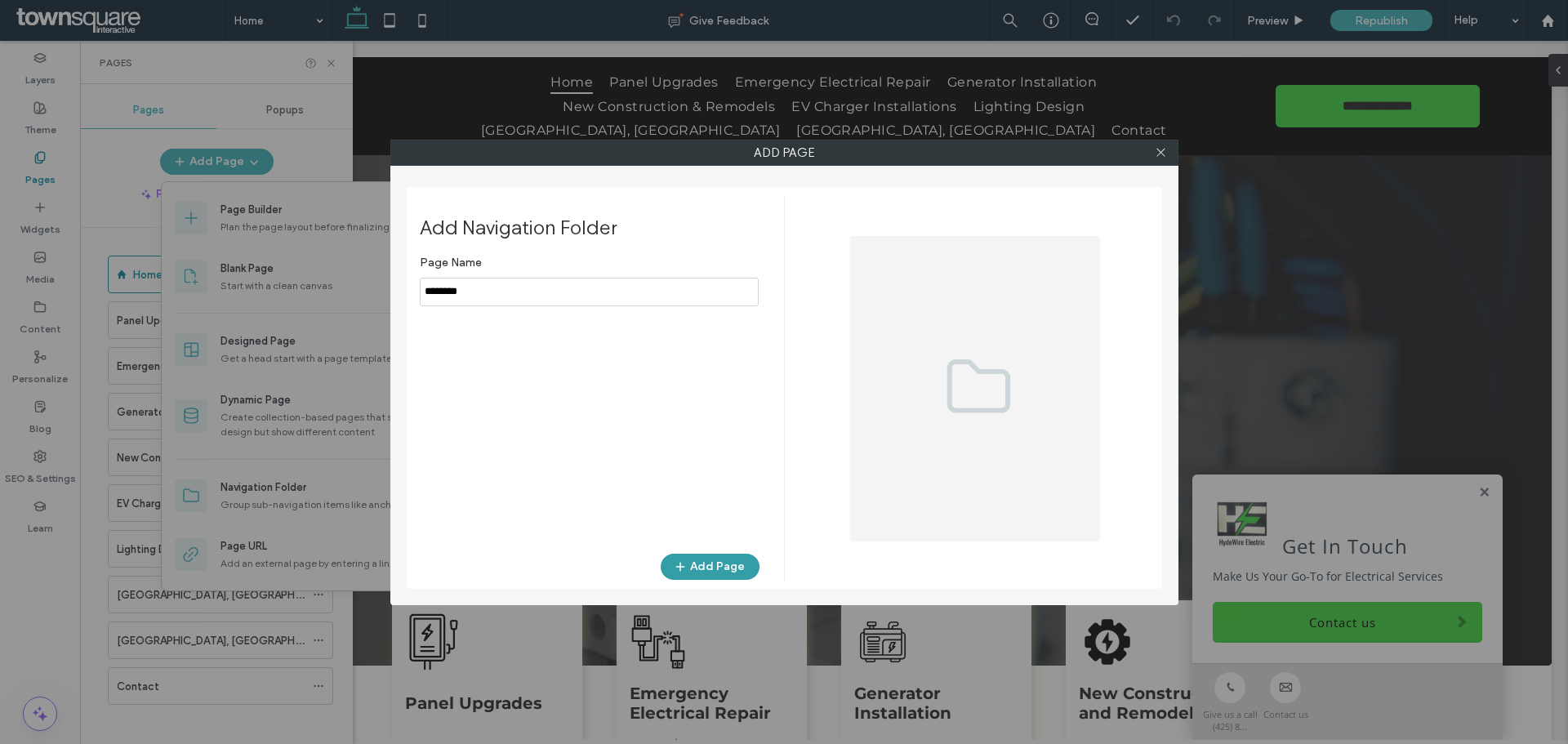
type input "********"
click at [722, 558] on button "Add Page" at bounding box center [710, 567] width 98 height 26
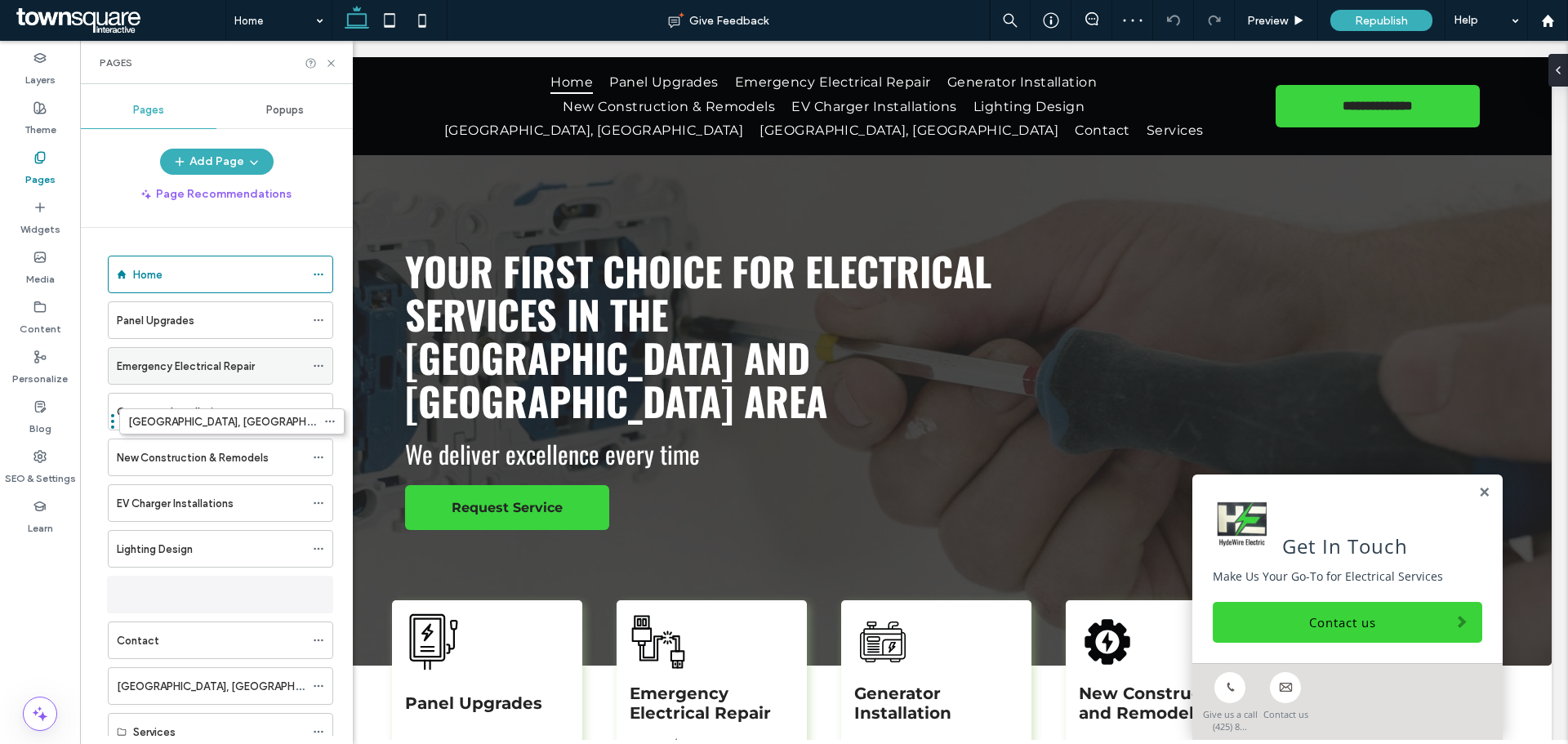
scroll to position [17, 0]
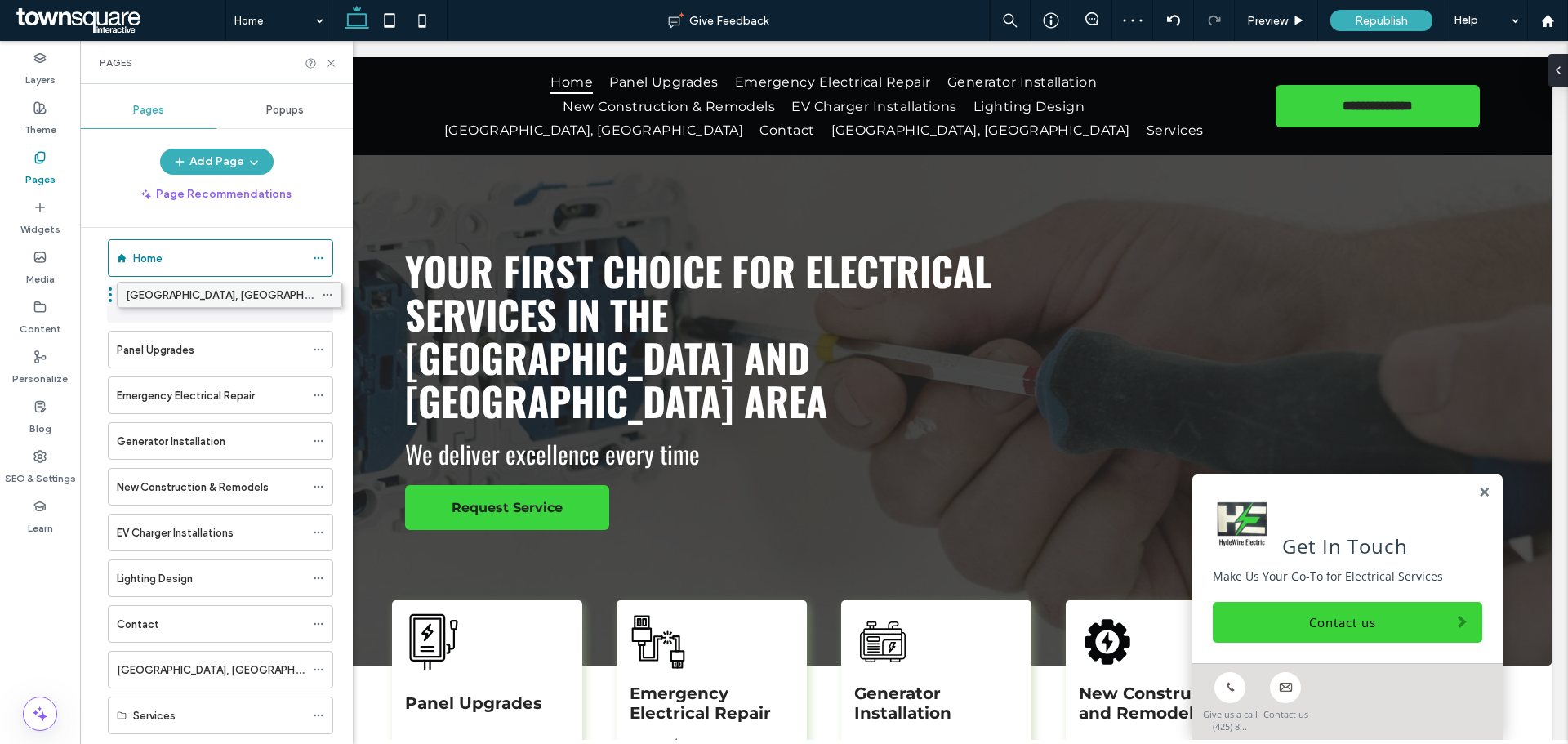
drag, startPoint x: 185, startPoint y: 414, endPoint x: 184, endPoint y: 284, distance: 130.0
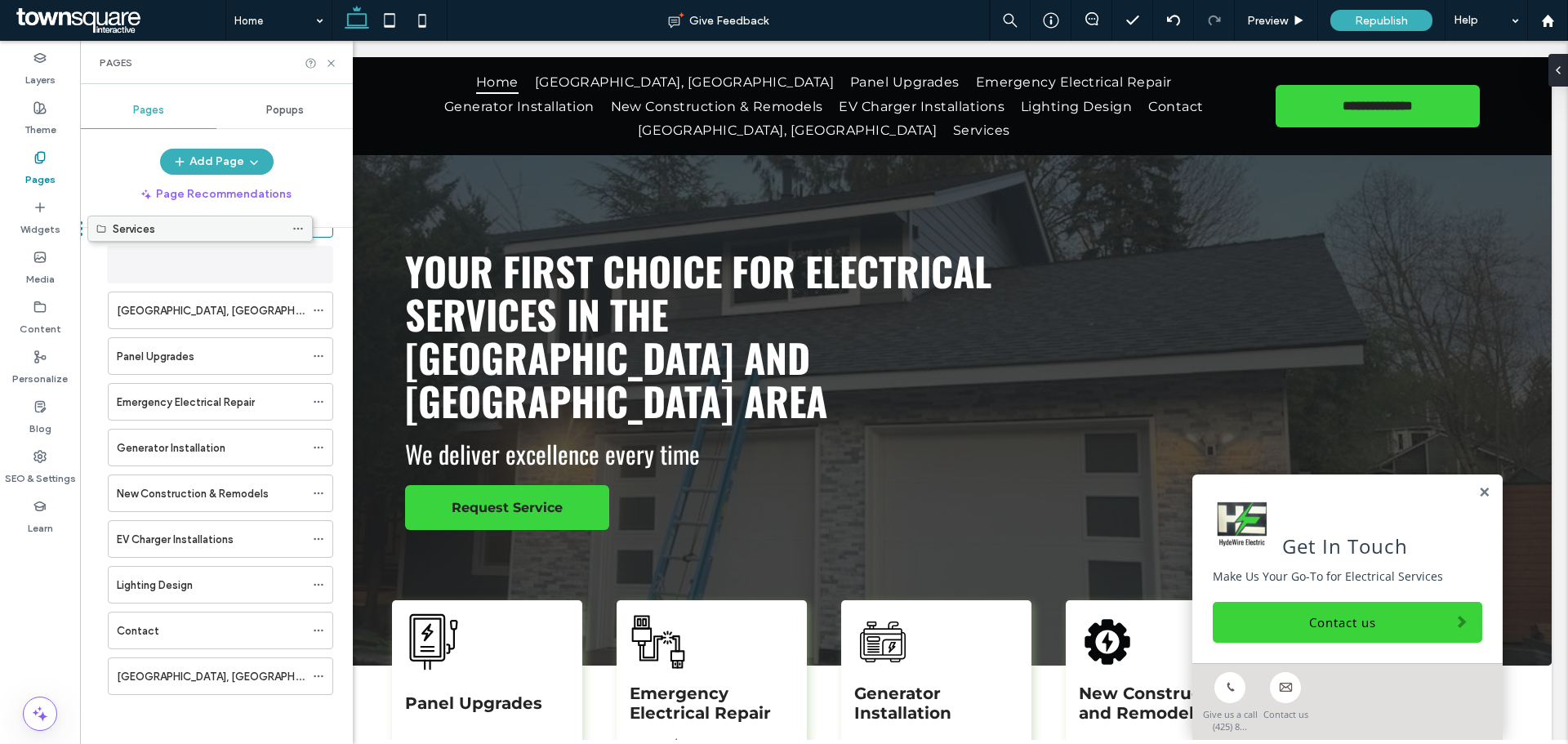
scroll to position [0, 0]
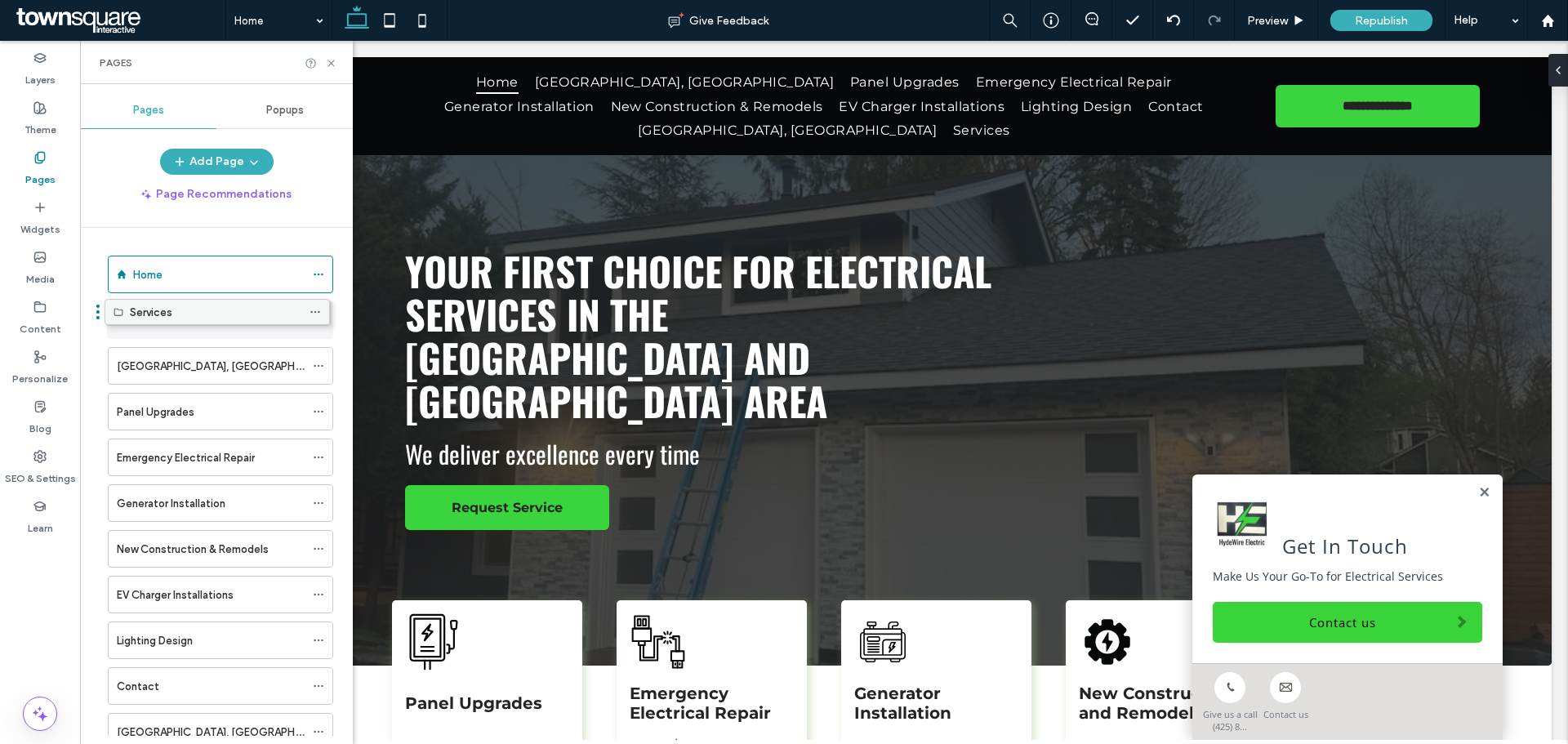
drag, startPoint x: 221, startPoint y: 671, endPoint x: 218, endPoint y: 315, distance: 356.0
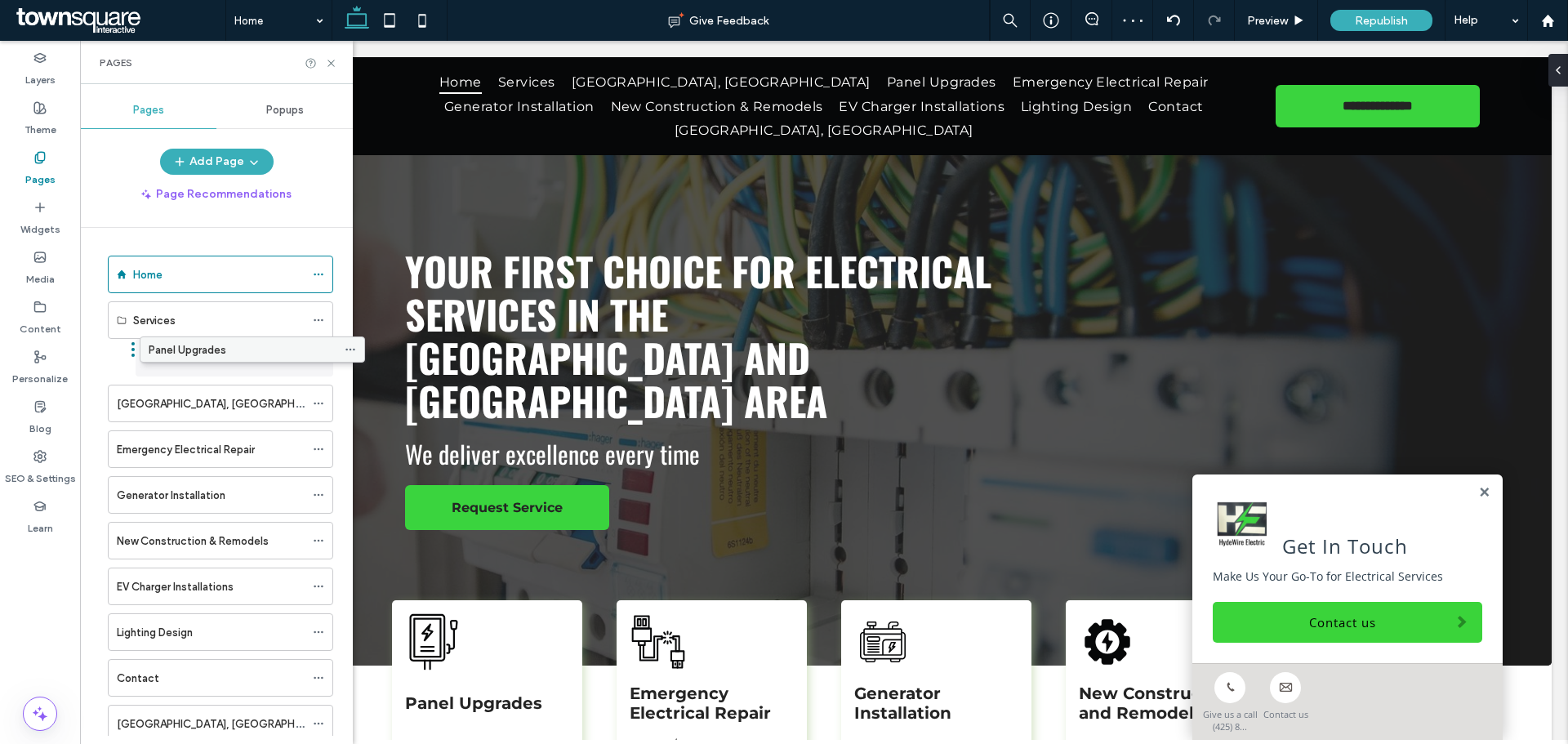
drag, startPoint x: 172, startPoint y: 408, endPoint x: 203, endPoint y: 351, distance: 64.9
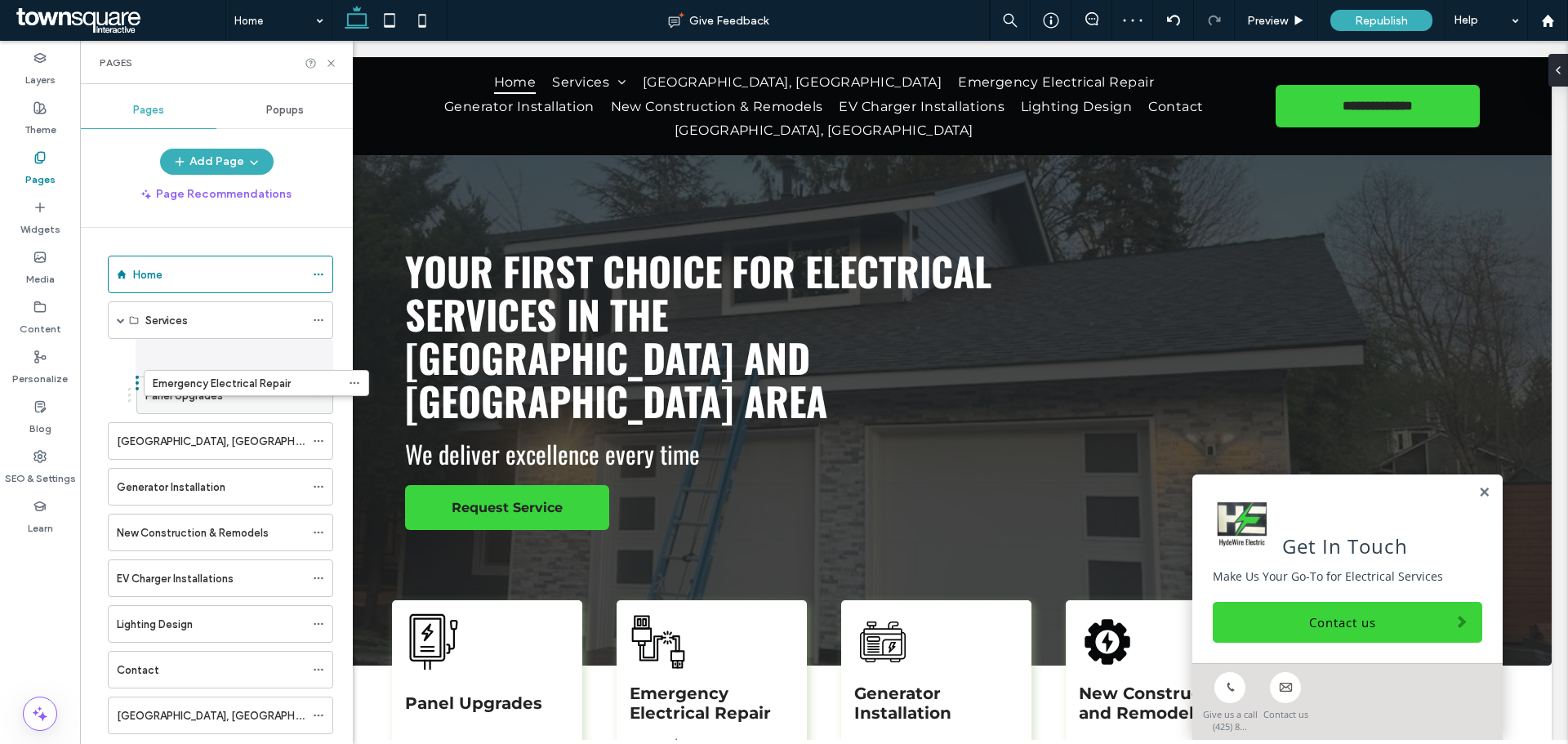
drag, startPoint x: 182, startPoint y: 447, endPoint x: 214, endPoint y: 368, distance: 85.2
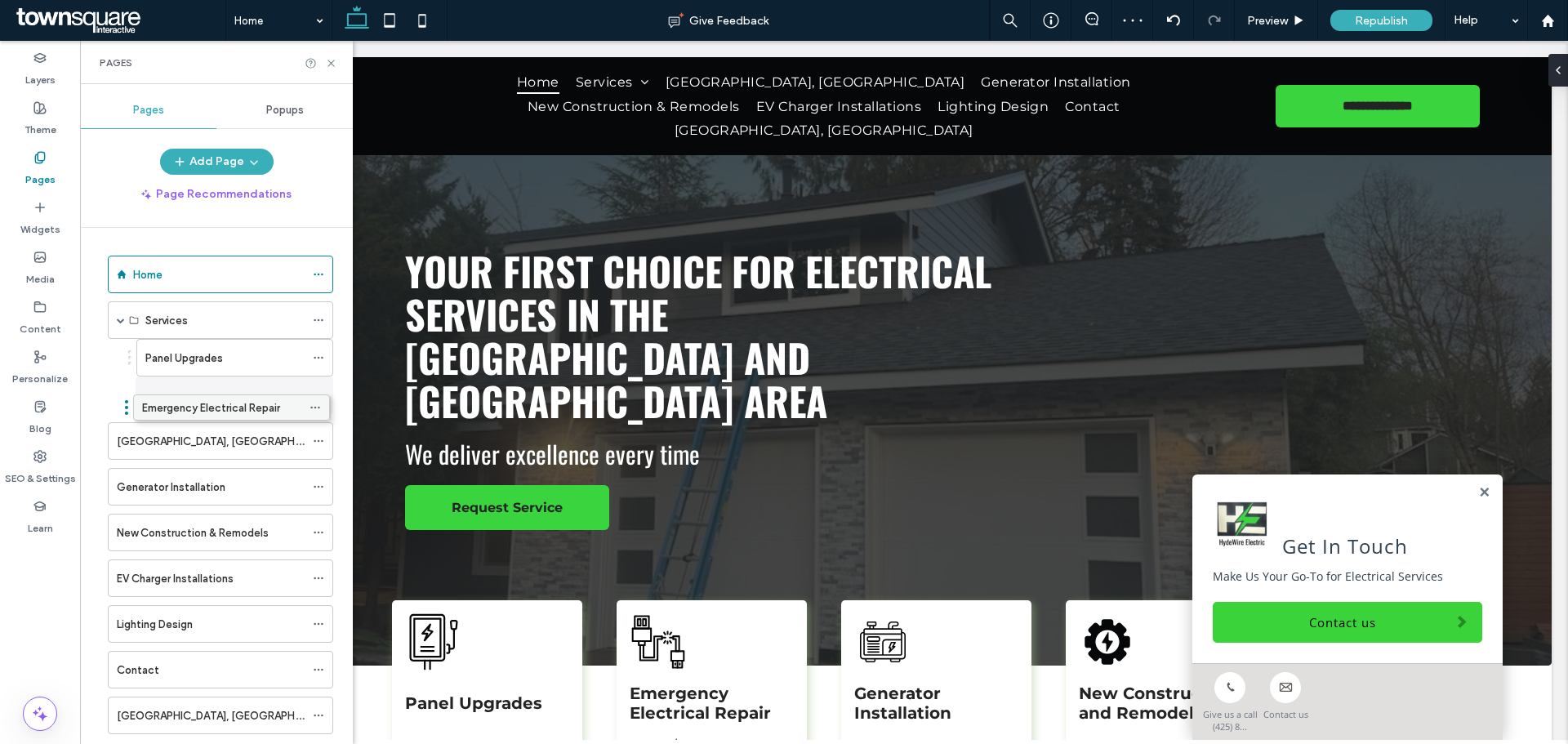
drag, startPoint x: 214, startPoint y: 368, endPoint x: 209, endPoint y: 424, distance: 56.2
click at [209, 415] on ol "Home Services Emergency Electrical Repair Panel Upgrades [GEOGRAPHIC_DATA], [GE…" at bounding box center [210, 494] width 246 height 478
click at [210, 407] on div "Emergency Electrical Repair" at bounding box center [226, 395] width 160 height 36
click at [211, 405] on div at bounding box center [784, 372] width 1568 height 744
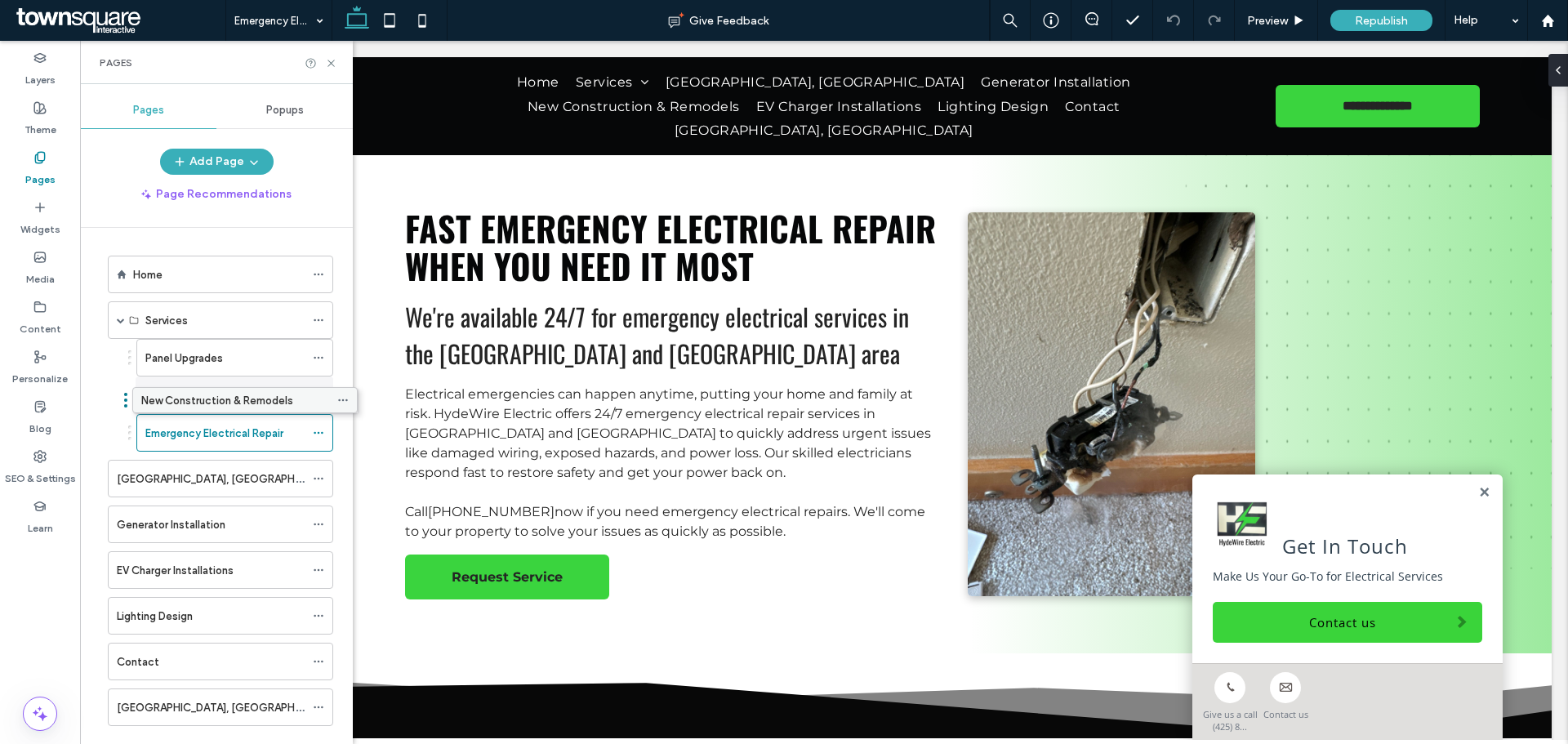
drag, startPoint x: 220, startPoint y: 529, endPoint x: 244, endPoint y: 402, distance: 129.2
click at [244, 419] on label "Emergency Electrical Repair" at bounding box center [214, 433] width 138 height 29
click at [244, 402] on div at bounding box center [784, 372] width 1568 height 744
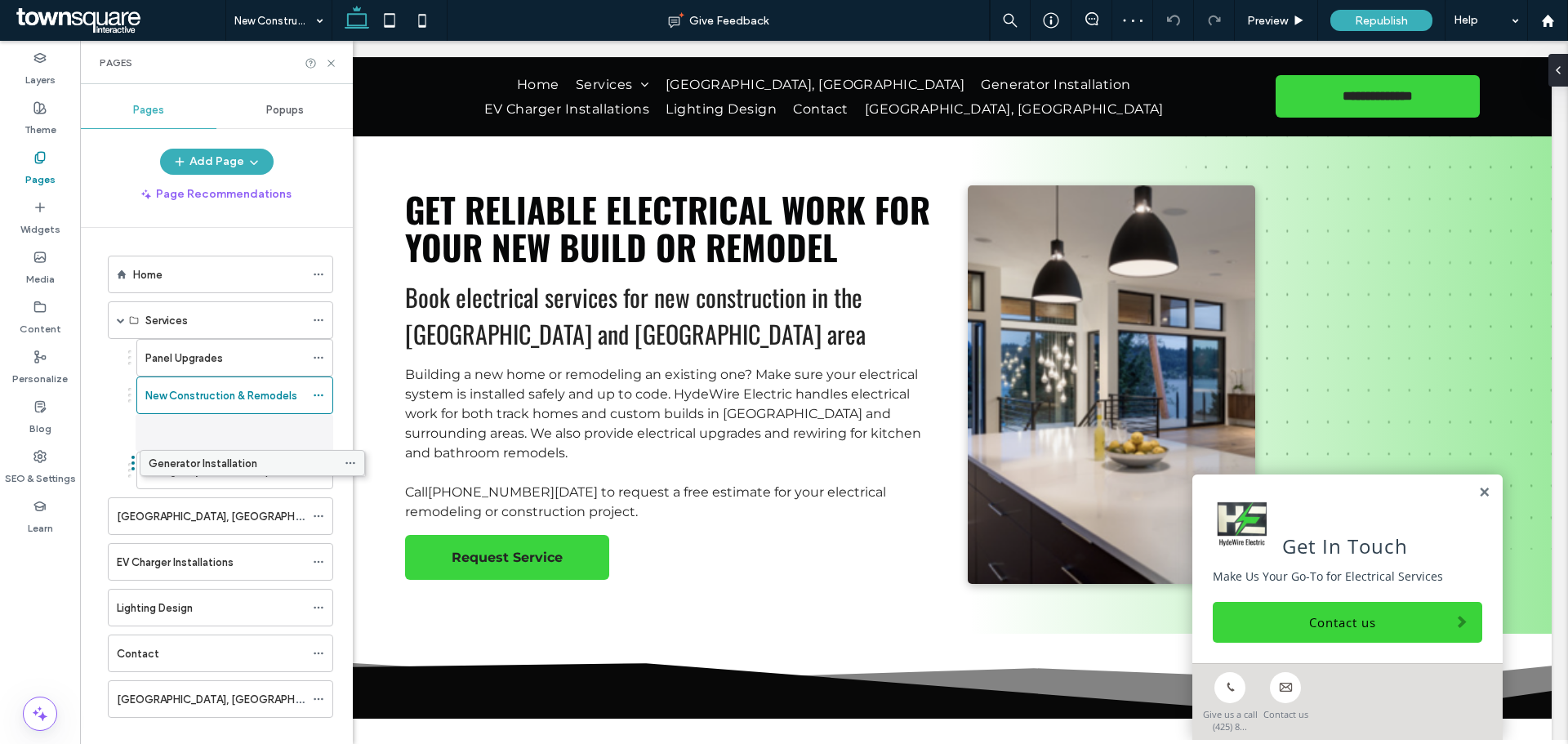
drag, startPoint x: 180, startPoint y: 529, endPoint x: 213, endPoint y: 471, distance: 66.7
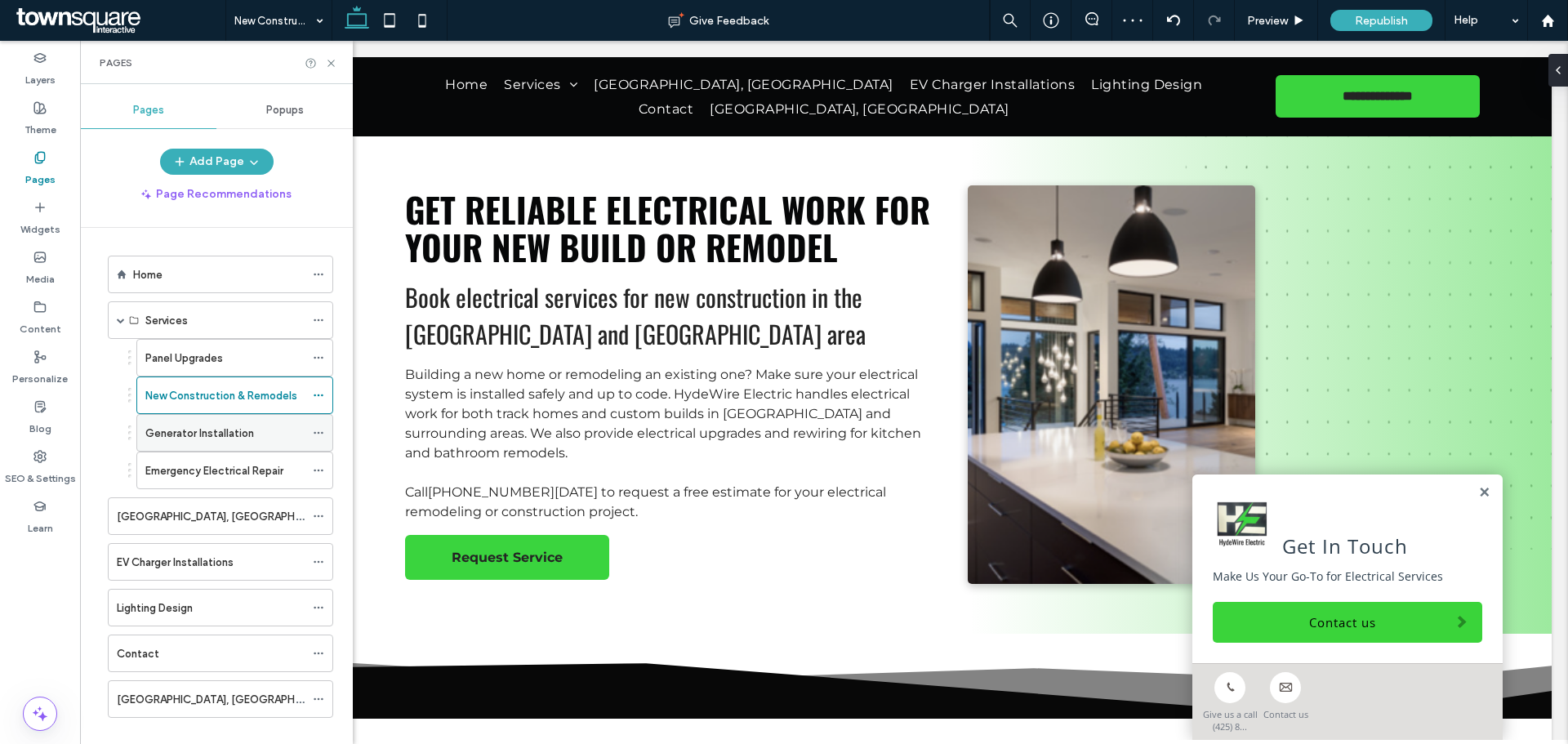
click at [216, 450] on div "Generator Installation" at bounding box center [235, 433] width 197 height 37
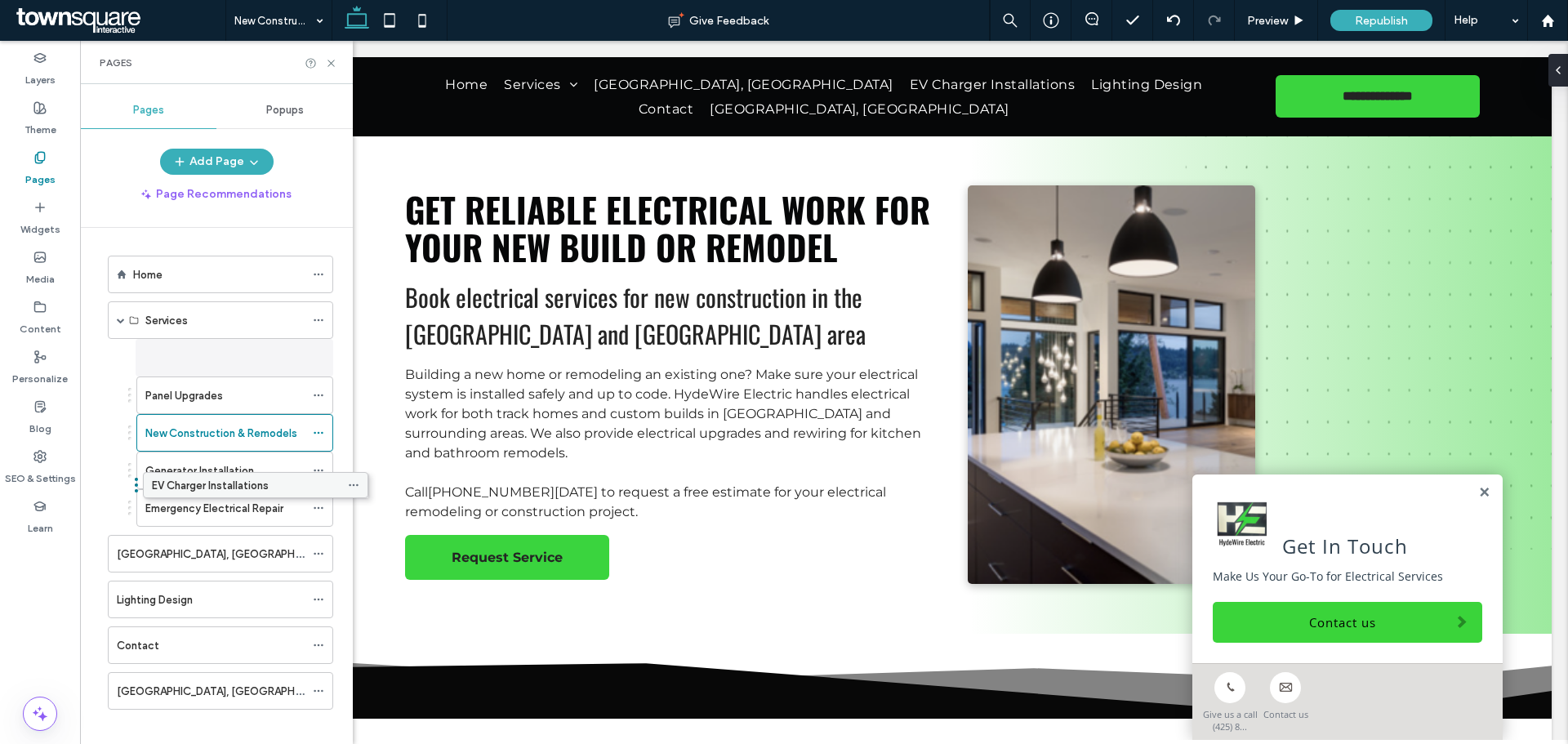
drag, startPoint x: 183, startPoint y: 561, endPoint x: 215, endPoint y: 490, distance: 77.9
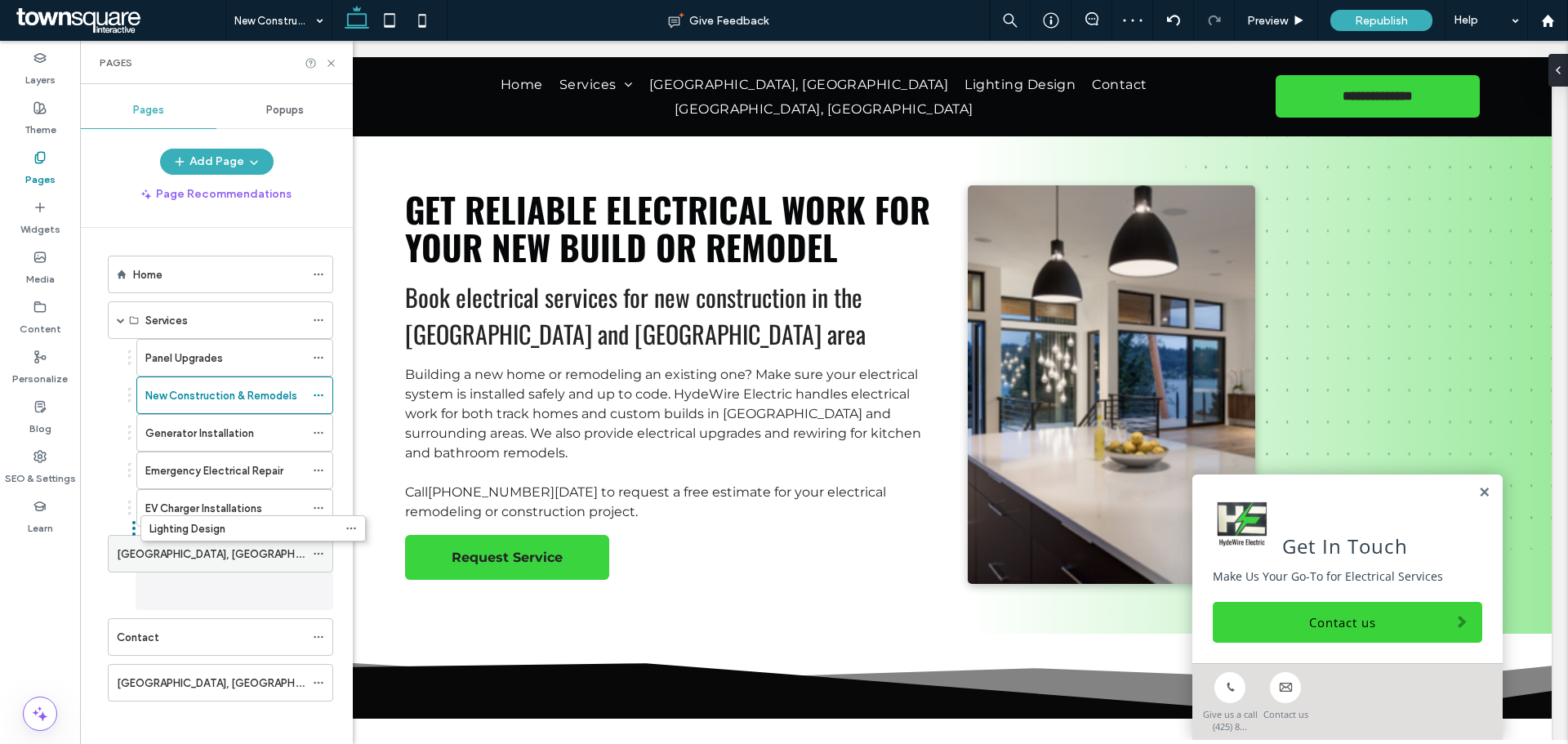
drag, startPoint x: 205, startPoint y: 591, endPoint x: 239, endPoint y: 545, distance: 57.2
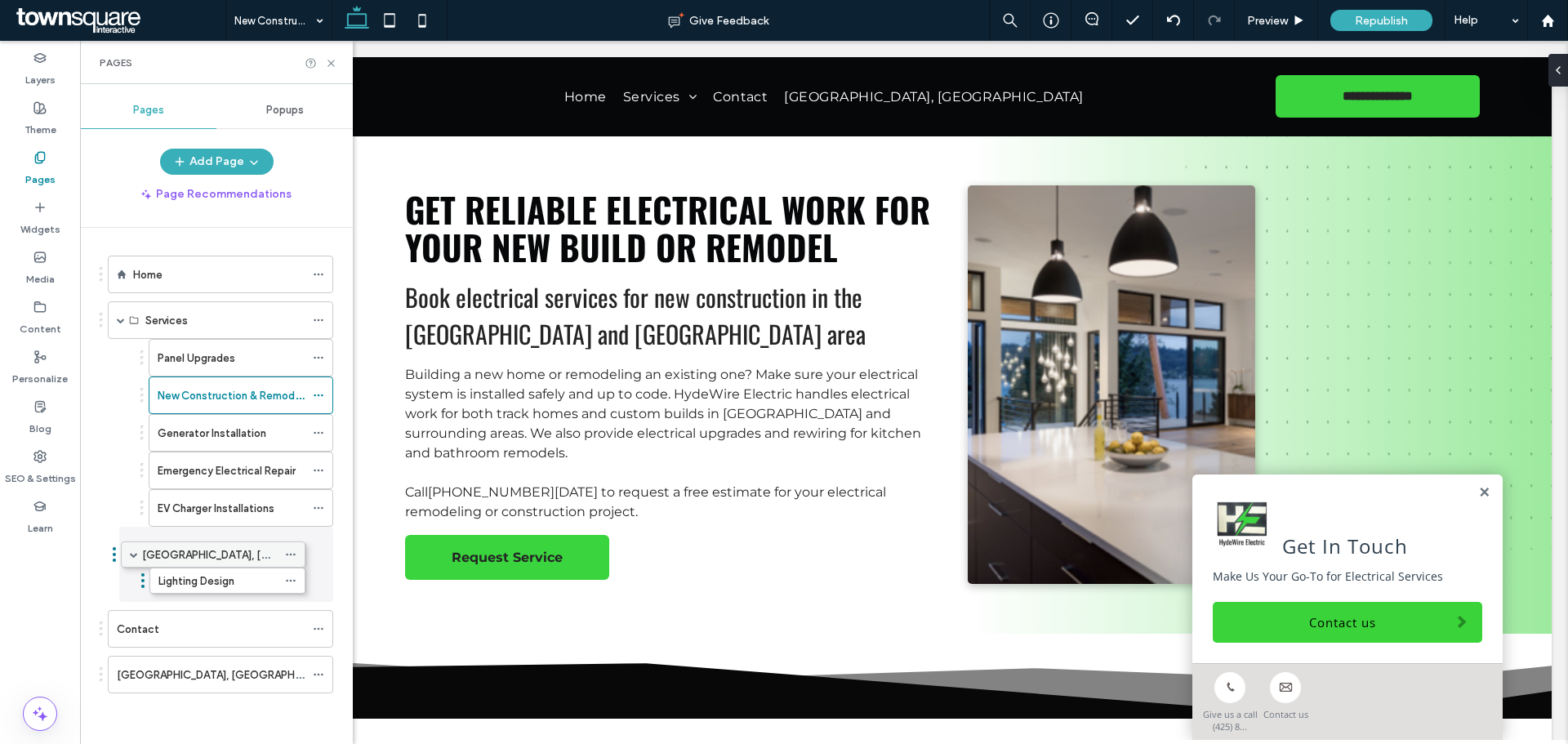
drag, startPoint x: 240, startPoint y: 546, endPoint x: 211, endPoint y: 553, distance: 29.8
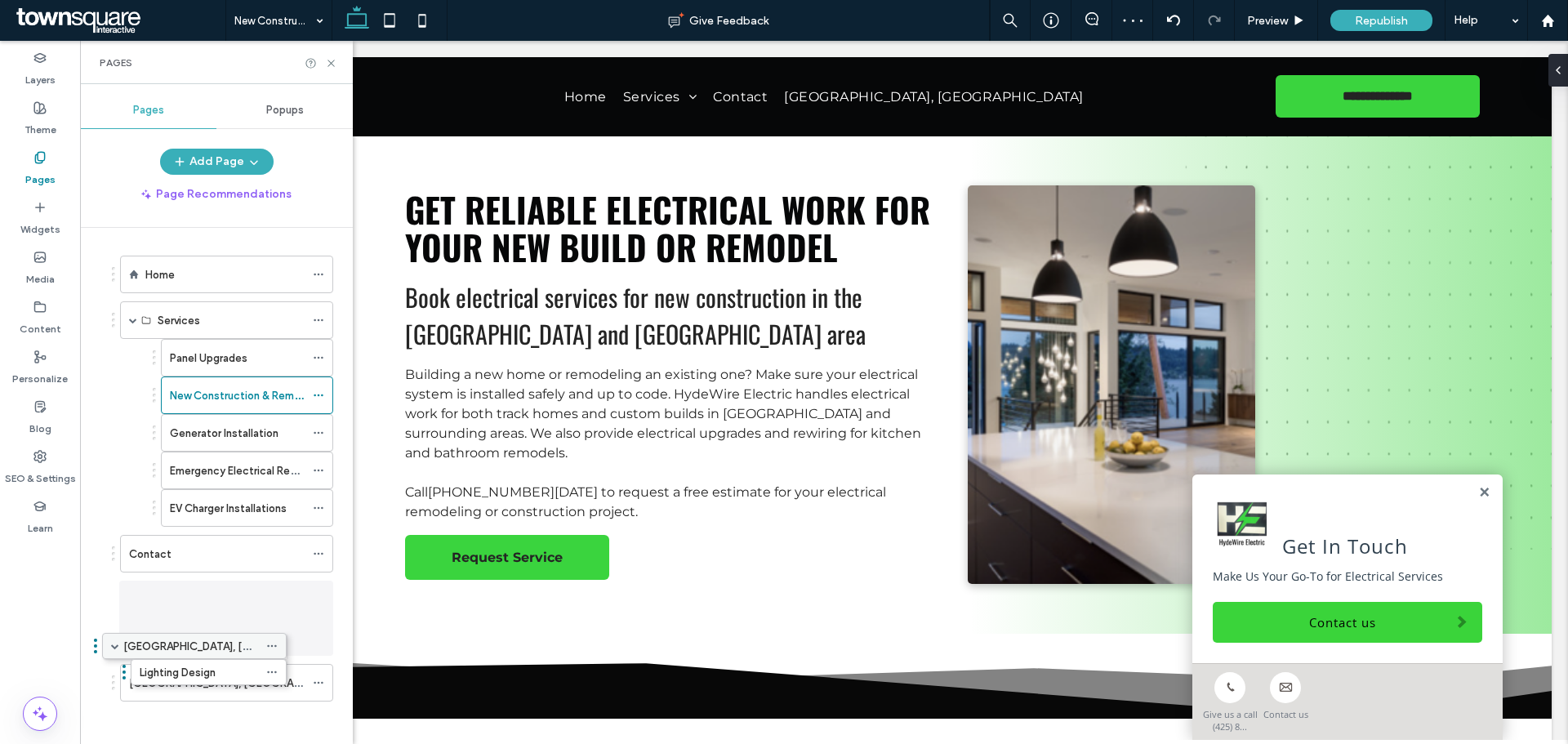
drag, startPoint x: 198, startPoint y: 548, endPoint x: 151, endPoint y: 646, distance: 108.7
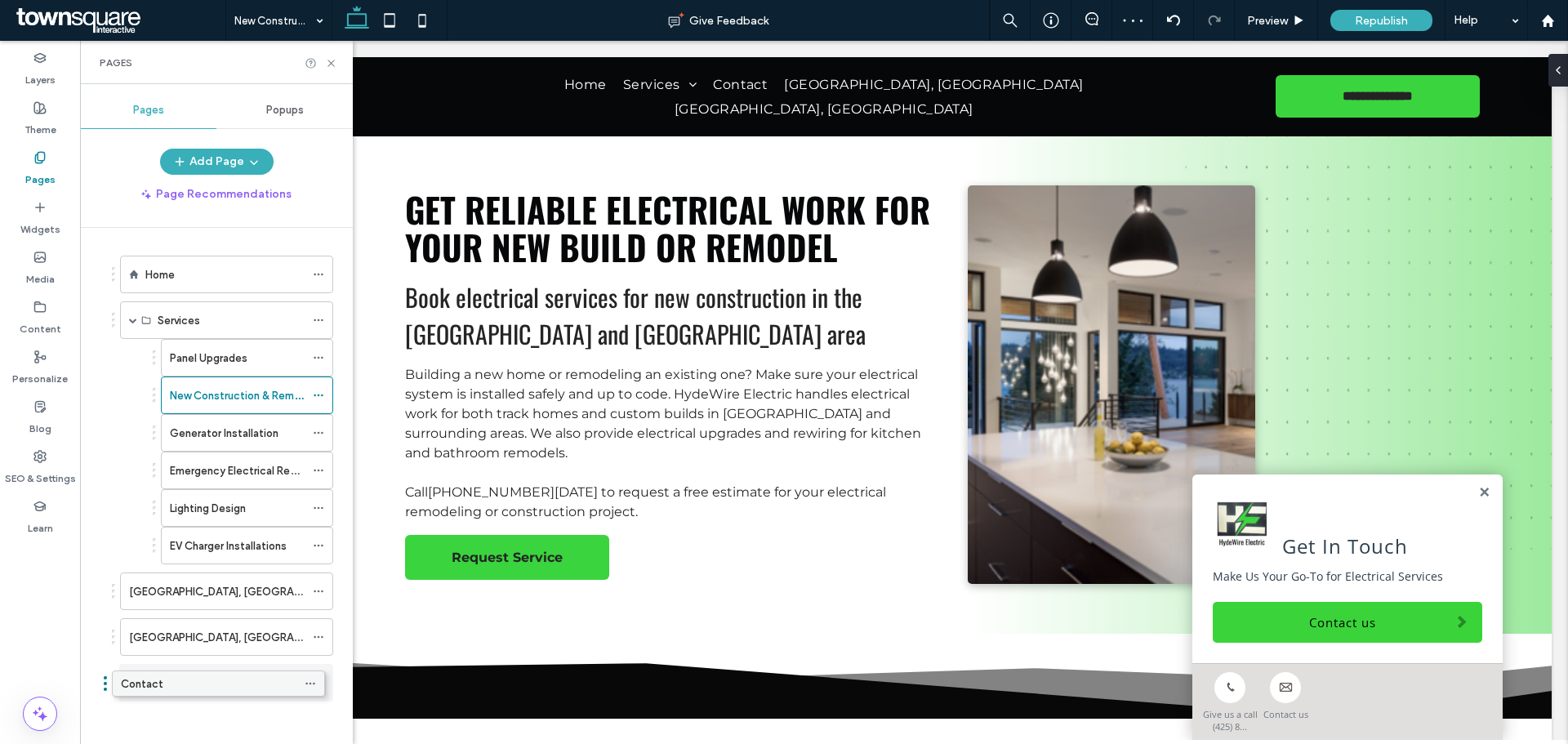
drag, startPoint x: 157, startPoint y: 592, endPoint x: 149, endPoint y: 689, distance: 97.3
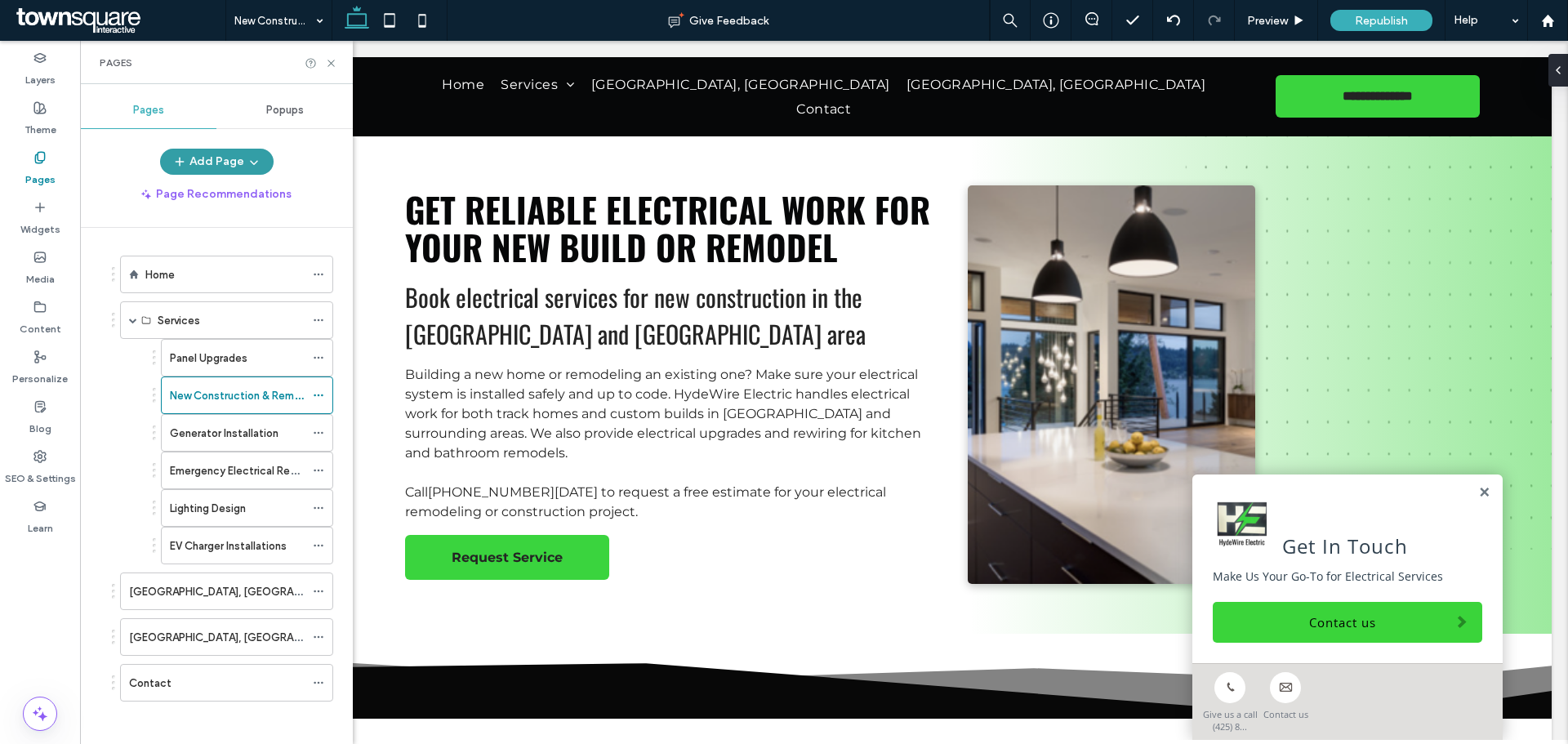
click at [225, 160] on button "Add Page" at bounding box center [216, 162] width 113 height 26
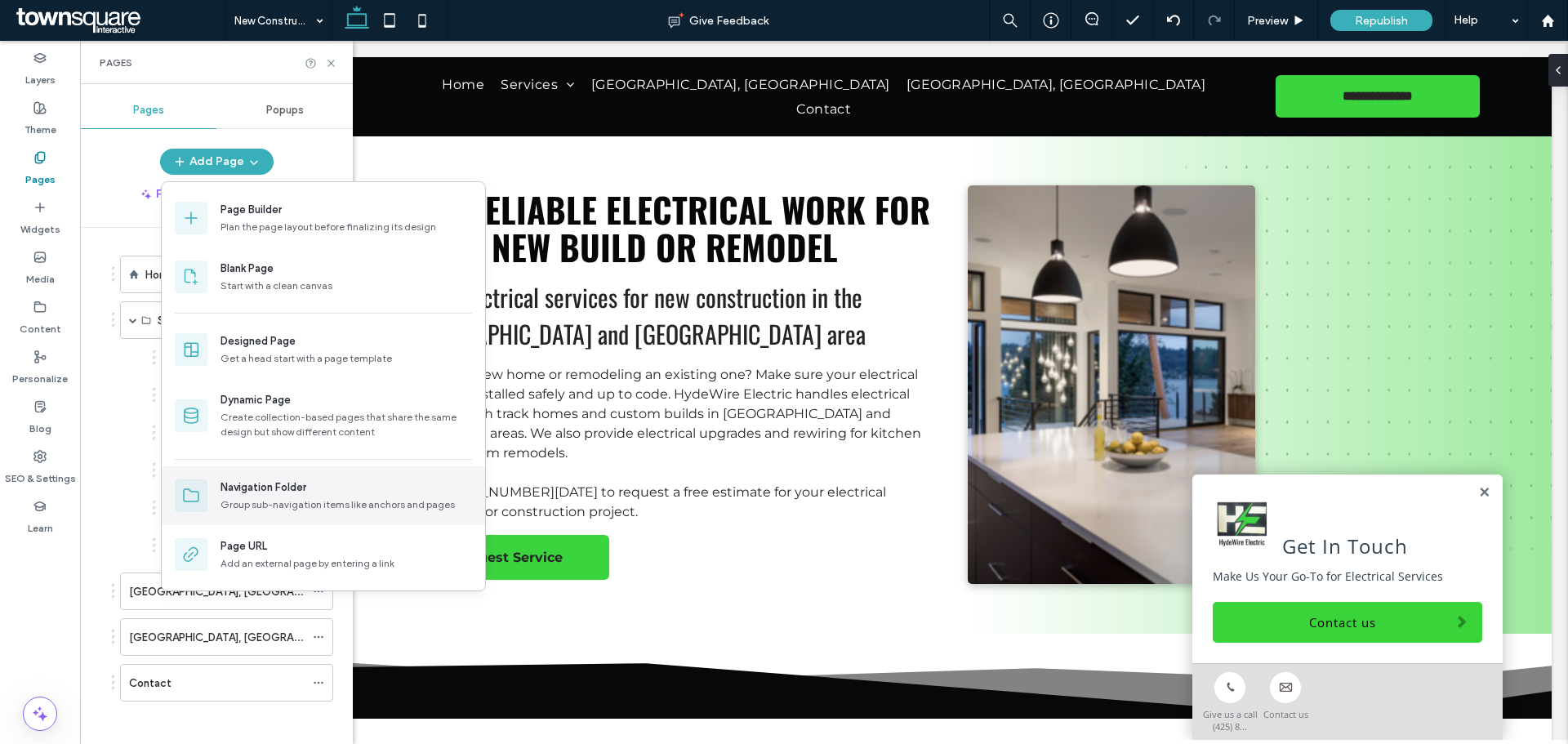
click at [219, 516] on div "Navigation Folder Group sub-navigation items like anchors and pages" at bounding box center [323, 495] width 323 height 59
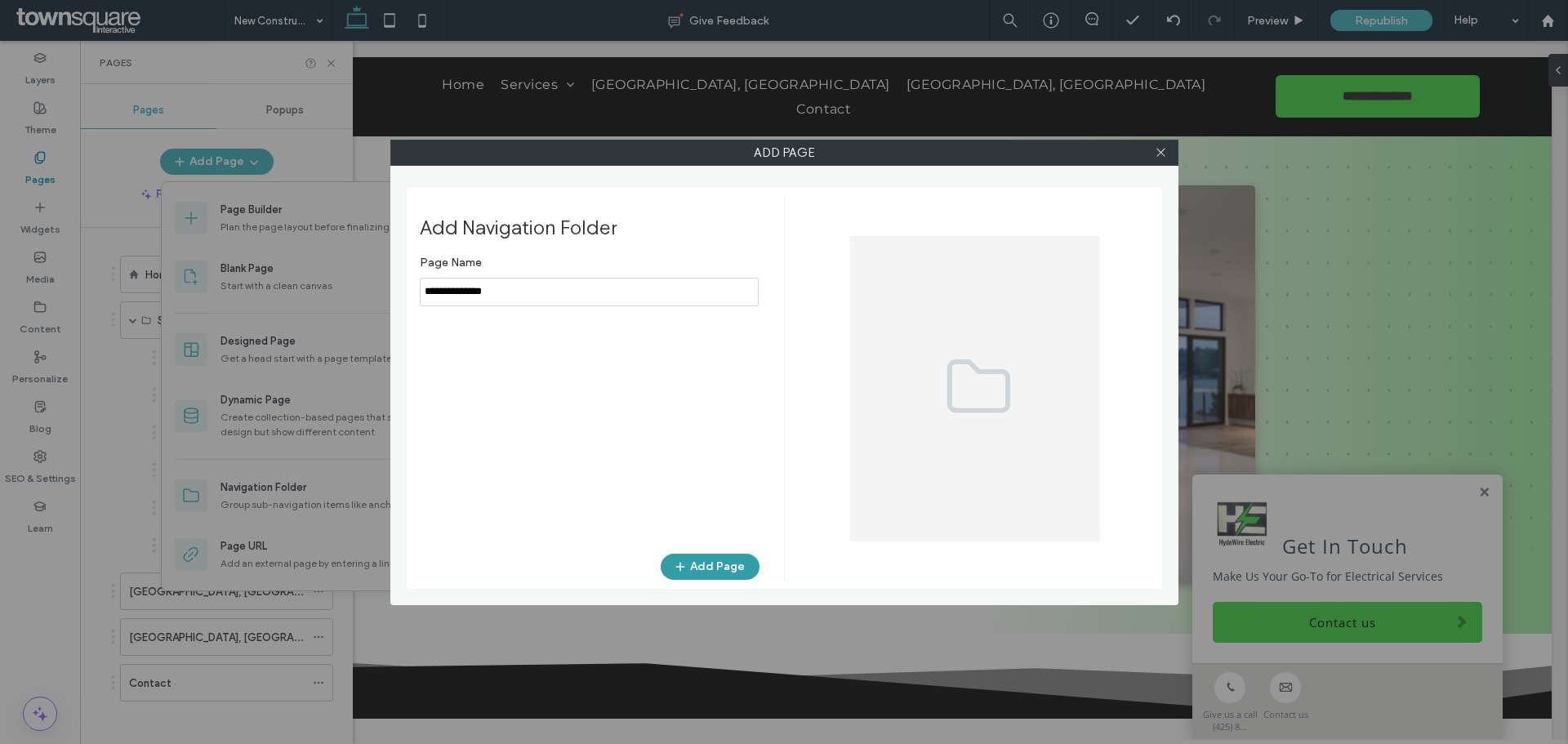
type input "**********"
click at [722, 568] on button "Add Page" at bounding box center [710, 567] width 98 height 26
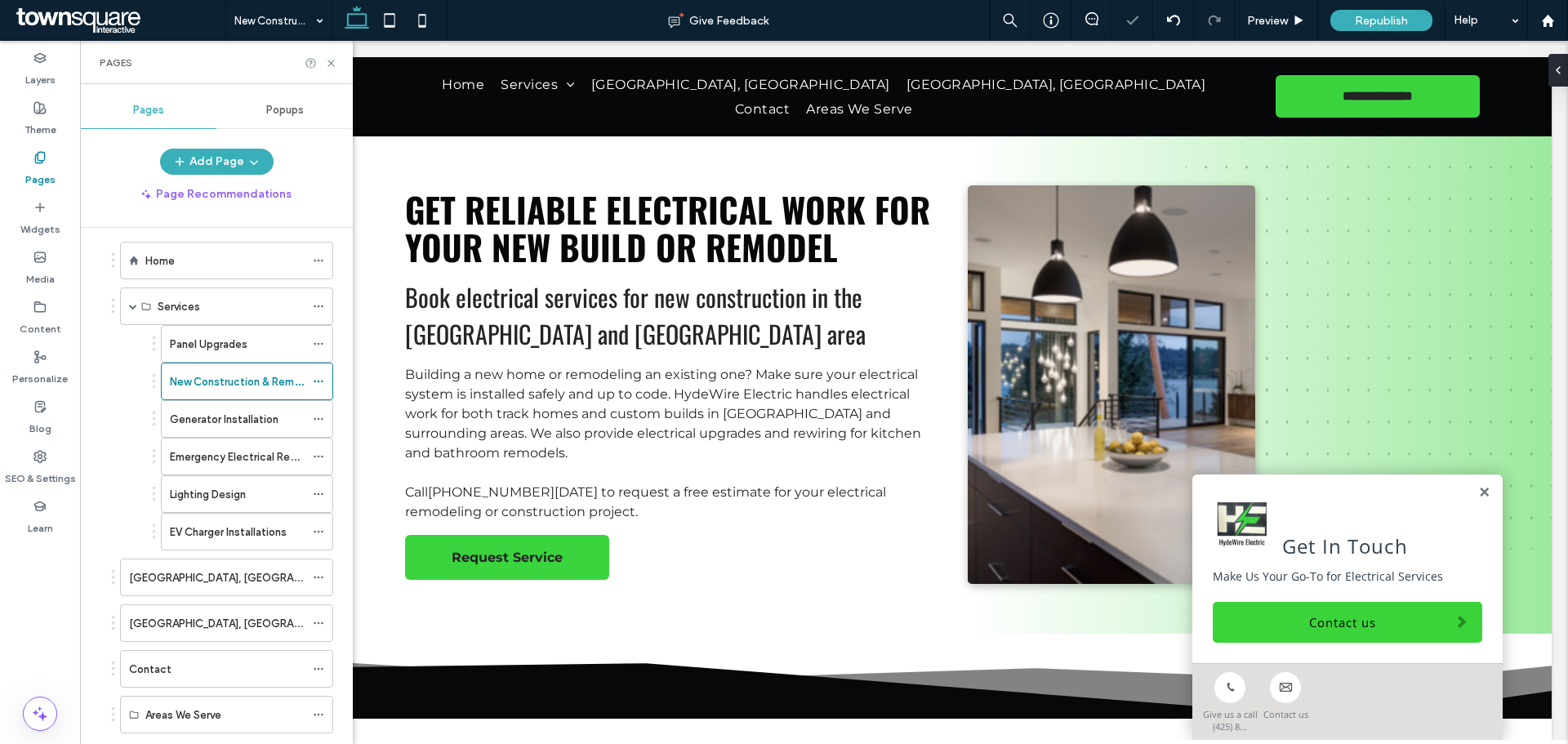
scroll to position [52, 0]
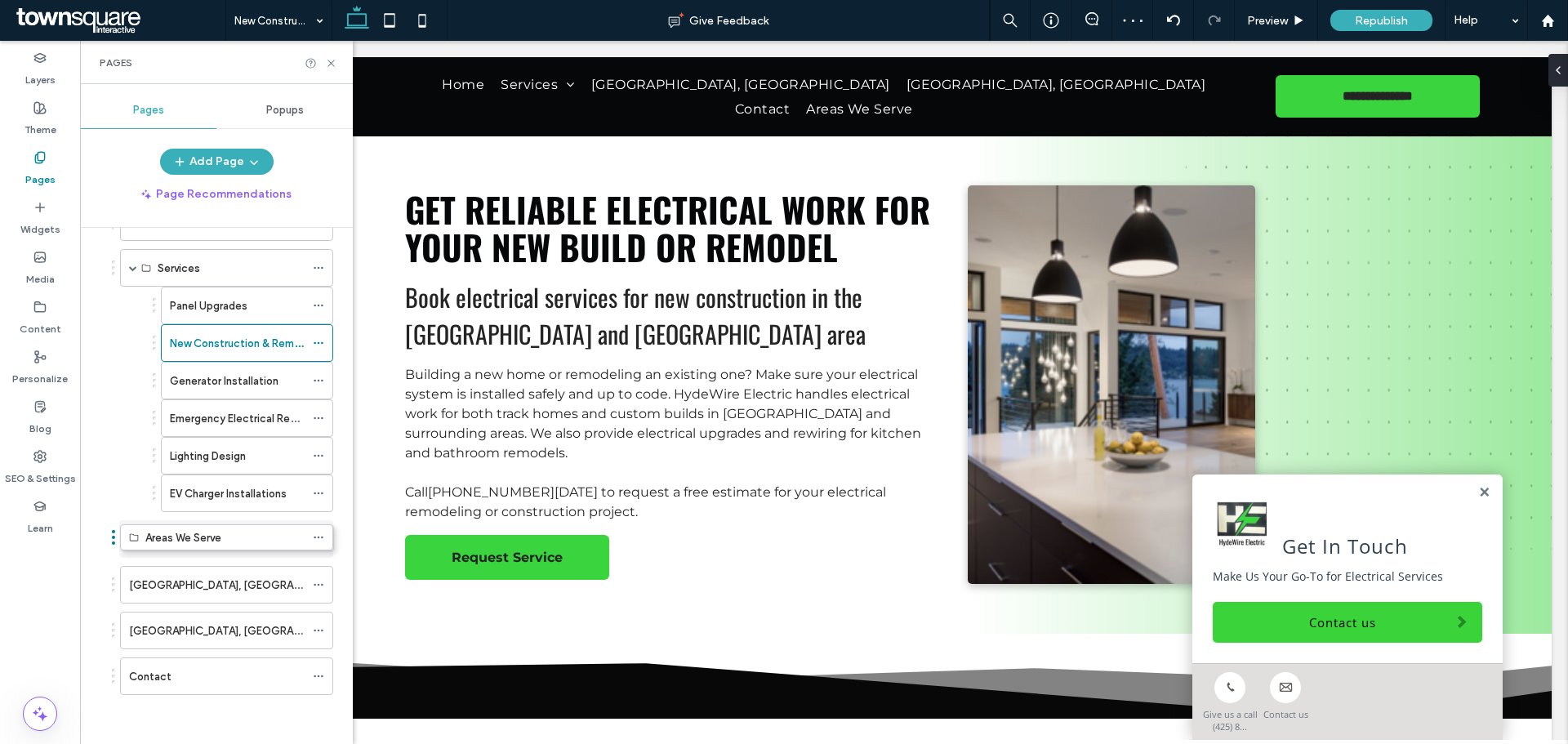
drag, startPoint x: 183, startPoint y: 689, endPoint x: 182, endPoint y: 558, distance: 131.0
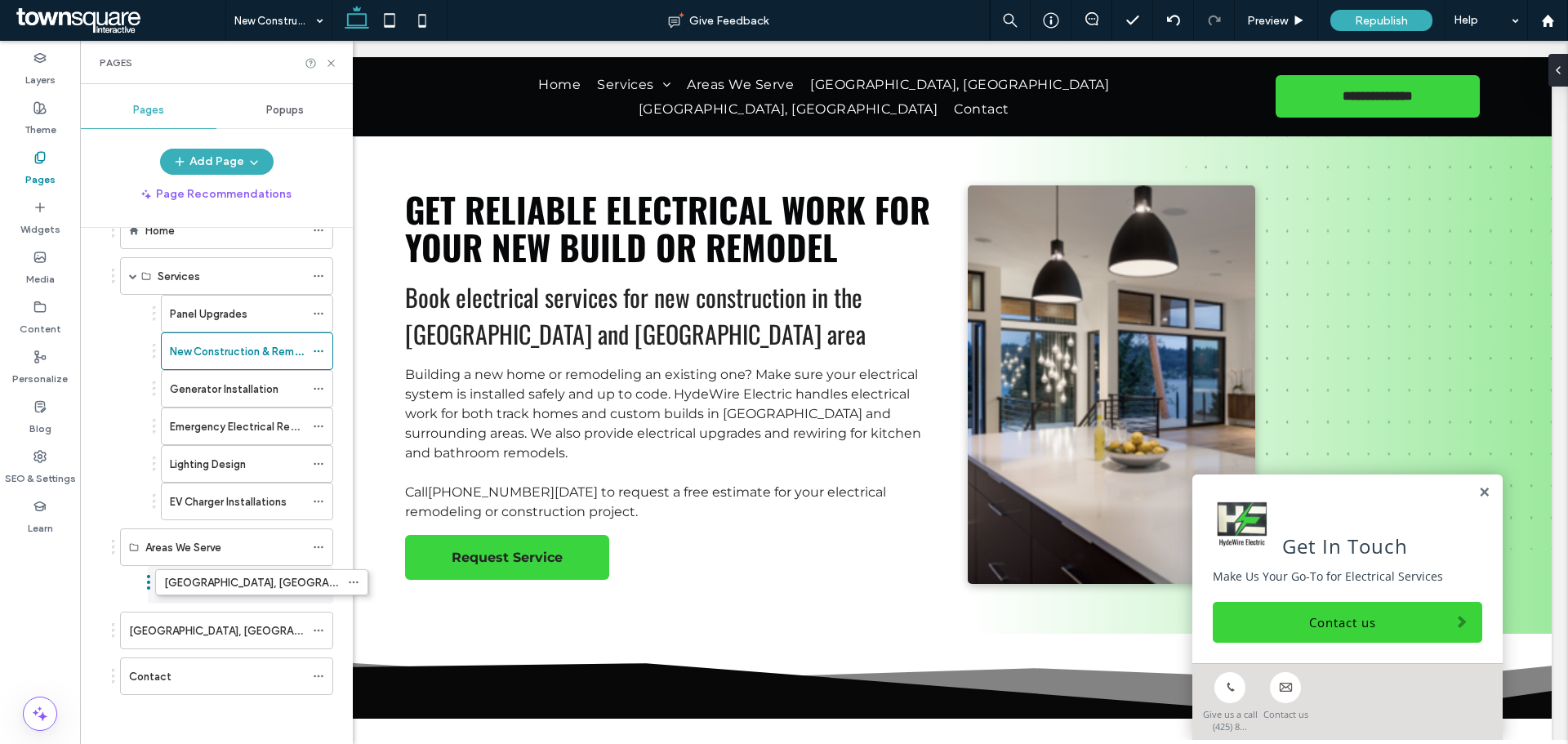
drag, startPoint x: 173, startPoint y: 594, endPoint x: 207, endPoint y: 597, distance: 34.1
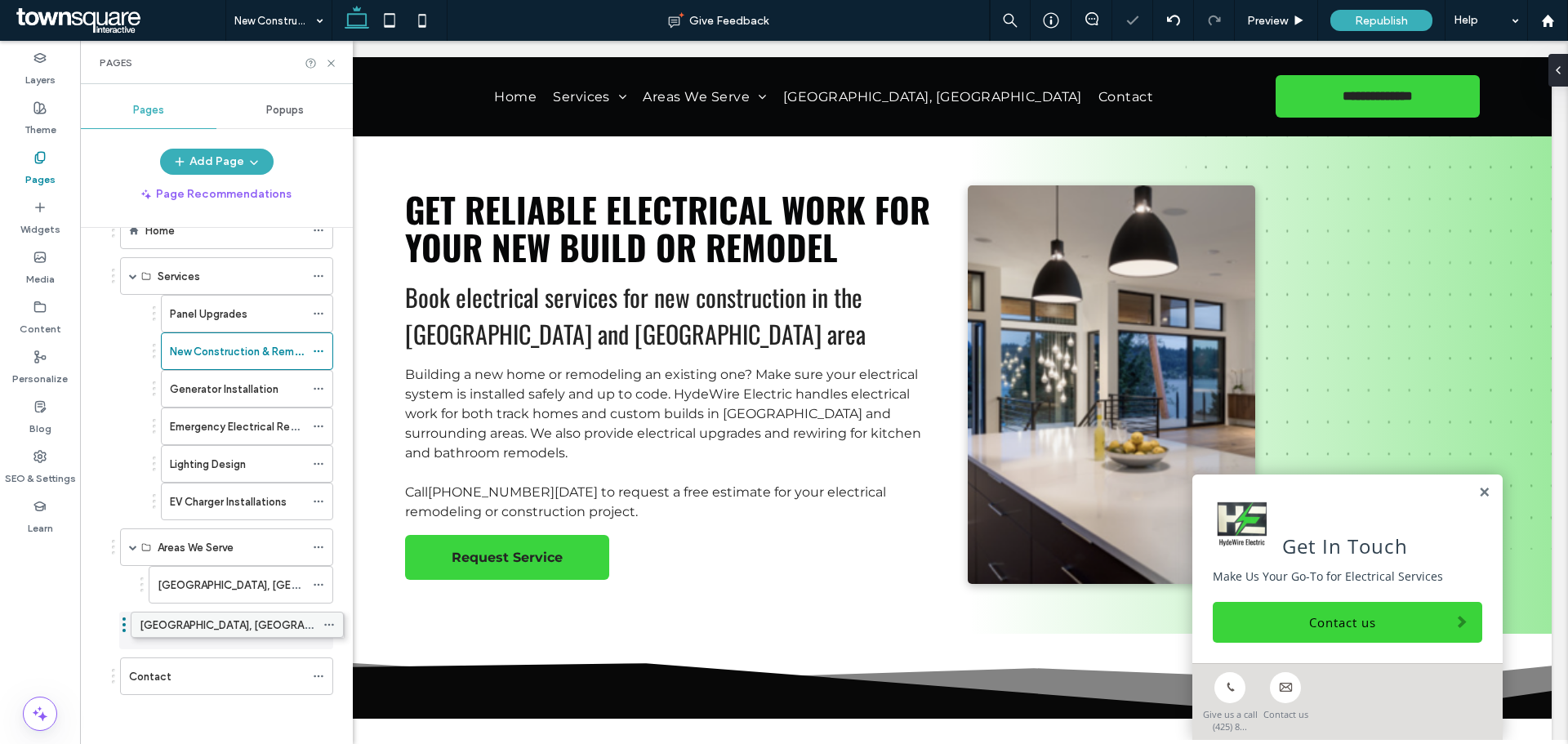
scroll to position [0, 0]
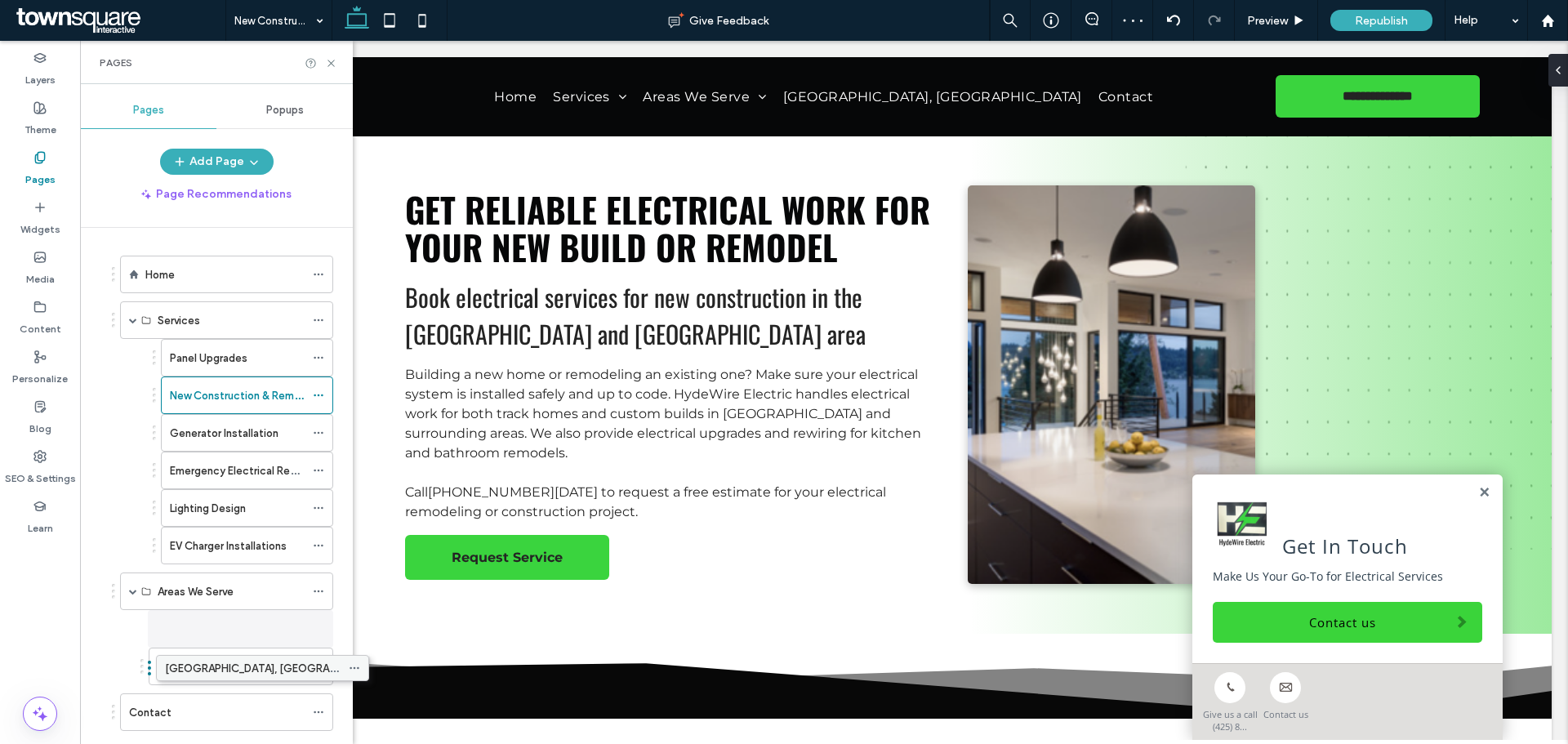
drag, startPoint x: 174, startPoint y: 629, endPoint x: 210, endPoint y: 672, distance: 56.1
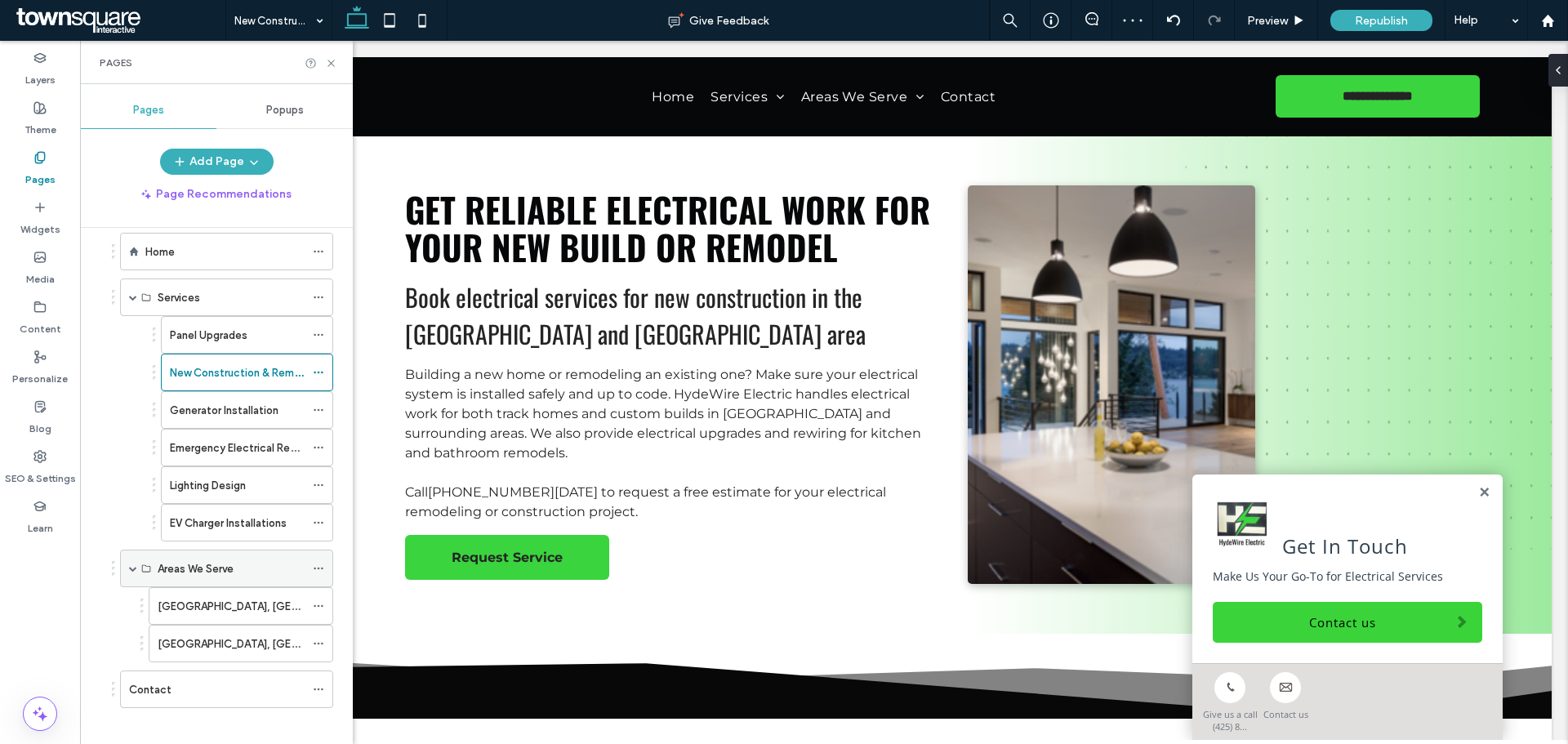
scroll to position [36, 0]
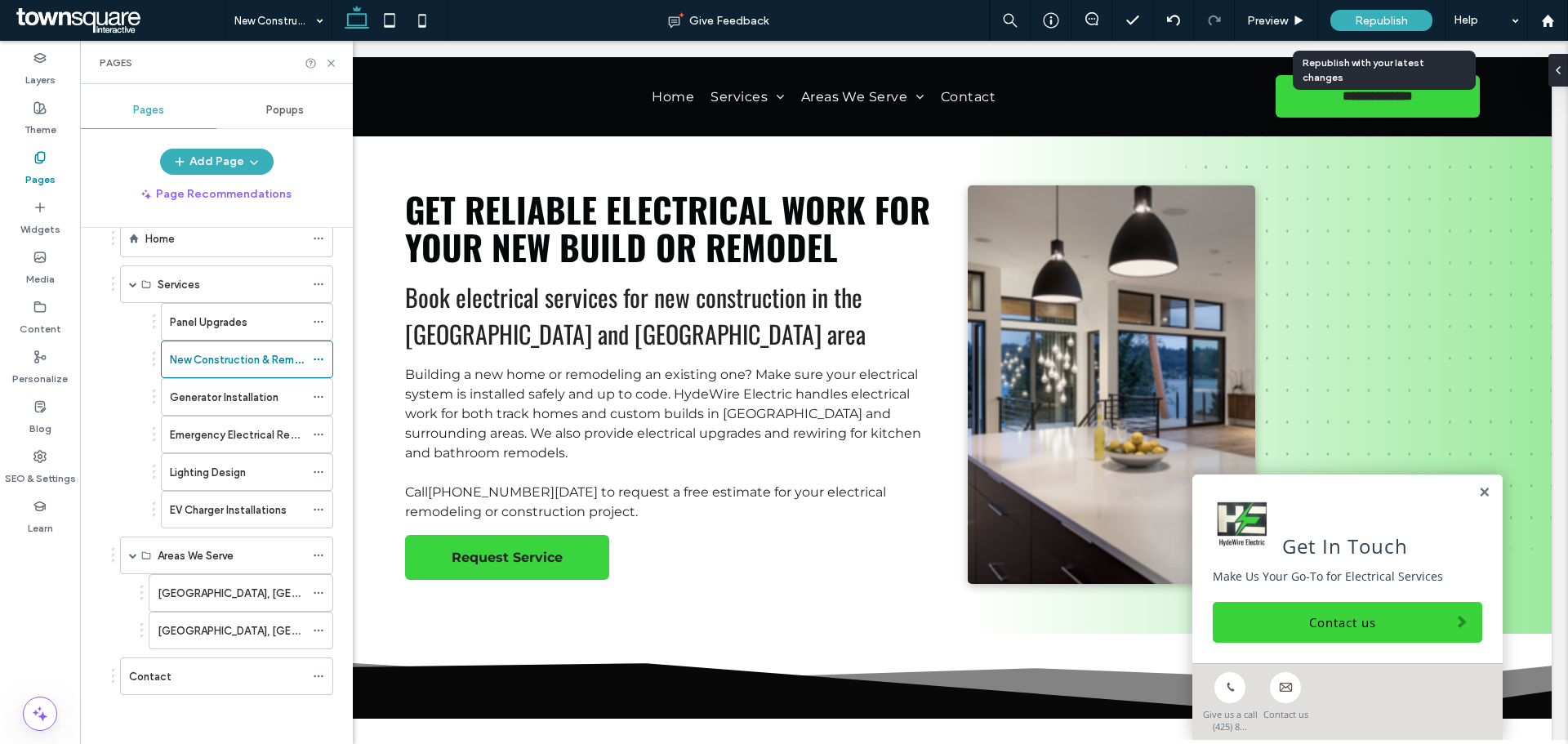
click at [1355, 24] on span "Republish" at bounding box center [1380, 20] width 53 height 14
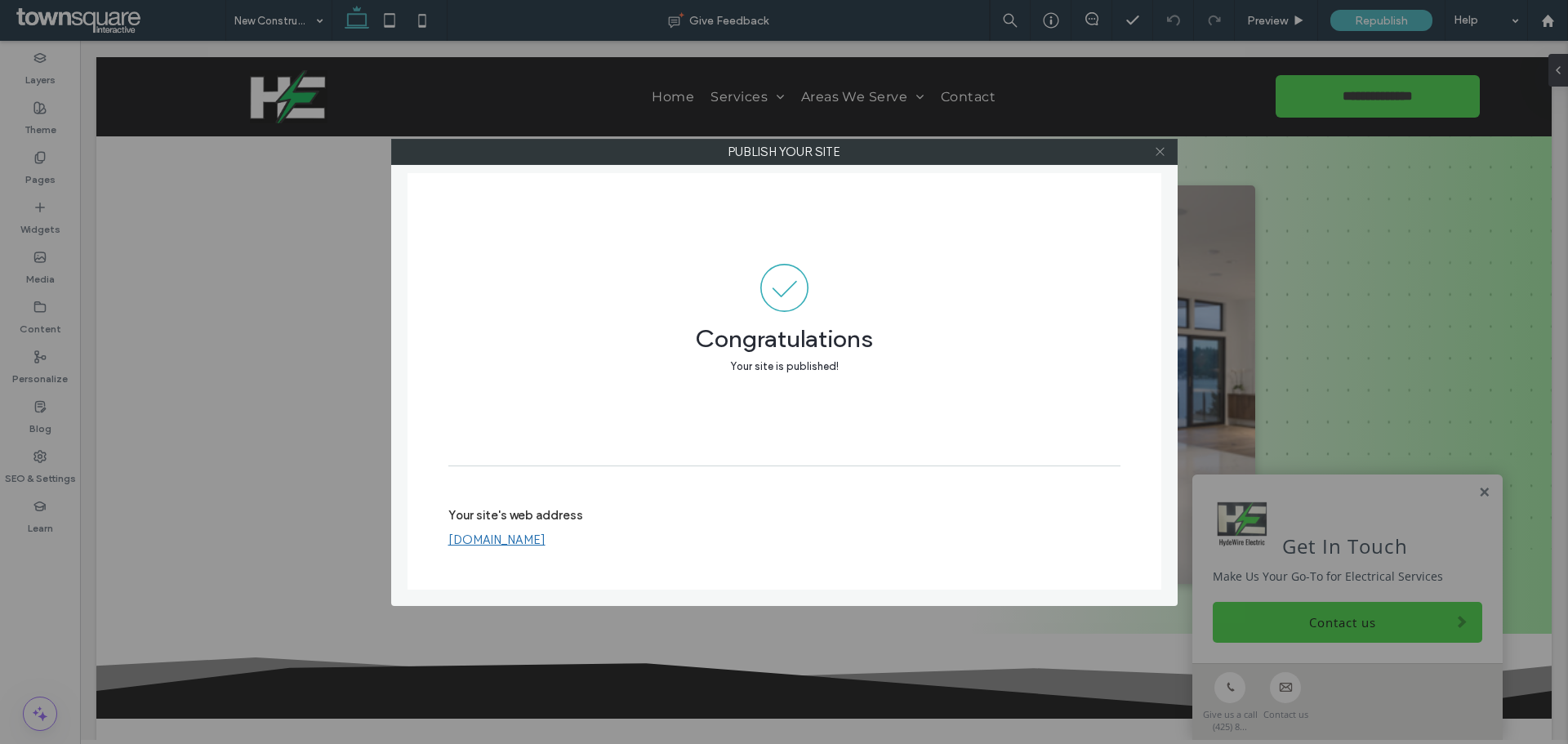
click at [1156, 152] on icon at bounding box center [1160, 151] width 12 height 12
